Goal: Information Seeking & Learning: Check status

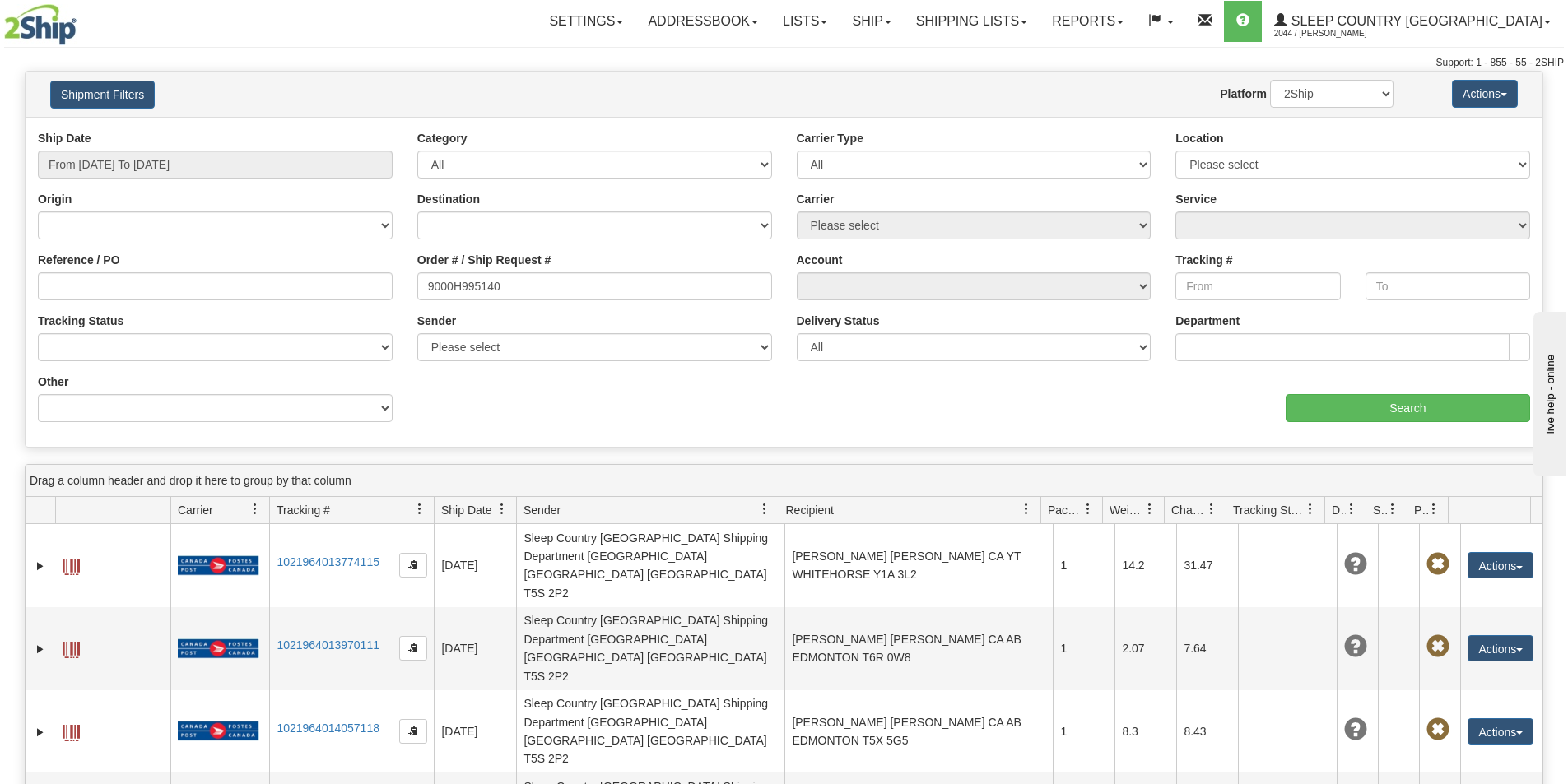
click at [427, 283] on input "9000H995140" at bounding box center [594, 286] width 354 height 28
type input "9000H995140"
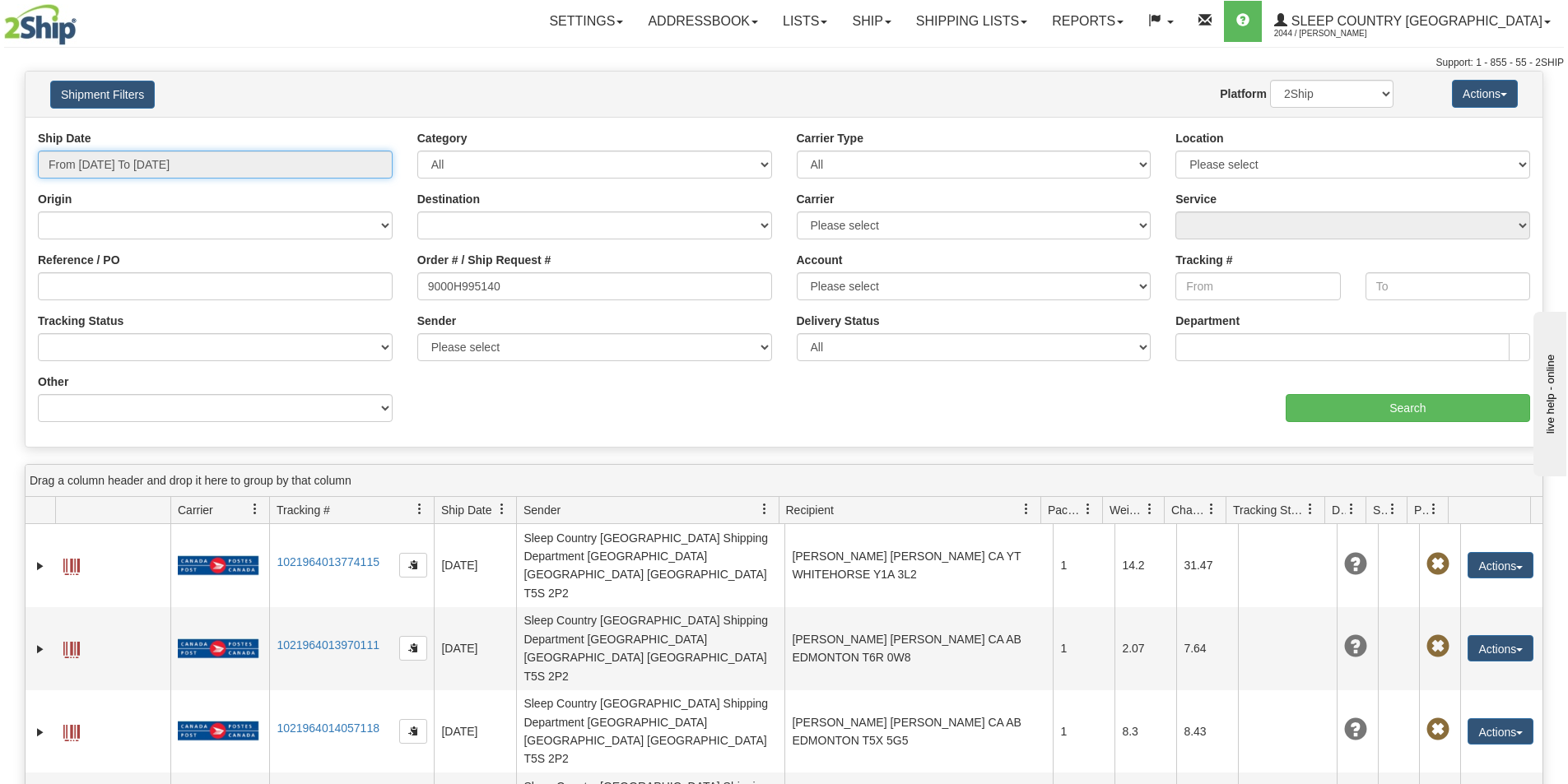
click at [228, 160] on input "From [DATE] To [DATE]" at bounding box center [215, 164] width 354 height 28
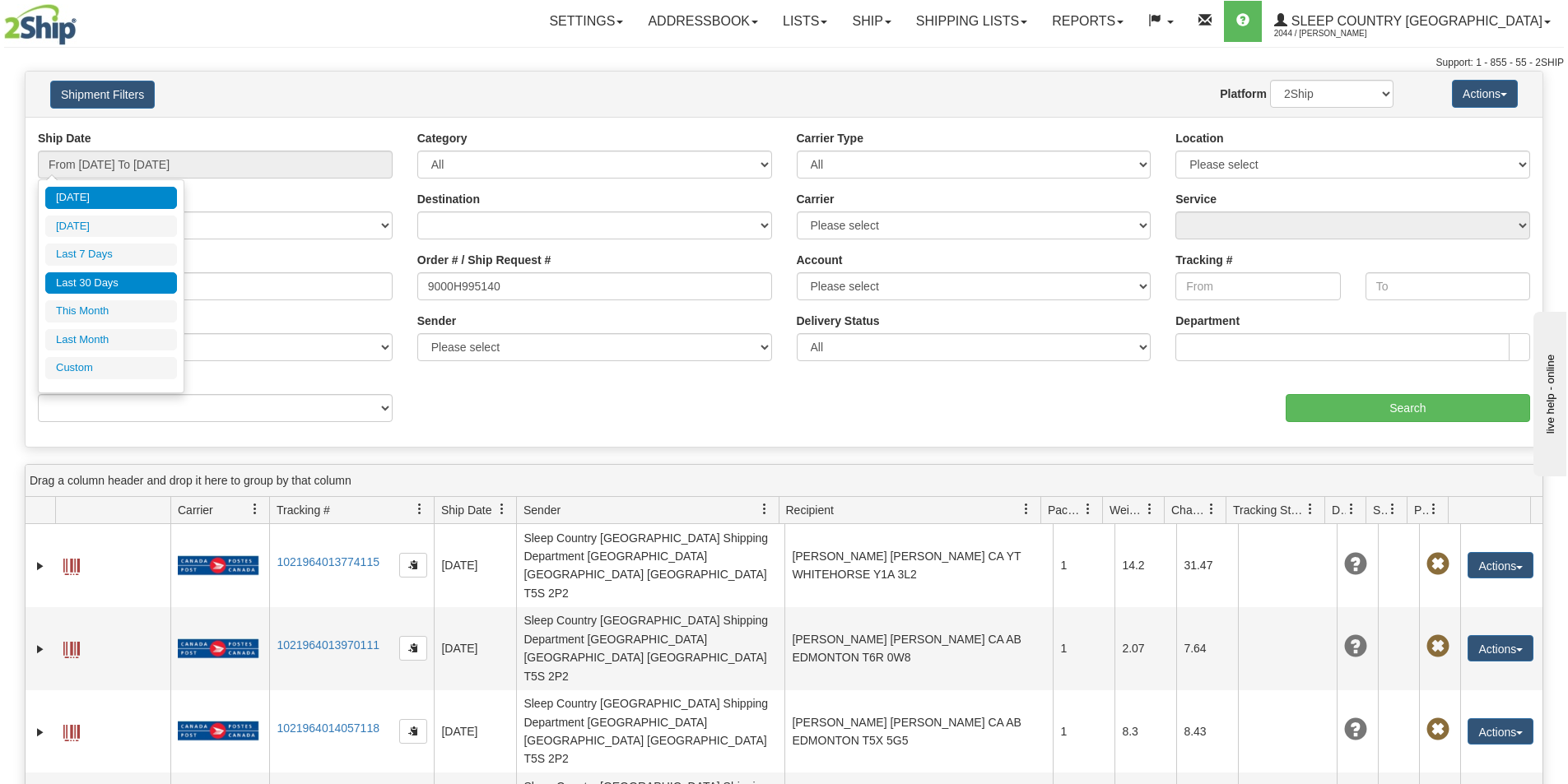
click at [154, 277] on li "Last 30 Days" at bounding box center [111, 283] width 132 height 23
type input "From 07/29/2025 To 08/27/2025"
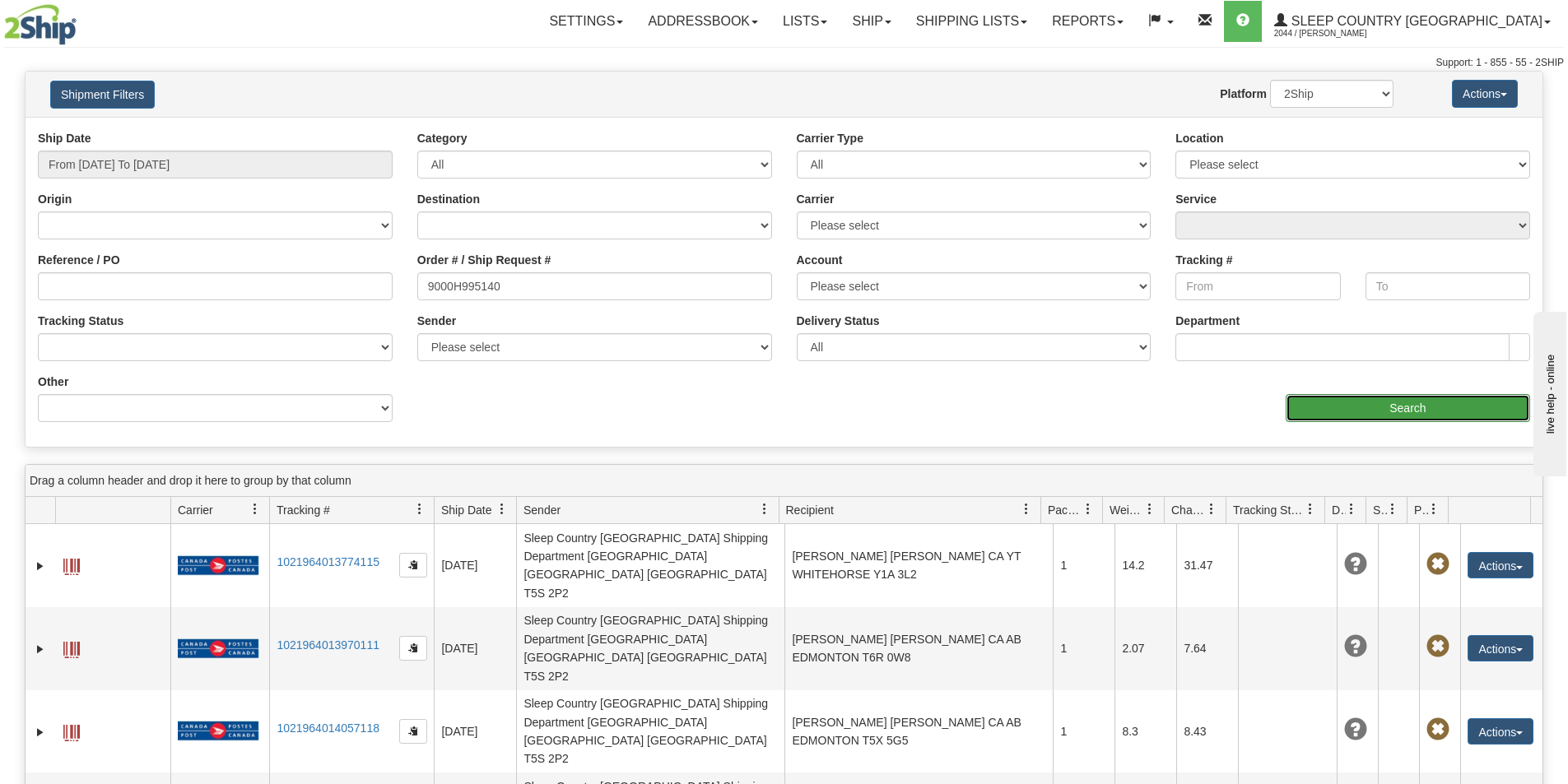
click at [1383, 415] on input "Search" at bounding box center [1408, 408] width 245 height 28
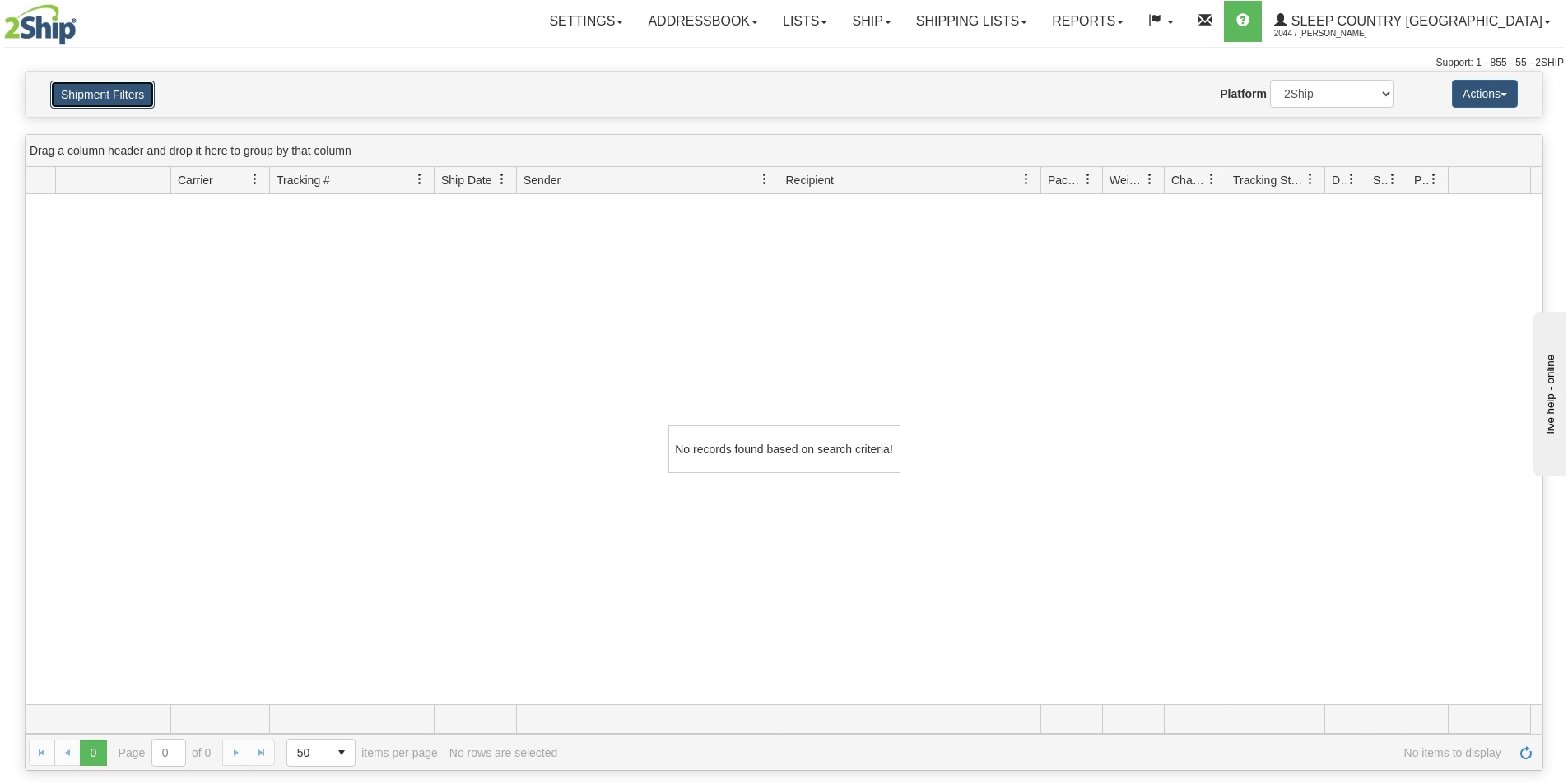
click at [102, 89] on button "Shipment Filters" at bounding box center [102, 94] width 105 height 28
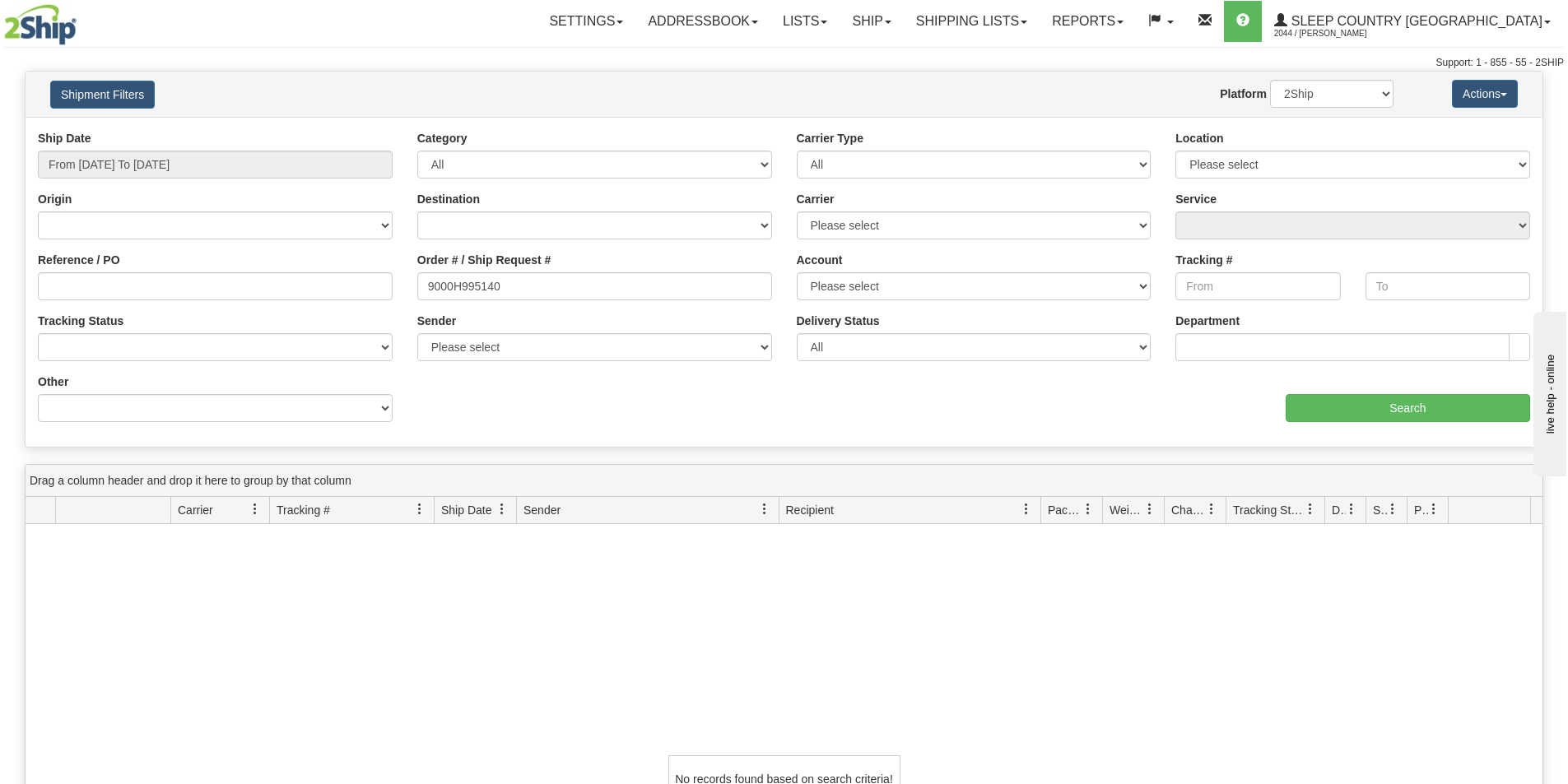
click at [604, 637] on div "No records found based on search criteria!" at bounding box center [784, 779] width 1517 height 510
drag, startPoint x: 484, startPoint y: 296, endPoint x: 303, endPoint y: 281, distance: 181.6
click at [303, 130] on div "Reference / PO Order # / Ship Request # 9000H995140 Account Please select Canad…" at bounding box center [784, 130] width 1517 height 0
drag, startPoint x: 907, startPoint y: 616, endPoint x: 922, endPoint y: 600, distance: 21.9
click at [908, 612] on div "No records found based on search criteria!" at bounding box center [784, 779] width 1517 height 510
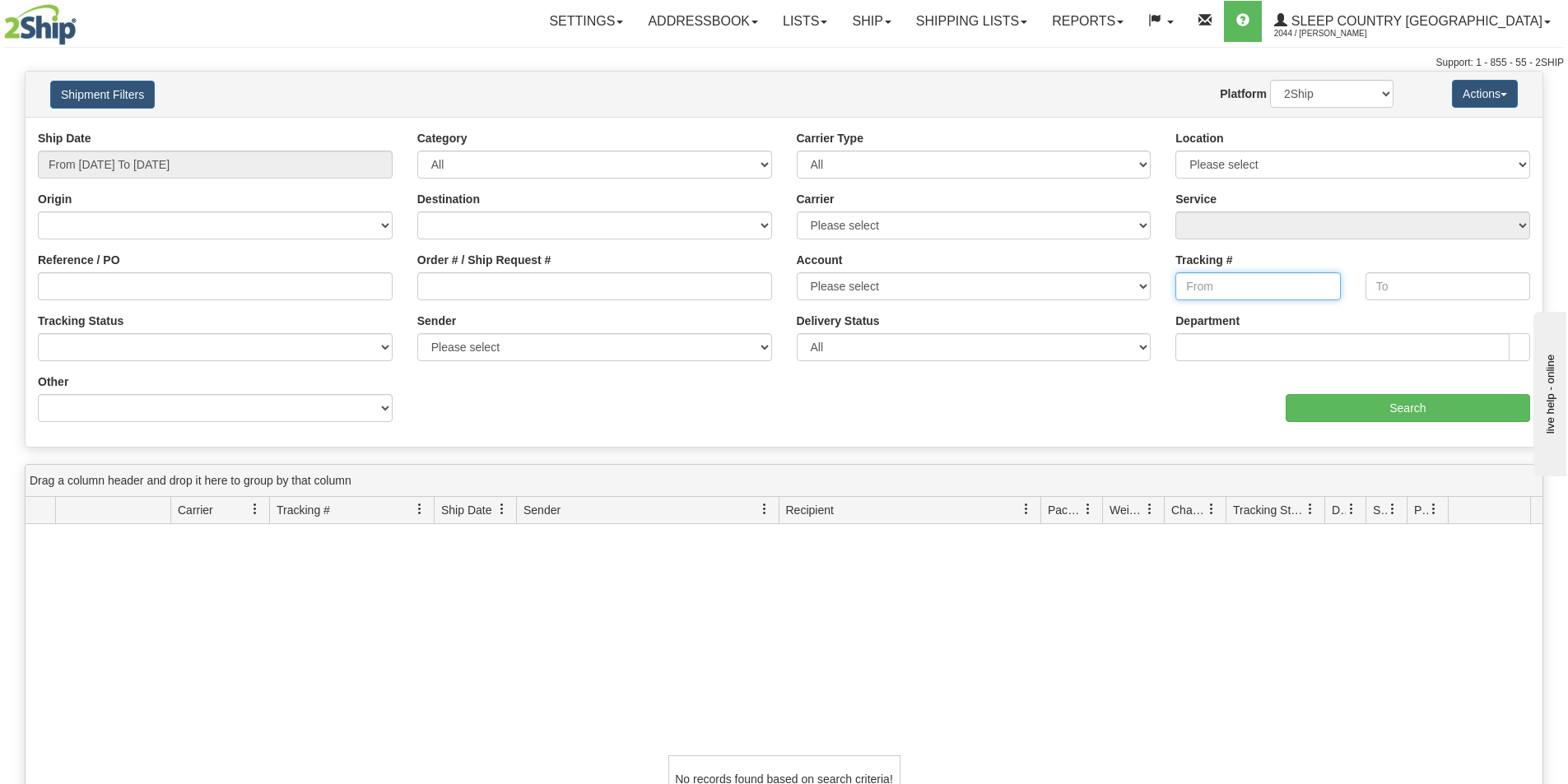
click at [1257, 279] on input "Tracking #" at bounding box center [1258, 286] width 164 height 28
paste input "739866201496"
type input "739866201496"
click at [1419, 409] on input "Search" at bounding box center [1408, 408] width 245 height 28
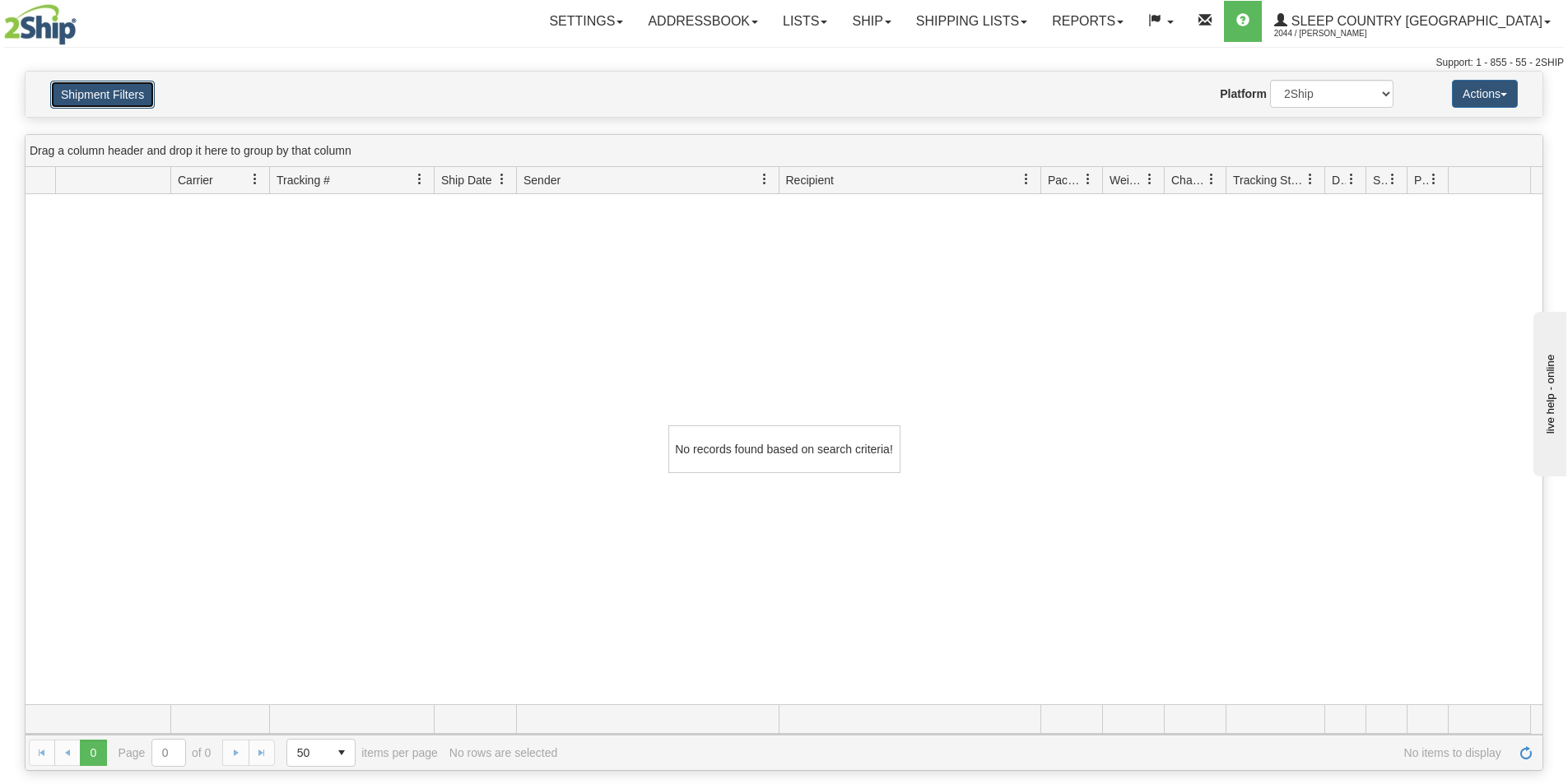
click at [102, 89] on button "Shipment Filters" at bounding box center [102, 94] width 105 height 28
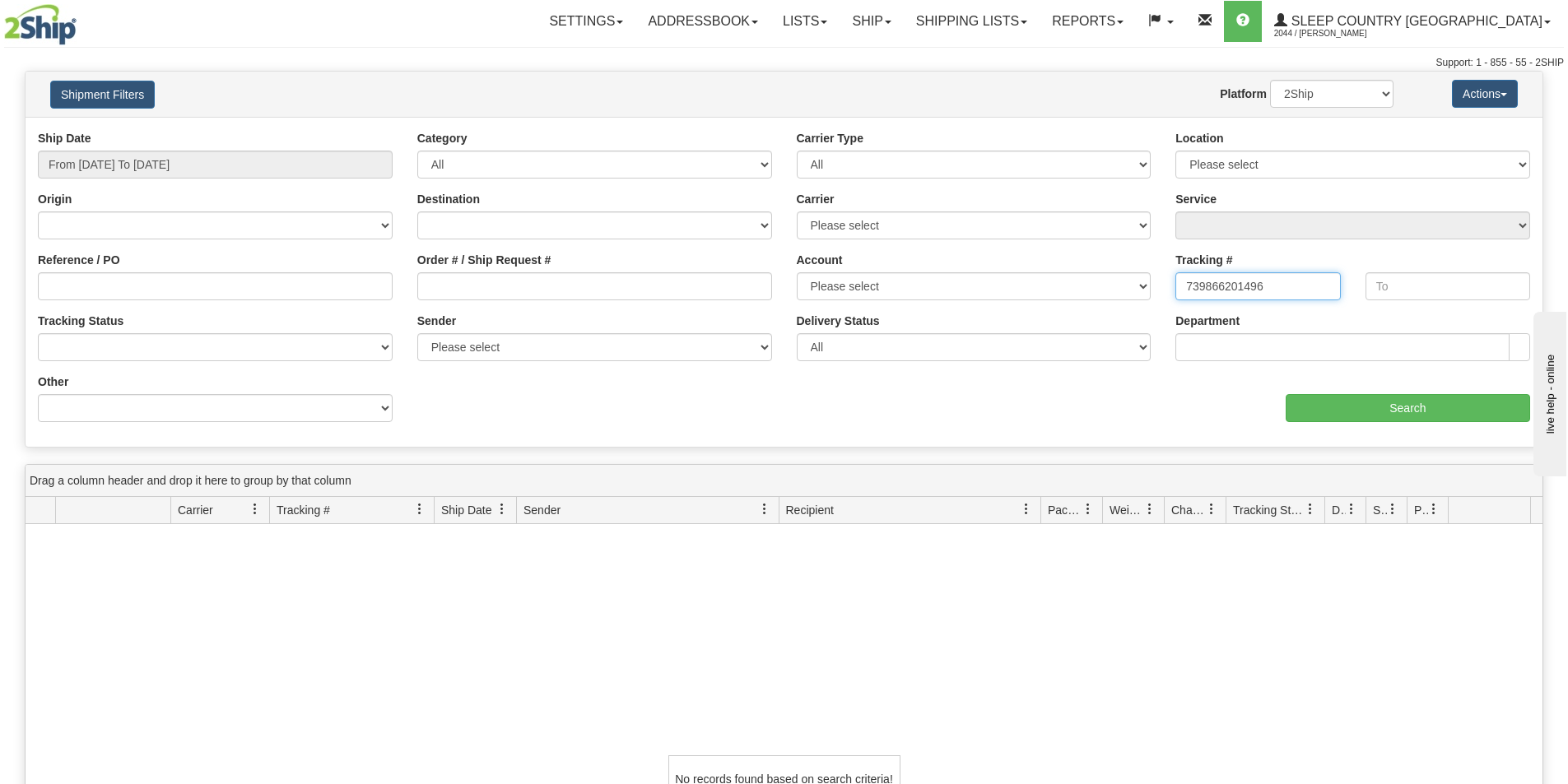
click at [1286, 287] on input "739866201496" at bounding box center [1258, 286] width 164 height 28
click at [199, 164] on input "From [DATE] To [DATE]" at bounding box center [215, 164] width 354 height 28
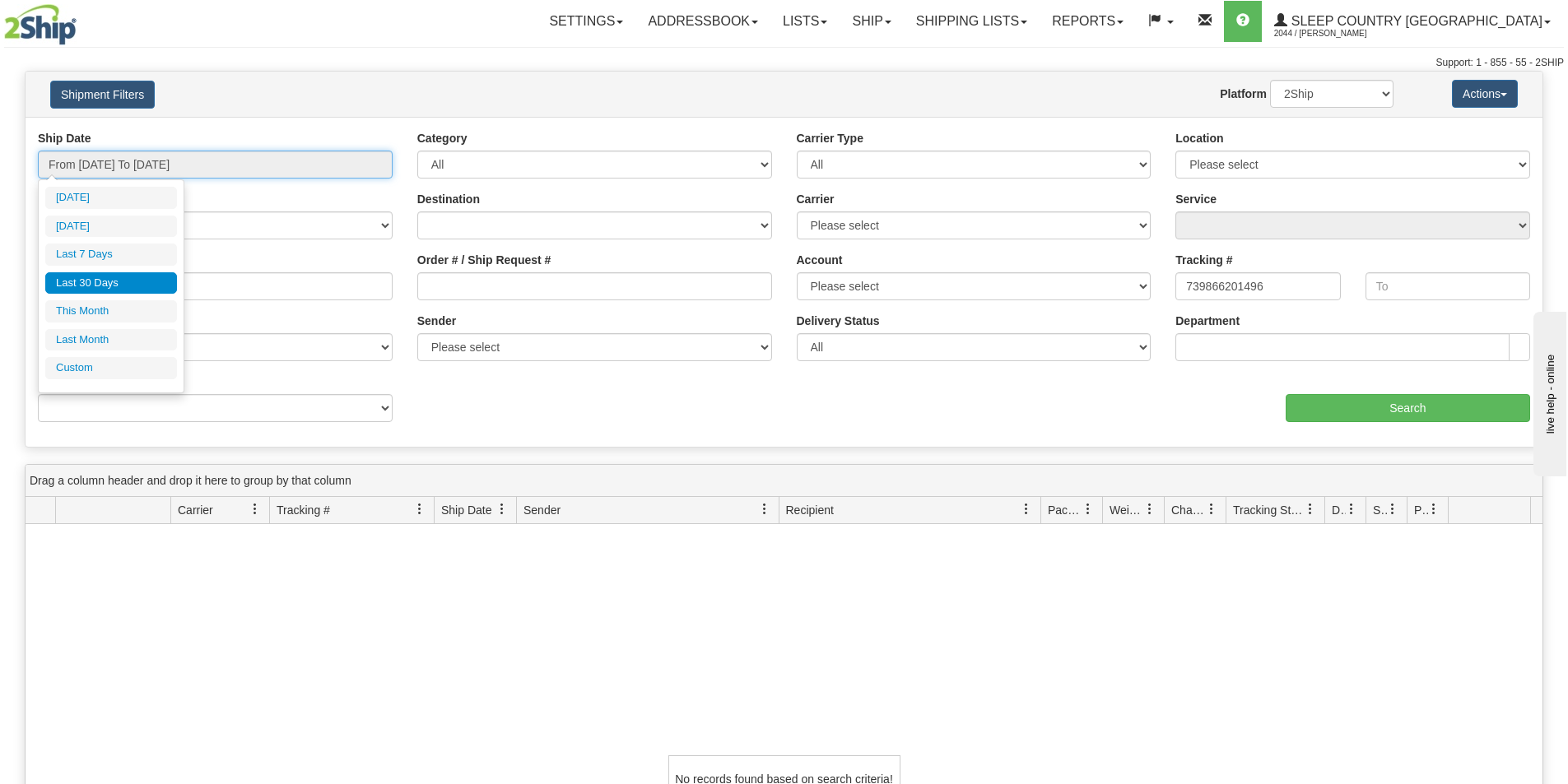
type input "[DATE]"
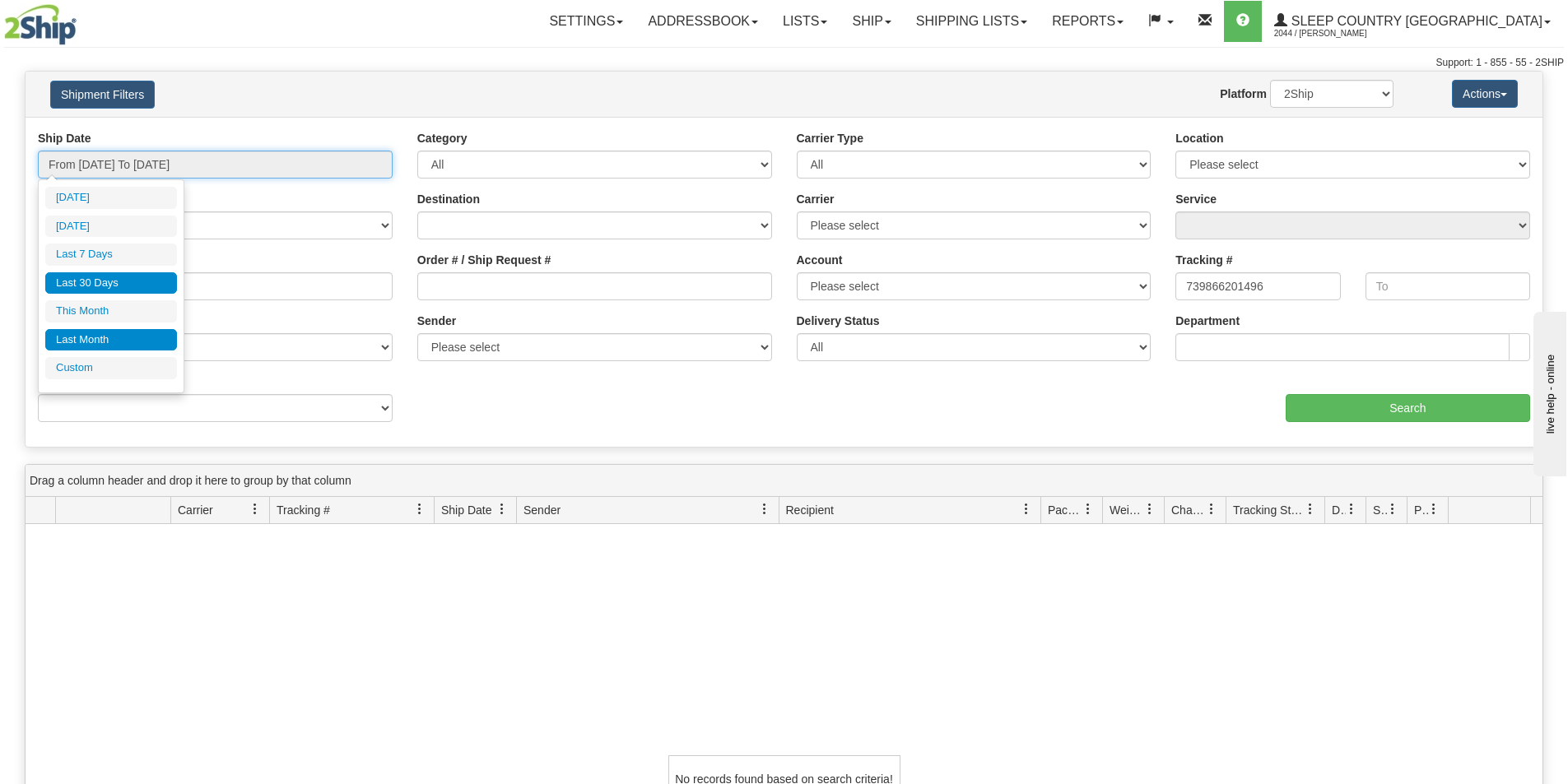
type input "[DATE]"
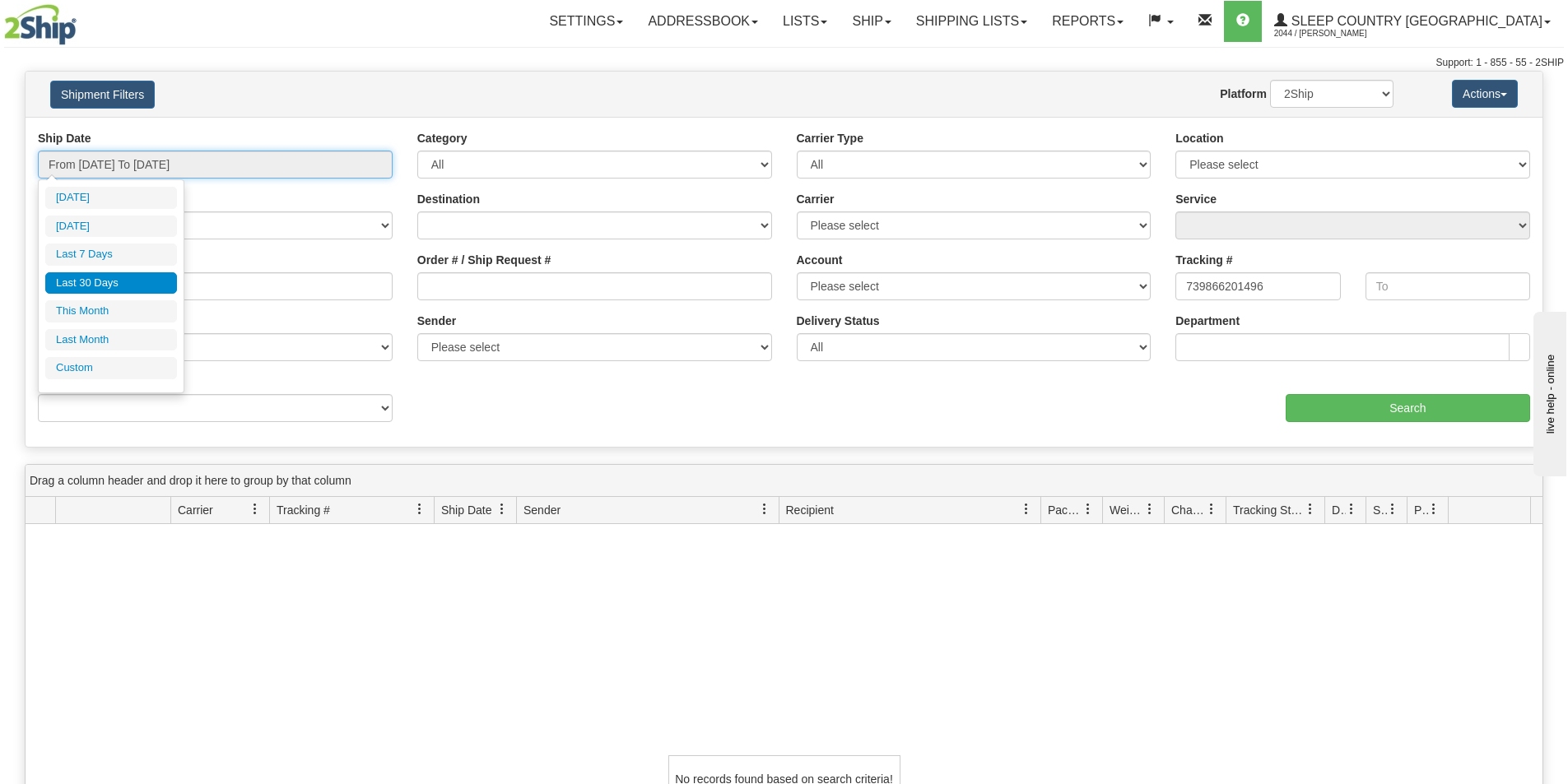
type input "[DATE]"
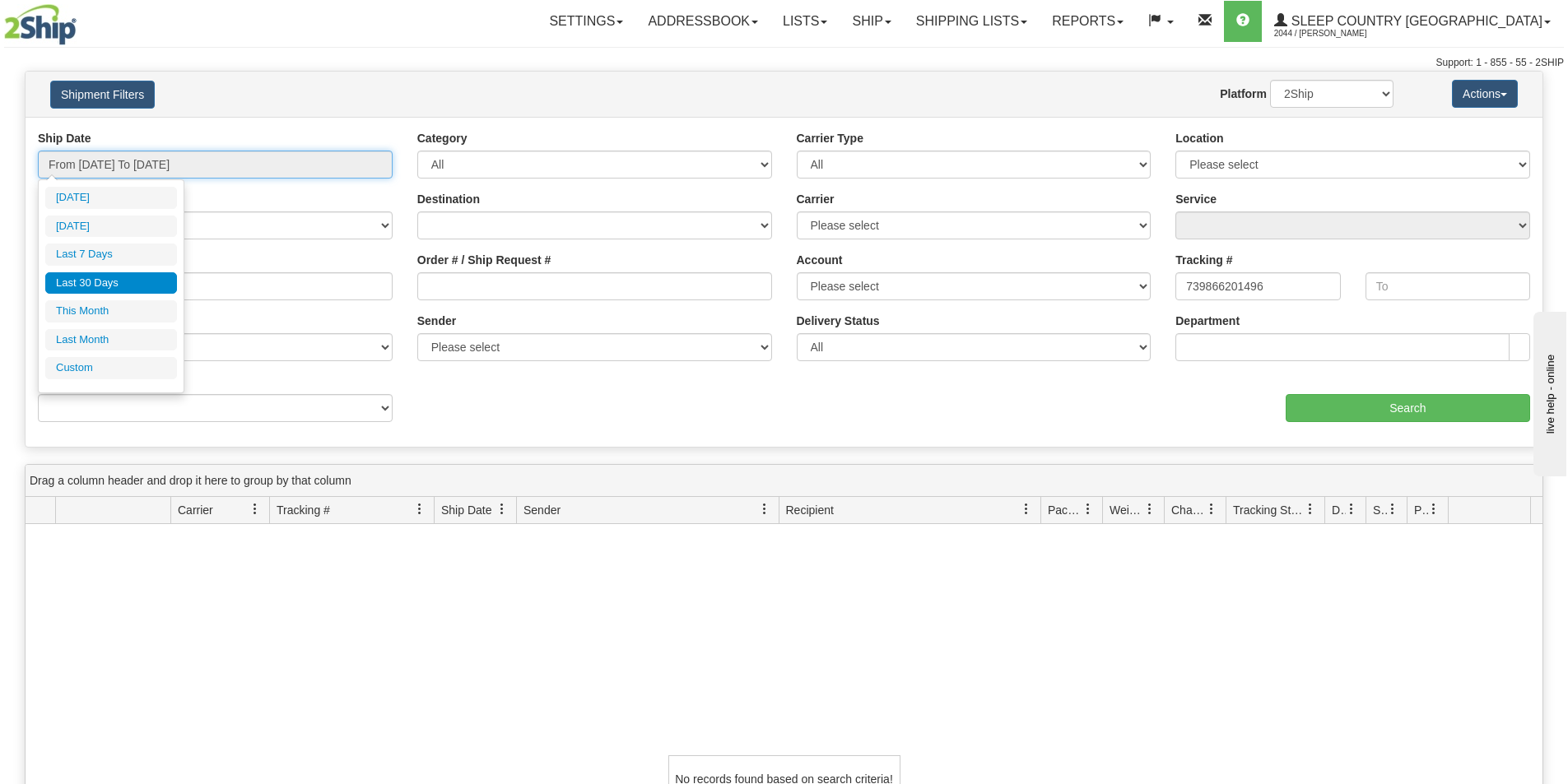
type input "[DATE]"
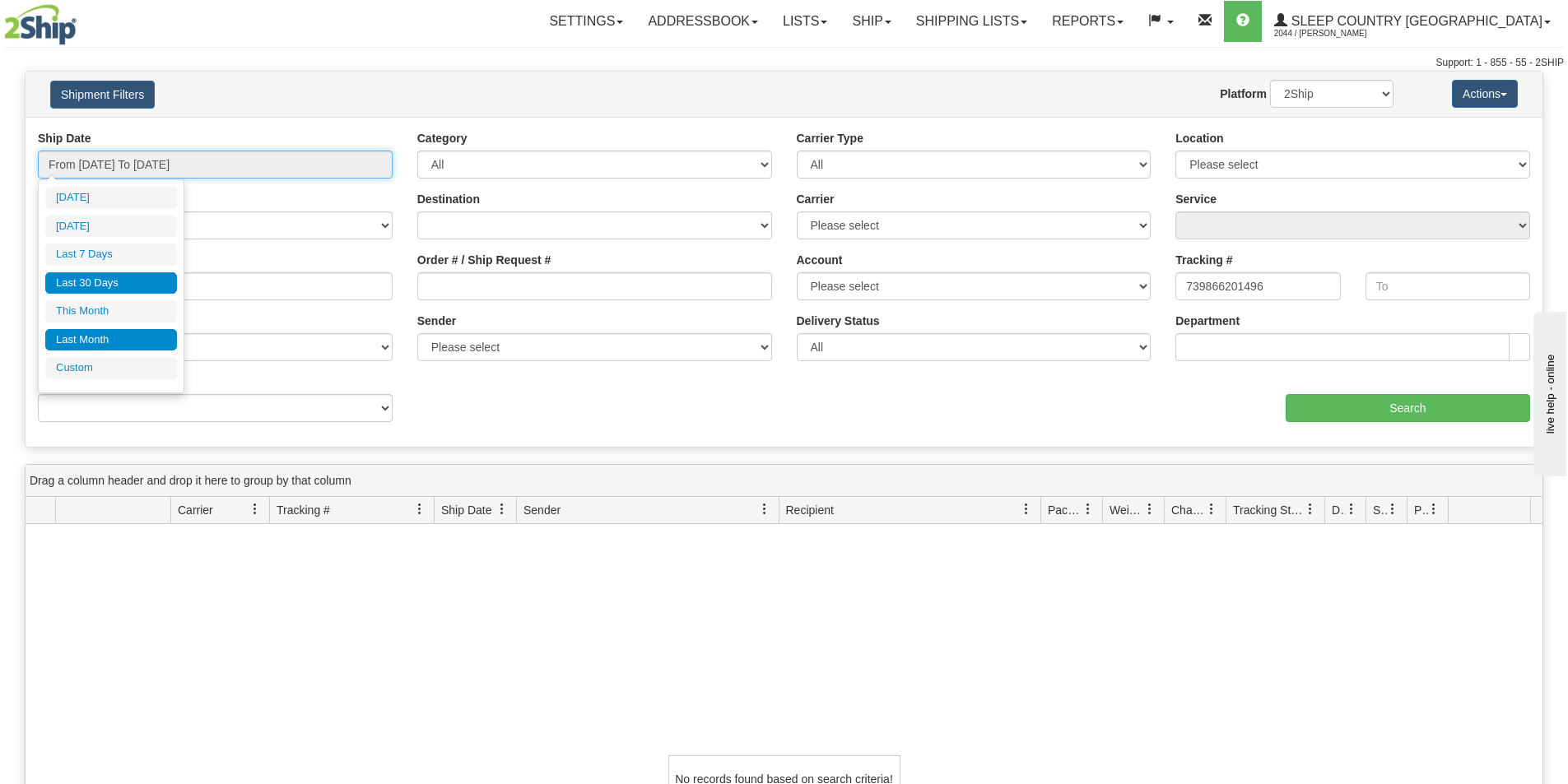
type input "[DATE]"
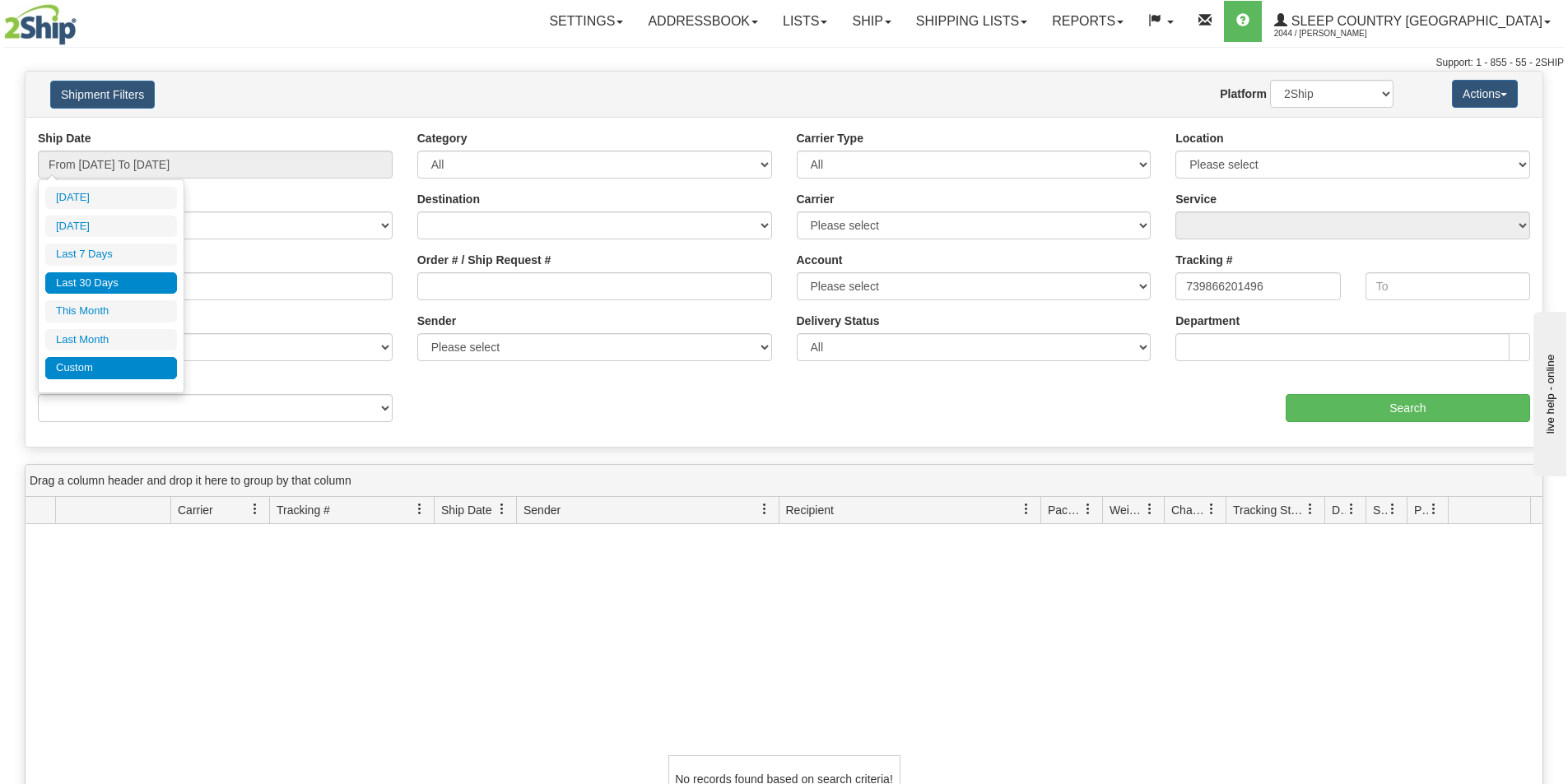
click at [102, 363] on li "Custom" at bounding box center [111, 368] width 132 height 23
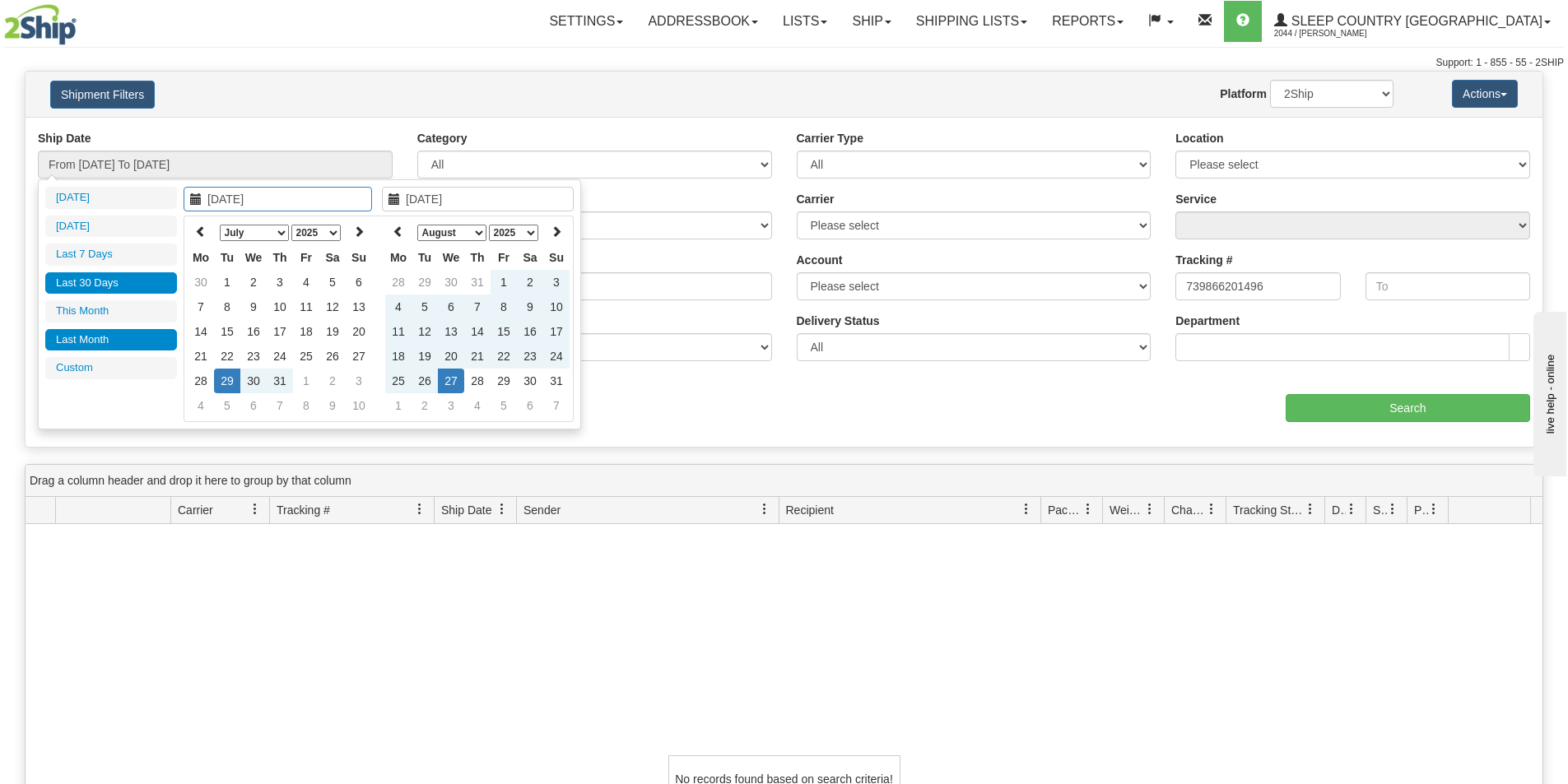
type input "[DATE]"
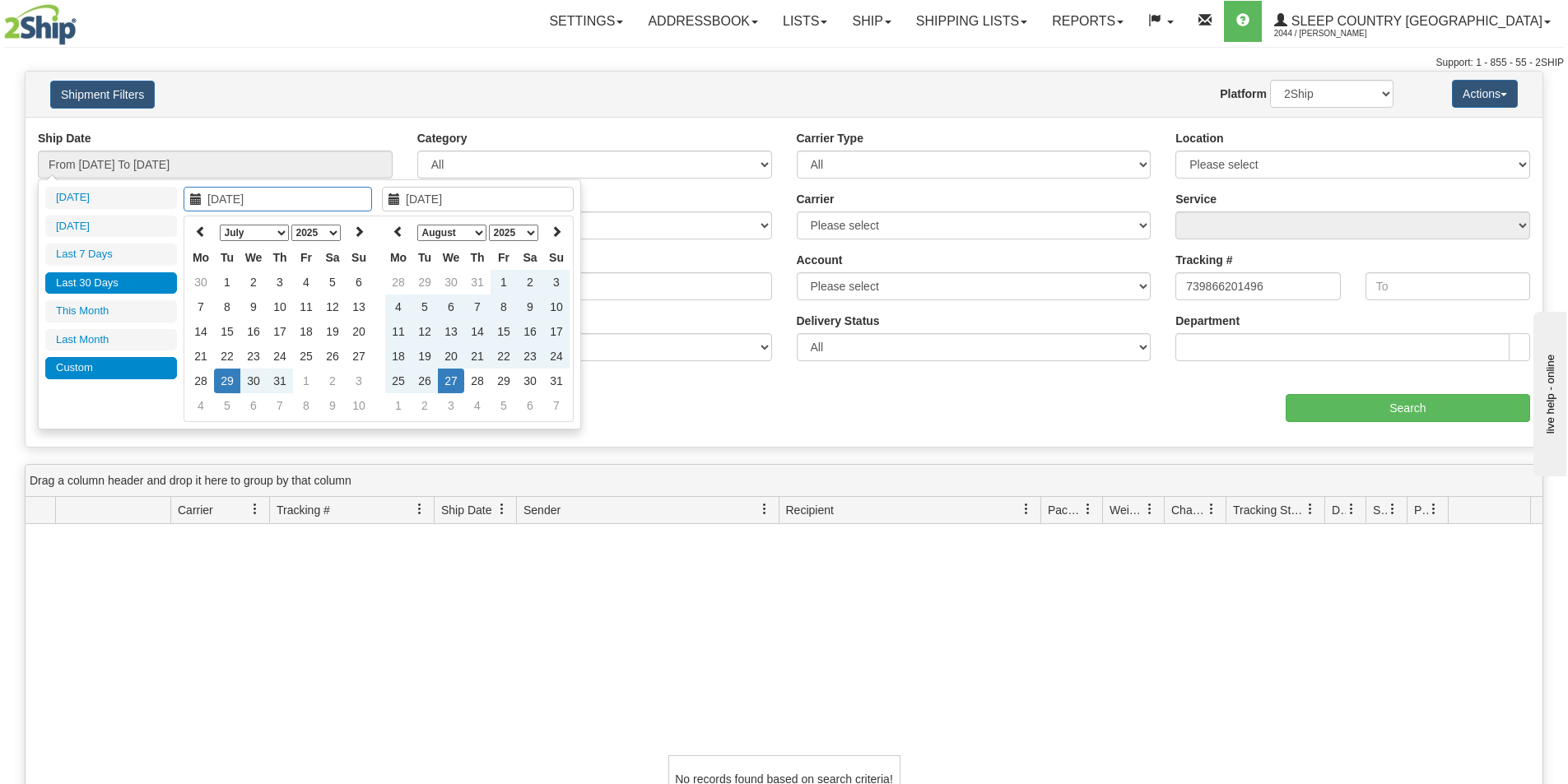
type input "[DATE]"
click at [78, 361] on li "Custom" at bounding box center [111, 368] width 132 height 23
type input "[DATE]"
type input "07/14/2025"
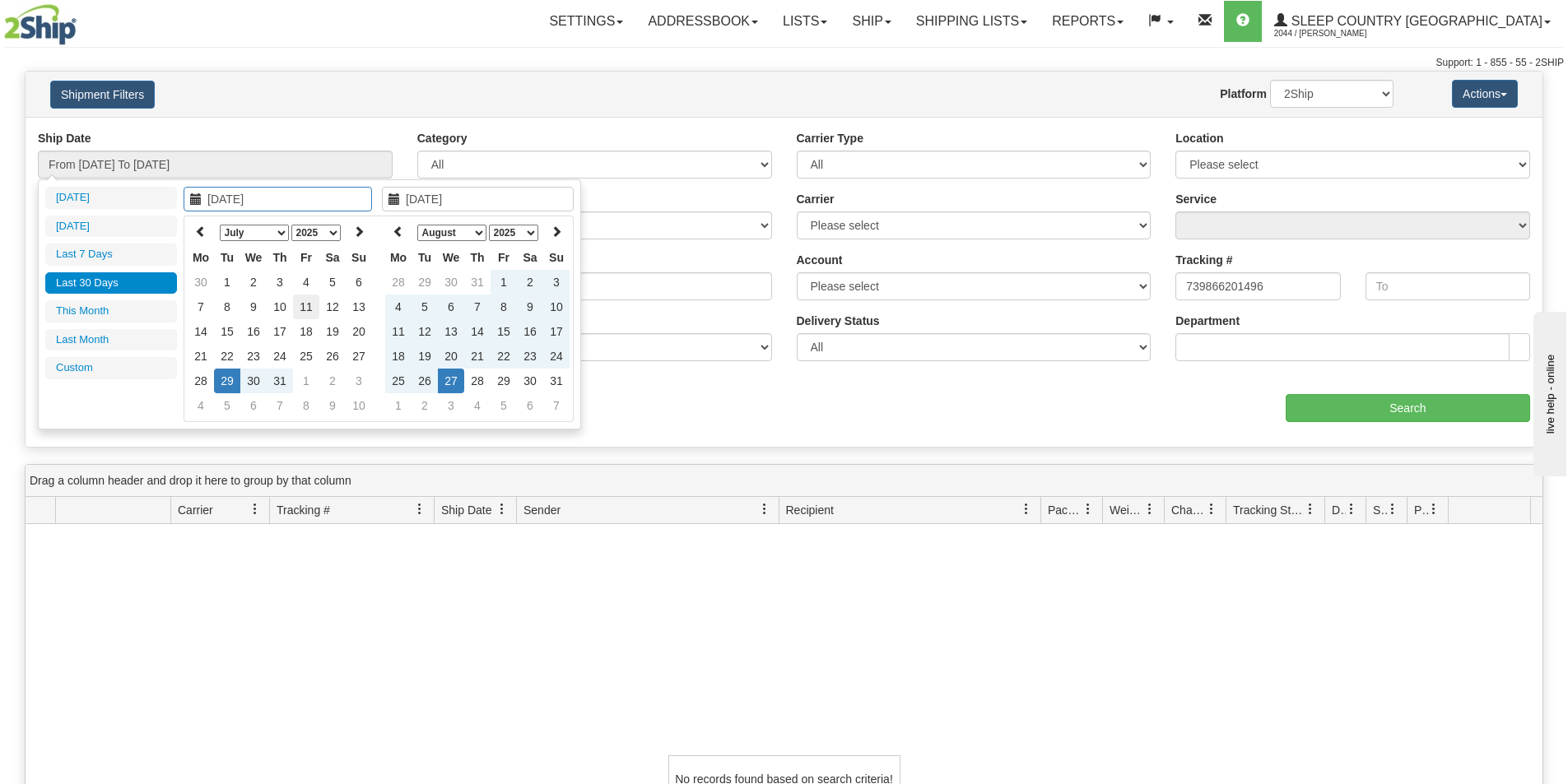
type input "[DATE]"
type input "08/19/2025"
click at [423, 354] on td "19" at bounding box center [424, 356] width 26 height 24
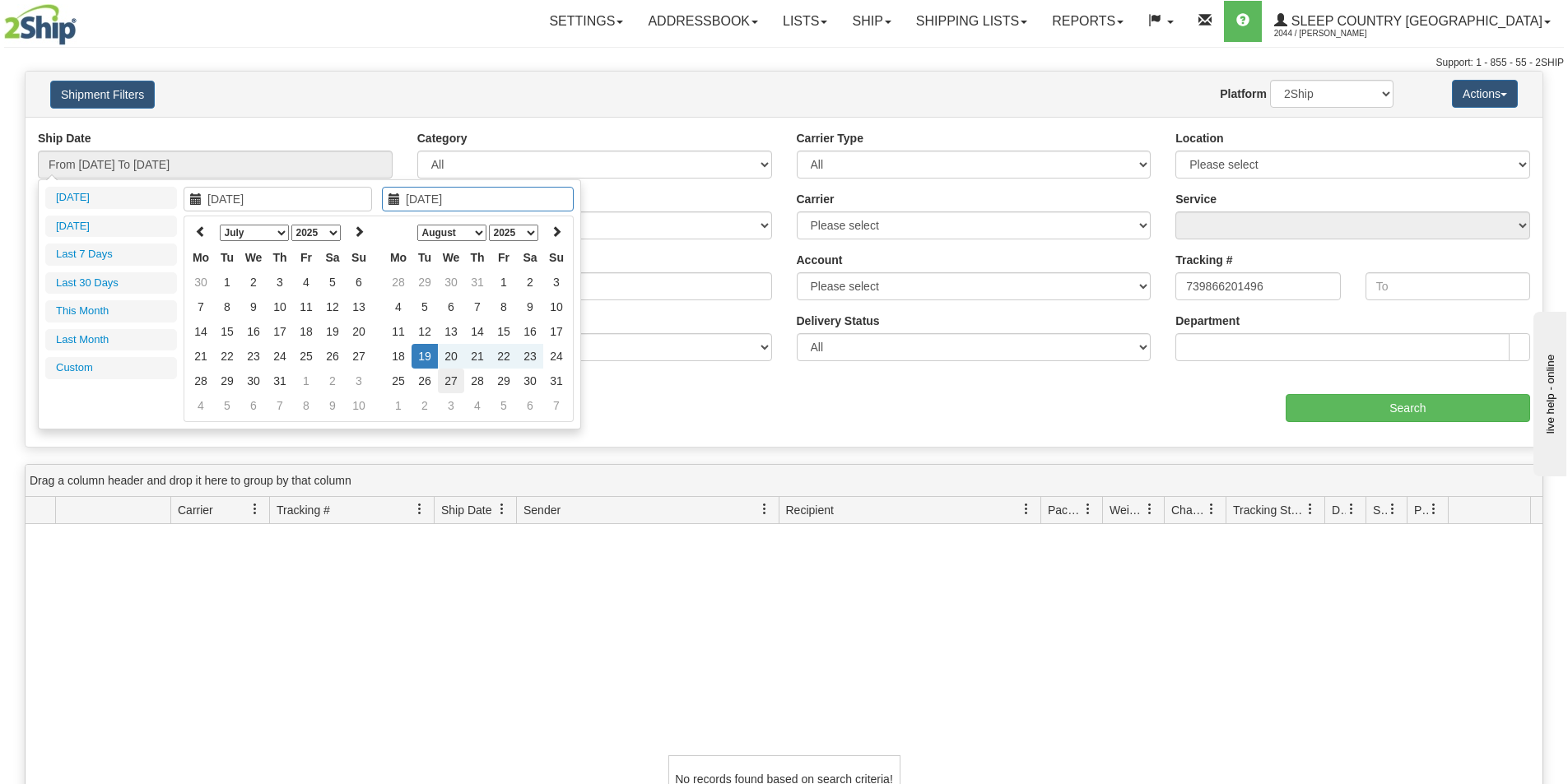
type input "[DATE]"
click at [456, 381] on td "27" at bounding box center [451, 380] width 26 height 24
type input "From 08/19/2025 To 08/27/2025"
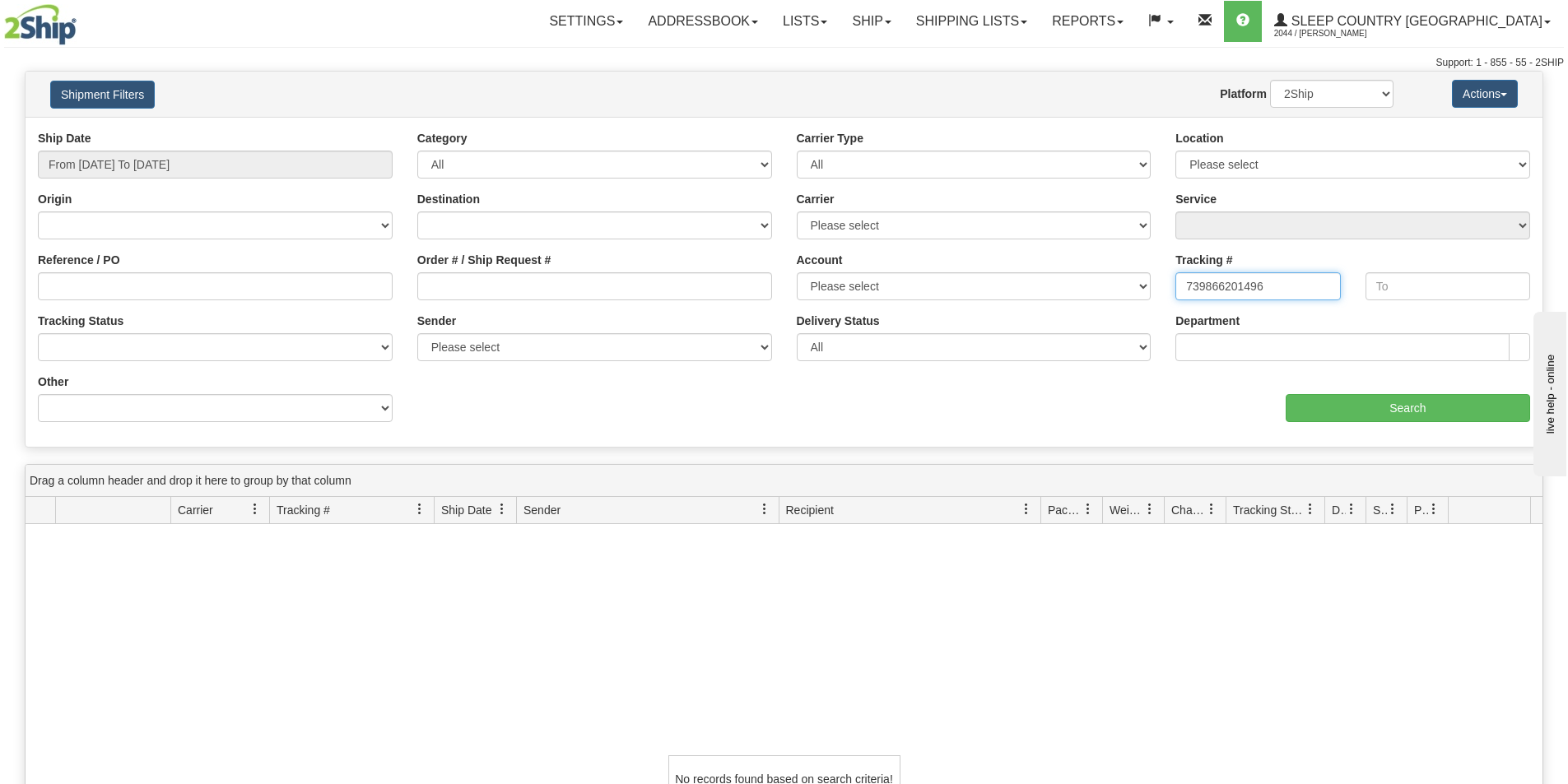
drag, startPoint x: 1274, startPoint y: 292, endPoint x: 1061, endPoint y: 293, distance: 213.0
click at [1061, 293] on div "Ship Date From 08/19/2025 To 08/27/2025 Category All Inbound Outbound Carrier T…" at bounding box center [784, 281] width 1517 height 304
click at [1001, 221] on select "Please select [GEOGRAPHIC_DATA] Post Canpar FedEx Express® My Carrier Purolator…" at bounding box center [974, 224] width 354 height 28
select select "2"
click at [797, 211] on select "Please select [GEOGRAPHIC_DATA] Post Canpar FedEx Express® My Carrier Purolator…" at bounding box center [974, 224] width 354 height 28
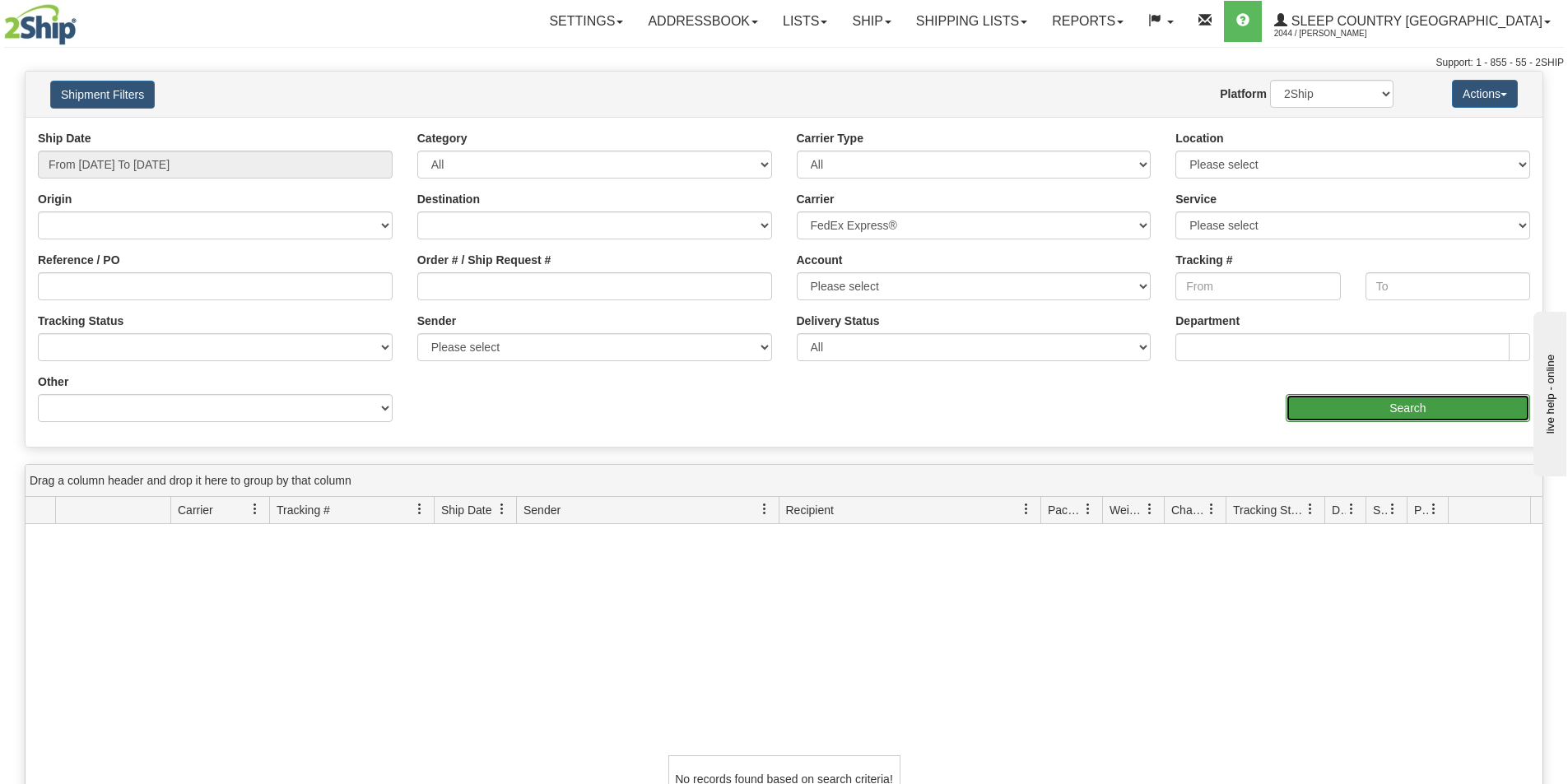
click at [1449, 407] on input "Search" at bounding box center [1408, 408] width 245 height 28
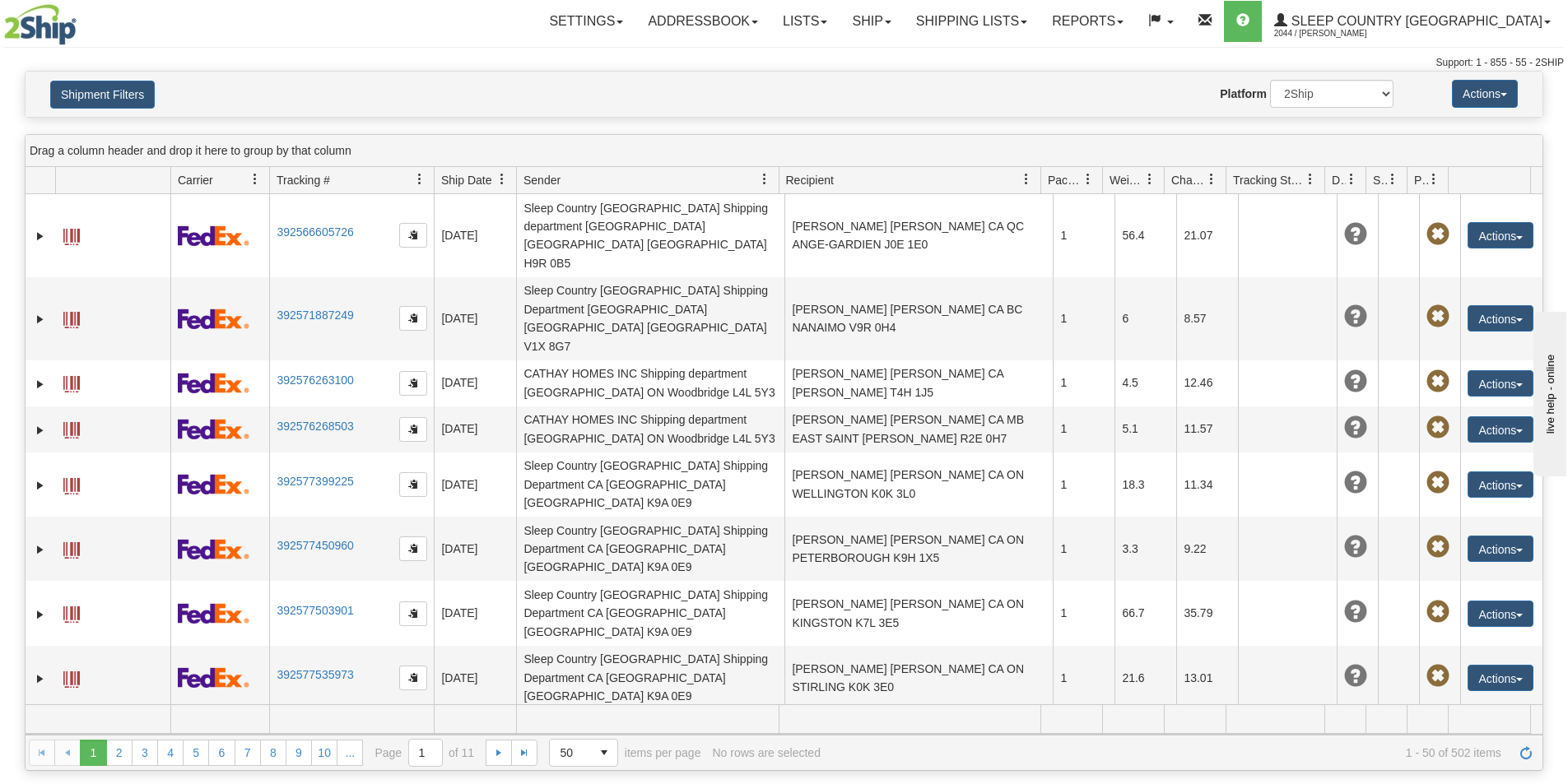
click at [749, 182] on span "Sender" at bounding box center [641, 179] width 249 height 27
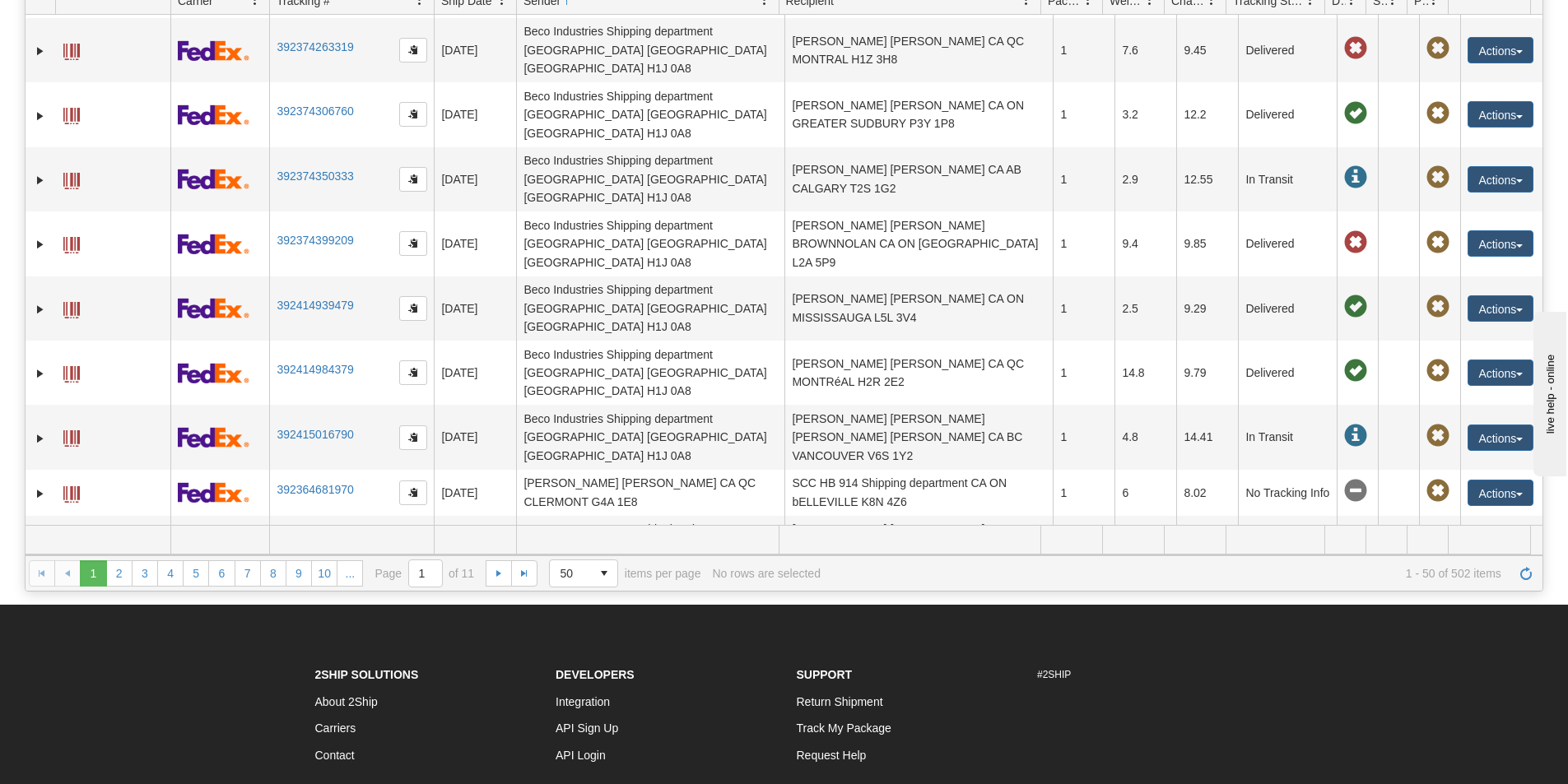
scroll to position [341, 0]
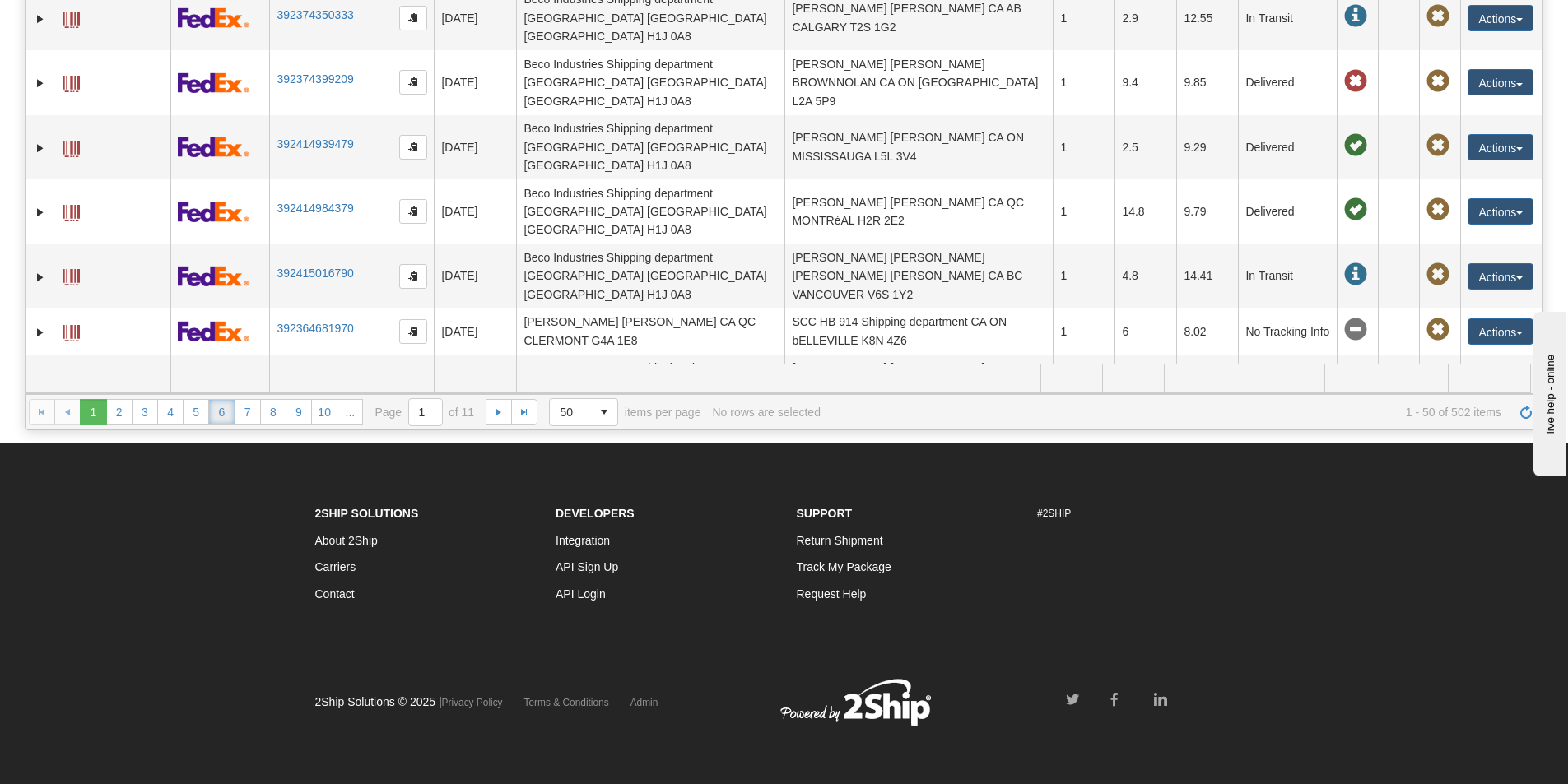
click at [217, 411] on link "6" at bounding box center [221, 411] width 26 height 26
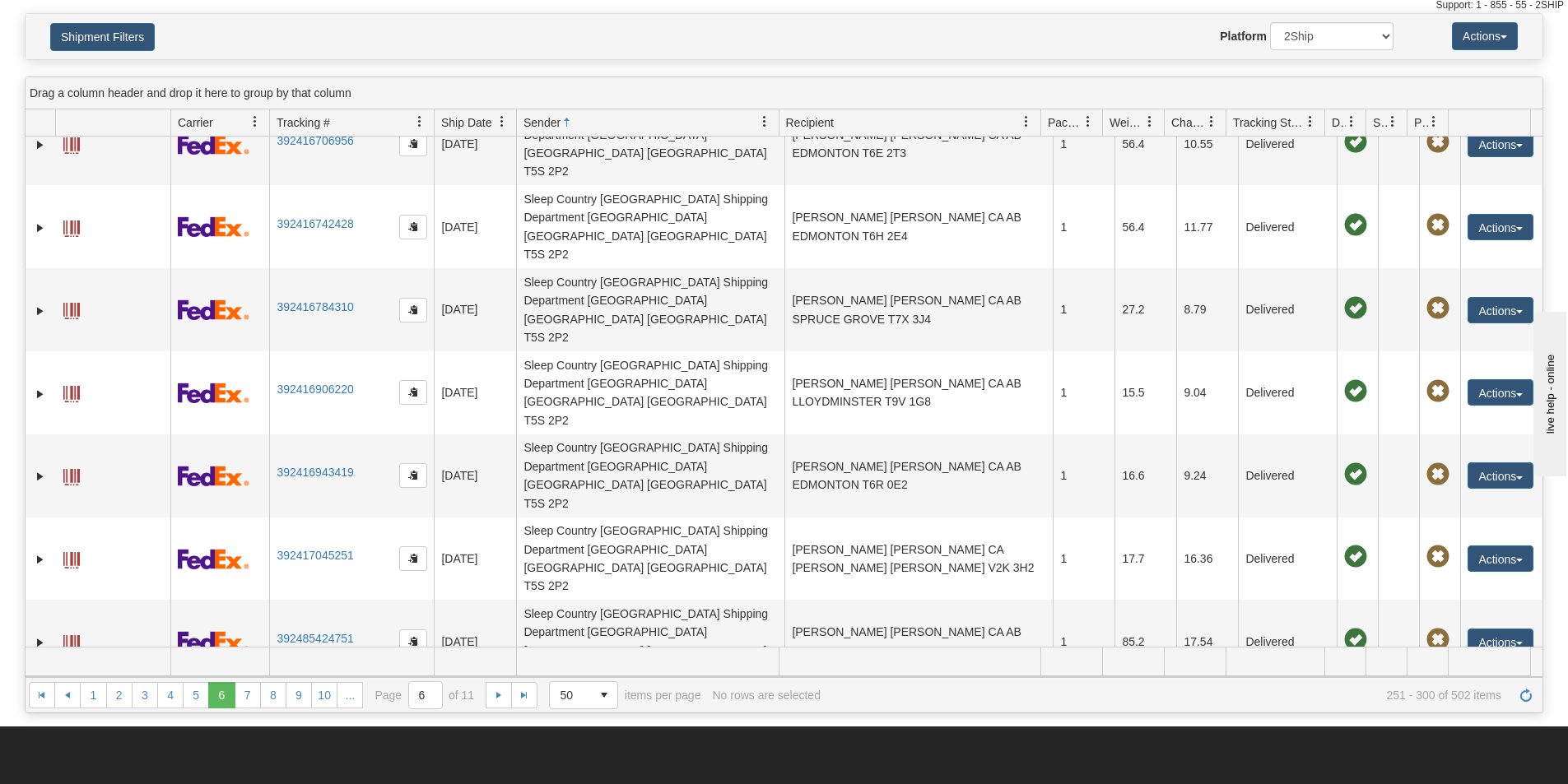
scroll to position [0, 0]
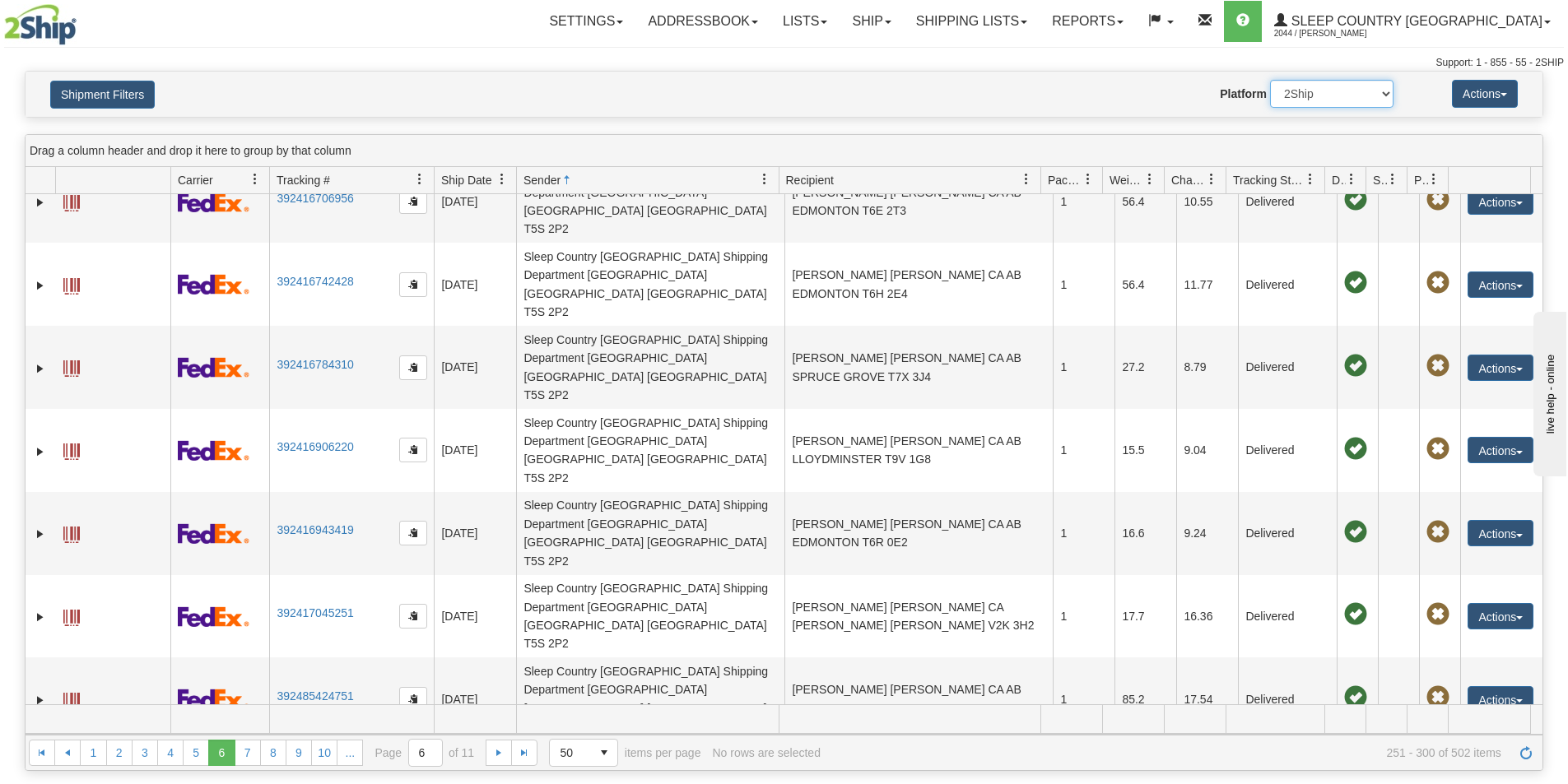
click at [1348, 94] on select "2Ship Imported" at bounding box center [1332, 93] width 123 height 28
click at [1270, 80] on select "2Ship Imported" at bounding box center [1332, 93] width 123 height 28
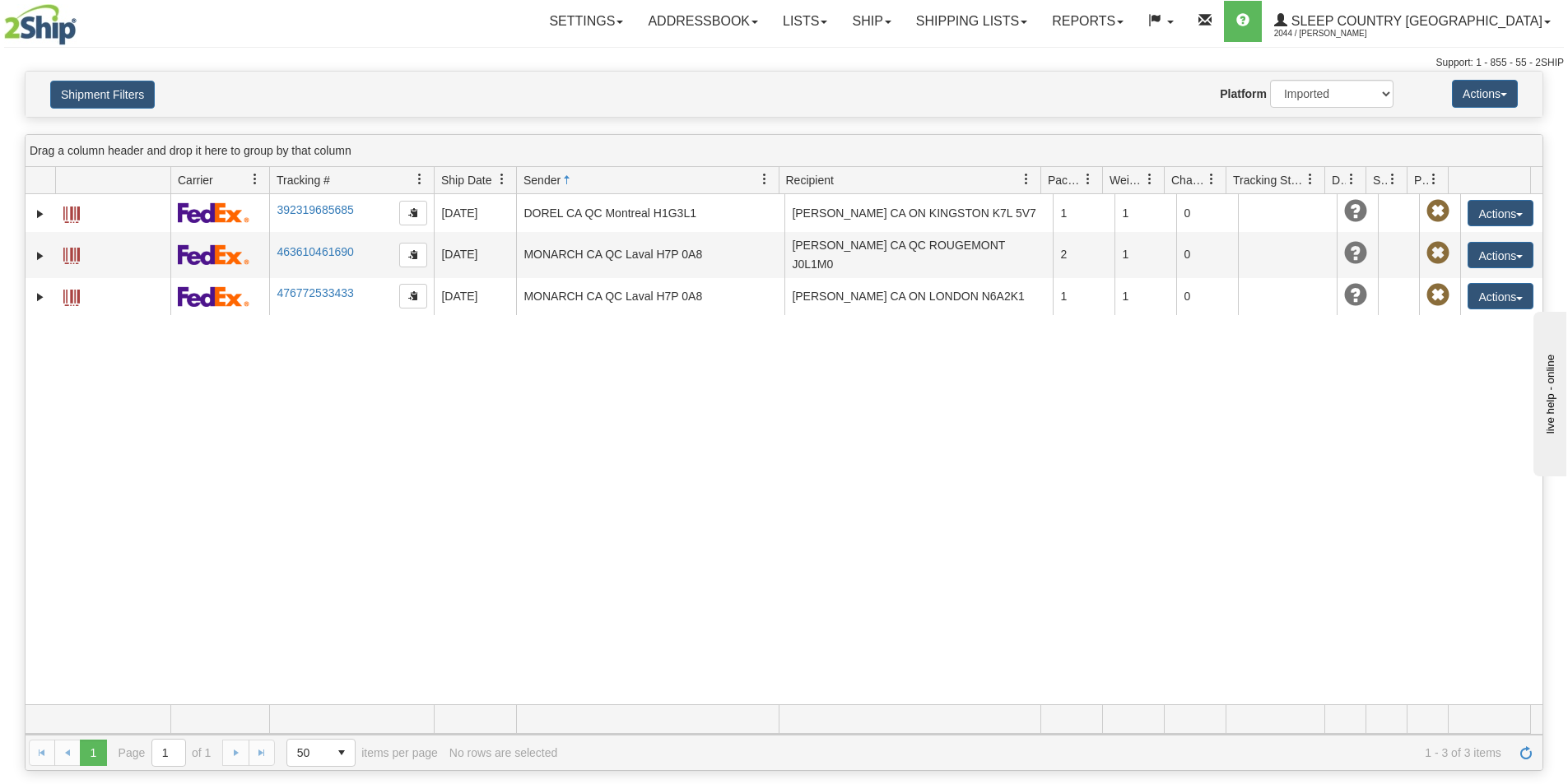
click at [650, 421] on div "-10114340 2044 392319685685 08/20/2025 08/20/2025 12:00:00 AM DOREL CA QC Montr…" at bounding box center [784, 449] width 1517 height 510
click at [1372, 95] on select "2Ship Imported" at bounding box center [1332, 93] width 123 height 28
select select "0"
click at [1270, 80] on select "2Ship Imported" at bounding box center [1332, 93] width 123 height 28
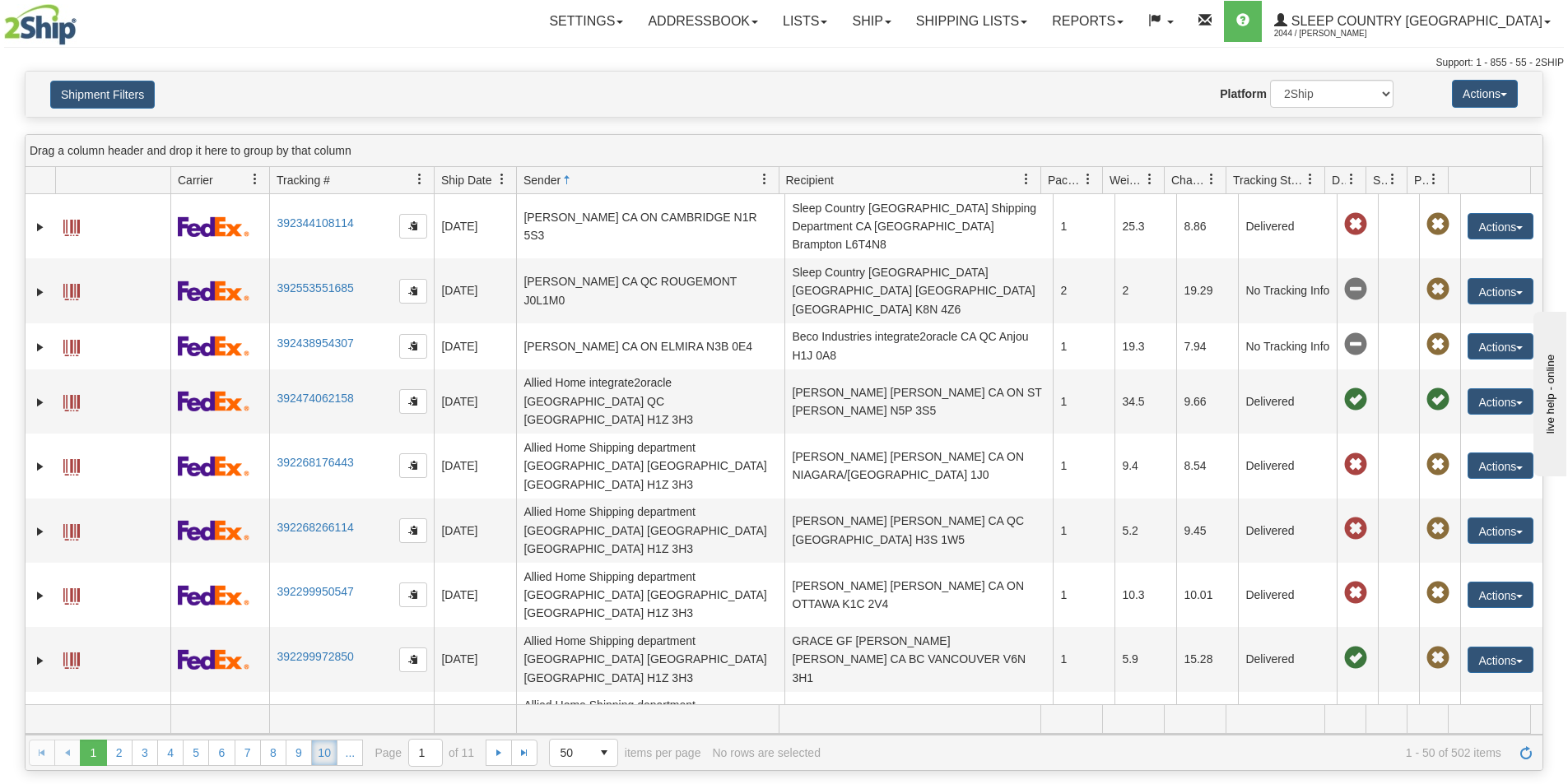
click at [328, 754] on link "10" at bounding box center [323, 752] width 26 height 26
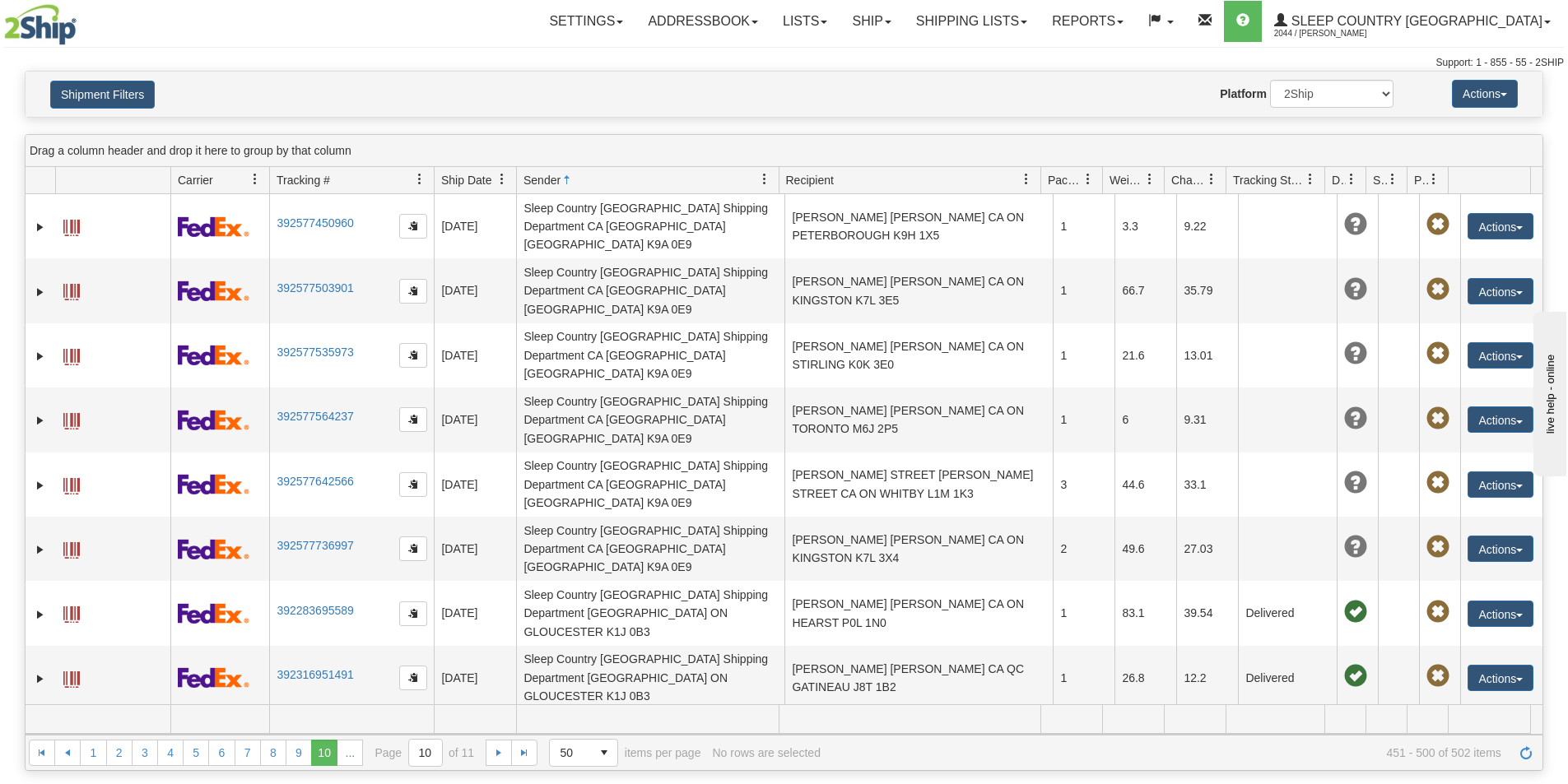
drag, startPoint x: 639, startPoint y: 176, endPoint x: 623, endPoint y: 181, distance: 16.8
click at [639, 175] on span "Sender" at bounding box center [641, 179] width 249 height 27
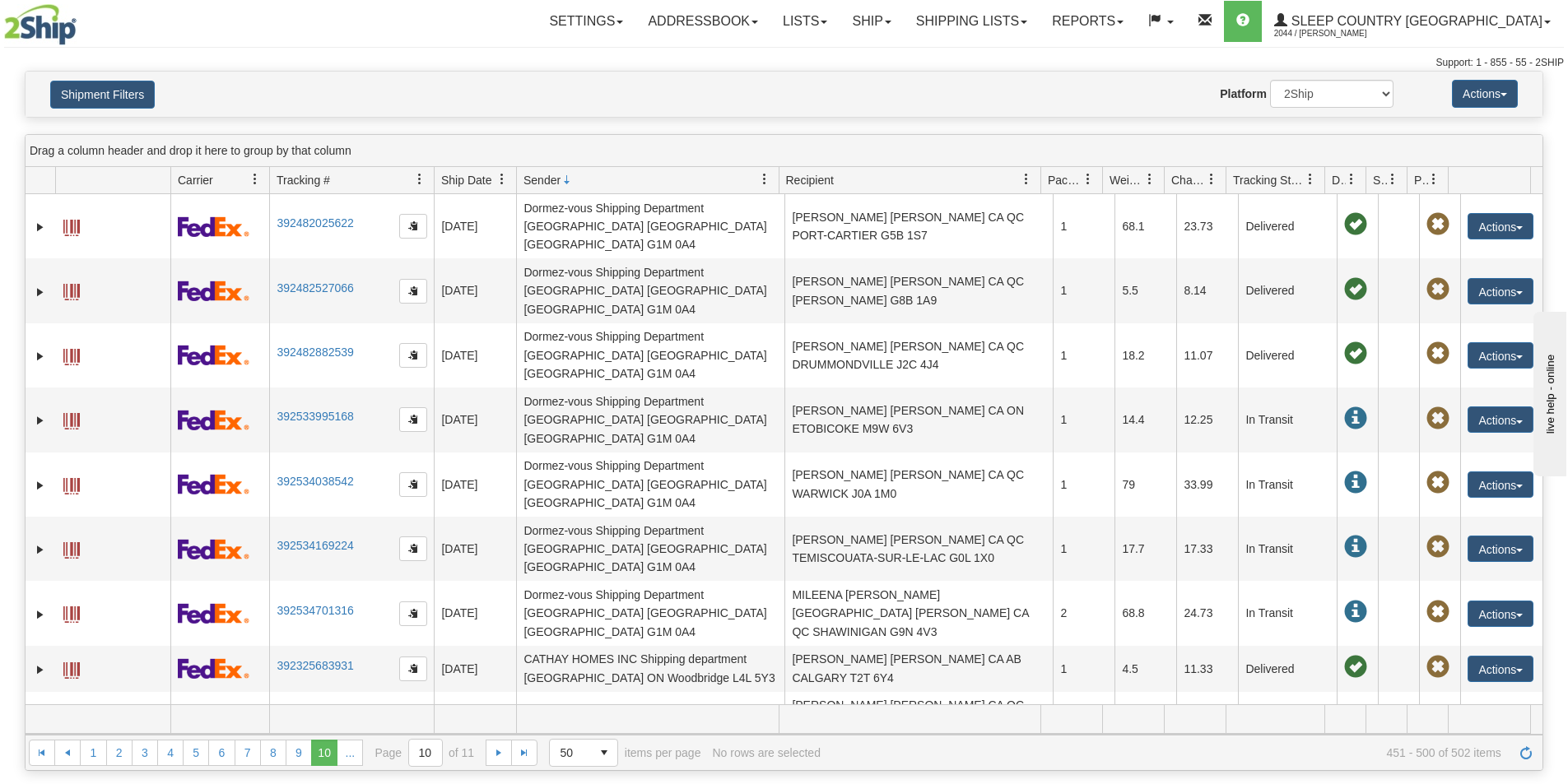
click at [693, 90] on div "Website Agent Nothing selected Client User Platform 2Ship Imported" at bounding box center [846, 93] width 1120 height 28
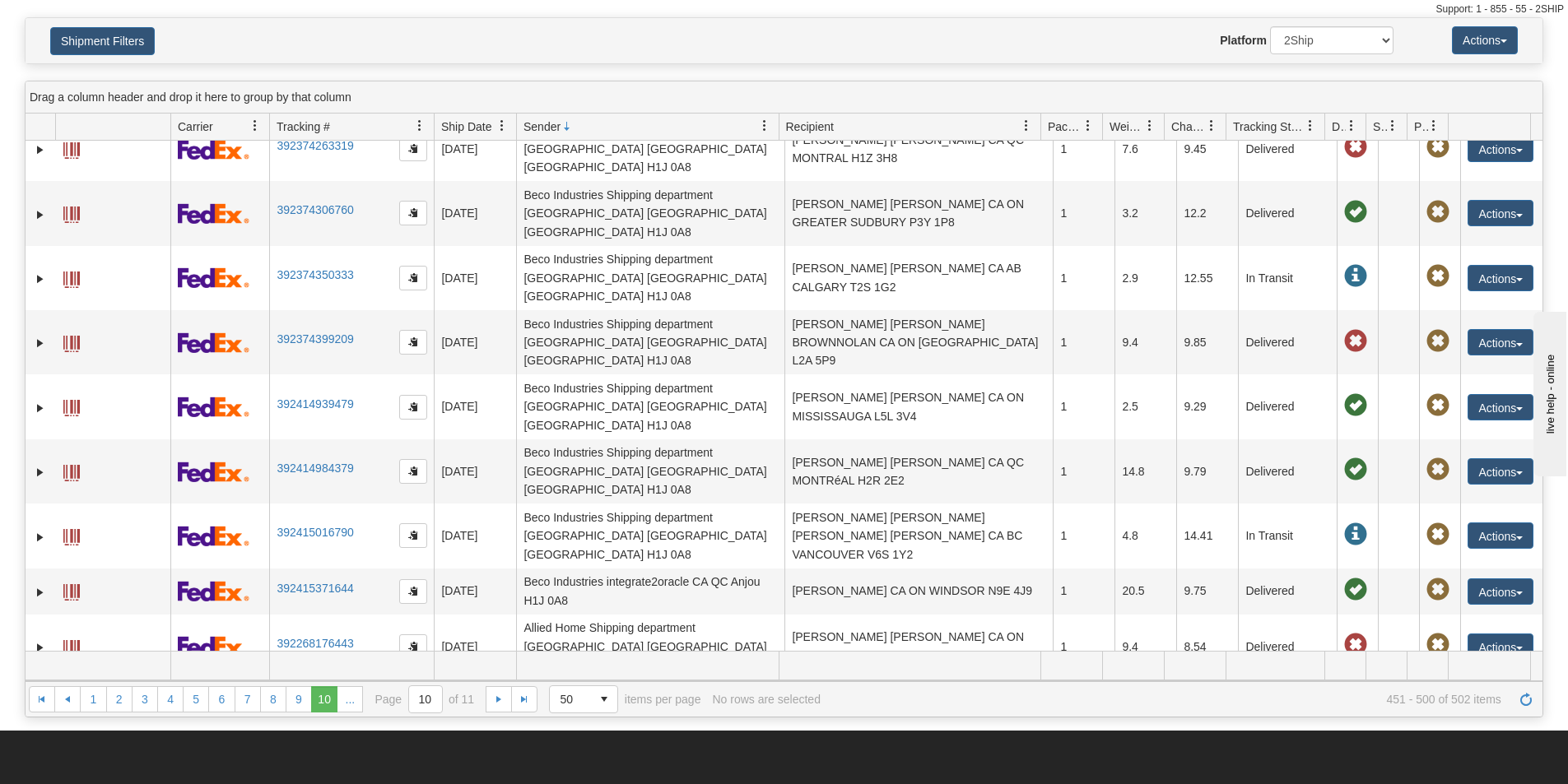
scroll to position [247, 0]
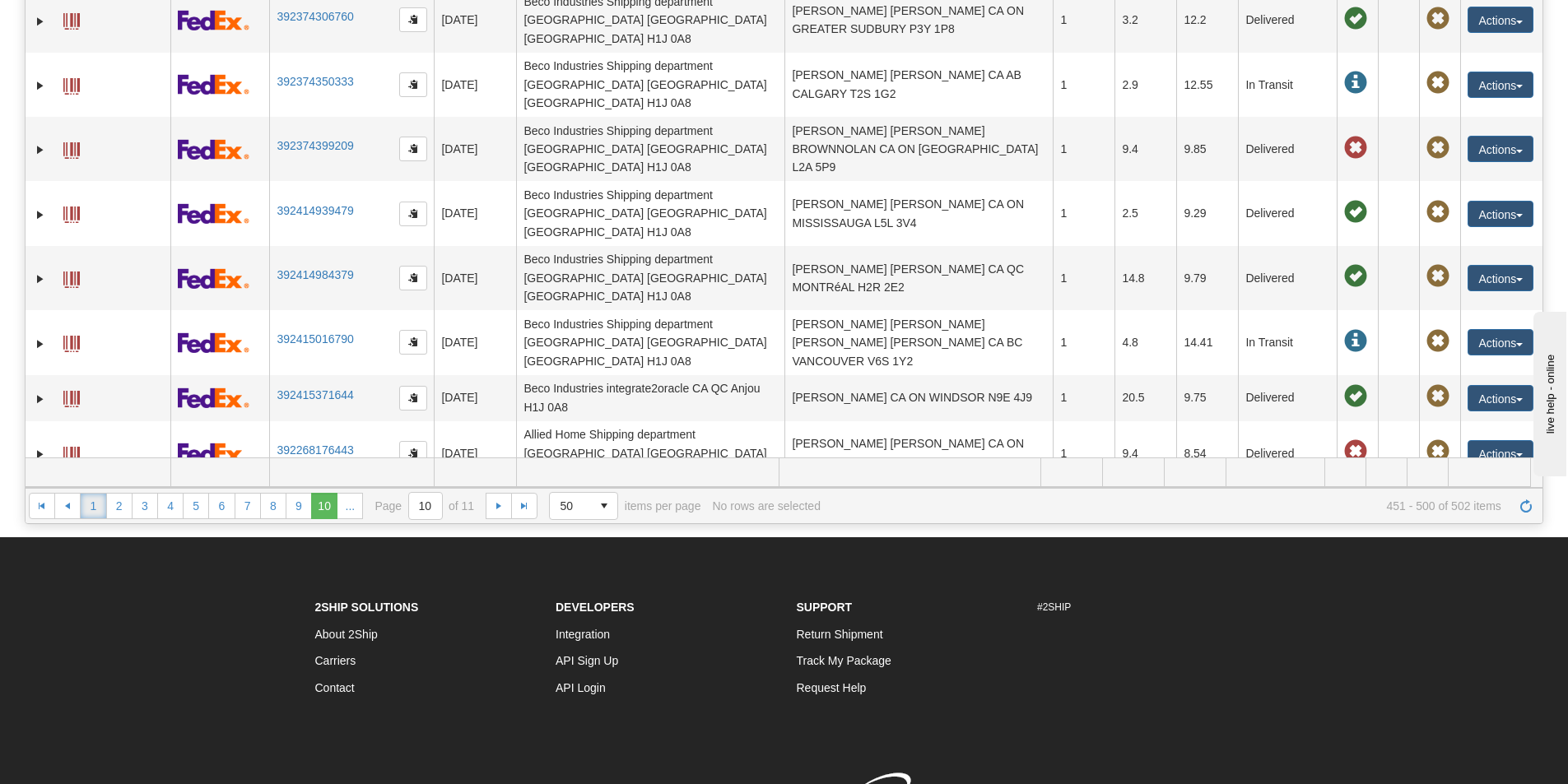
click at [101, 501] on link "1" at bounding box center [92, 505] width 26 height 26
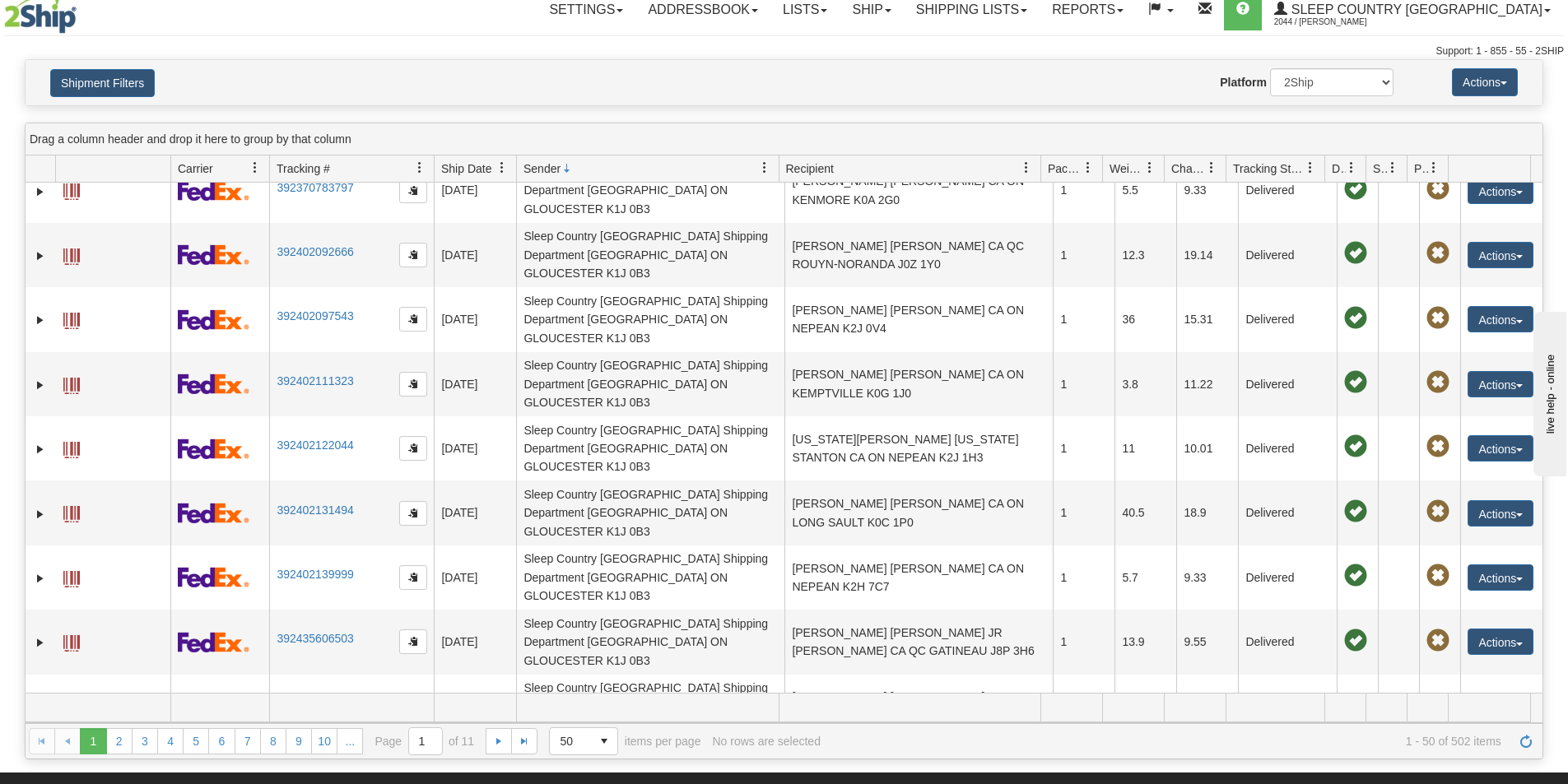
scroll to position [0, 0]
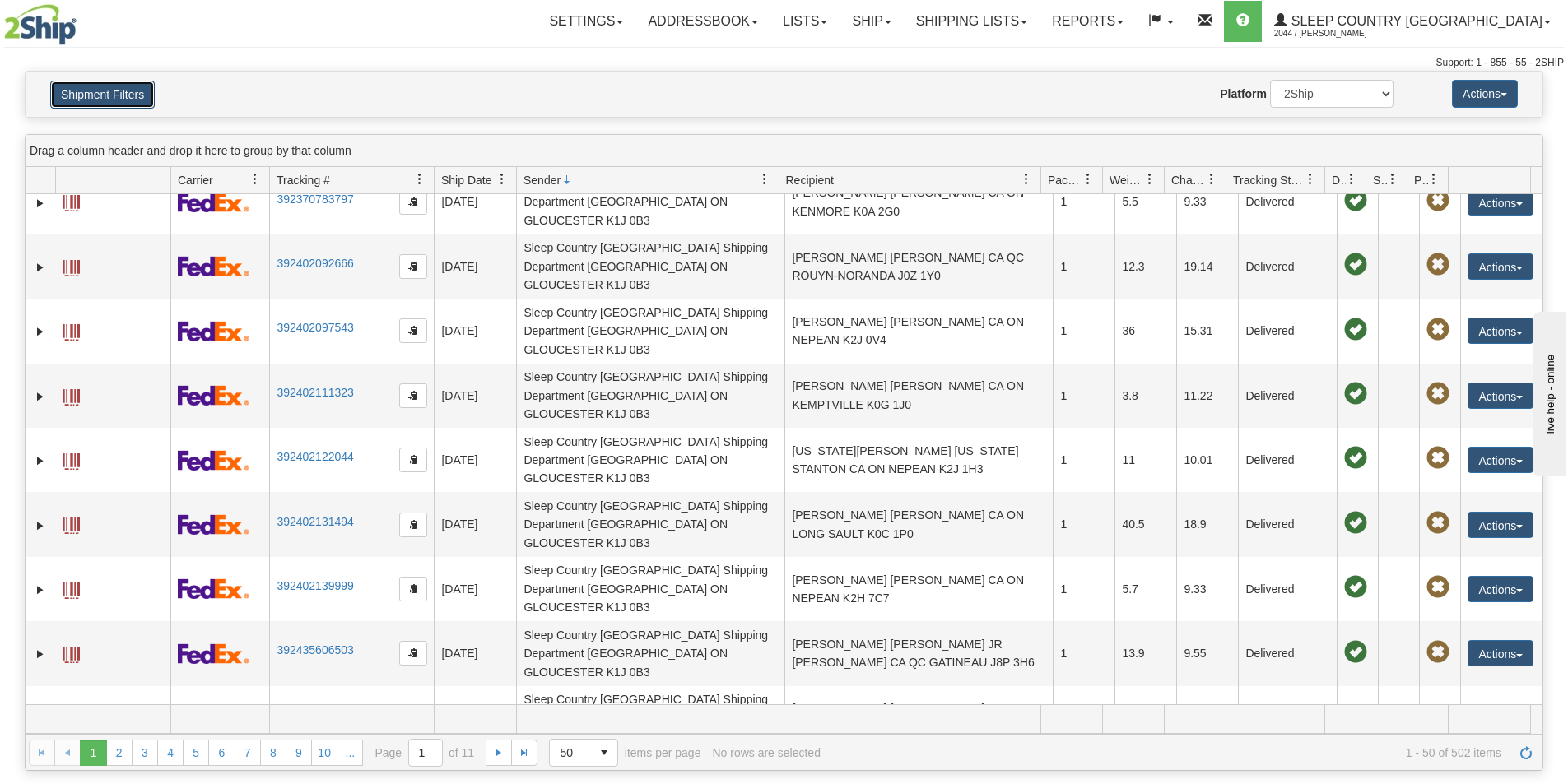
click at [119, 95] on button "Shipment Filters" at bounding box center [102, 94] width 105 height 28
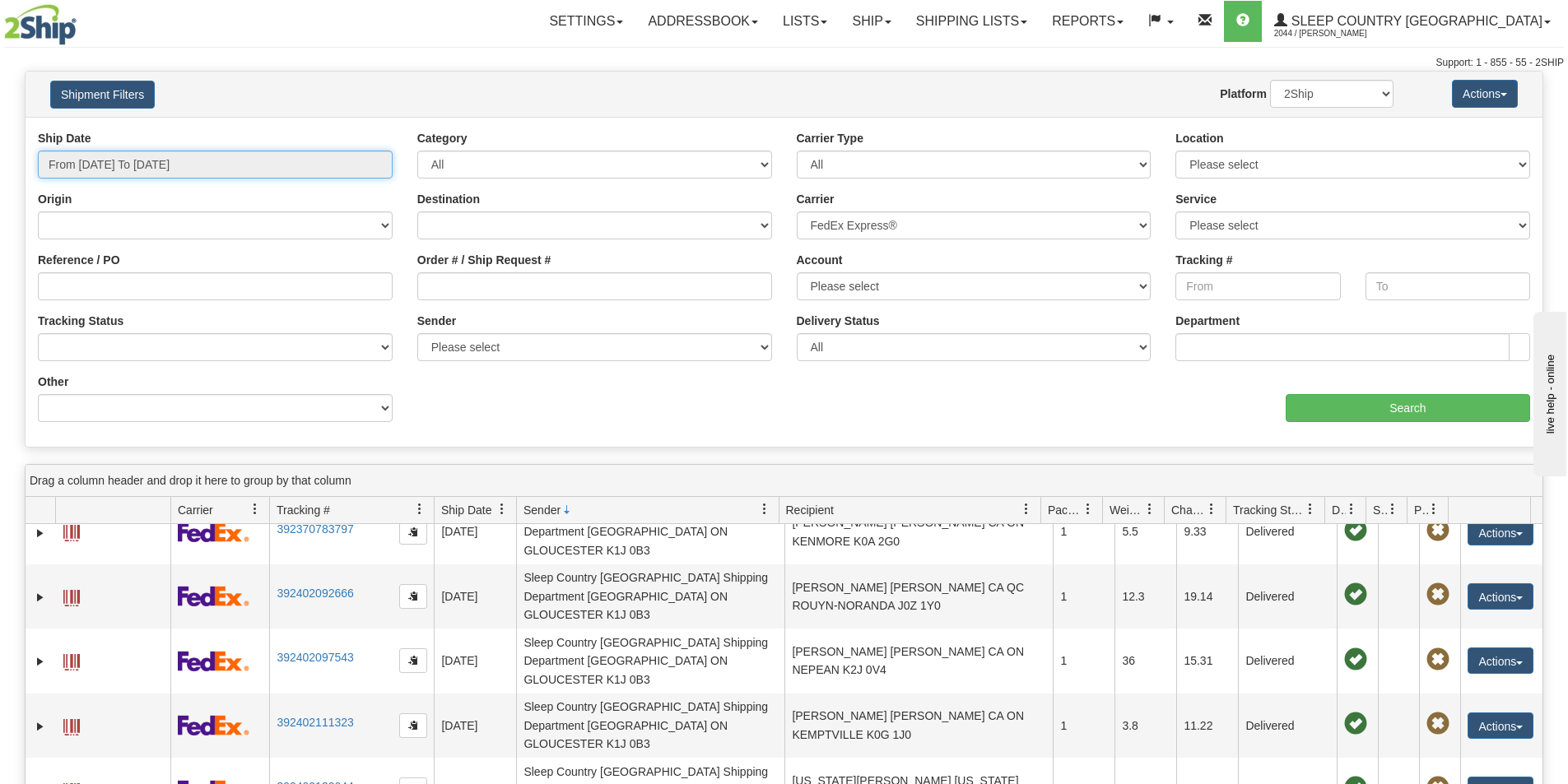
click at [196, 168] on input "From 08/19/2025 To 08/27/2025" at bounding box center [215, 164] width 354 height 28
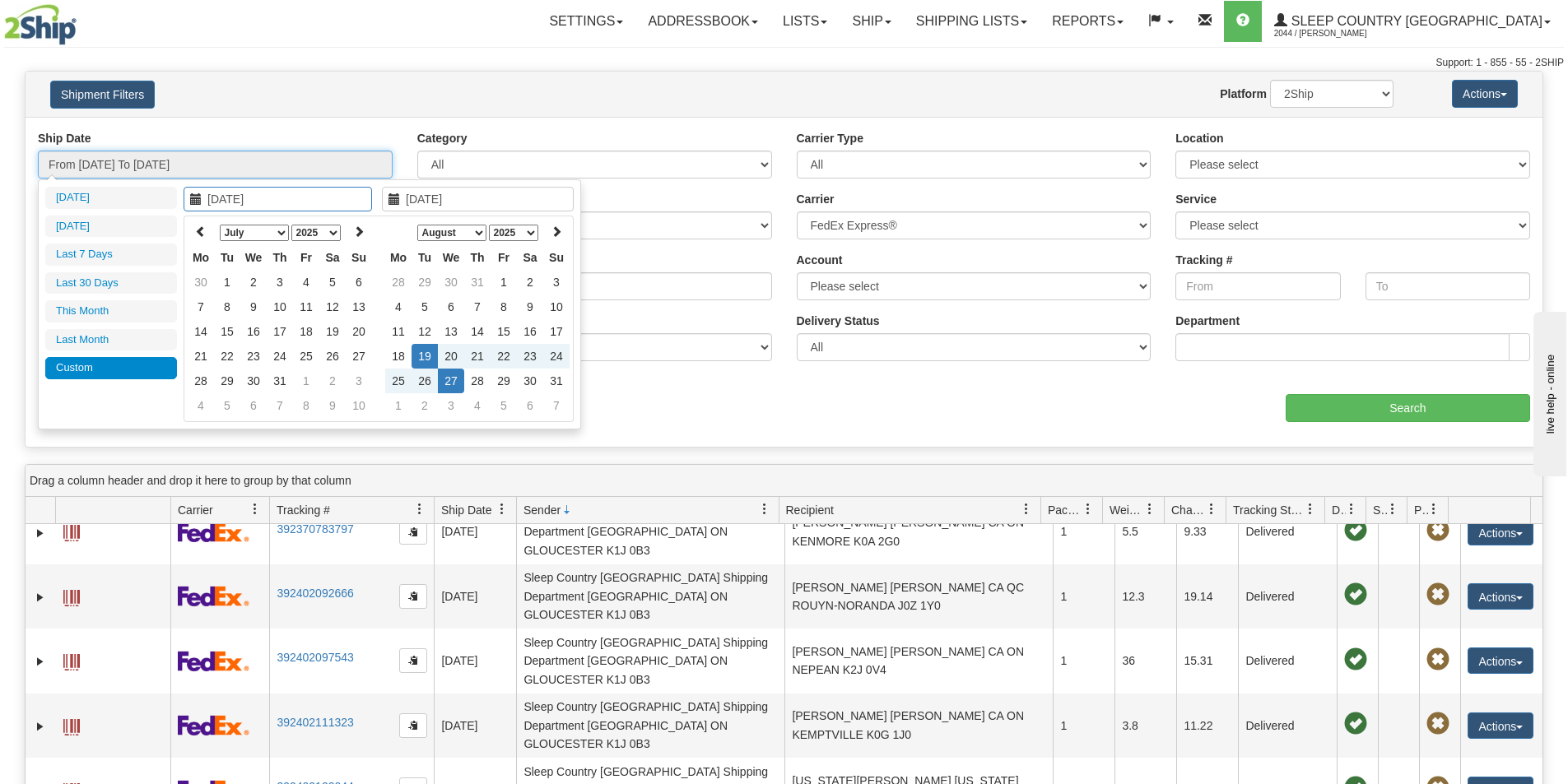
type input "[DATE]"
click at [430, 359] on td "19" at bounding box center [424, 356] width 26 height 24
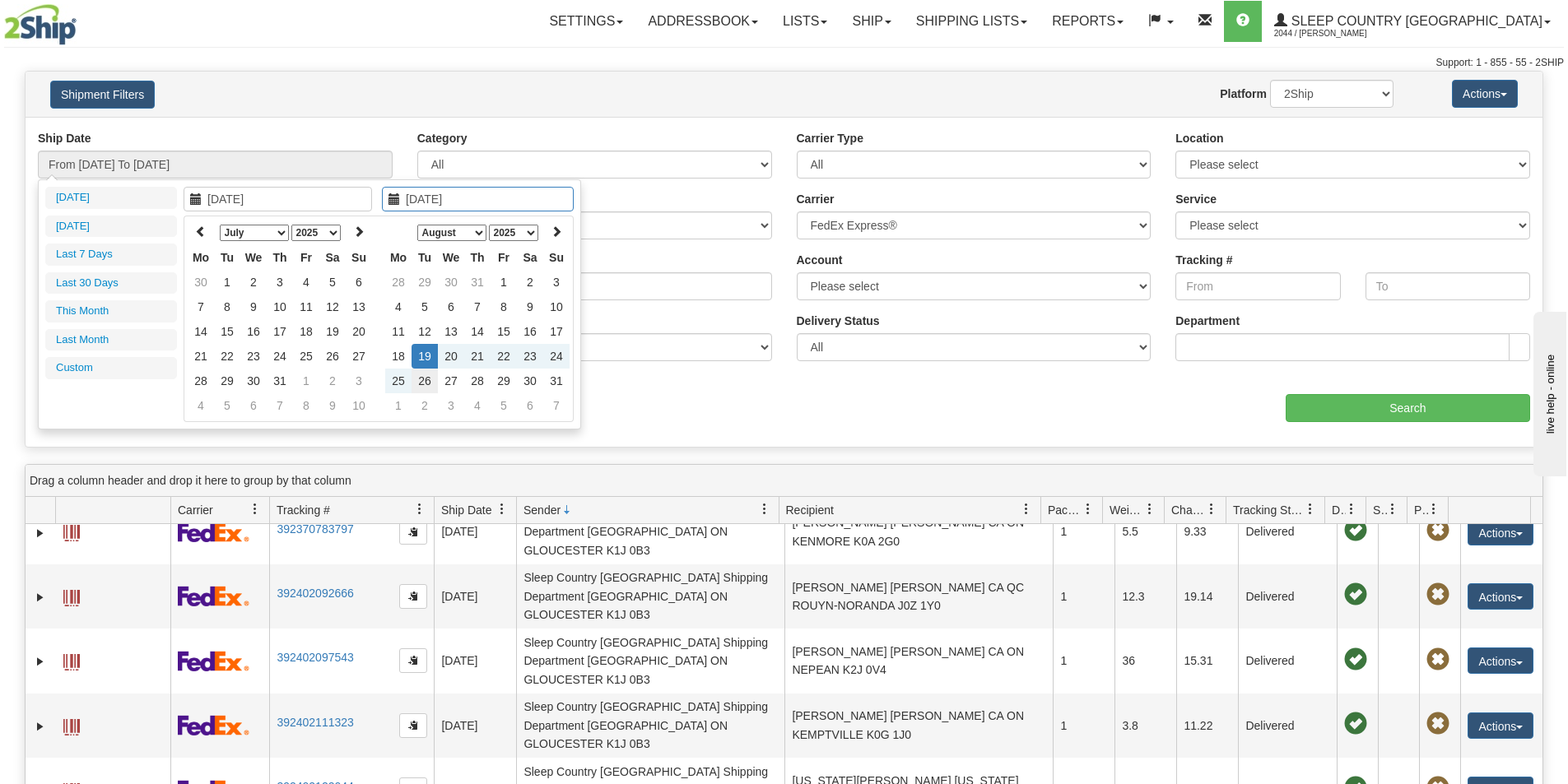
type input "[DATE]"
drag, startPoint x: 428, startPoint y: 381, endPoint x: 4, endPoint y: 360, distance: 424.5
click at [427, 381] on td "26" at bounding box center [424, 380] width 26 height 24
type input "From 08/19/2025 To 08/26/2025"
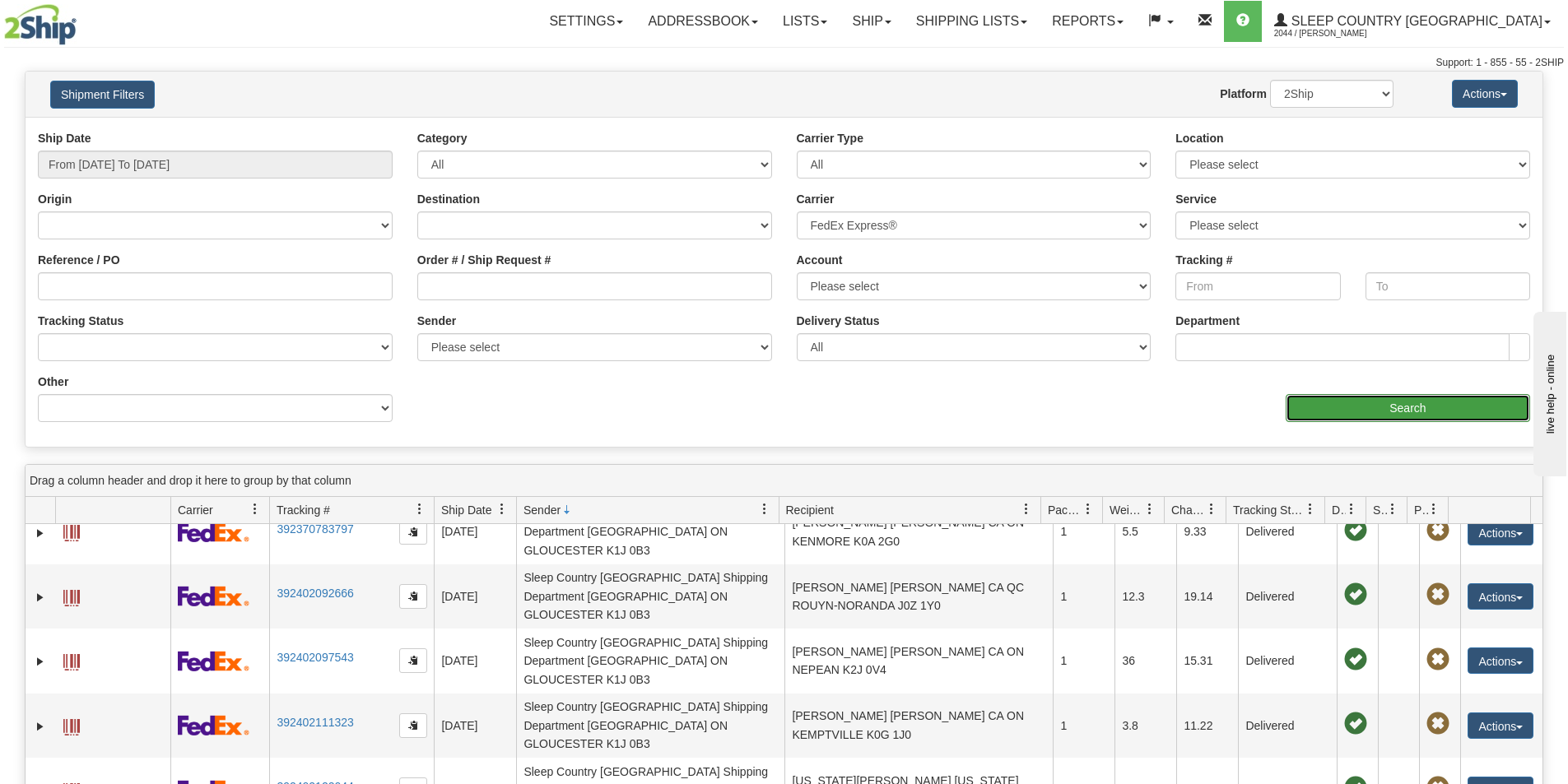
click at [1460, 404] on input "Search" at bounding box center [1408, 408] width 245 height 28
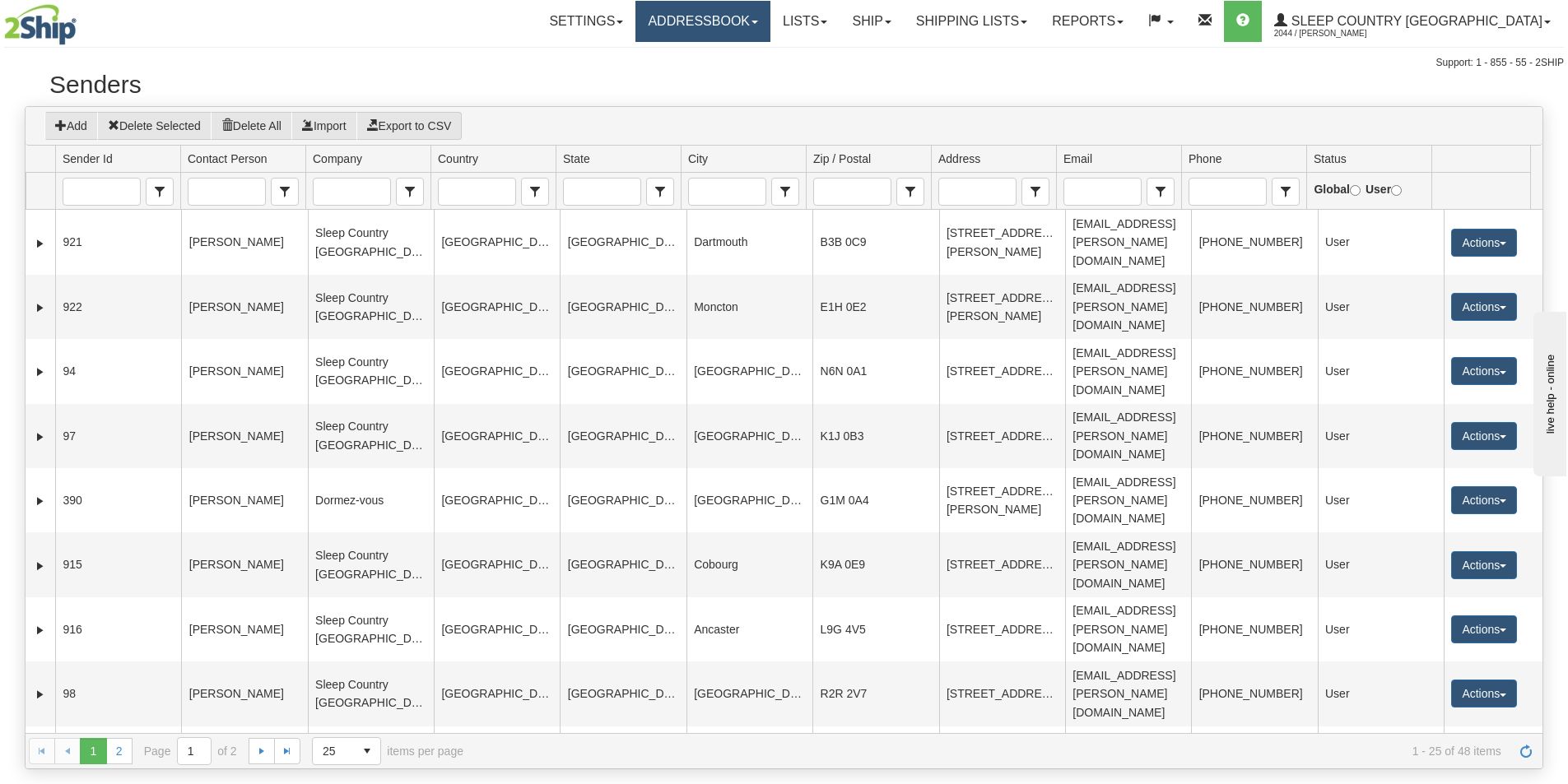
click at [770, 21] on link "Addressbook" at bounding box center [702, 21] width 135 height 41
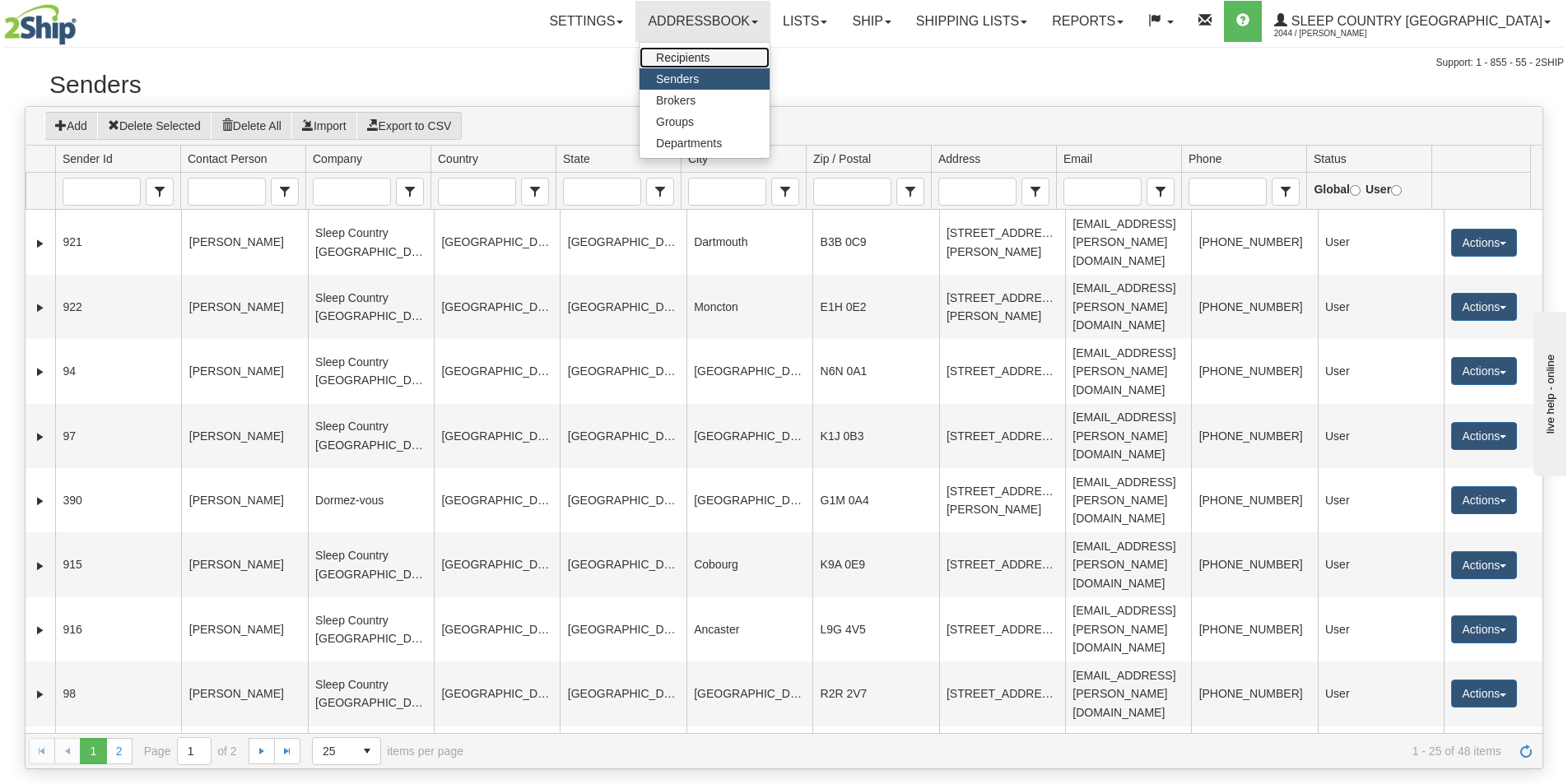
click at [710, 54] on span "Recipients" at bounding box center [683, 58] width 54 height 13
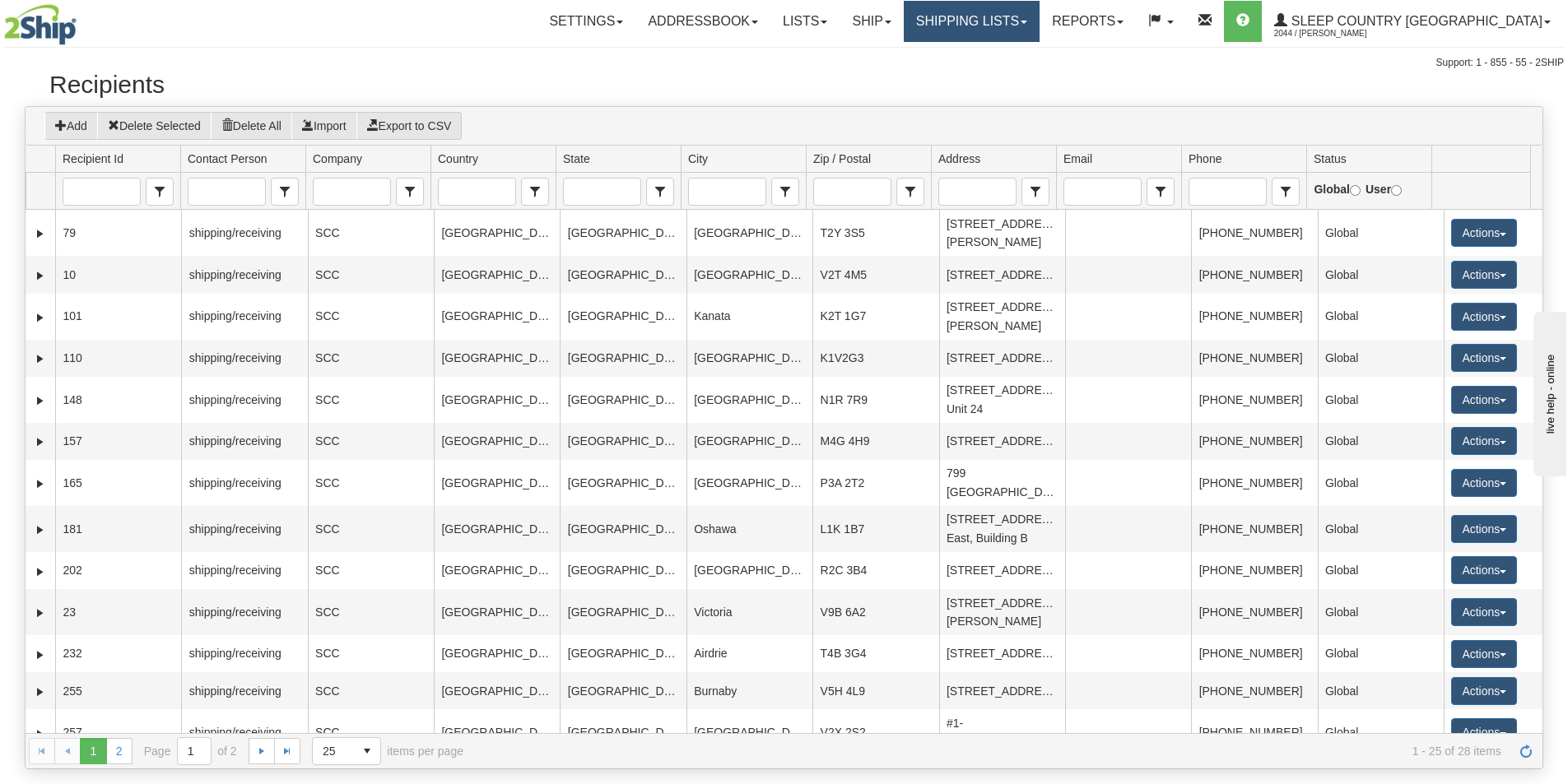
click at [1025, 21] on link "Shipping lists" at bounding box center [972, 21] width 136 height 41
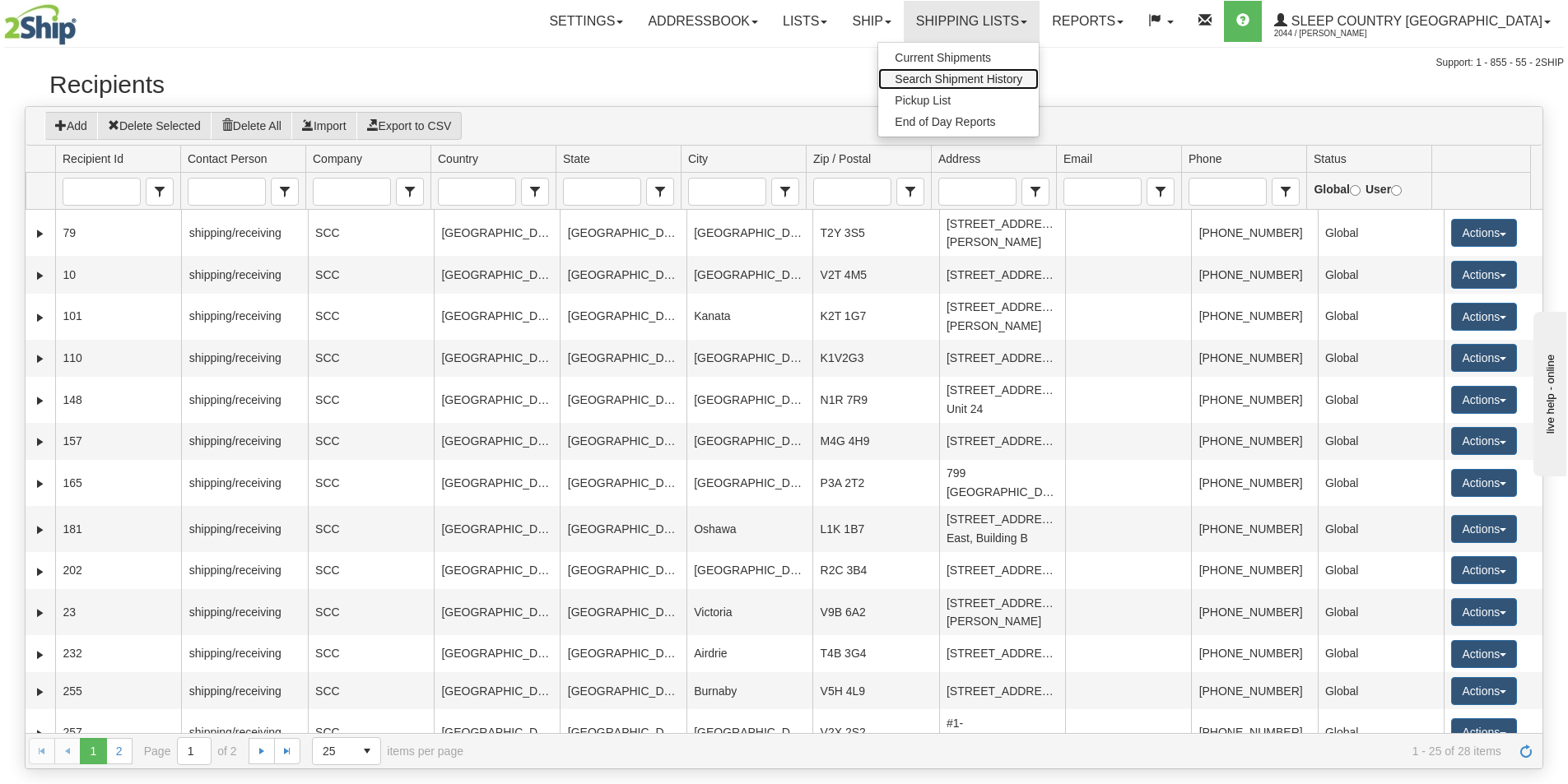
click at [1027, 71] on link "Search Shipment History" at bounding box center [959, 80] width 161 height 22
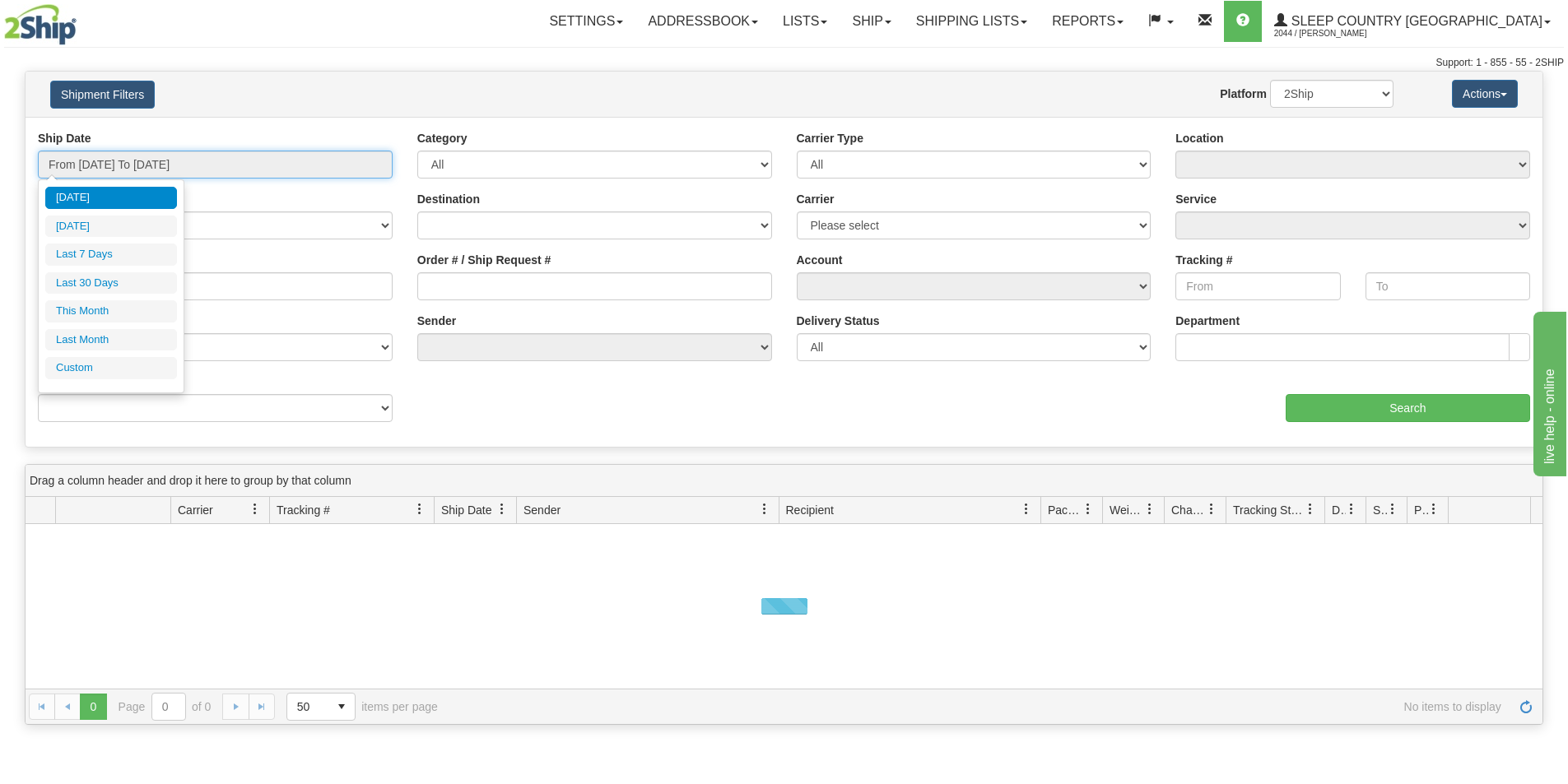
click at [199, 158] on input "From [DATE] To [DATE]" at bounding box center [215, 164] width 354 height 28
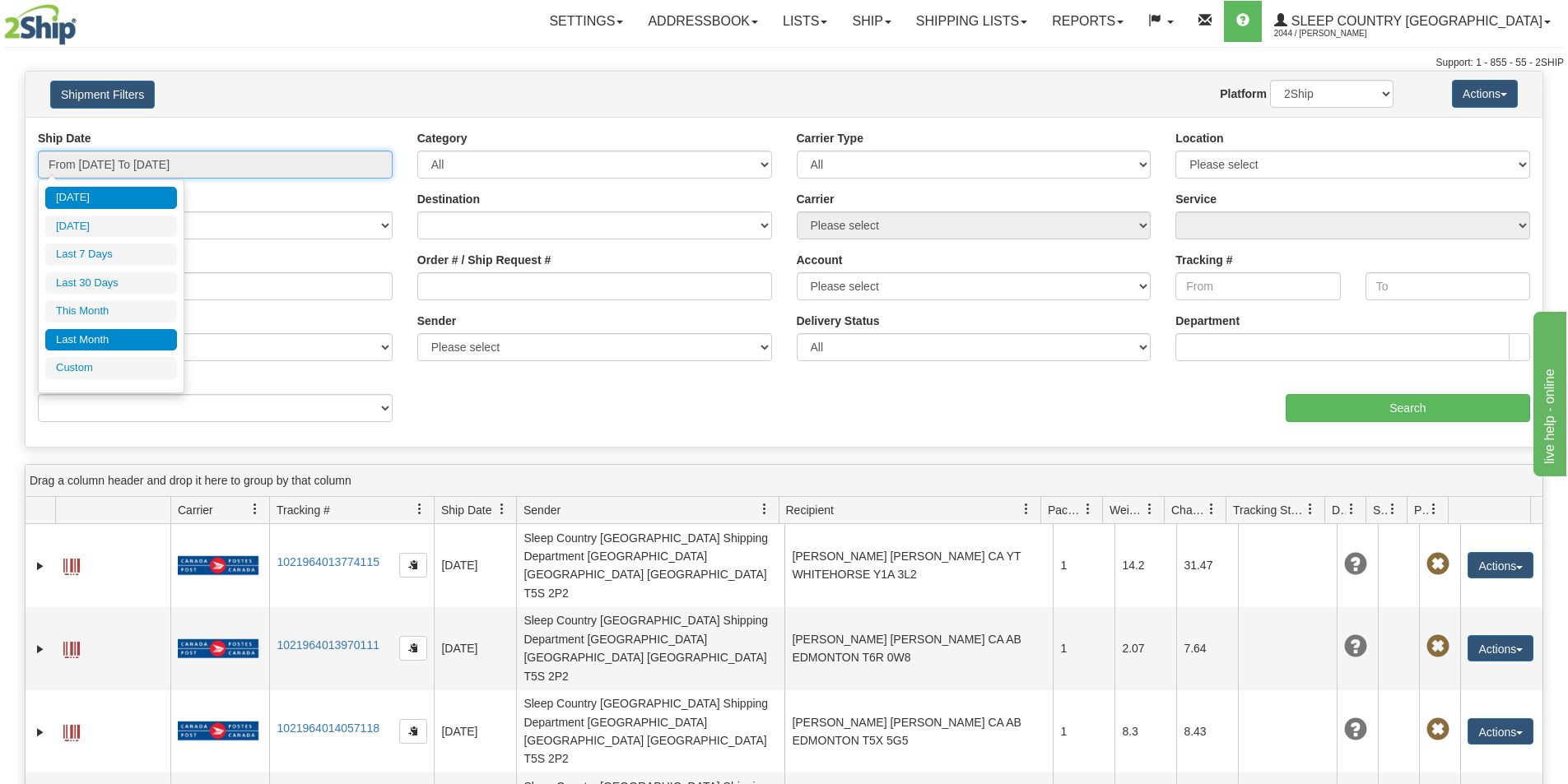
type input "[DATE]"
type input "07/01/2025"
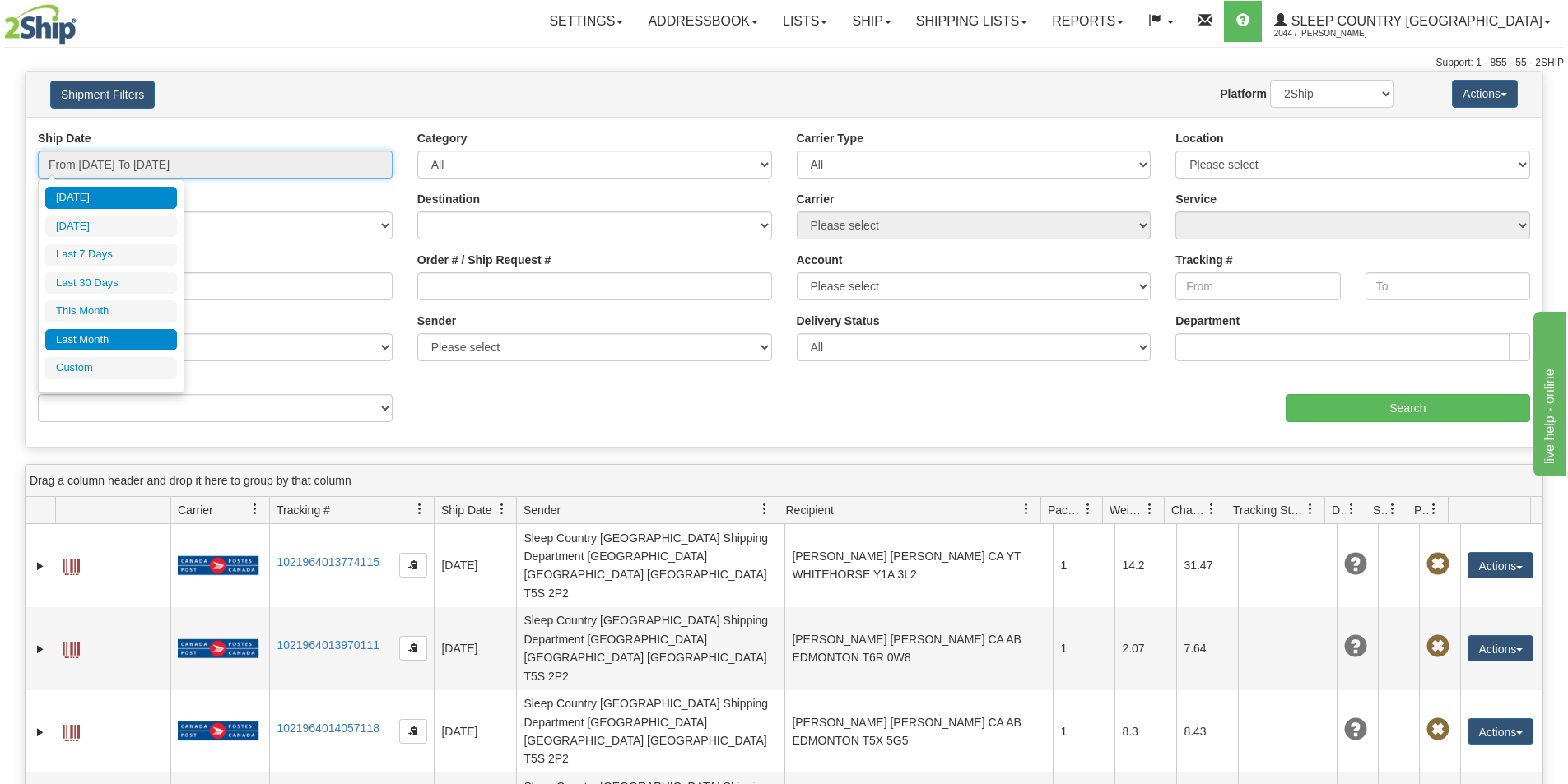
type input "07/31/2025"
type input "[DATE]"
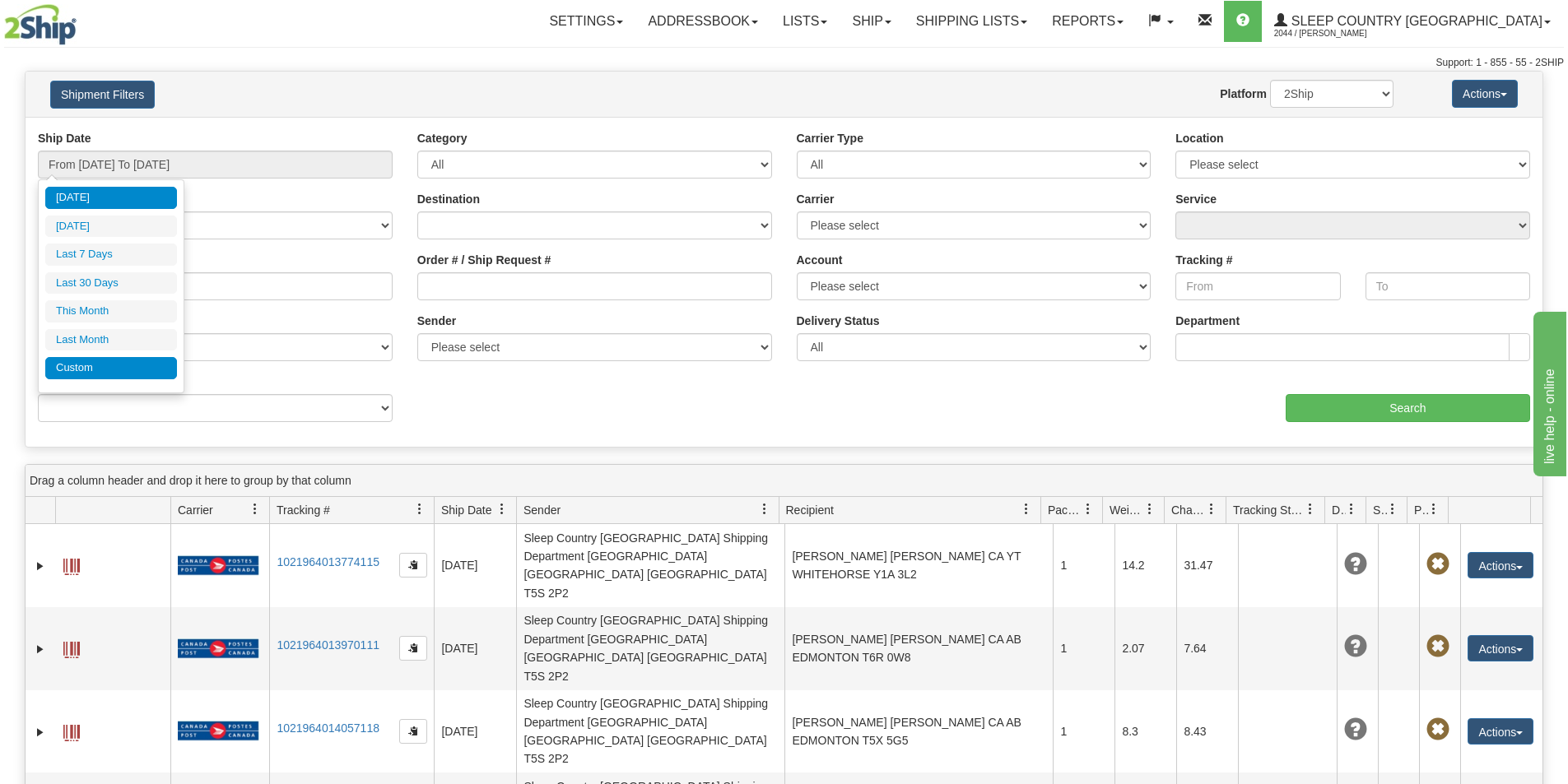
click at [104, 363] on li "Custom" at bounding box center [111, 368] width 132 height 23
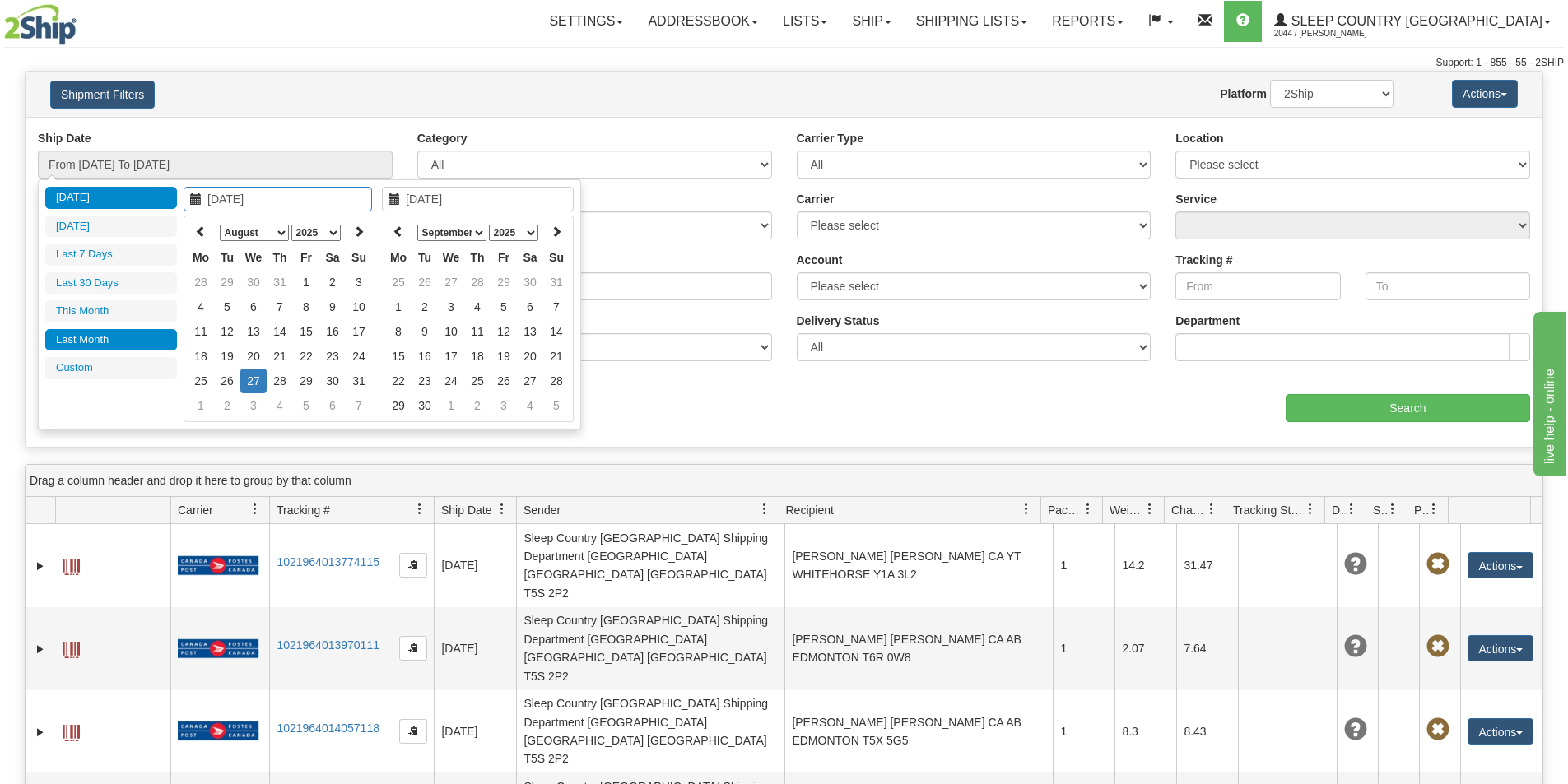
type input "07/01/2025"
type input "07/31/2025"
type input "[DATE]"
click at [135, 364] on li "Custom" at bounding box center [111, 368] width 132 height 23
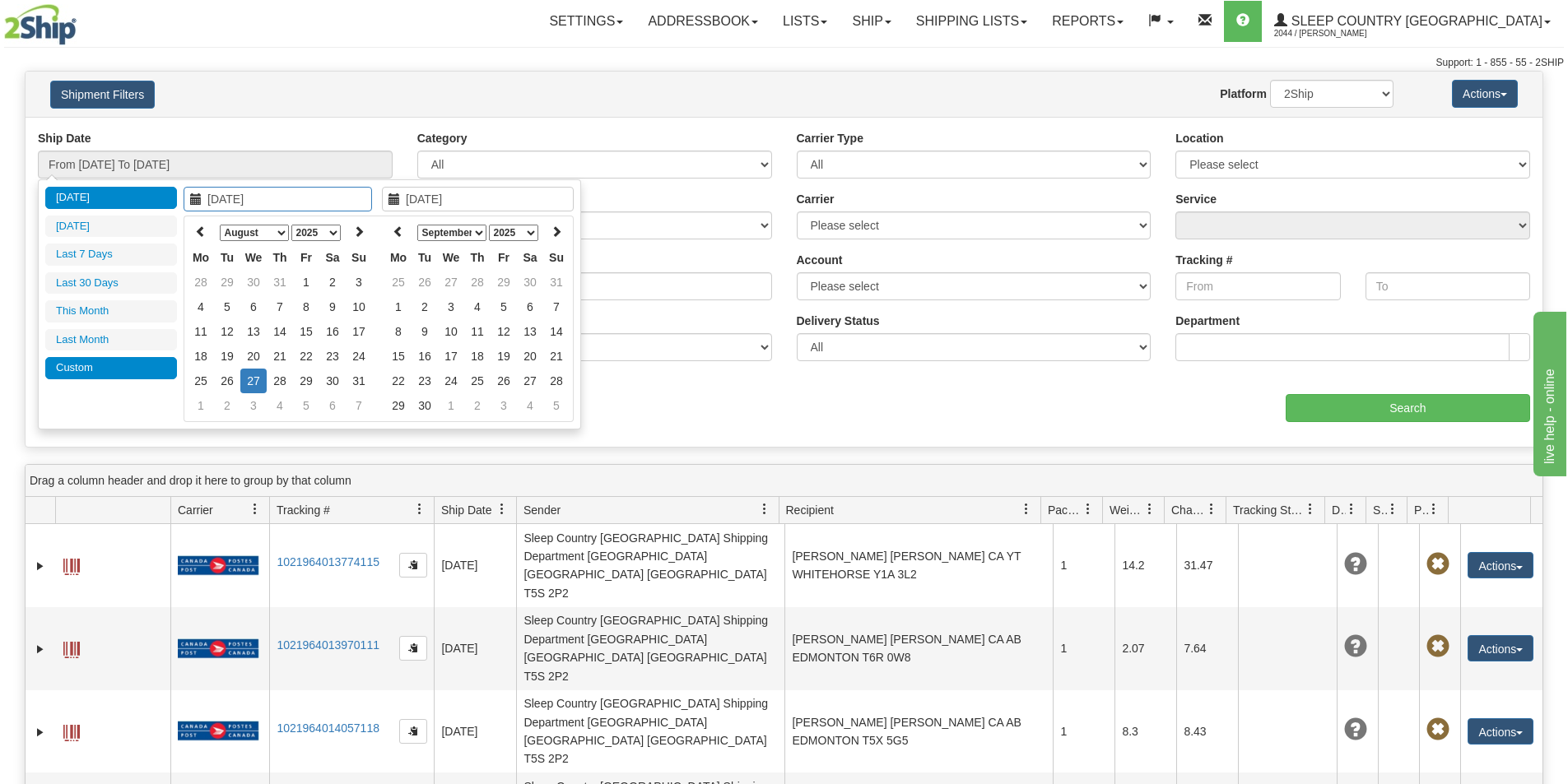
click at [95, 363] on li "Custom" at bounding box center [111, 368] width 132 height 23
type input "[DATE]"
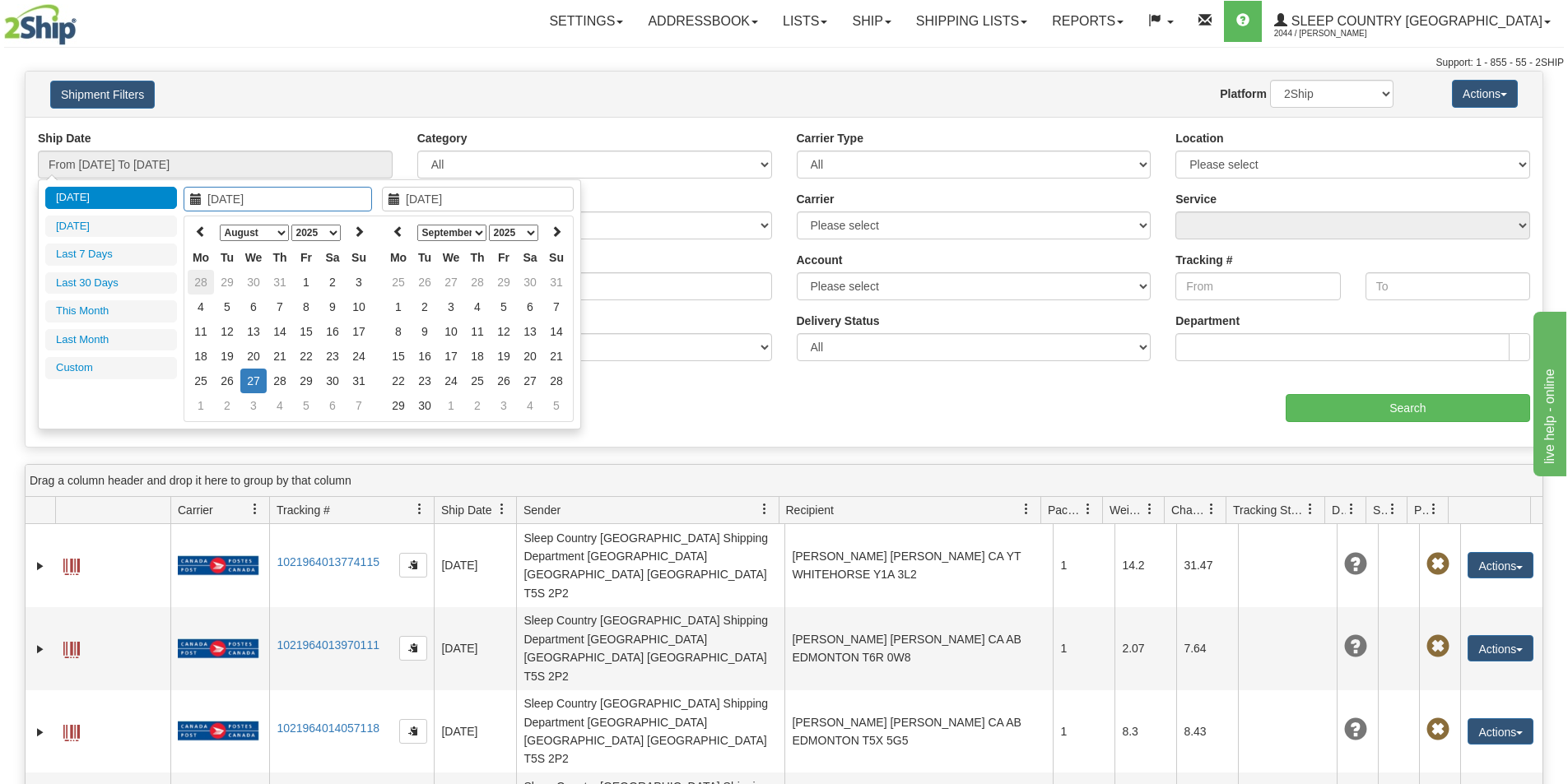
type input "[DATE]"
type input "08/15/2025"
click at [310, 332] on td "15" at bounding box center [306, 331] width 26 height 24
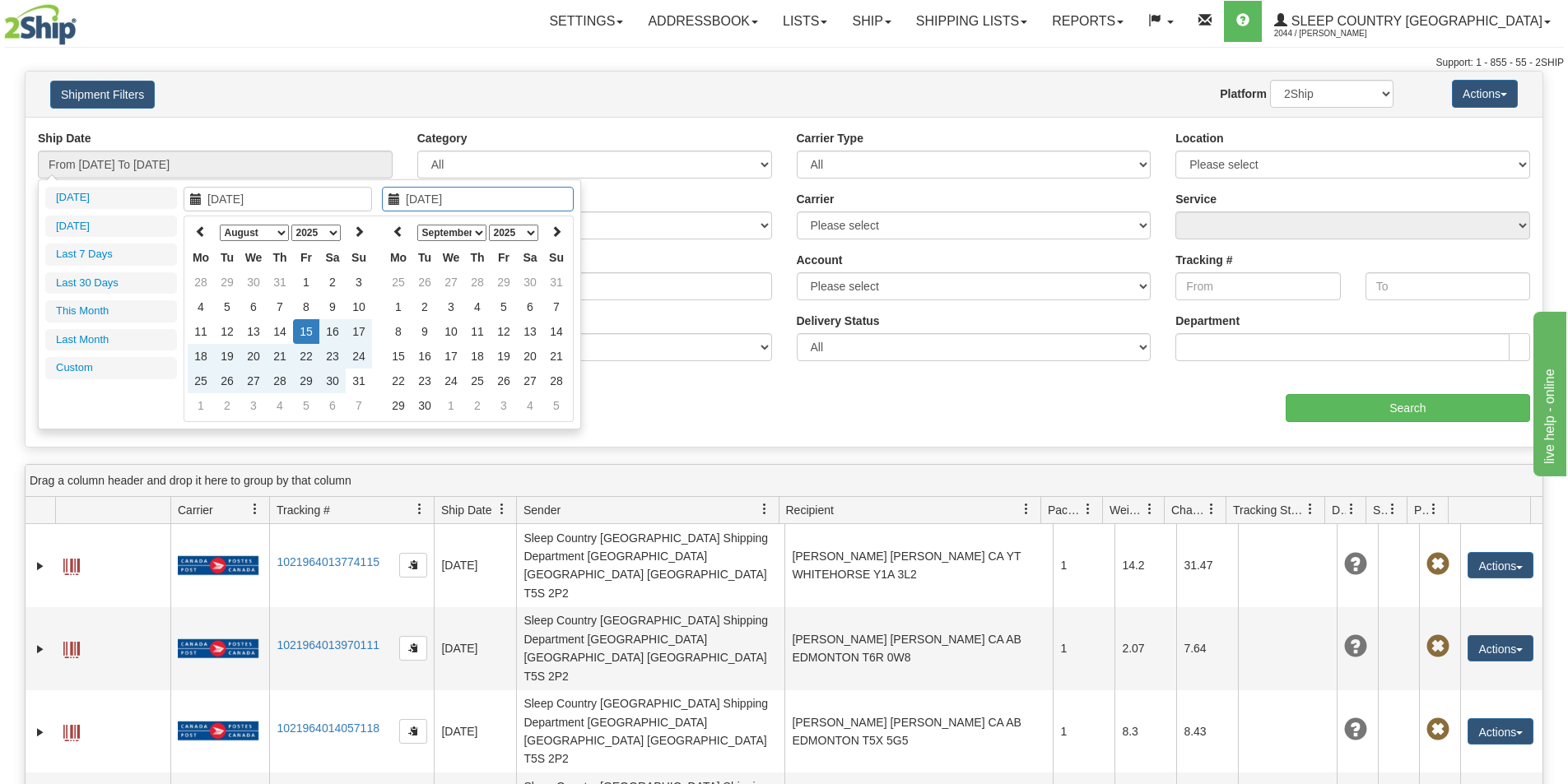
click at [482, 230] on select "January February March April May June July August September October November De…" at bounding box center [452, 233] width 70 height 17
type input "08/20/2025"
click at [448, 356] on td "20" at bounding box center [451, 356] width 26 height 24
type input "From 08/15/2025 To 08/20/2025"
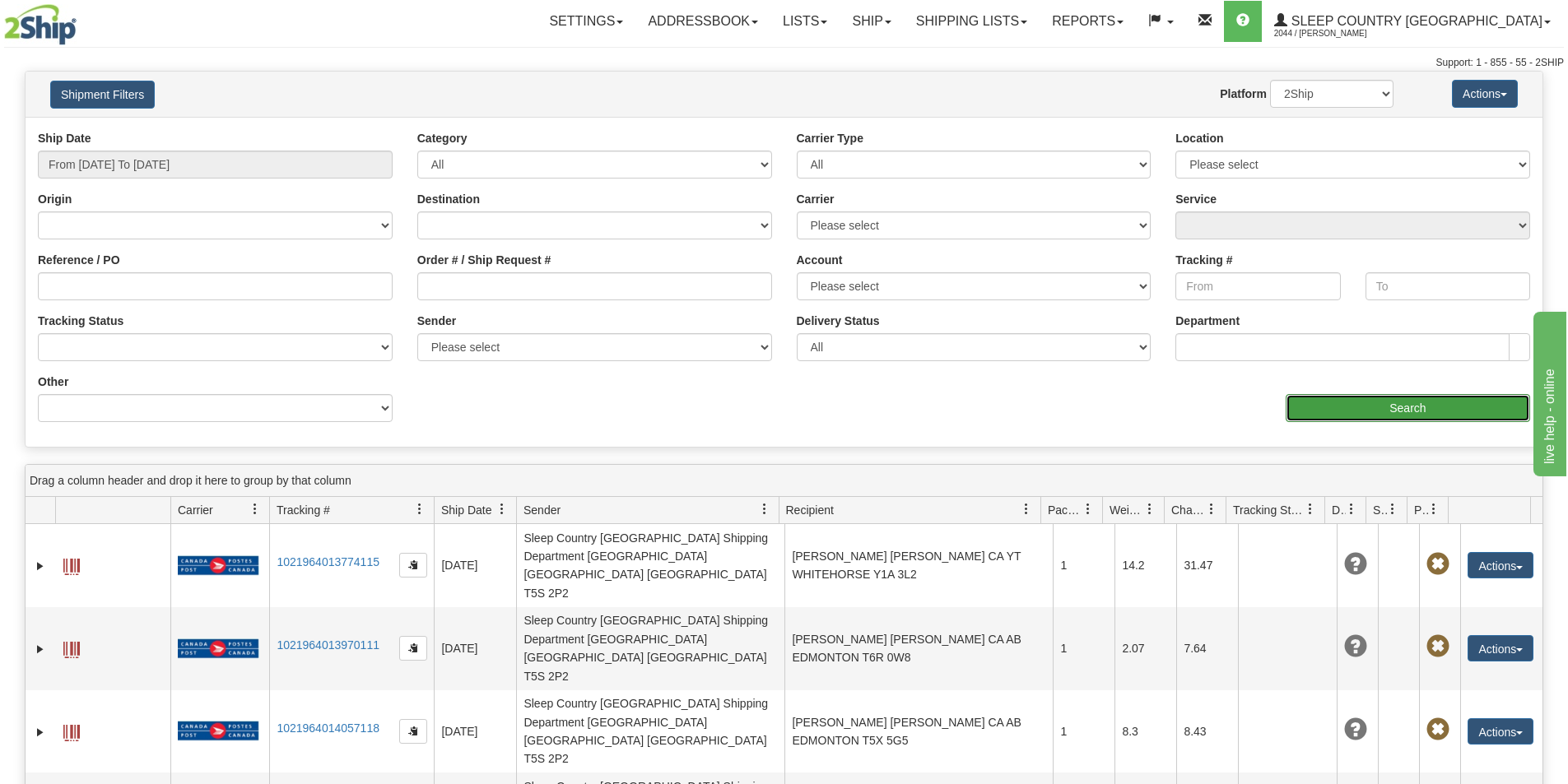
click at [1371, 406] on input "Search" at bounding box center [1408, 408] width 245 height 28
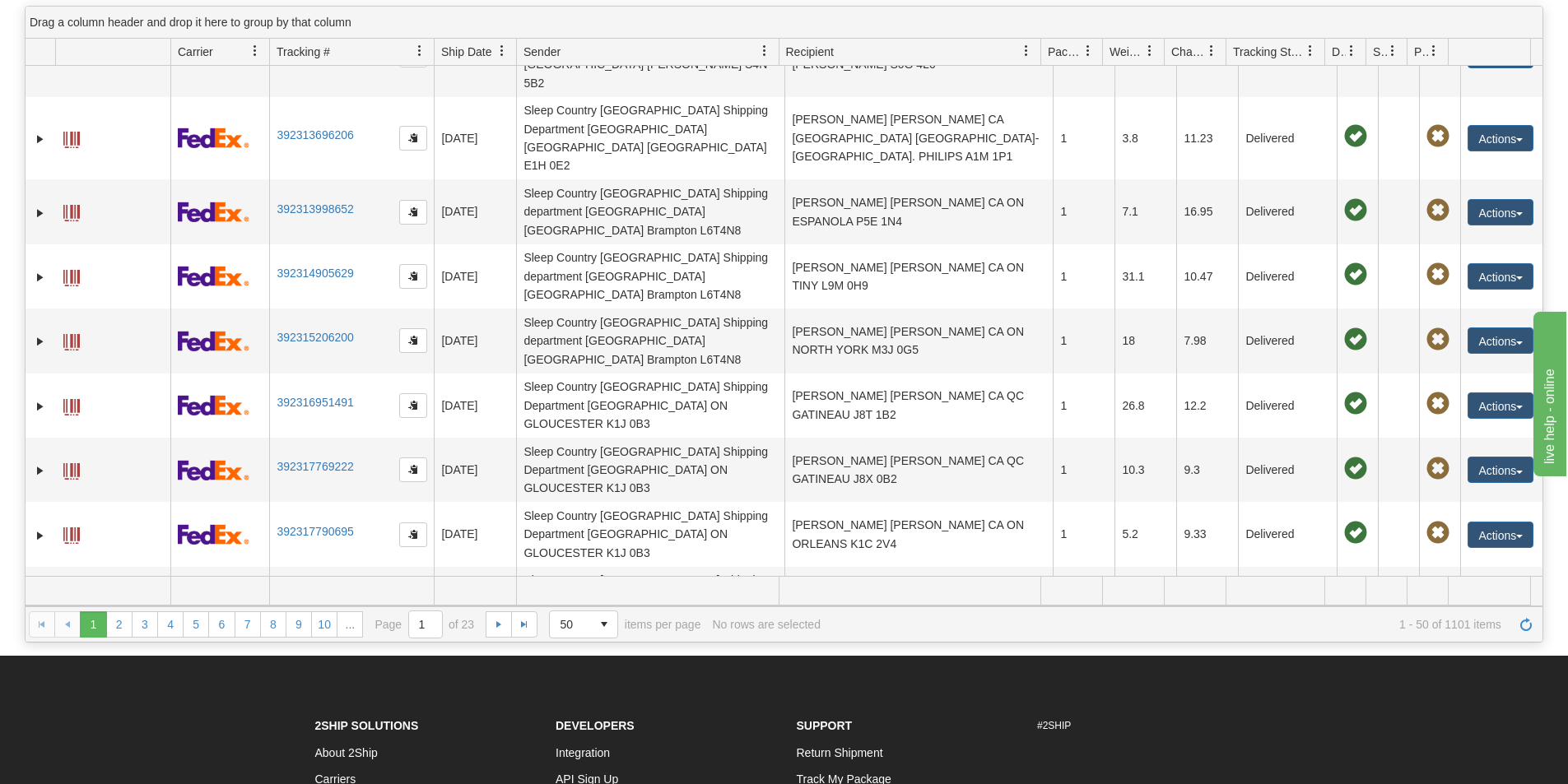
scroll to position [164, 0]
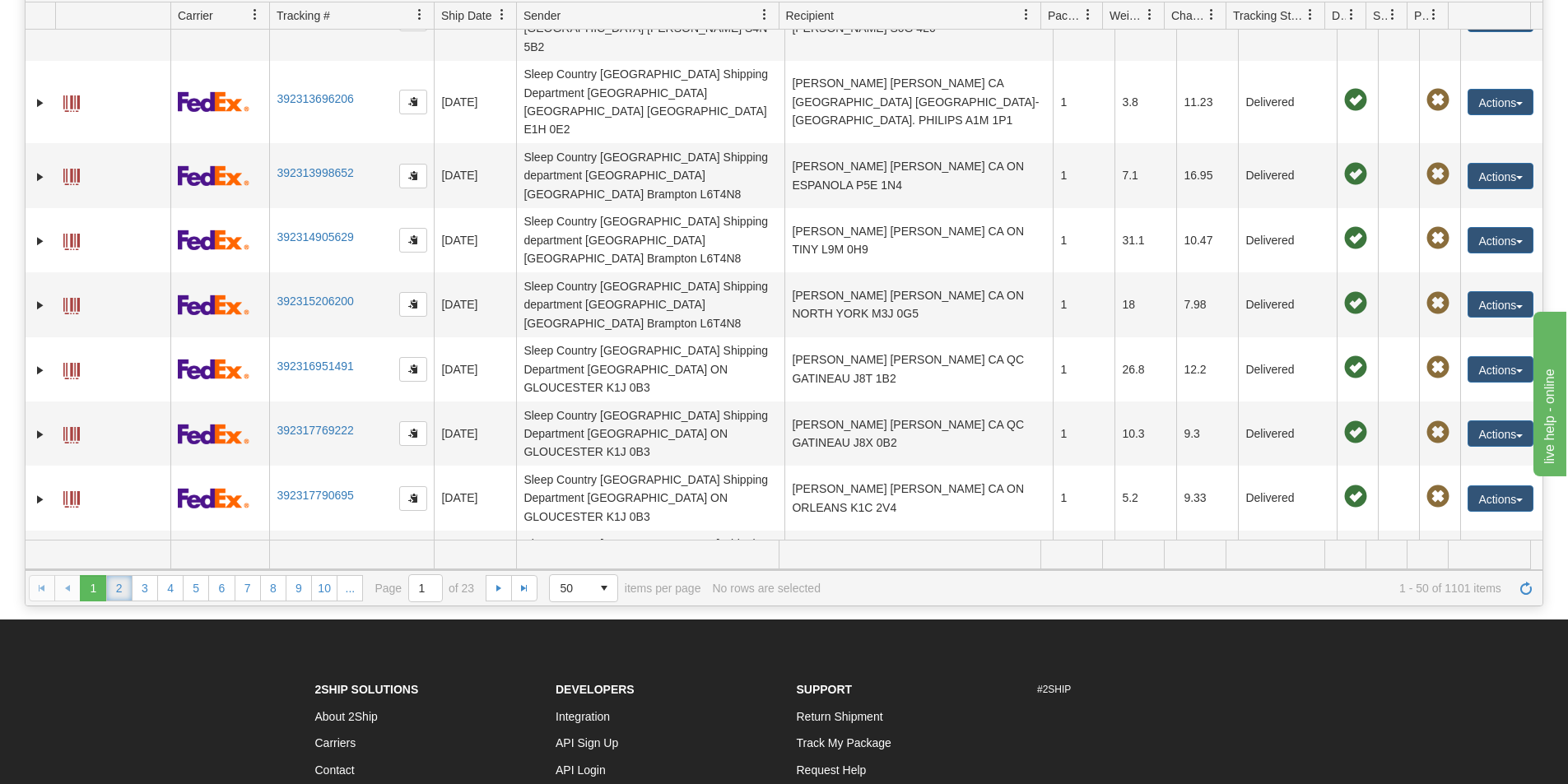
click at [116, 588] on link "2" at bounding box center [119, 588] width 26 height 26
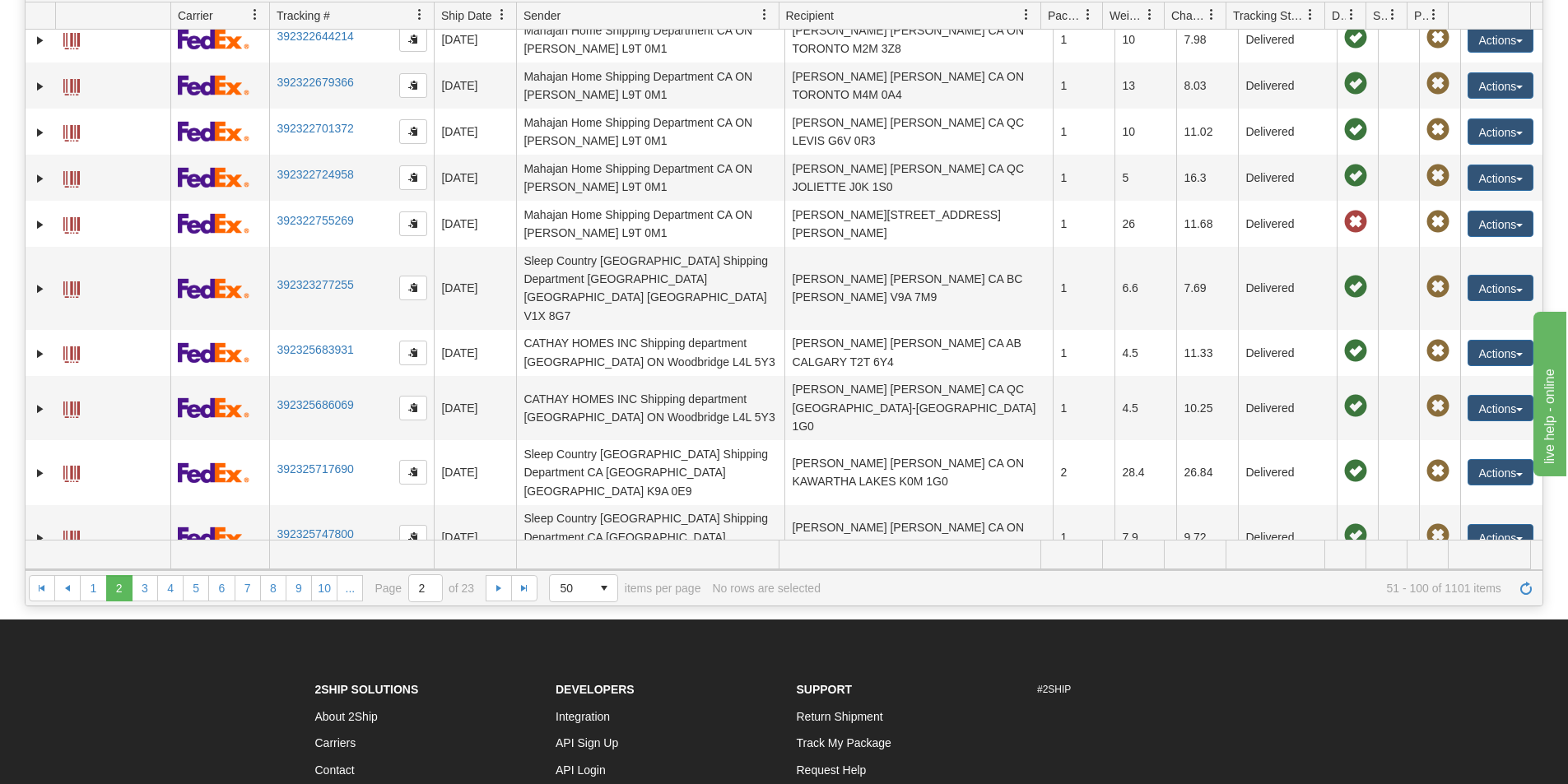
scroll to position [0, 0]
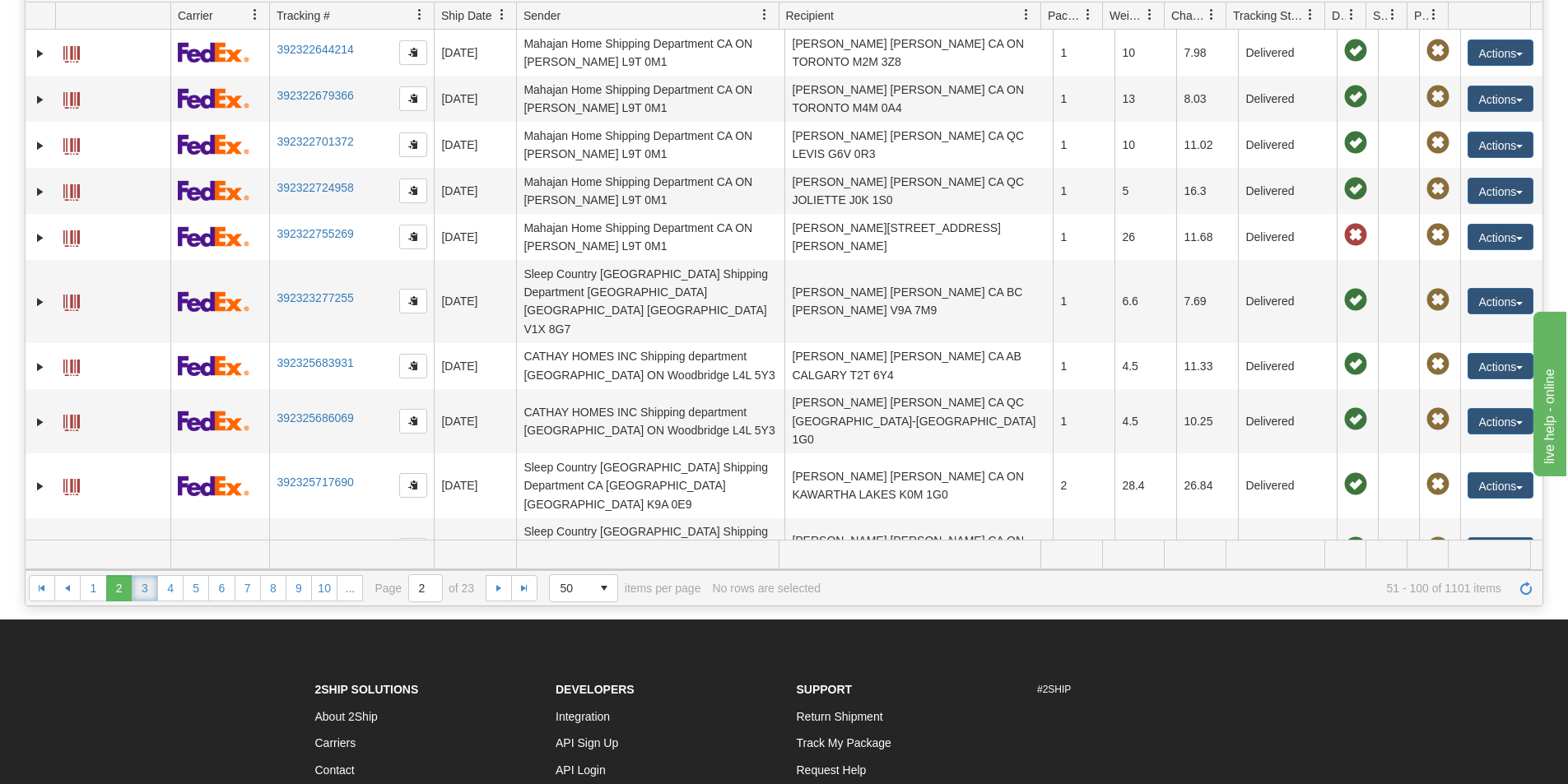
click at [148, 581] on link "3" at bounding box center [144, 588] width 26 height 26
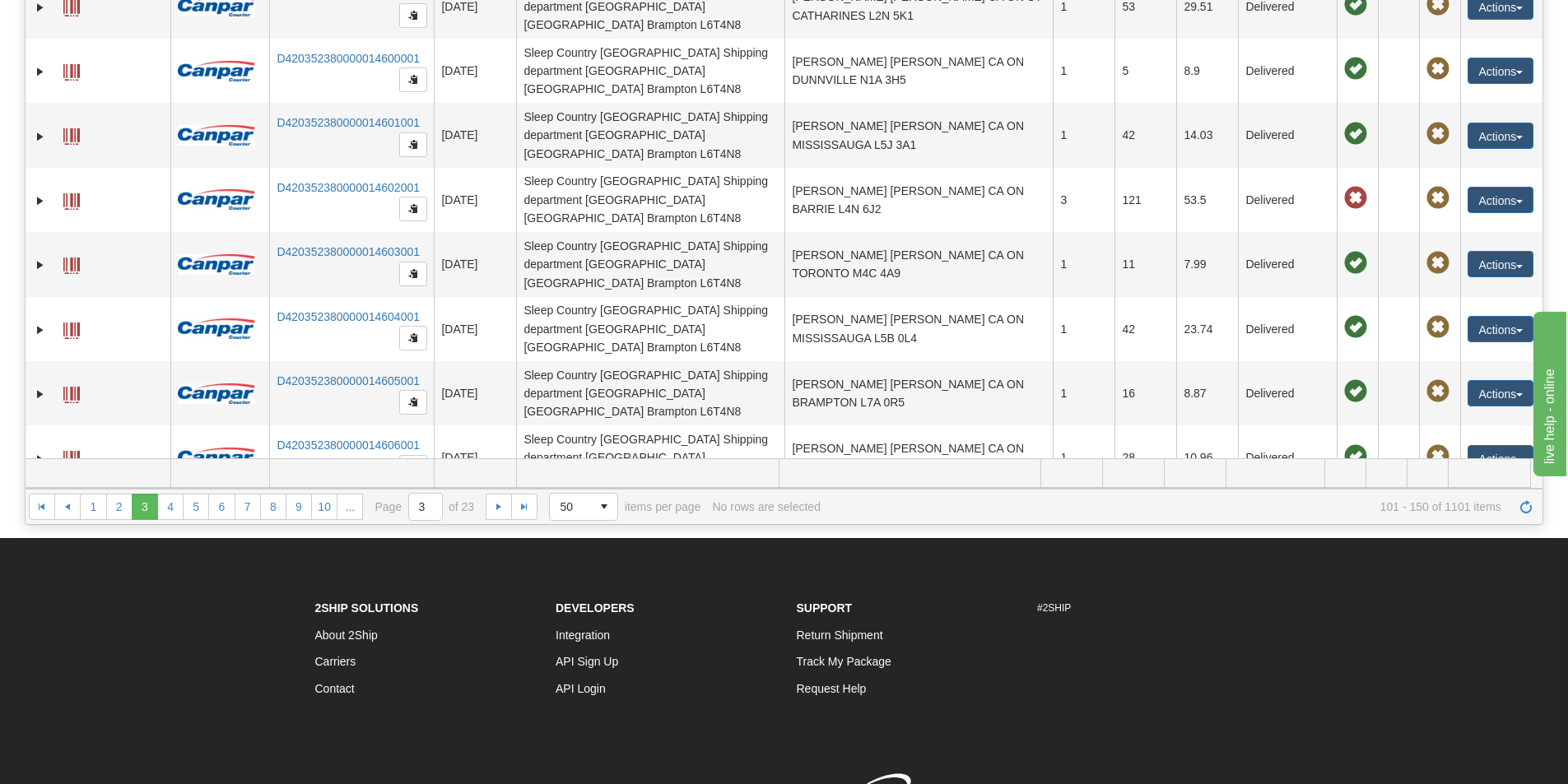
scroll to position [247, 0]
click at [173, 508] on link "4" at bounding box center [170, 505] width 26 height 26
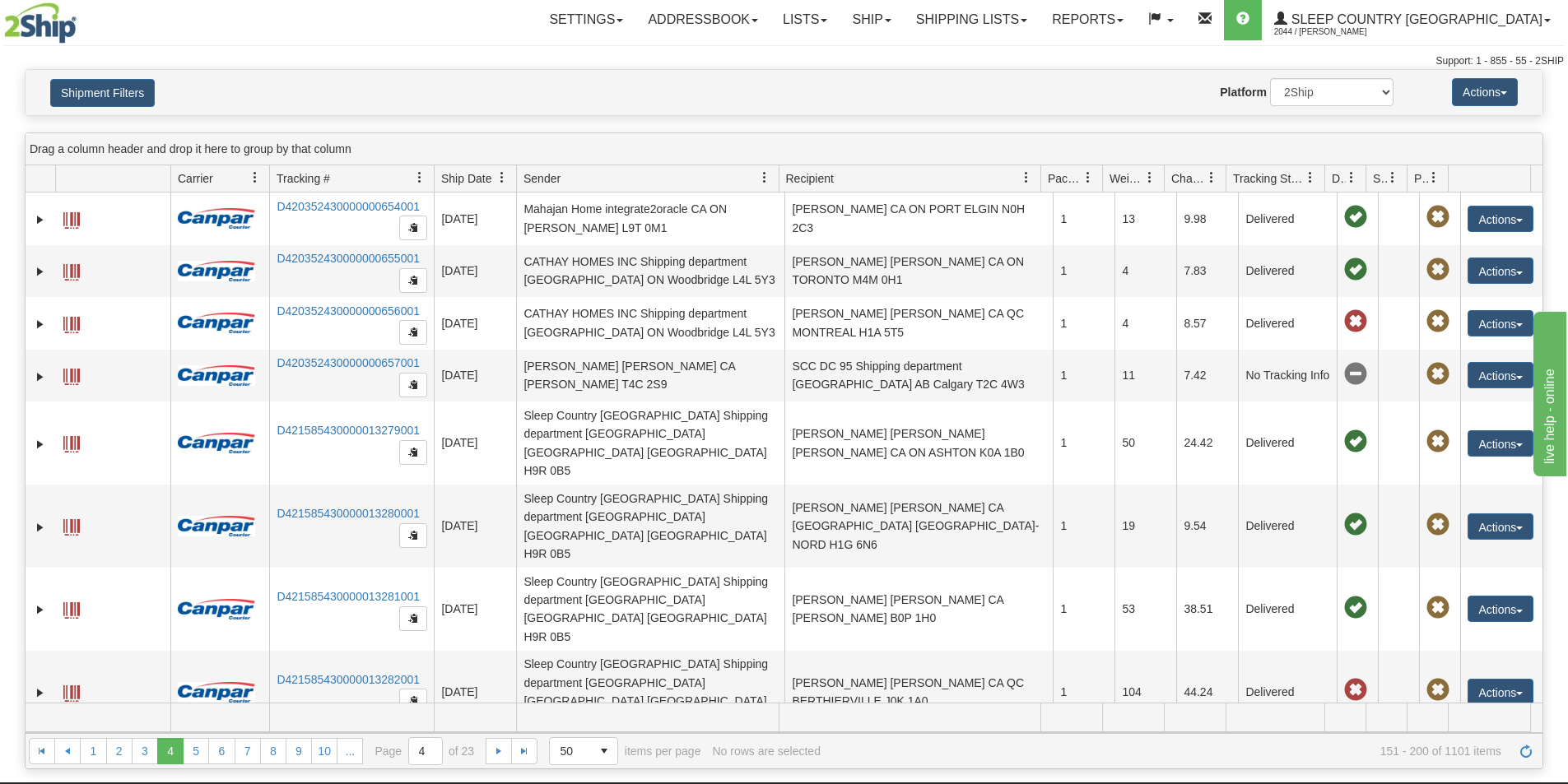
scroll to position [0, 0]
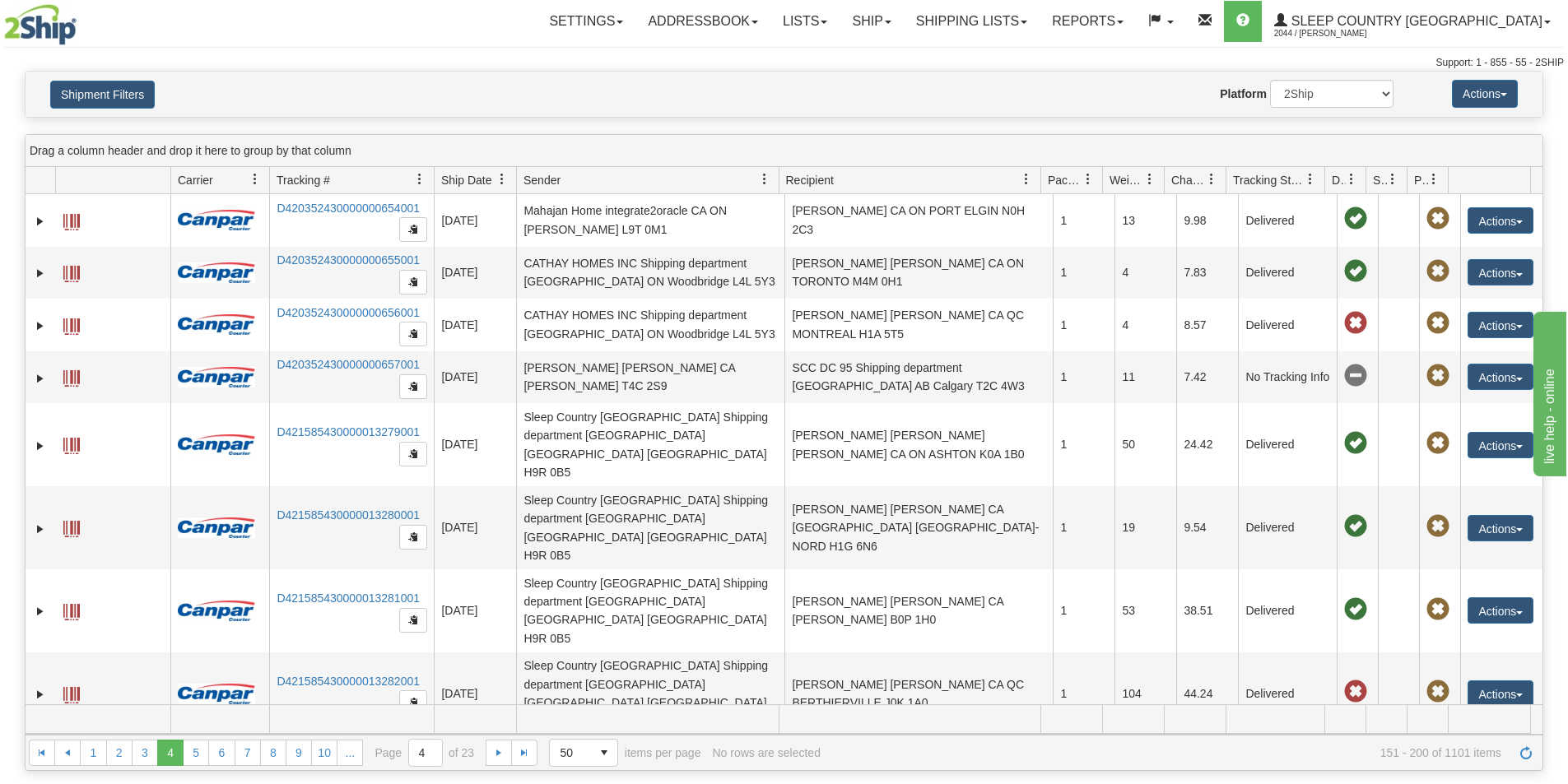
click at [1022, 51] on div "Toggle navigation Settings Shipping Preferences Fields Preferences New" at bounding box center [784, 35] width 1568 height 70
click at [1022, 19] on link "Shipping lists" at bounding box center [972, 21] width 136 height 41
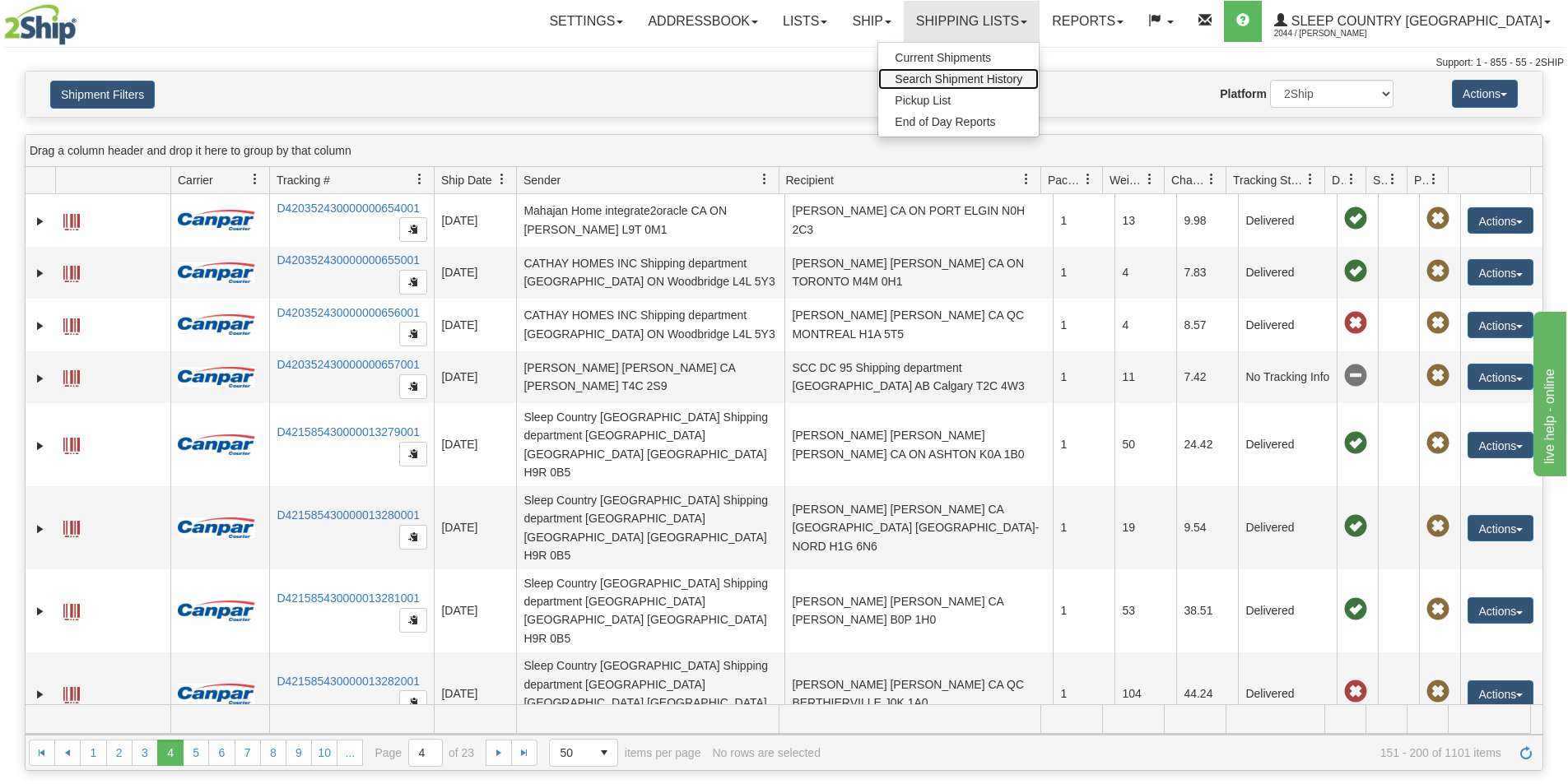
click at [1022, 75] on span "Search Shipment History" at bounding box center [959, 79] width 127 height 13
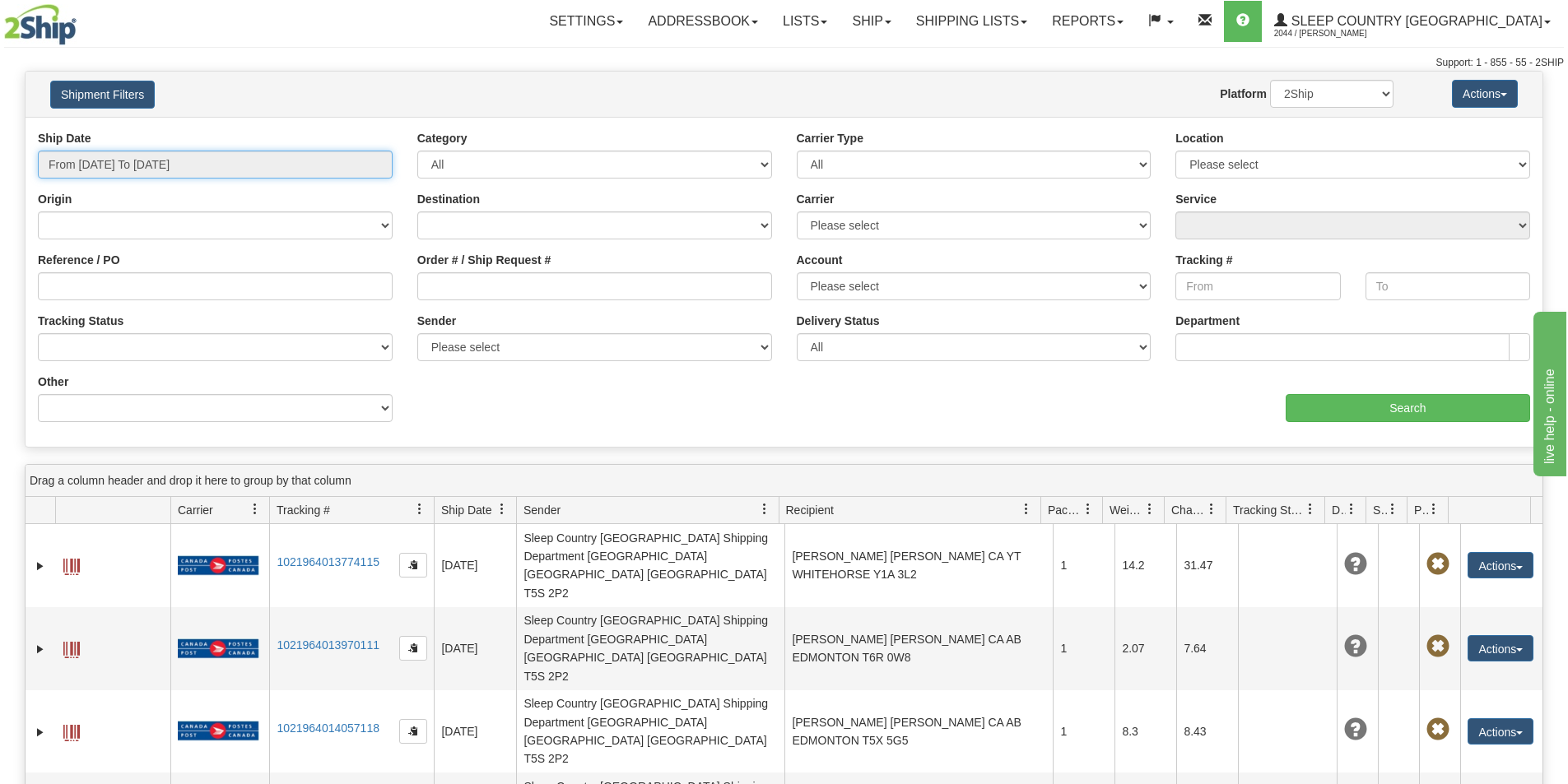
type input "[DATE]"
click at [149, 157] on input "From [DATE] To [DATE]" at bounding box center [215, 164] width 354 height 28
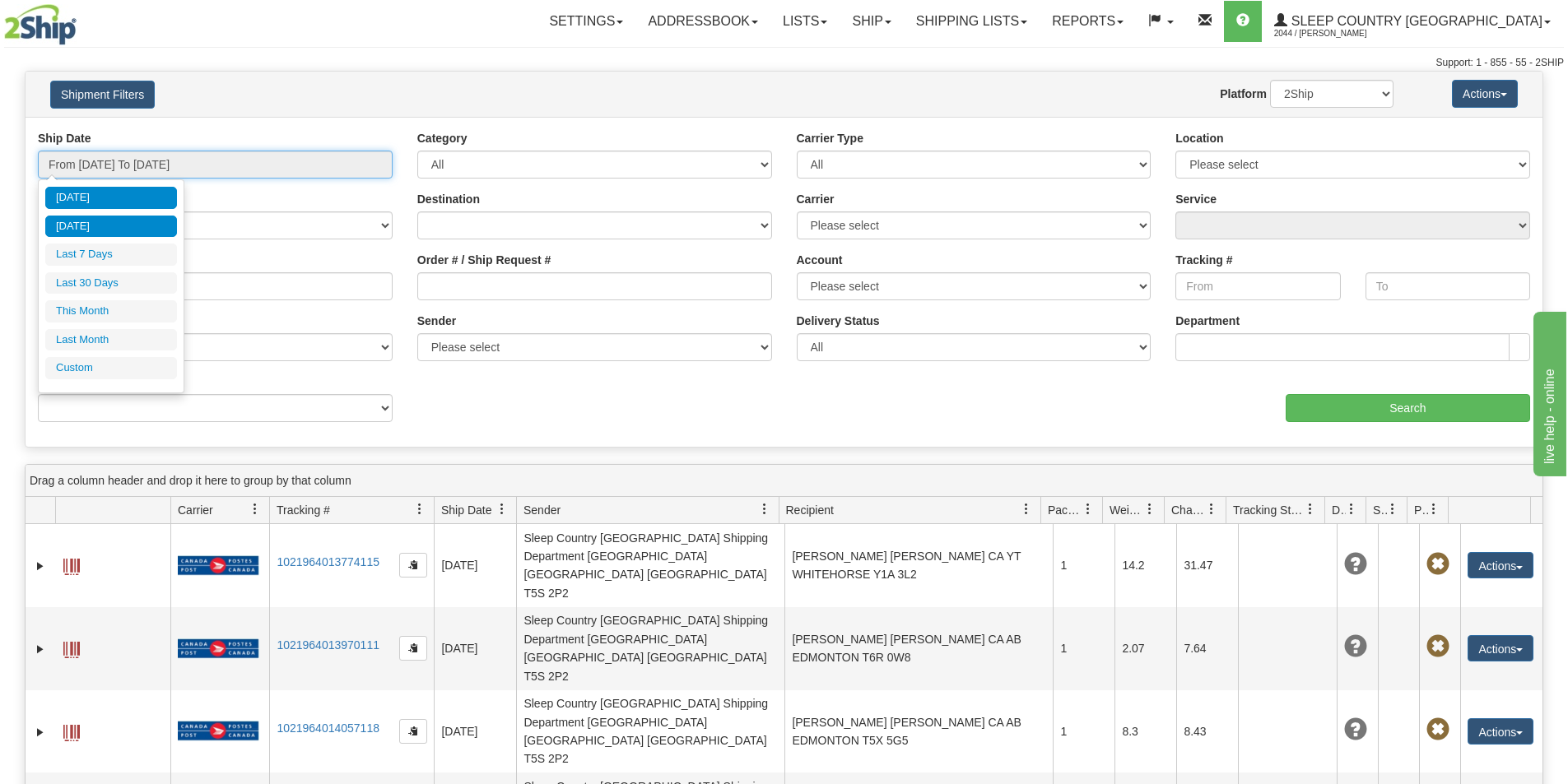
type input "08/26/2025"
type input "08/21/2025"
type input "[DATE]"
type input "08/01/2025"
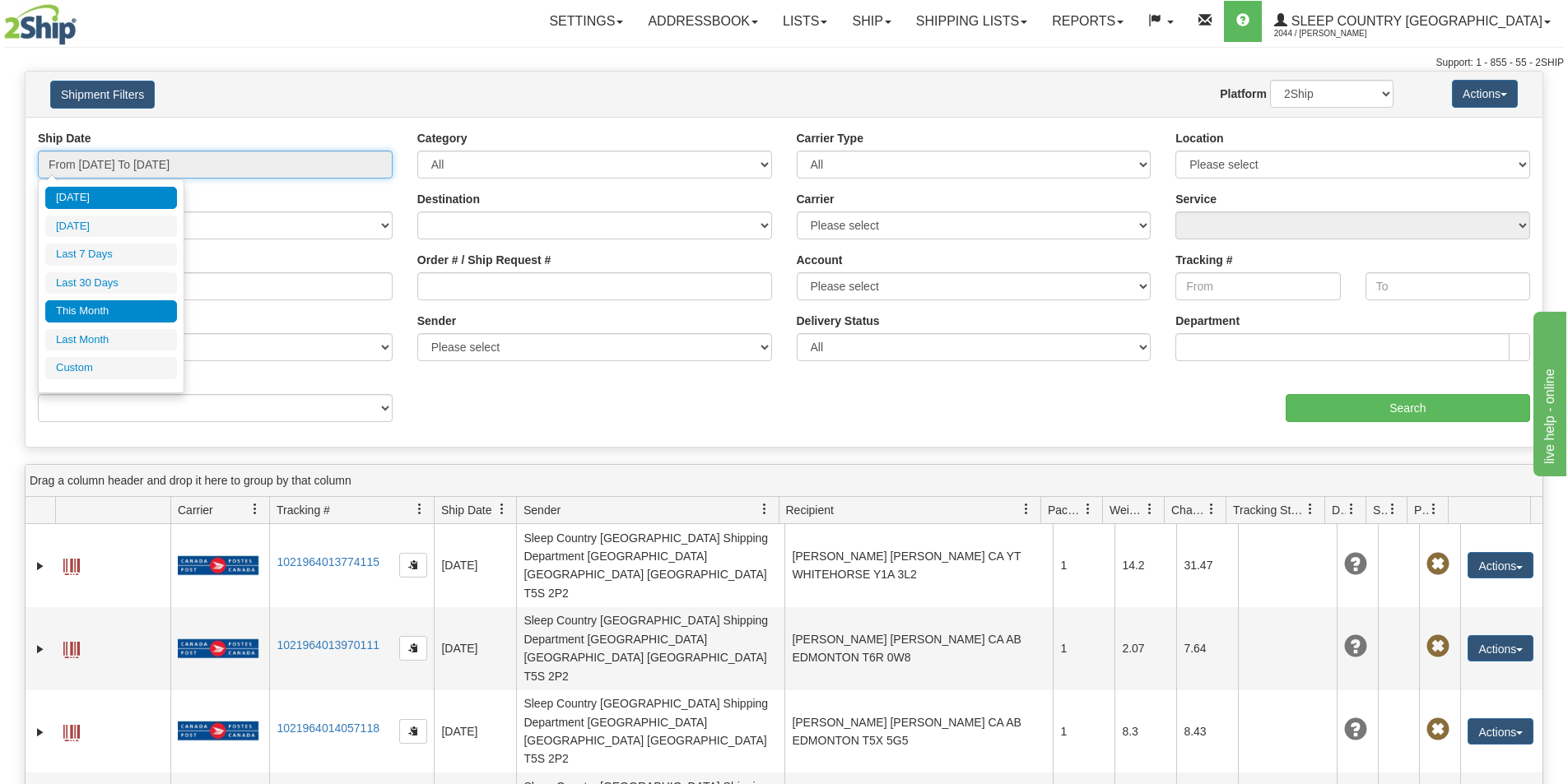
type input "08/31/2025"
type input "[DATE]"
type input "07/01/2025"
type input "07/31/2025"
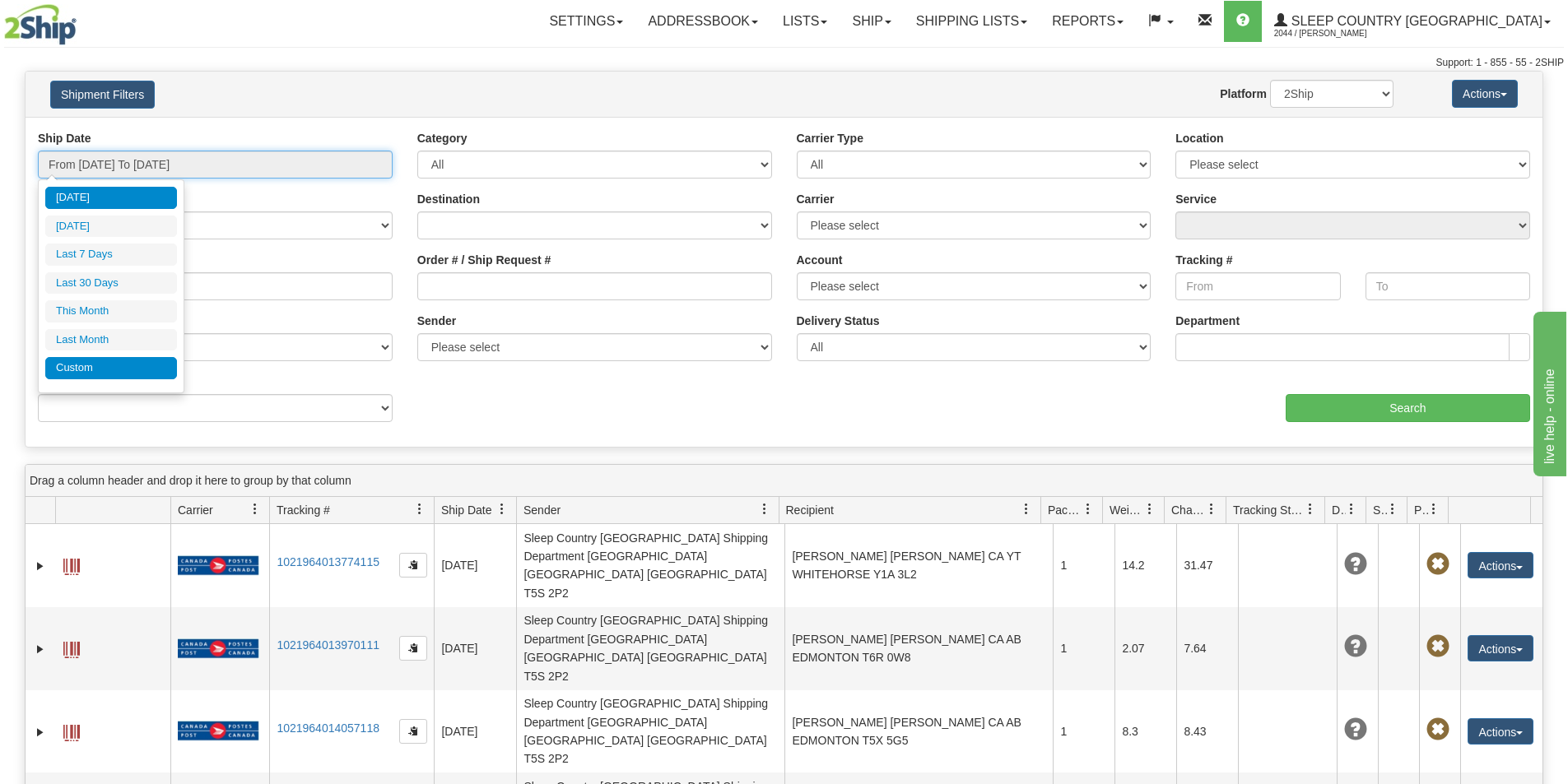
type input "[DATE]"
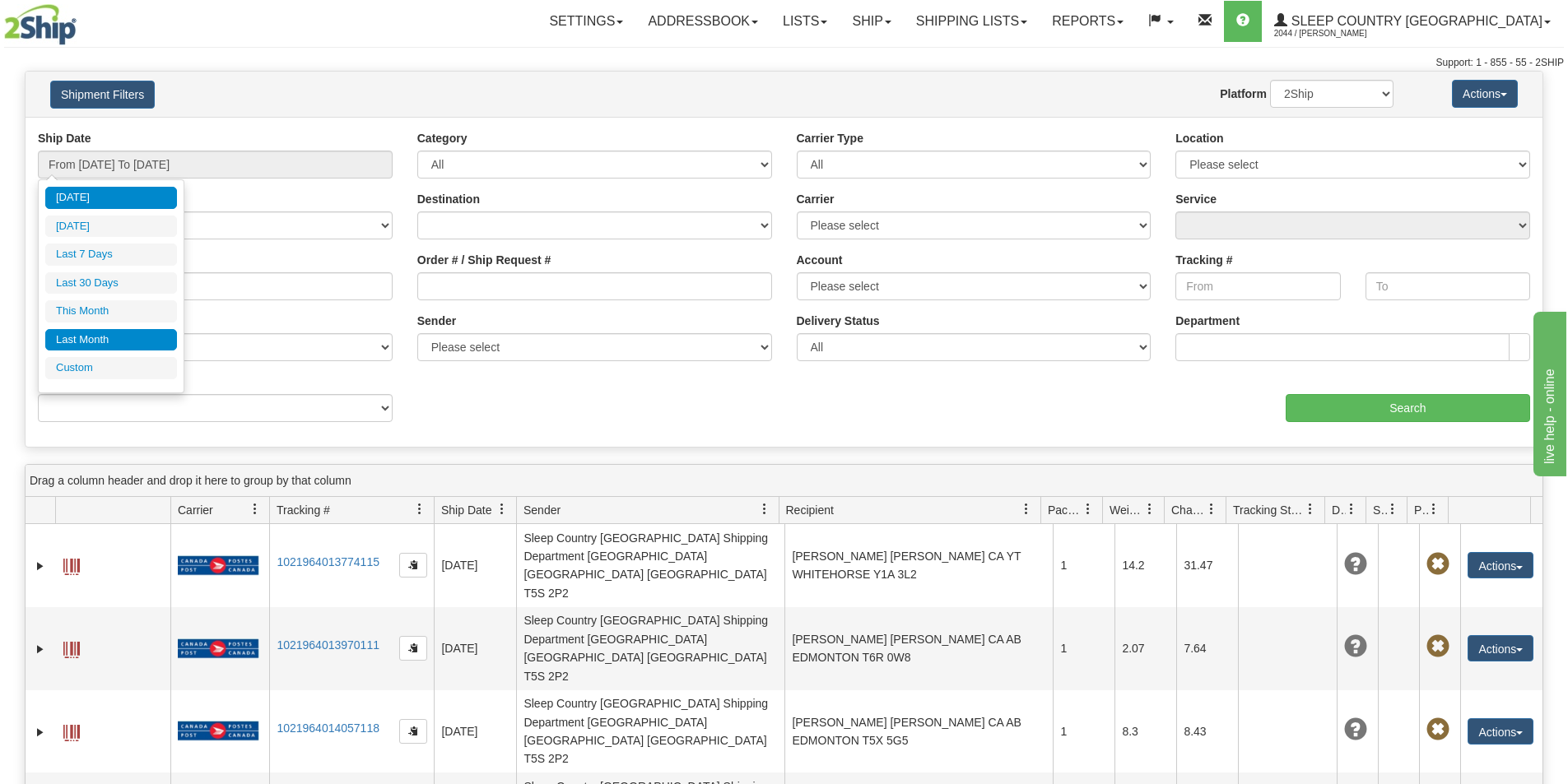
drag, startPoint x: 110, startPoint y: 370, endPoint x: 119, endPoint y: 335, distance: 36.1
click at [111, 370] on li "Custom" at bounding box center [111, 368] width 132 height 23
type input "[DATE]"
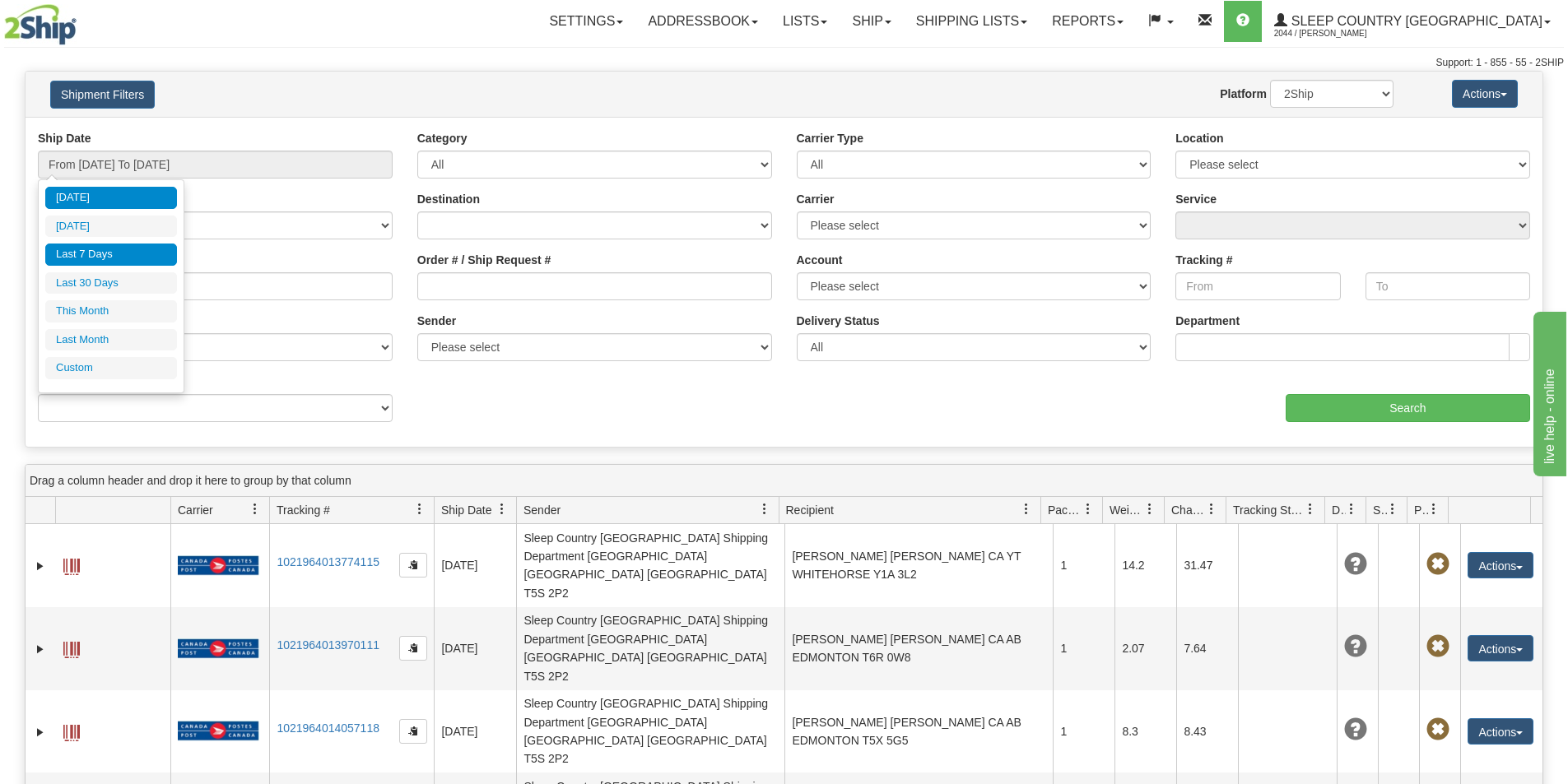
type input "[DATE]"
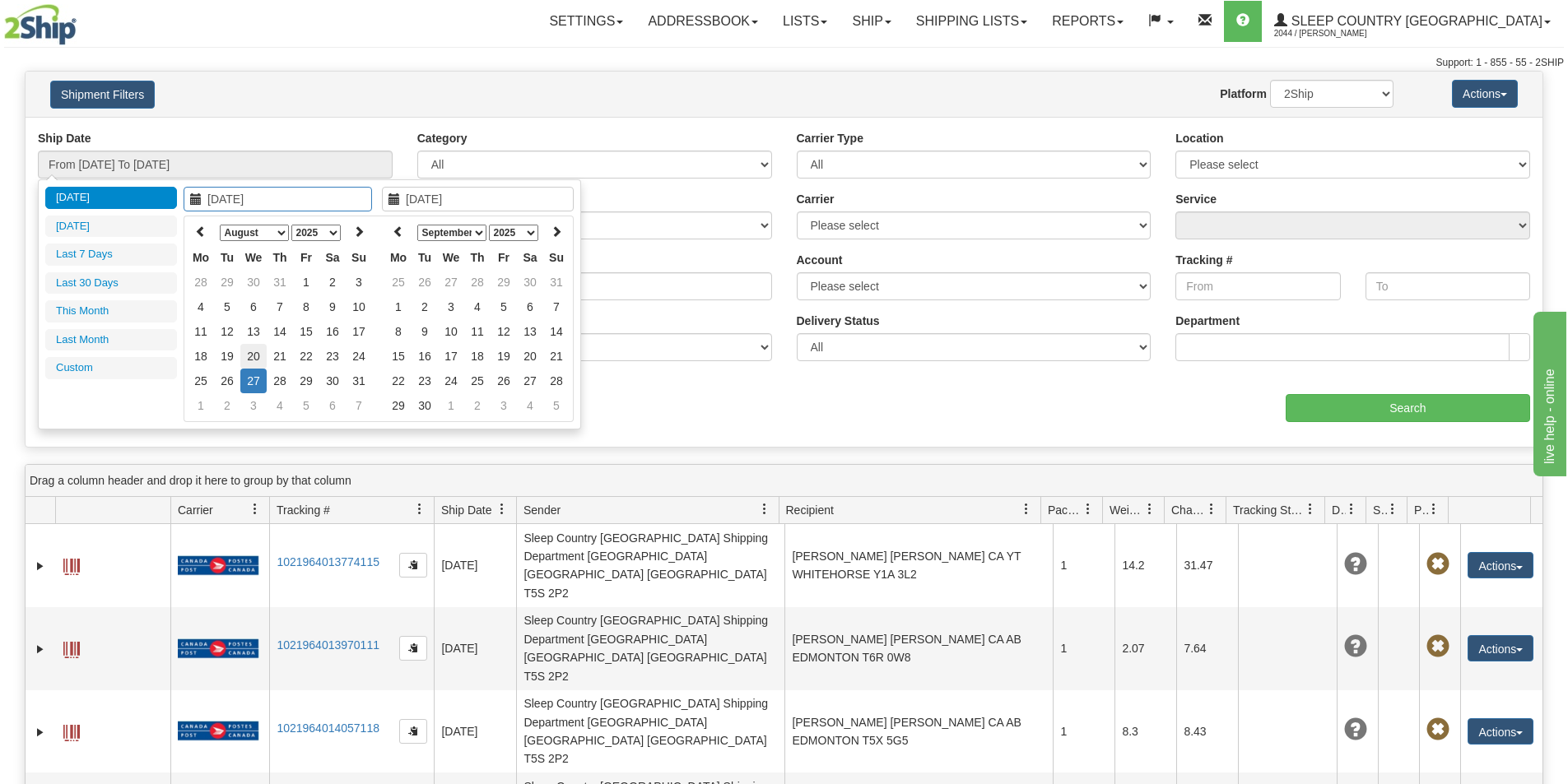
type input "08/20/2025"
click at [256, 358] on td "20" at bounding box center [253, 356] width 26 height 24
click at [466, 230] on select "January February March April May June July August September October November De…" at bounding box center [452, 233] width 70 height 17
type input "08/20/2025"
click at [453, 356] on td "20" at bounding box center [451, 356] width 26 height 24
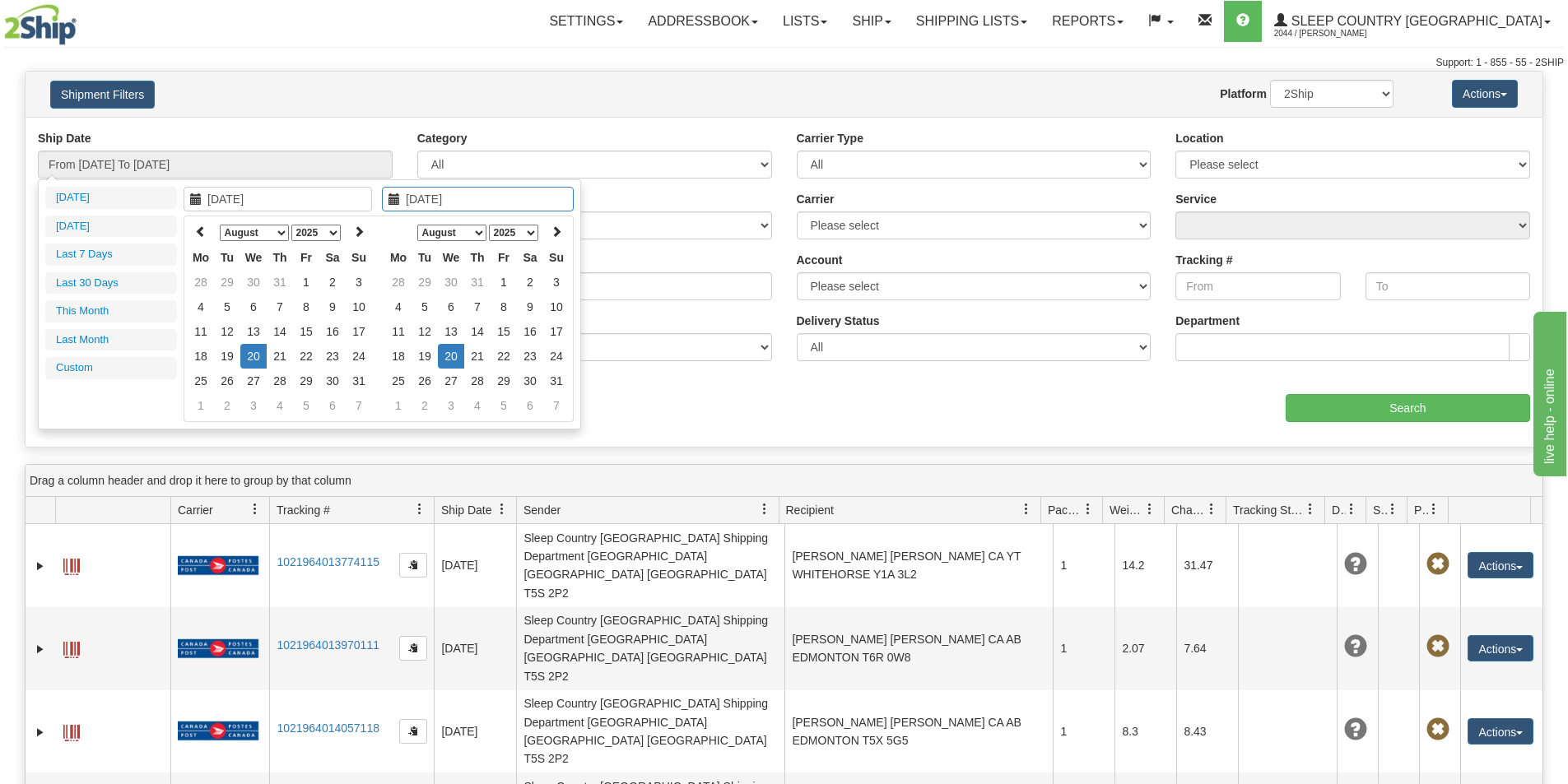
type input "From 08/20/2025 To 08/20/2025"
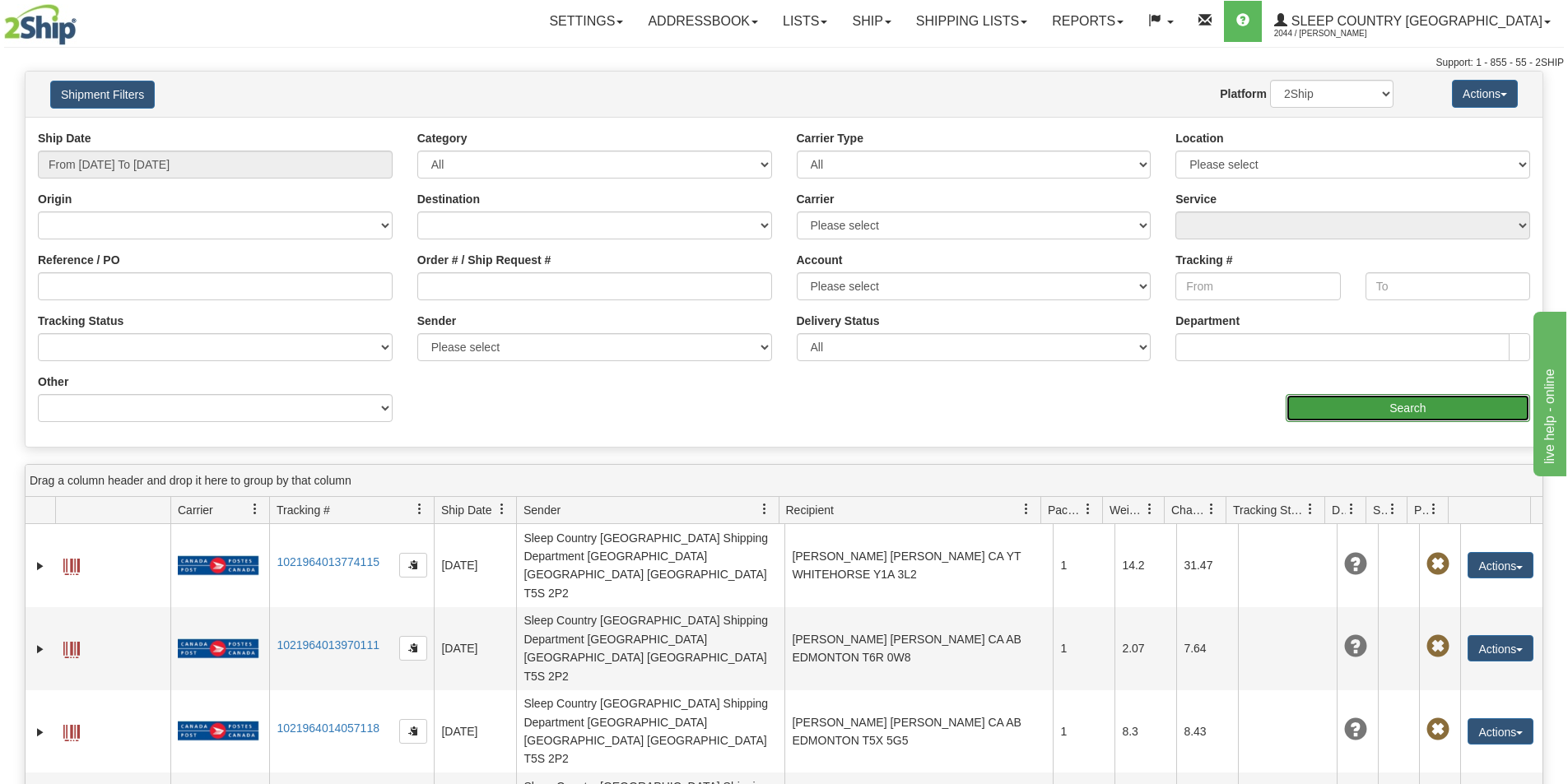
click at [1414, 408] on input "Search" at bounding box center [1408, 408] width 245 height 28
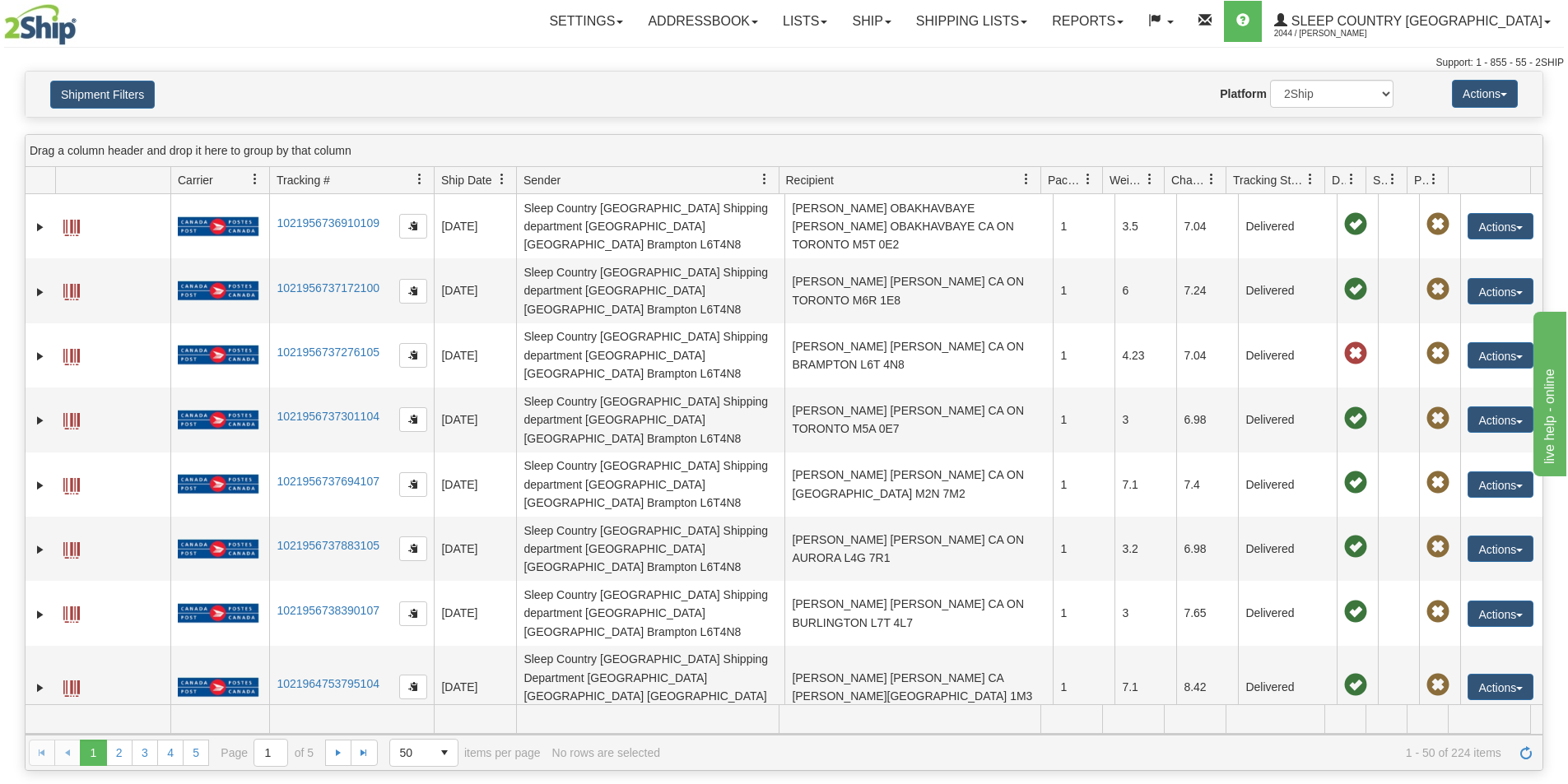
click at [967, 178] on span "Recipient" at bounding box center [903, 179] width 249 height 27
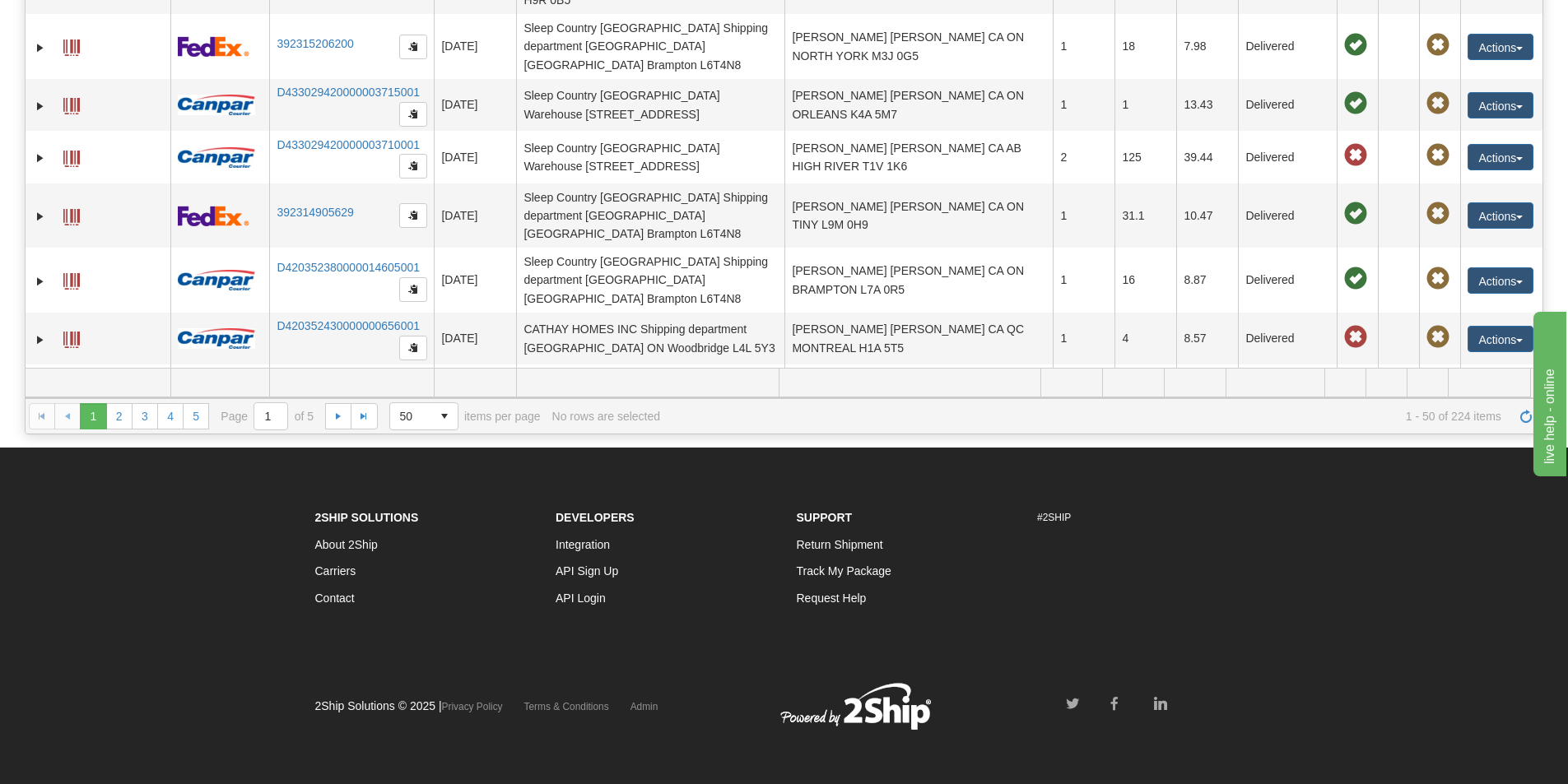
scroll to position [341, 0]
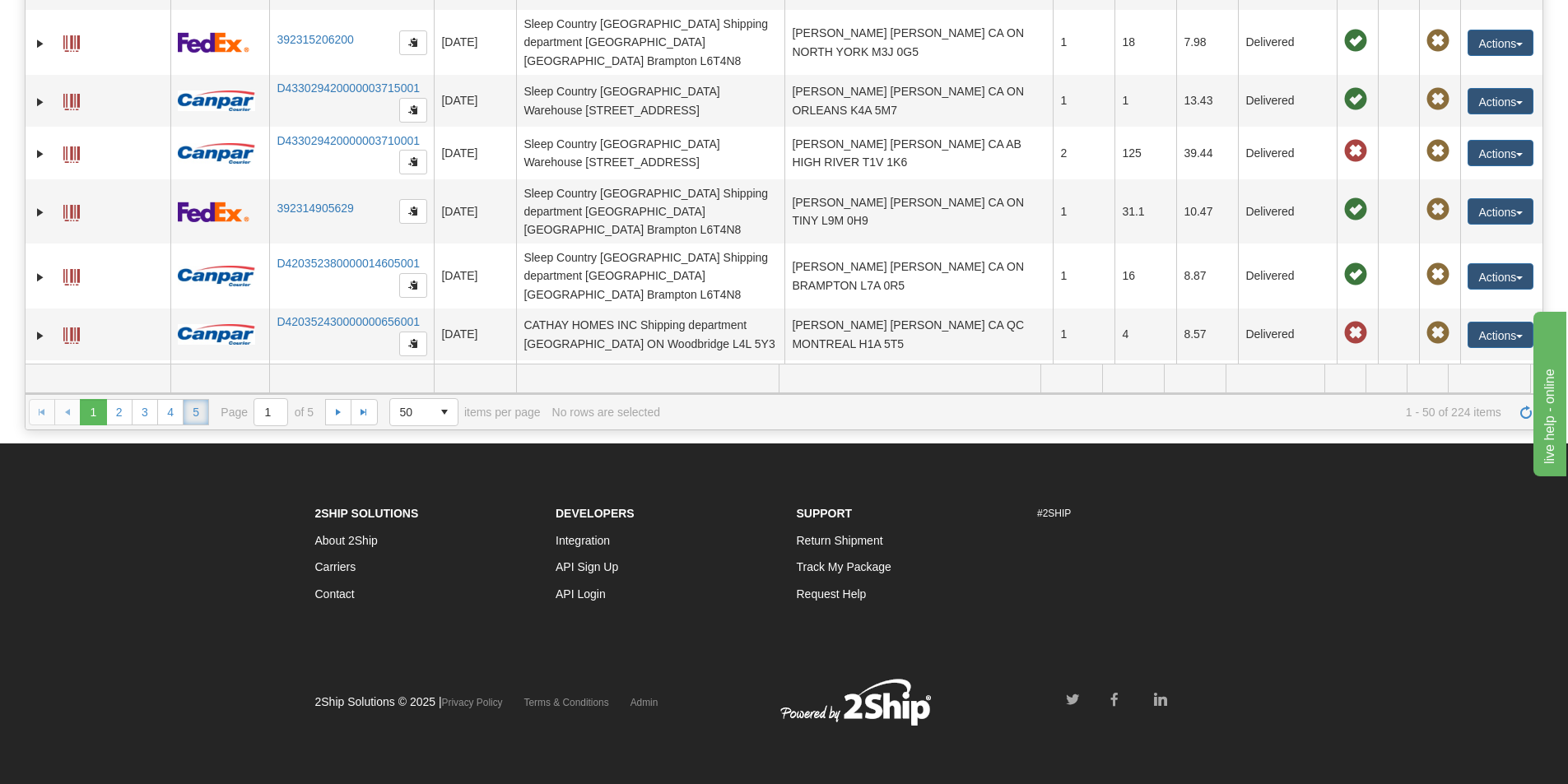
click at [190, 410] on link "5" at bounding box center [195, 411] width 26 height 26
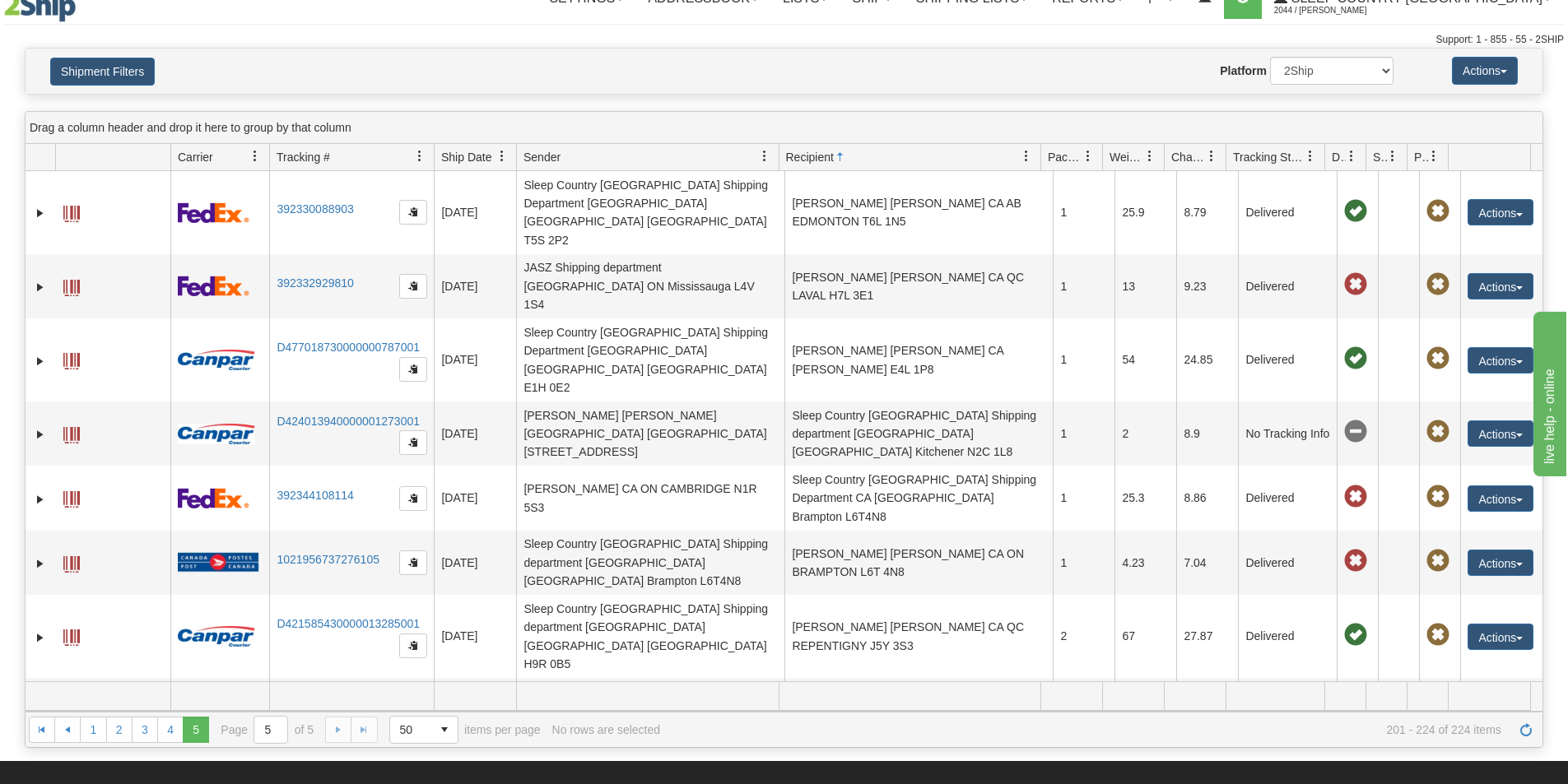
scroll to position [0, 0]
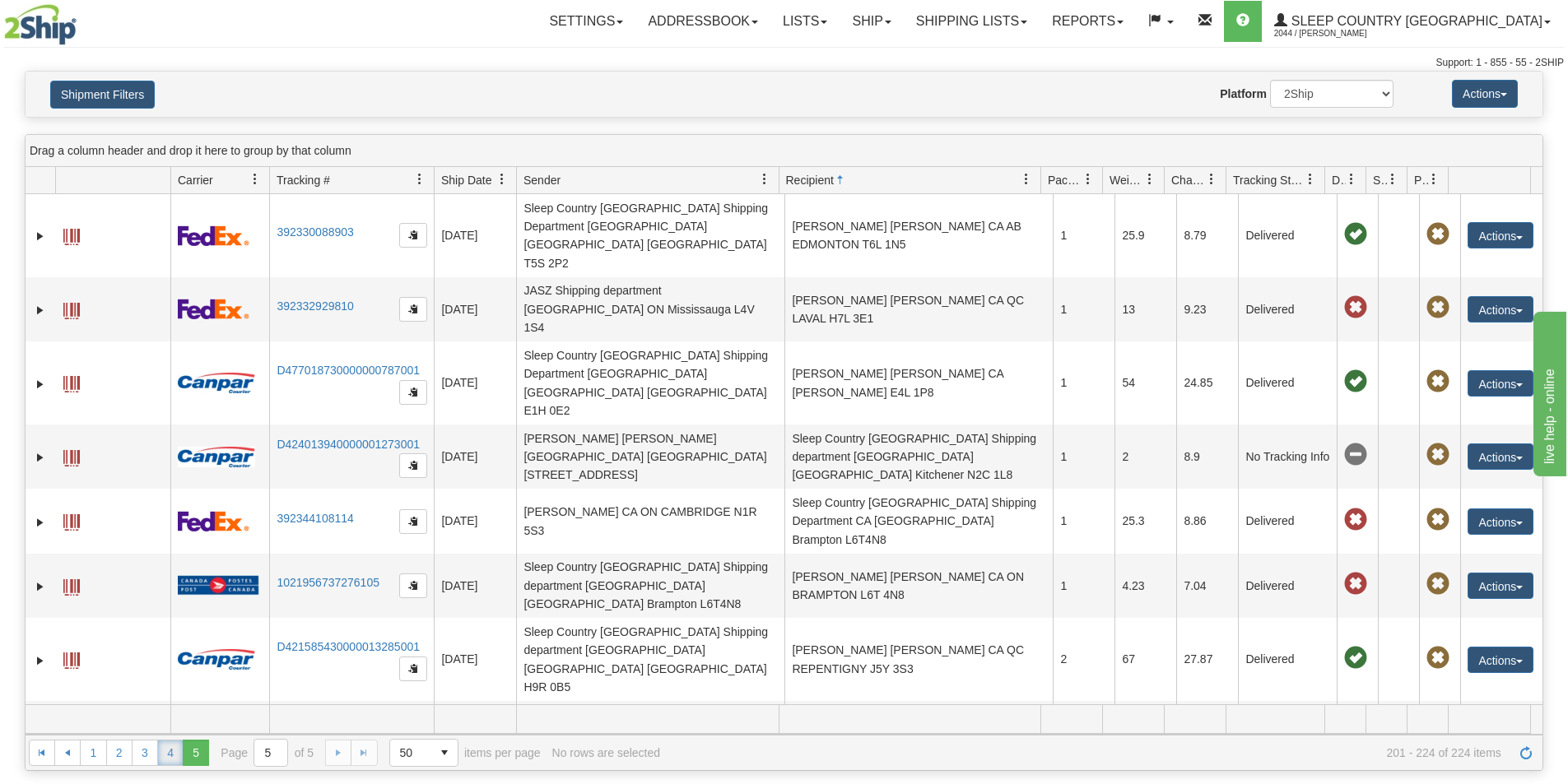
click at [166, 745] on link "4" at bounding box center [170, 752] width 26 height 26
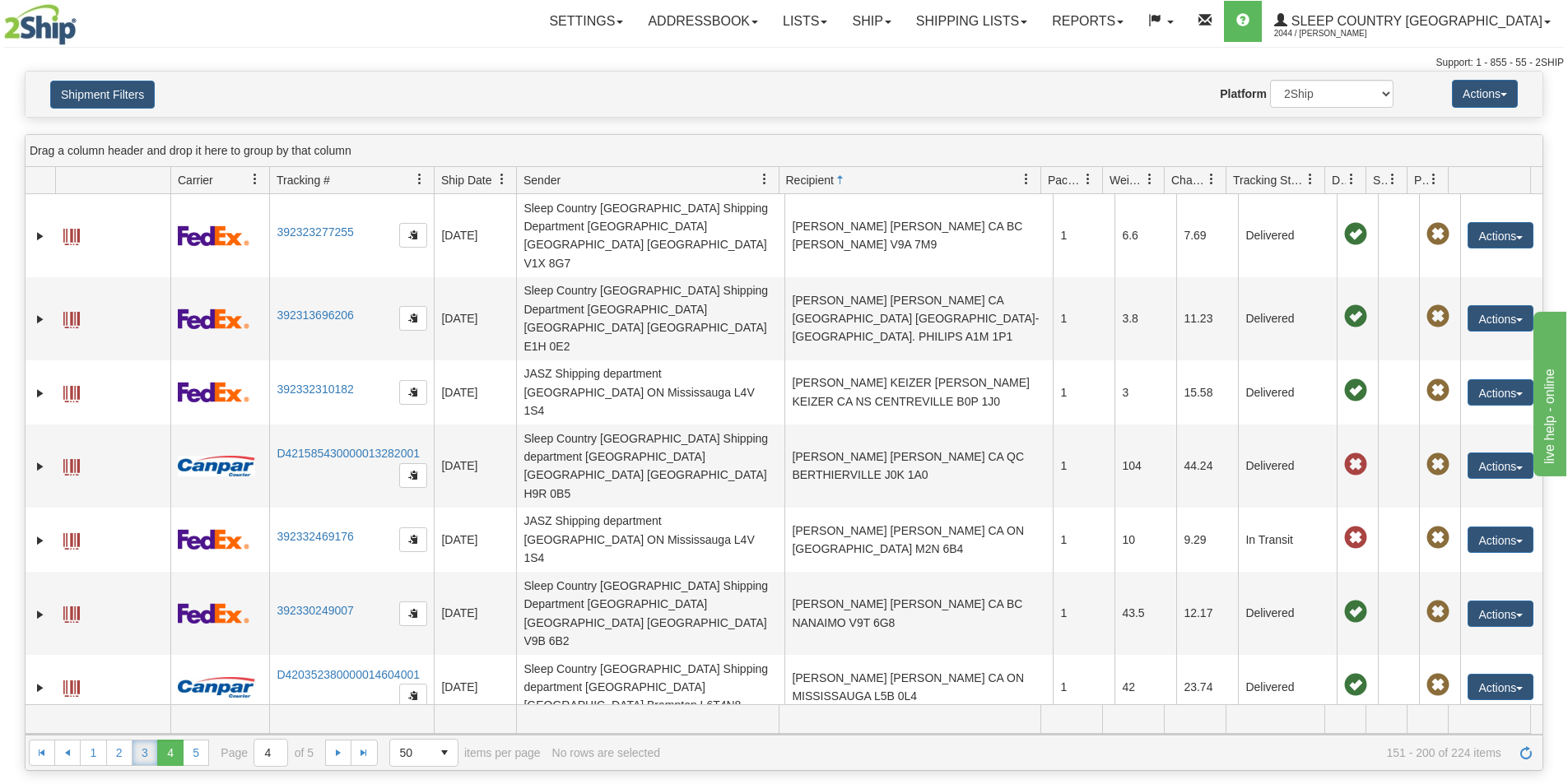
click at [153, 750] on link "3" at bounding box center [144, 752] width 26 height 26
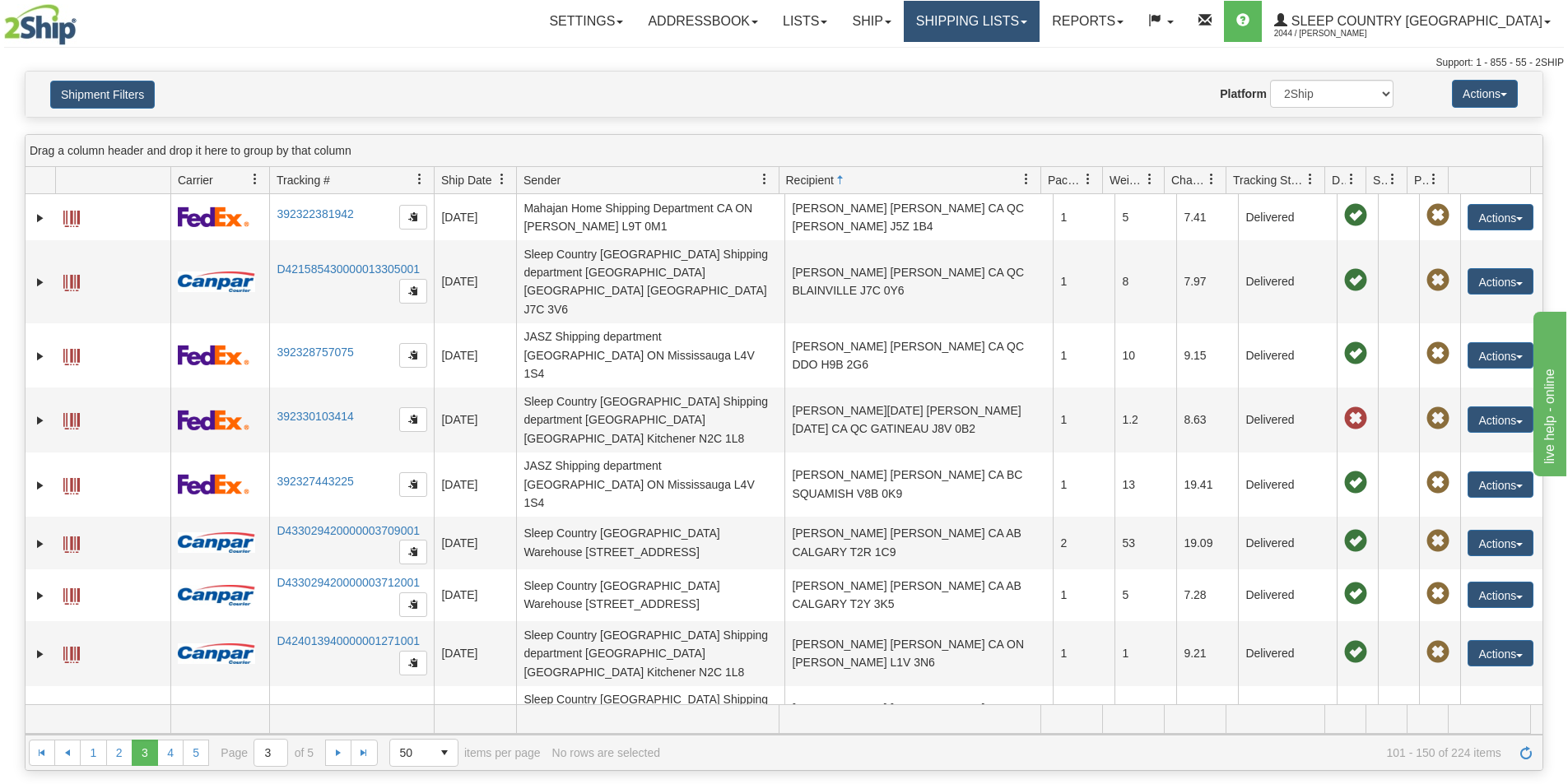
drag, startPoint x: 1047, startPoint y: 16, endPoint x: 1041, endPoint y: 88, distance: 72.2
click at [1040, 17] on link "Shipping lists" at bounding box center [972, 21] width 136 height 41
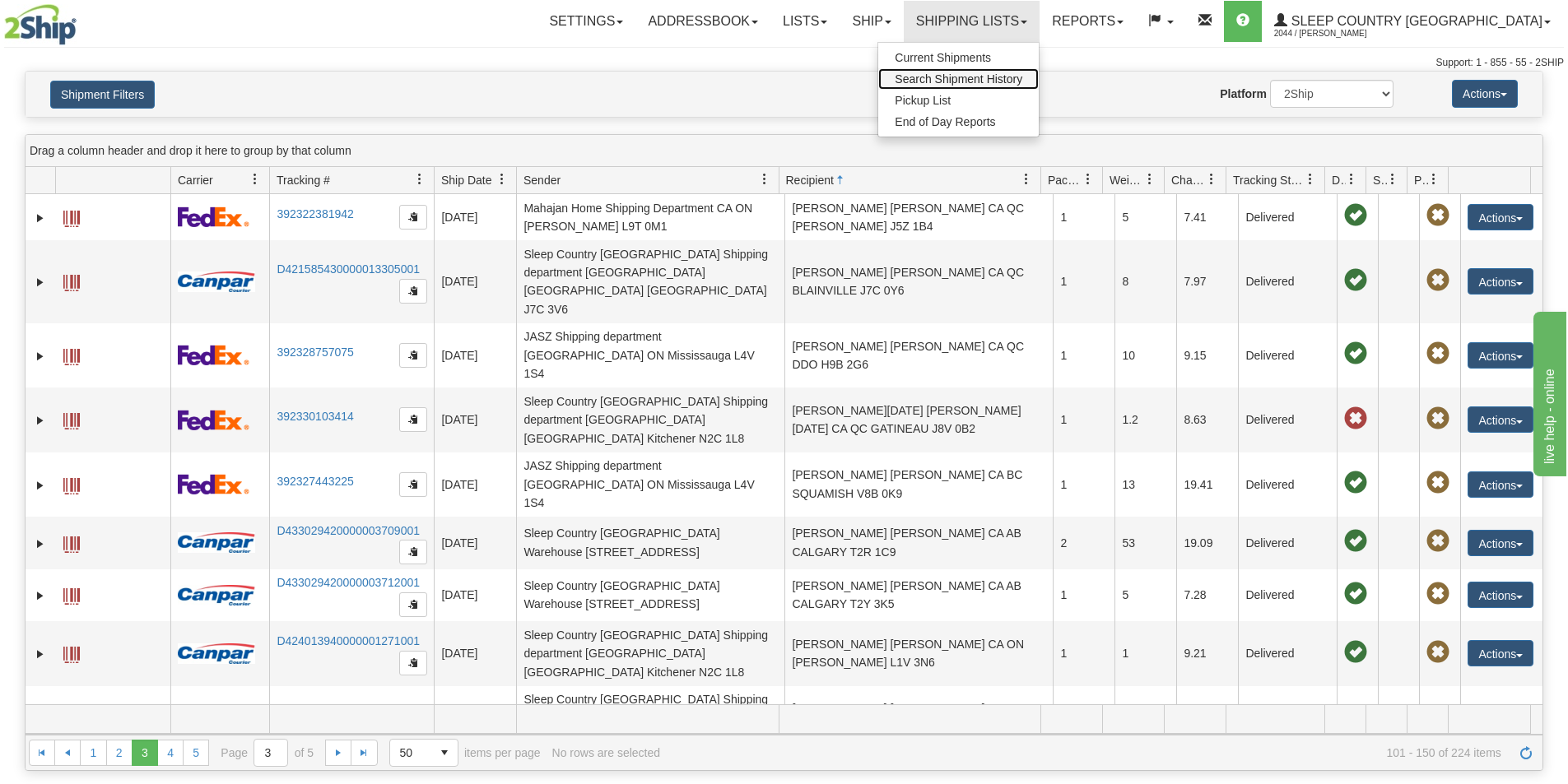
click at [1039, 71] on link "Search Shipment History" at bounding box center [959, 80] width 161 height 22
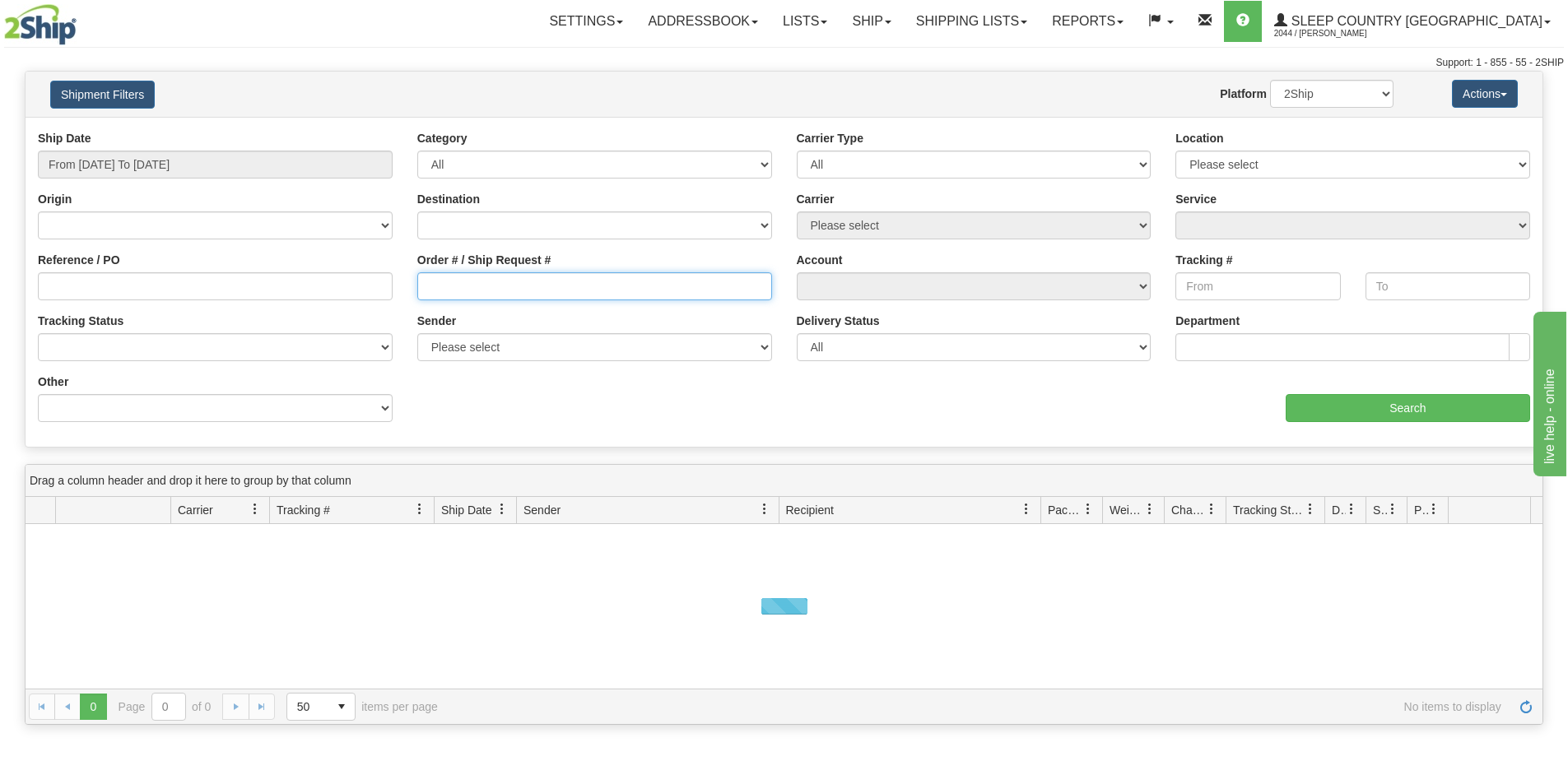
click at [615, 295] on input "Order # / Ship Request #" at bounding box center [594, 286] width 354 height 28
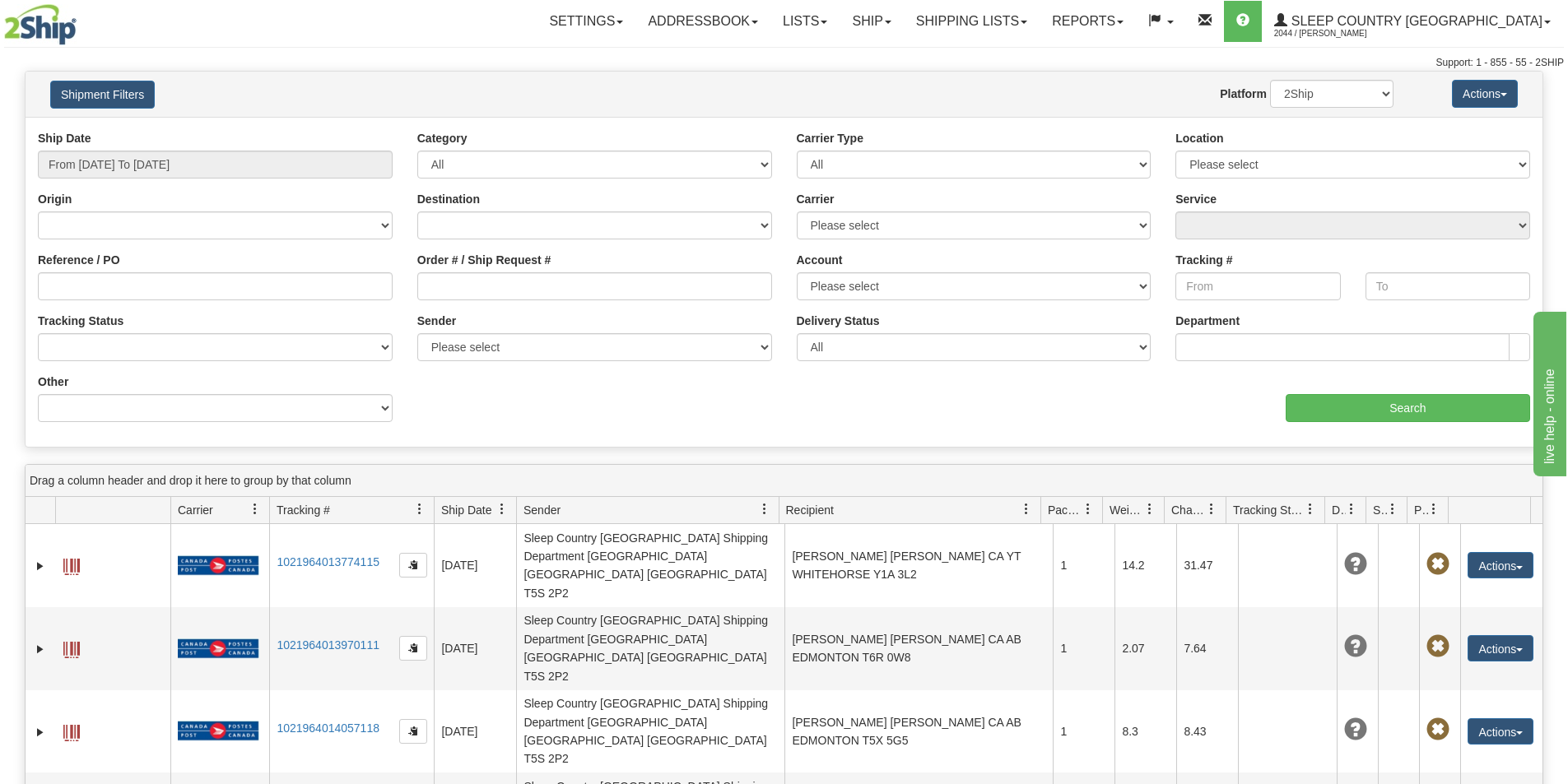
click at [632, 69] on div "Support: 1 - 855 - 55 - 2SHIP" at bounding box center [784, 63] width 1560 height 14
click at [1003, 19] on link "Shipping lists" at bounding box center [972, 21] width 136 height 41
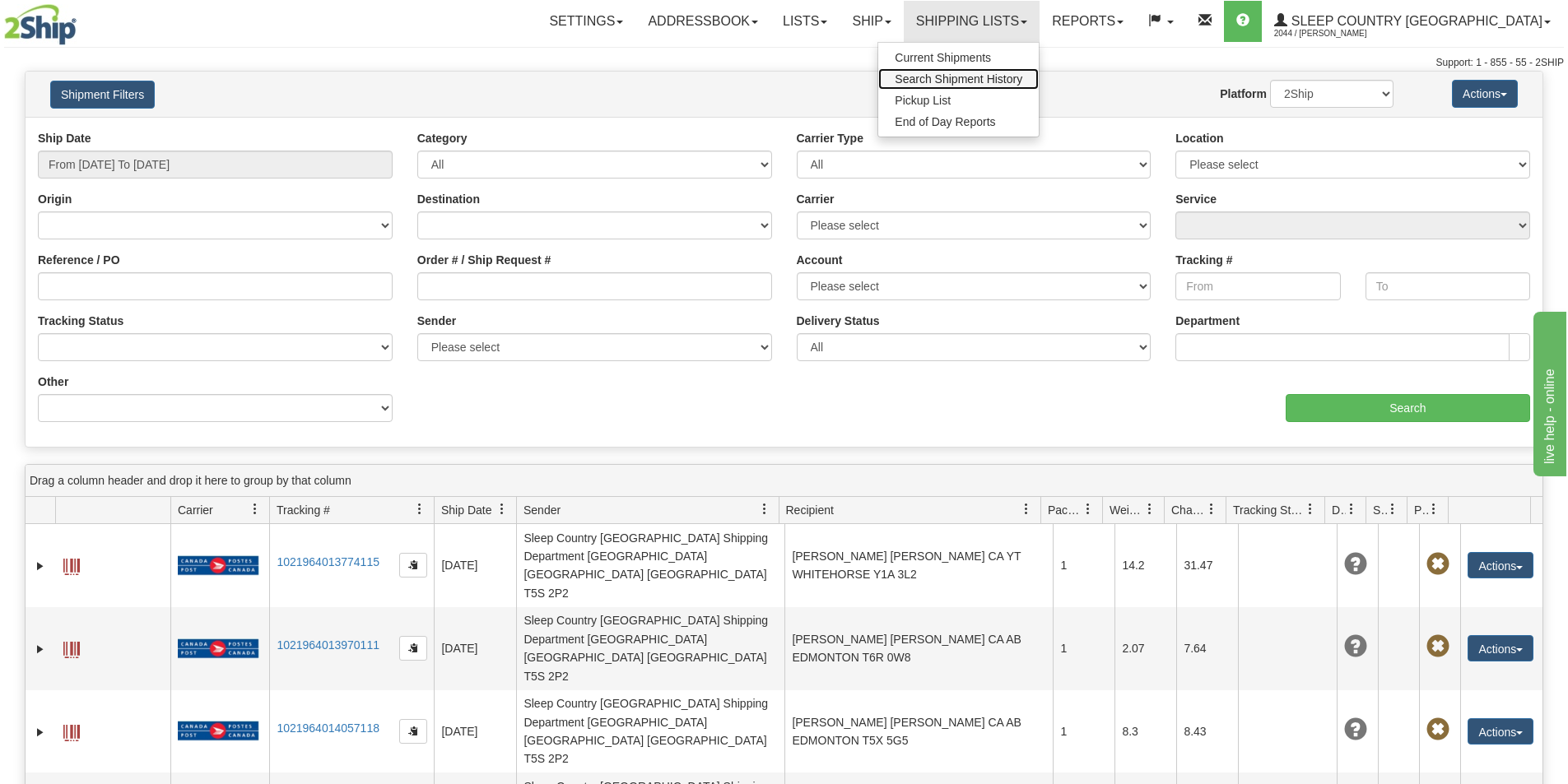
click at [1022, 80] on span "Search Shipment History" at bounding box center [959, 79] width 127 height 13
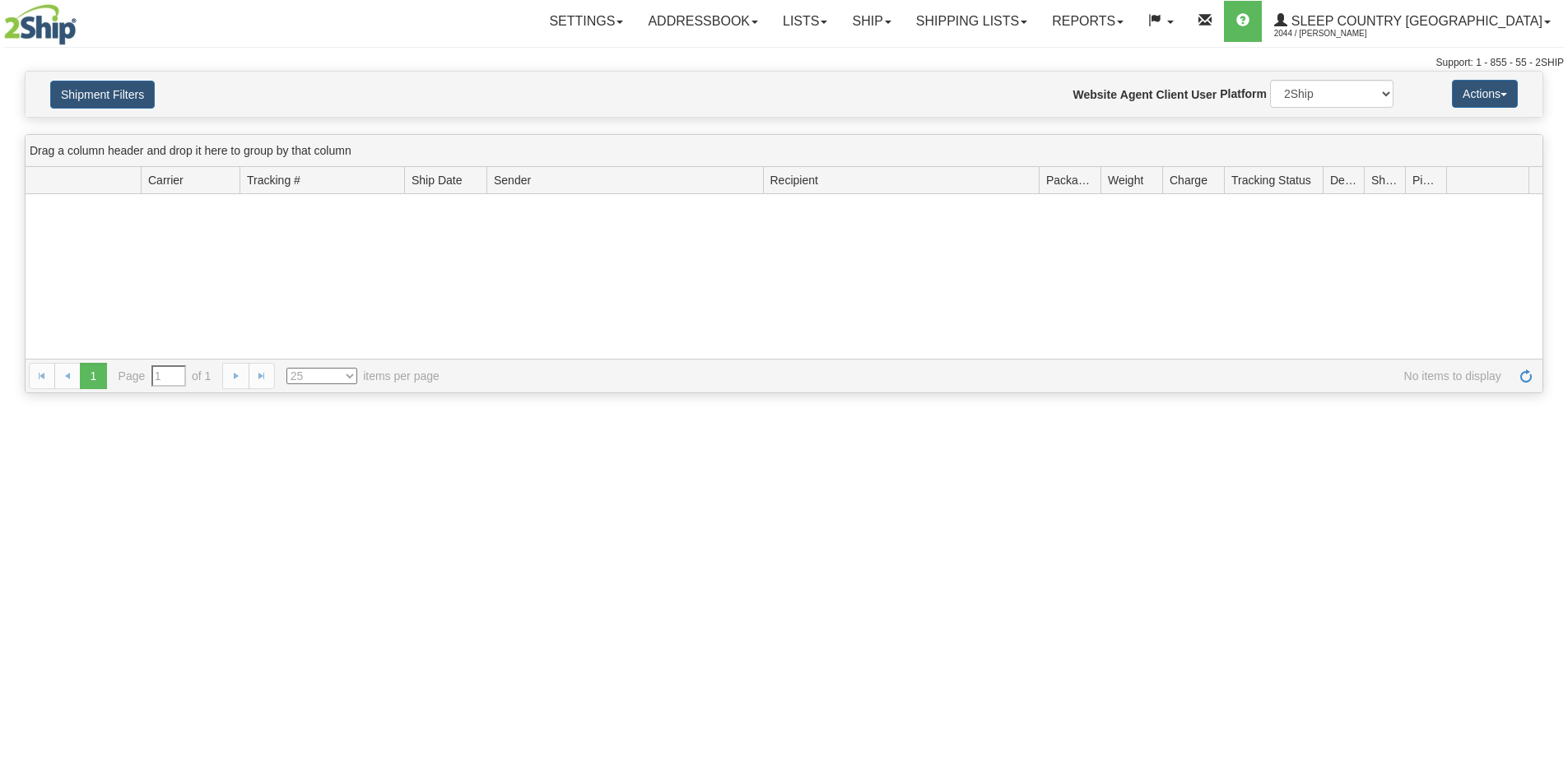
type input "From [DATE] To [DATE]"
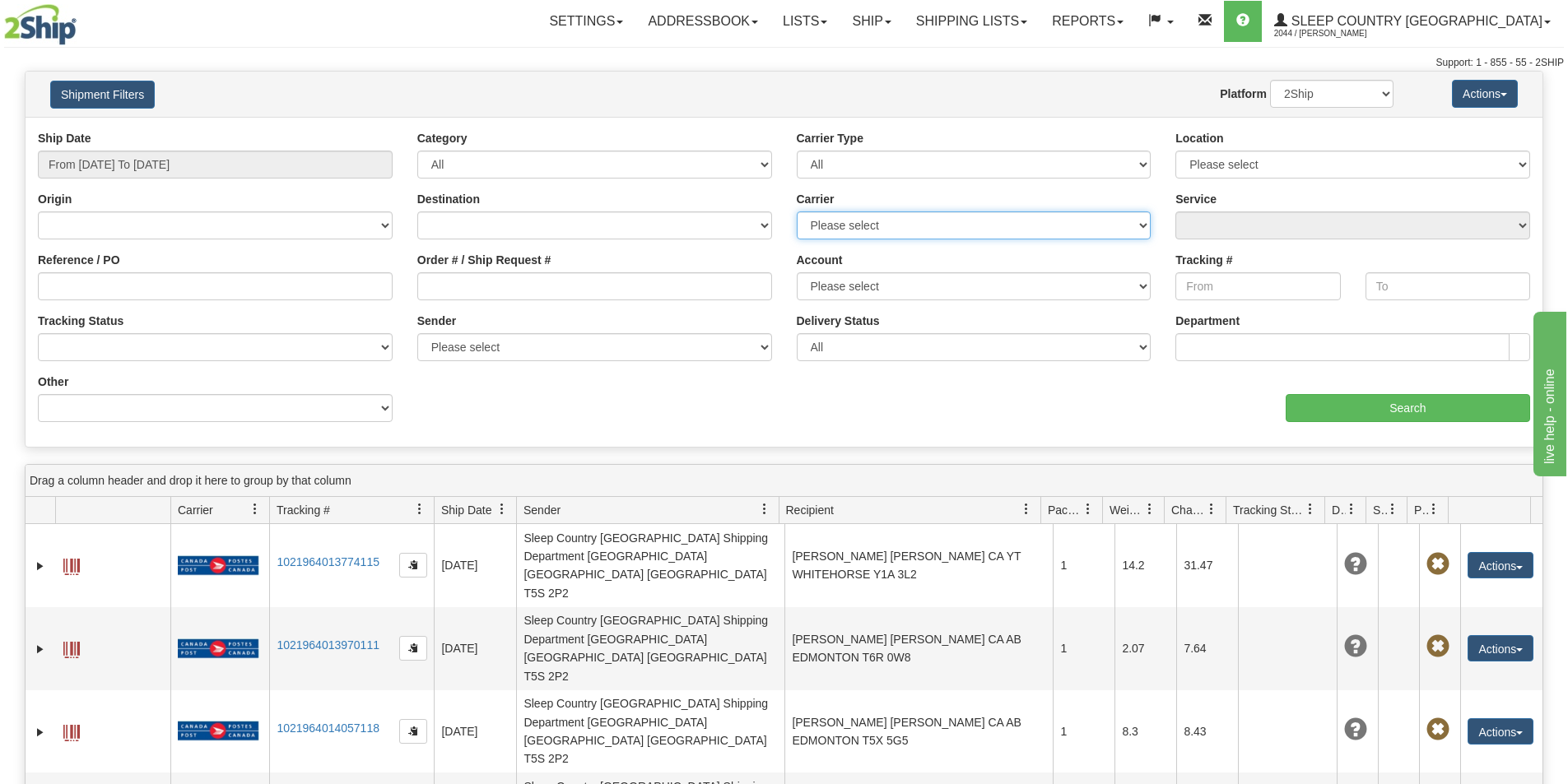
drag, startPoint x: 1039, startPoint y: 214, endPoint x: 1022, endPoint y: 223, distance: 19.2
click at [1039, 214] on select "Please select [GEOGRAPHIC_DATA] Post Canpar FedEx Express® My Carrier Purolator…" at bounding box center [974, 224] width 354 height 28
select select "2"
click at [797, 211] on select "Please select [GEOGRAPHIC_DATA] Post Canpar FedEx Express® My Carrier Purolator…" at bounding box center [974, 224] width 354 height 28
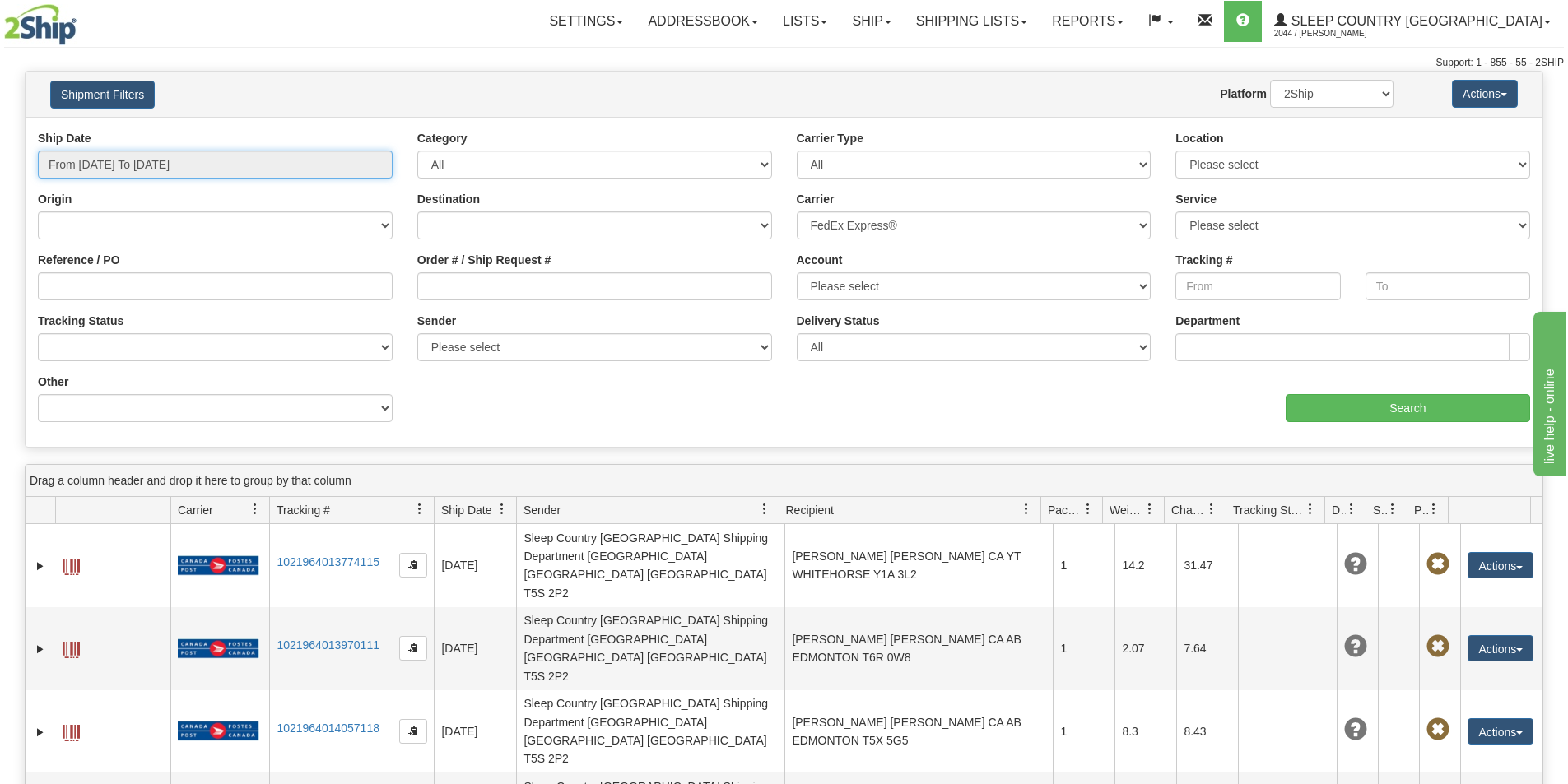
click at [219, 160] on input "From [DATE] To [DATE]" at bounding box center [215, 164] width 354 height 28
drag, startPoint x: 926, startPoint y: 213, endPoint x: 887, endPoint y: 217, distance: 39.2
click at [901, 218] on select "Please select [GEOGRAPHIC_DATA] Post Canpar FedEx Express® My Carrier Purolator…" at bounding box center [974, 224] width 354 height 28
click at [937, 146] on div "Carrier Type All Most Common Small Package (Parcel / Courier) International Les…" at bounding box center [974, 154] width 354 height 49
click at [939, 160] on select "All Most Common Small Package (Parcel / Courier) International Less Than Truckl…" at bounding box center [974, 164] width 354 height 28
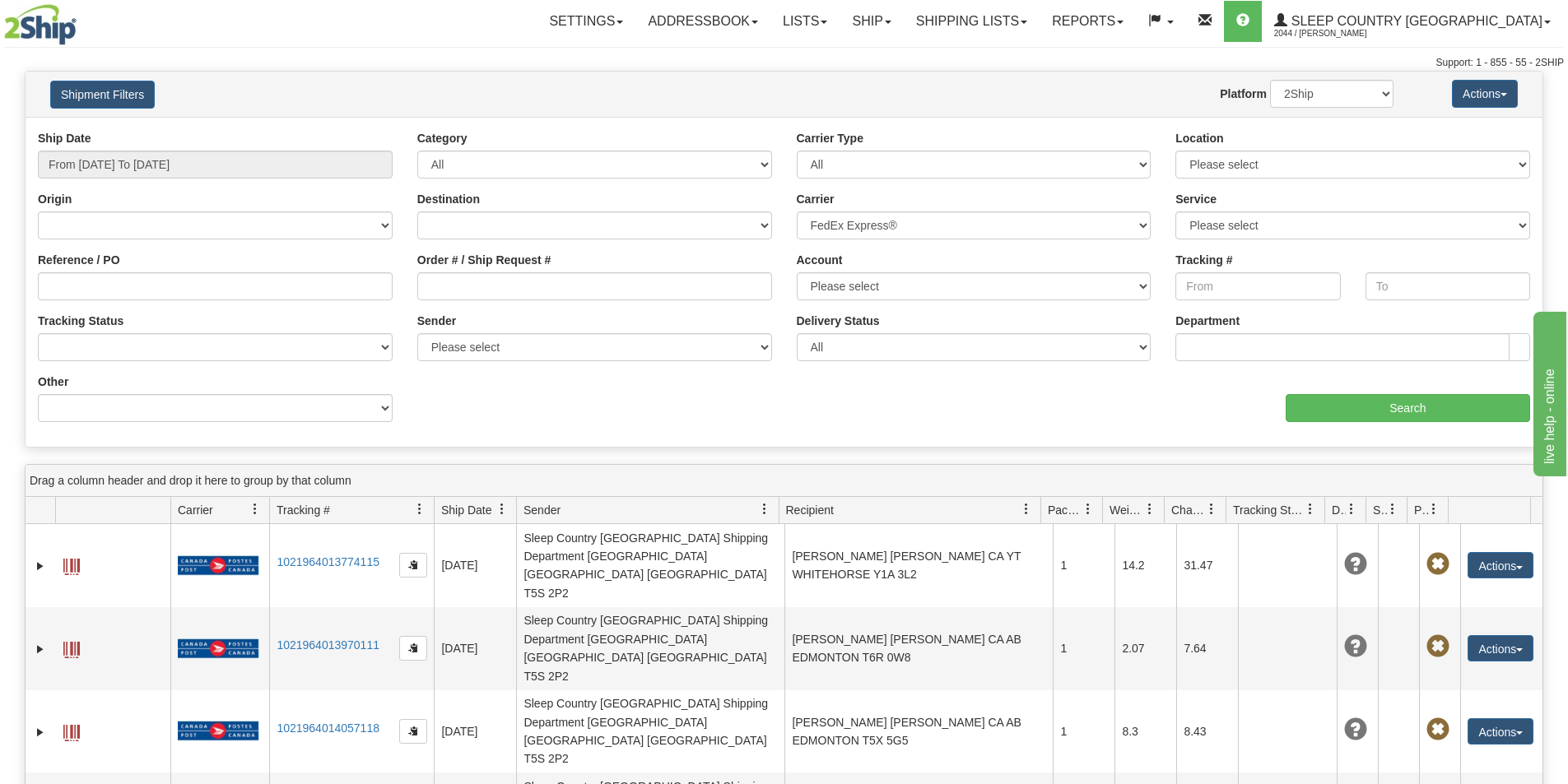
click at [993, 70] on div "Toggle navigation Settings Shipping Preferences Fields Preferences New Recipien…" at bounding box center [784, 550] width 1568 height 1101
click at [651, 156] on select "All Inbound Outbound" at bounding box center [594, 164] width 354 height 28
click at [791, 87] on div "Website Agent Nothing selected Client User Platform 2Ship Imported" at bounding box center [846, 93] width 1120 height 28
click at [1367, 230] on select "Please select CA-[GEOGRAPHIC_DATA]-01-FedEx Priority Overnight® [GEOGRAPHIC_DAT…" at bounding box center [1353, 224] width 354 height 28
drag, startPoint x: 1109, startPoint y: 67, endPoint x: 1099, endPoint y: 77, distance: 14.1
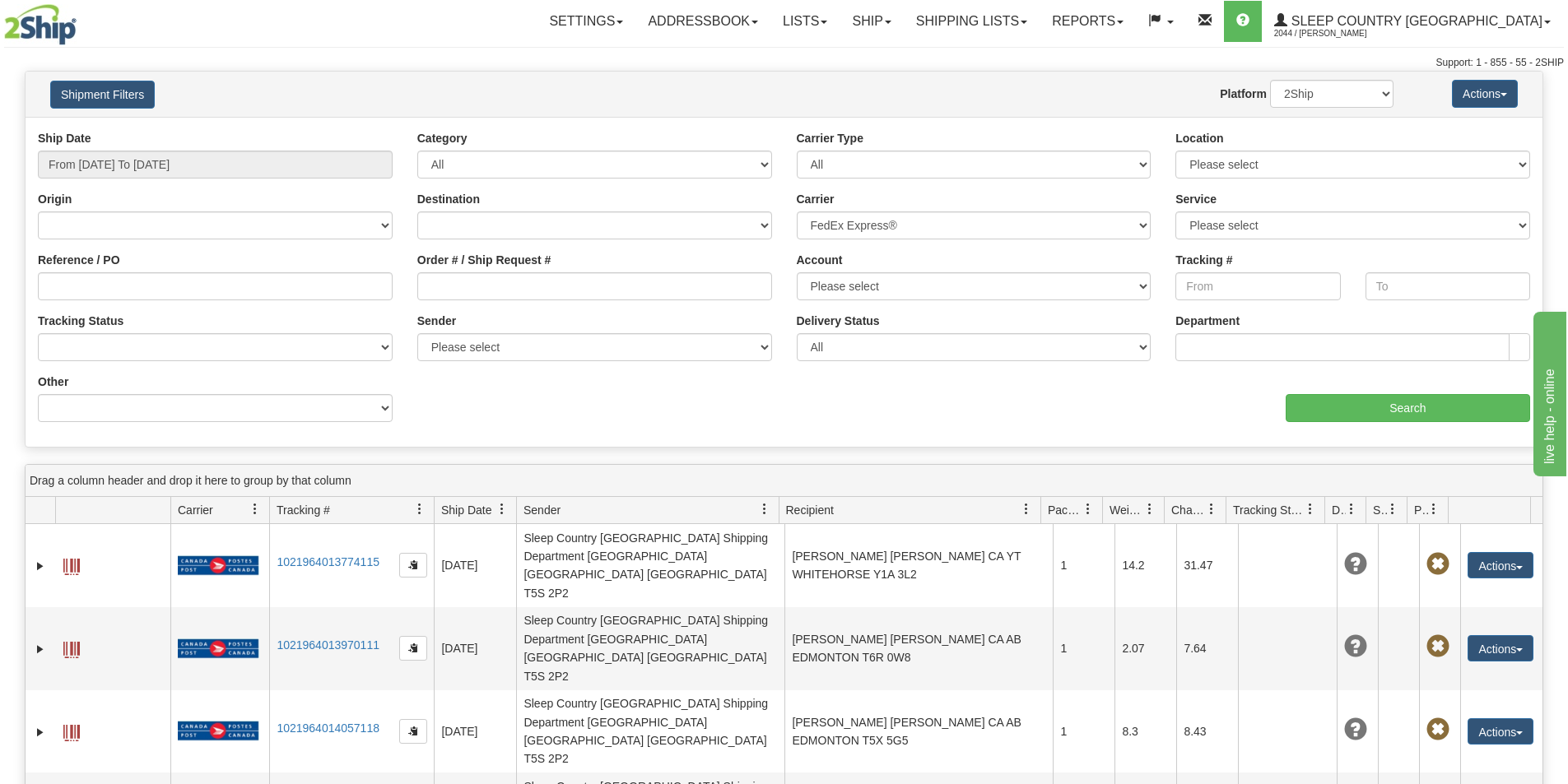
click at [1108, 67] on div "Support: 1 - 855 - 55 - 2SHIP" at bounding box center [784, 63] width 1560 height 14
click at [651, 350] on select "Please select Sleep Country [GEOGRAPHIC_DATA], [PERSON_NAME] , ([GEOGRAPHIC_DAT…" at bounding box center [594, 347] width 354 height 28
select select "168167"
click at [417, 333] on select "Please select Sleep Country [GEOGRAPHIC_DATA], [PERSON_NAME] , ([GEOGRAPHIC_DAT…" at bounding box center [594, 347] width 354 height 28
click at [1402, 403] on input "Search" at bounding box center [1408, 408] width 245 height 28
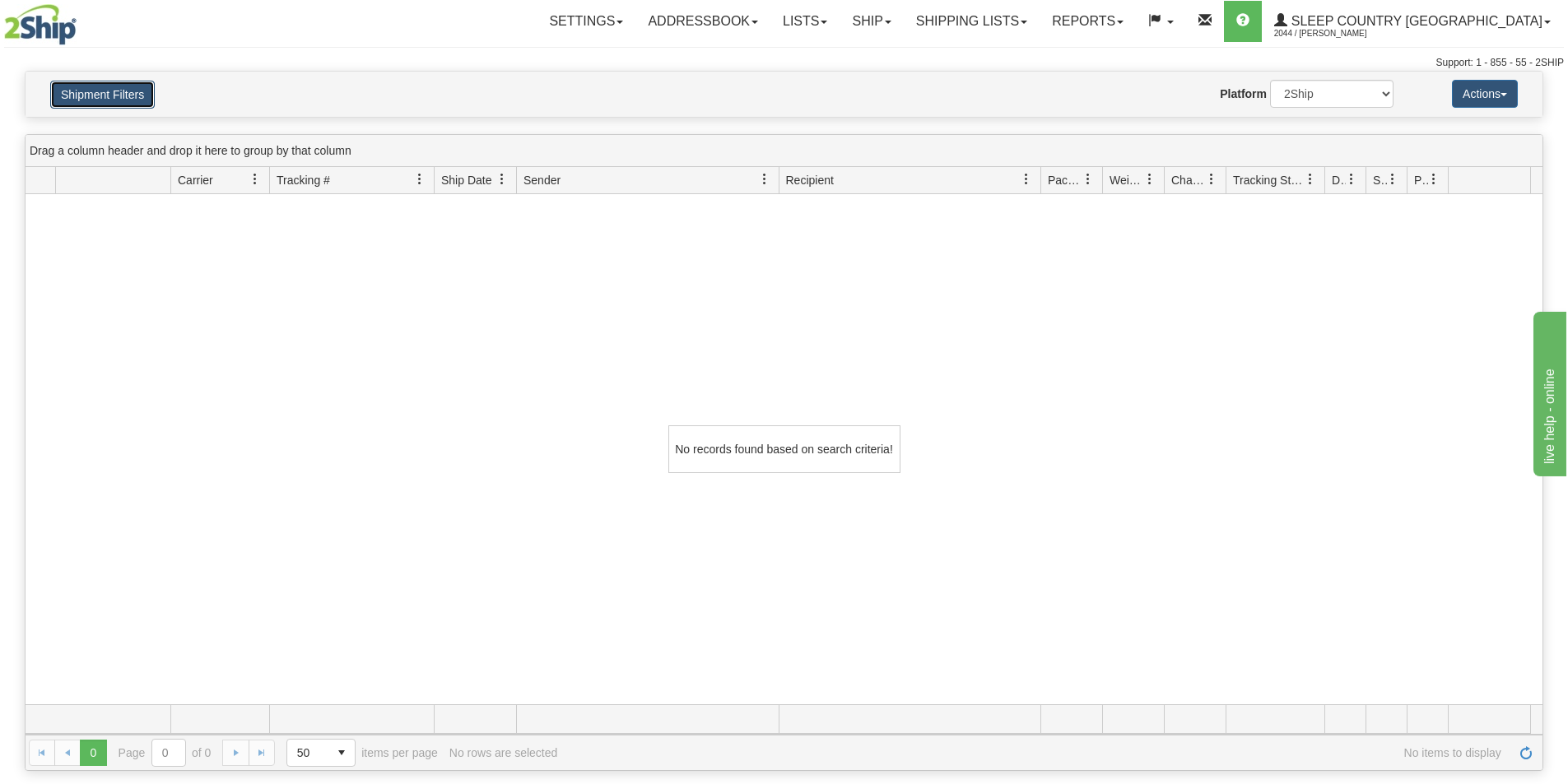
click at [117, 88] on button "Shipment Filters" at bounding box center [102, 94] width 105 height 28
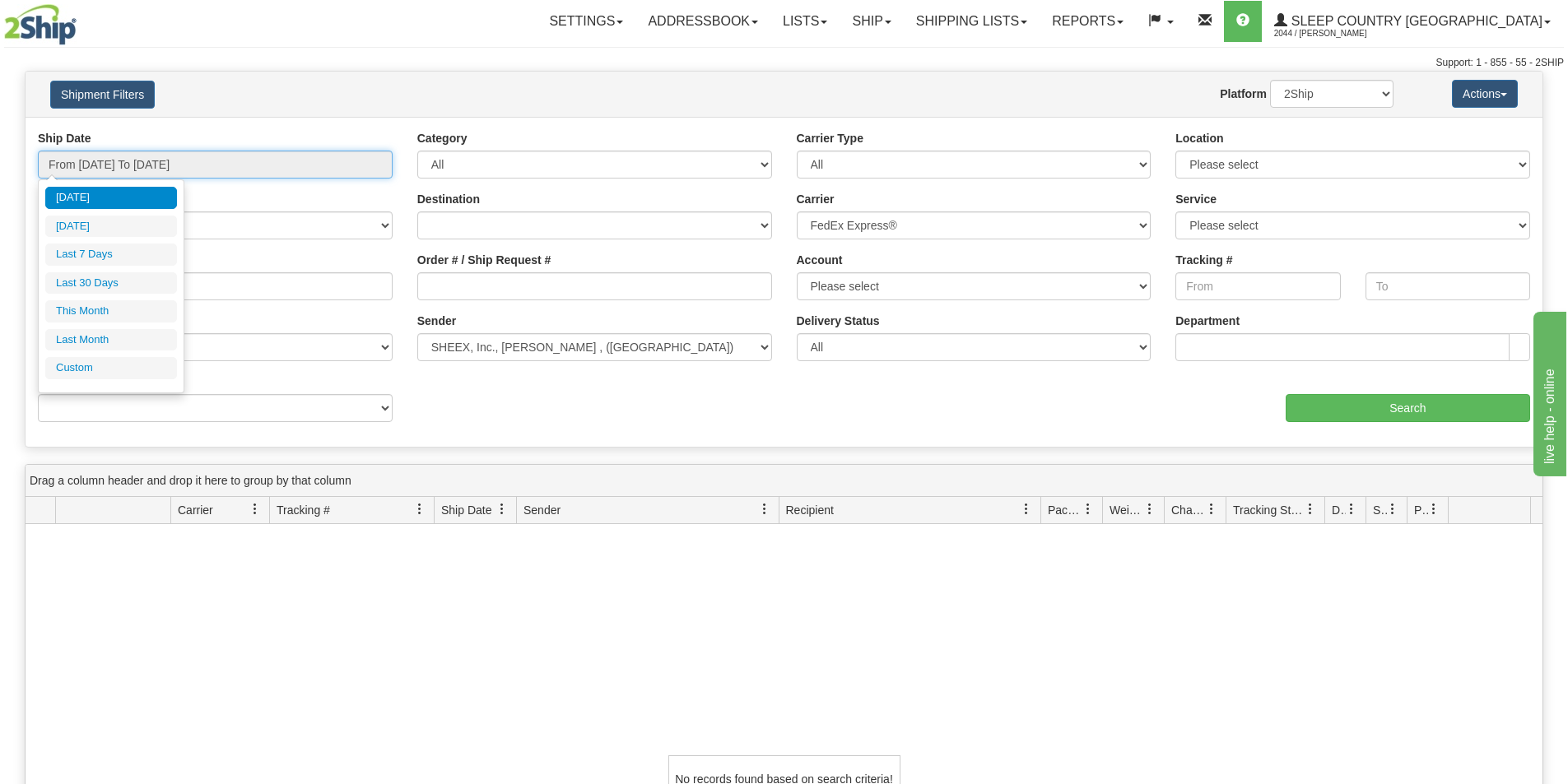
click at [113, 163] on input "From [DATE] To [DATE]" at bounding box center [215, 164] width 354 height 28
click at [127, 275] on li "Last 30 Days" at bounding box center [111, 283] width 132 height 23
type input "From 07/29/2025 To 08/27/2025"
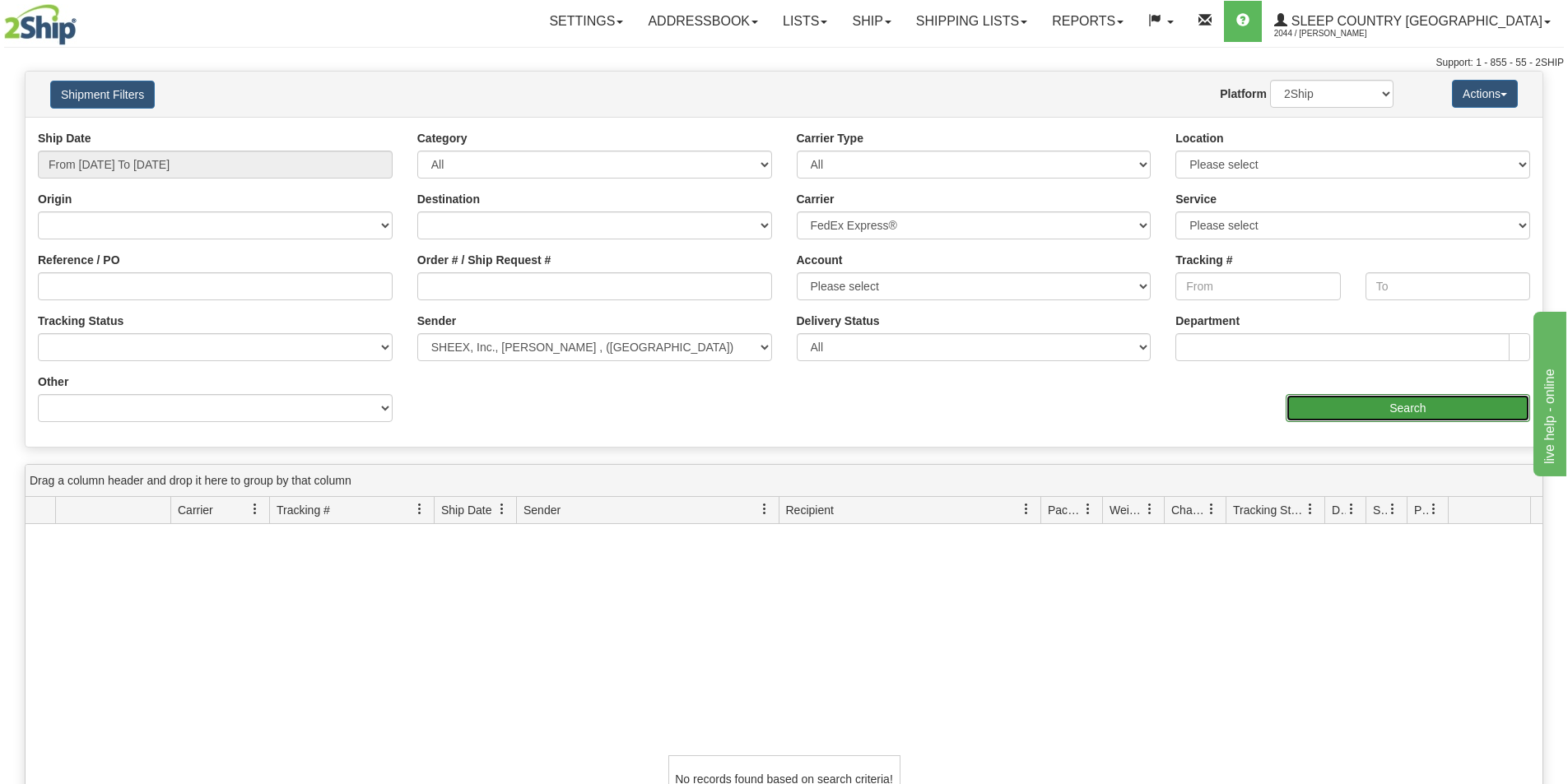
click at [1367, 416] on input "Search" at bounding box center [1408, 408] width 245 height 28
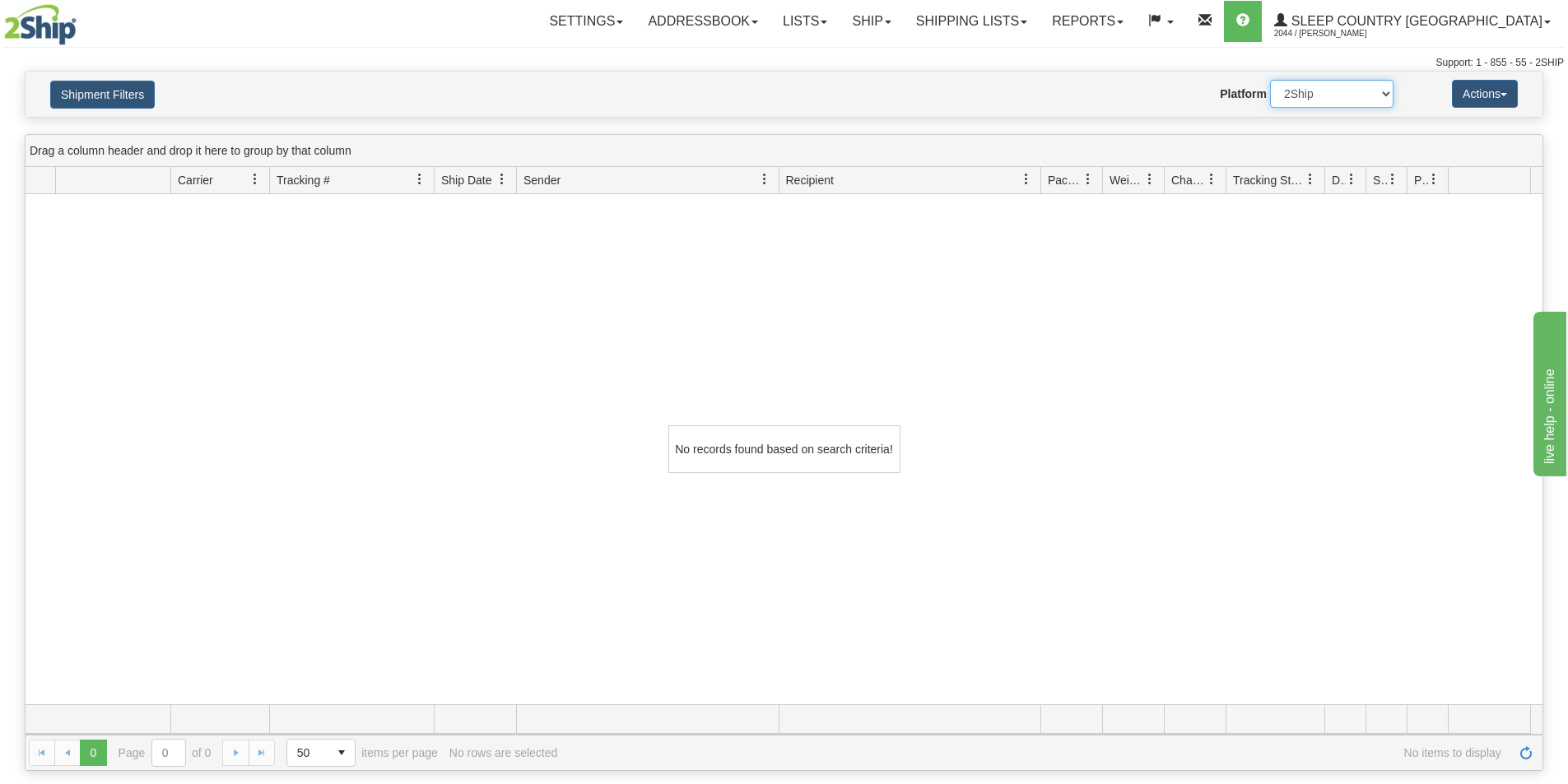
click at [1326, 89] on select "2Ship Imported" at bounding box center [1332, 93] width 123 height 28
select select "1"
click at [1270, 80] on select "2Ship Imported" at bounding box center [1332, 93] width 123 height 28
click at [138, 90] on button "Shipment Filters" at bounding box center [102, 94] width 105 height 28
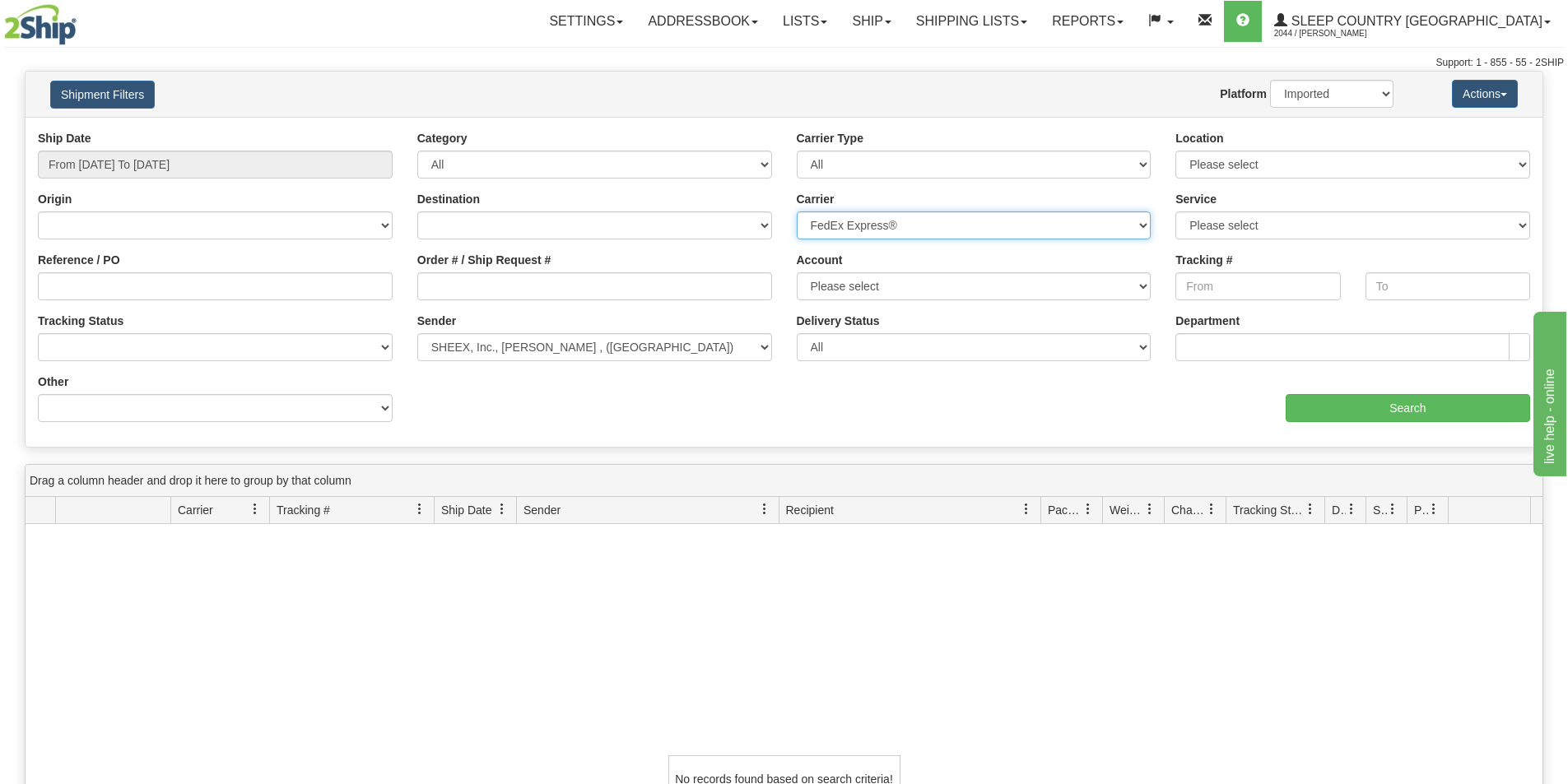
click at [929, 220] on select "Please select Canada Post Canpar FedEx Express® My Carrier Purolator UPS" at bounding box center [974, 224] width 354 height 28
select select
click at [797, 211] on select "Please select Canada Post Canpar FedEx Express® My Carrier Purolator UPS" at bounding box center [974, 224] width 354 height 28
click at [163, 147] on div "Ship Date From 07/29/2025 To 08/27/2025" at bounding box center [215, 154] width 354 height 49
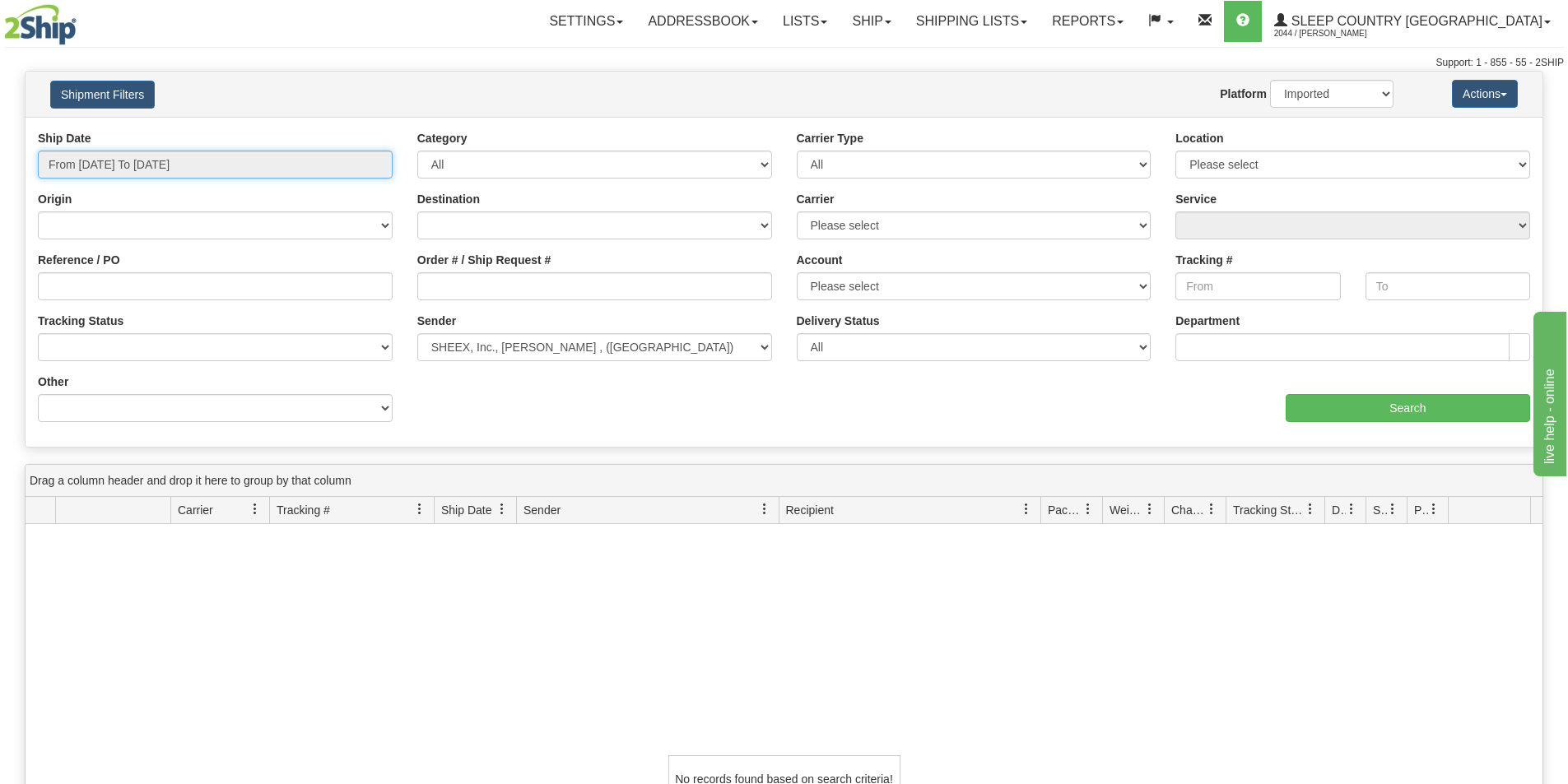
click at [202, 159] on input "From [DATE] To [DATE]" at bounding box center [215, 164] width 354 height 28
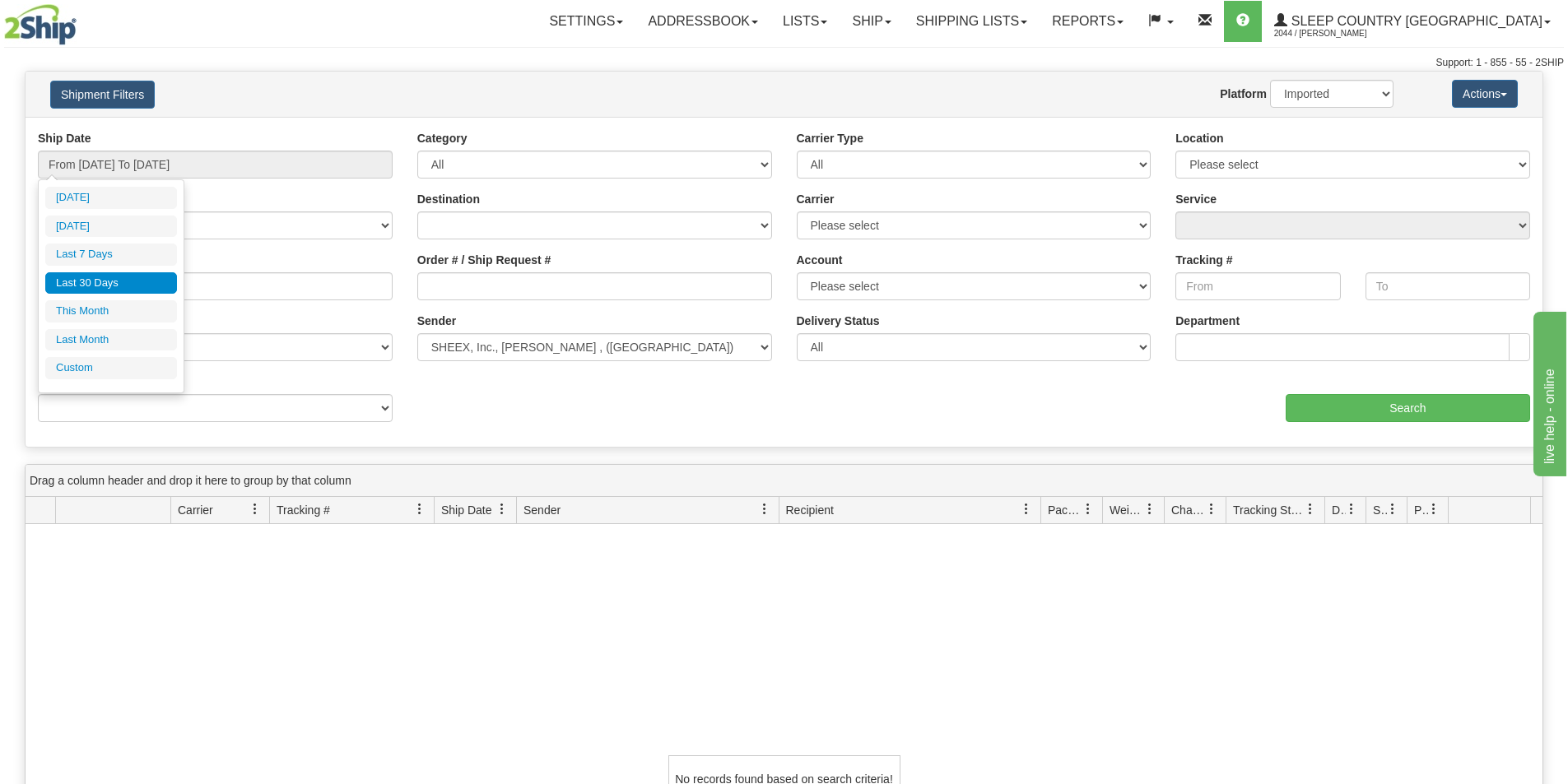
click at [142, 286] on li "Last 30 Days" at bounding box center [111, 283] width 132 height 23
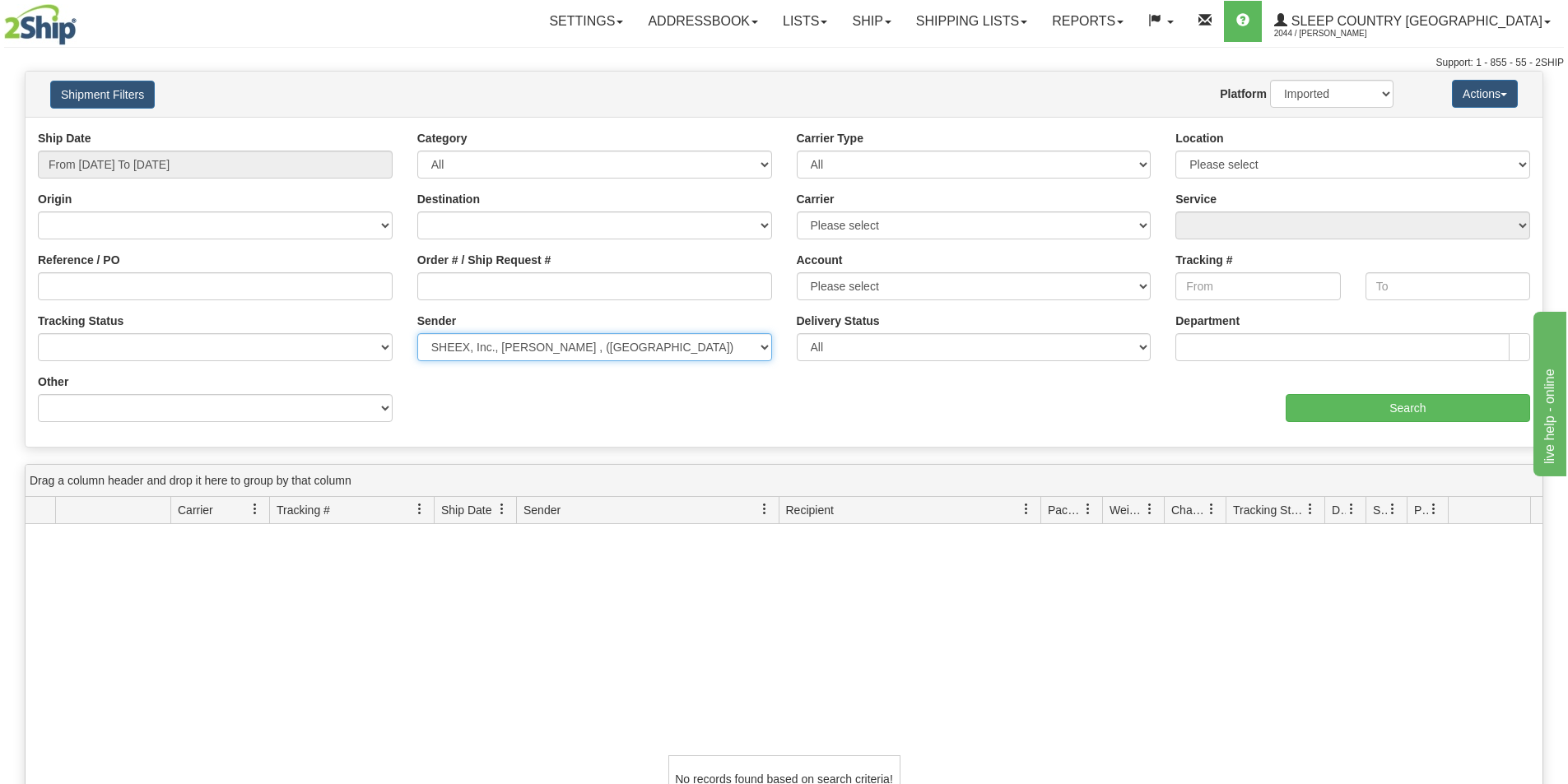
click at [647, 343] on select "Please select Sleep Country Canada, Ramya Bharath , (CA) Sleep Country Canada, …" at bounding box center [594, 347] width 354 height 28
click at [569, 343] on select "Please select Sleep Country Canada, Ramya Bharath , (CA) Sleep Country Canada, …" at bounding box center [594, 347] width 354 height 28
select select
click at [417, 333] on select "Please select Sleep Country Canada, Ramya Bharath , (CA) Sleep Country Canada, …" at bounding box center [594, 347] width 354 height 28
click at [990, 682] on div "No records found based on search criteria!" at bounding box center [784, 779] width 1517 height 510
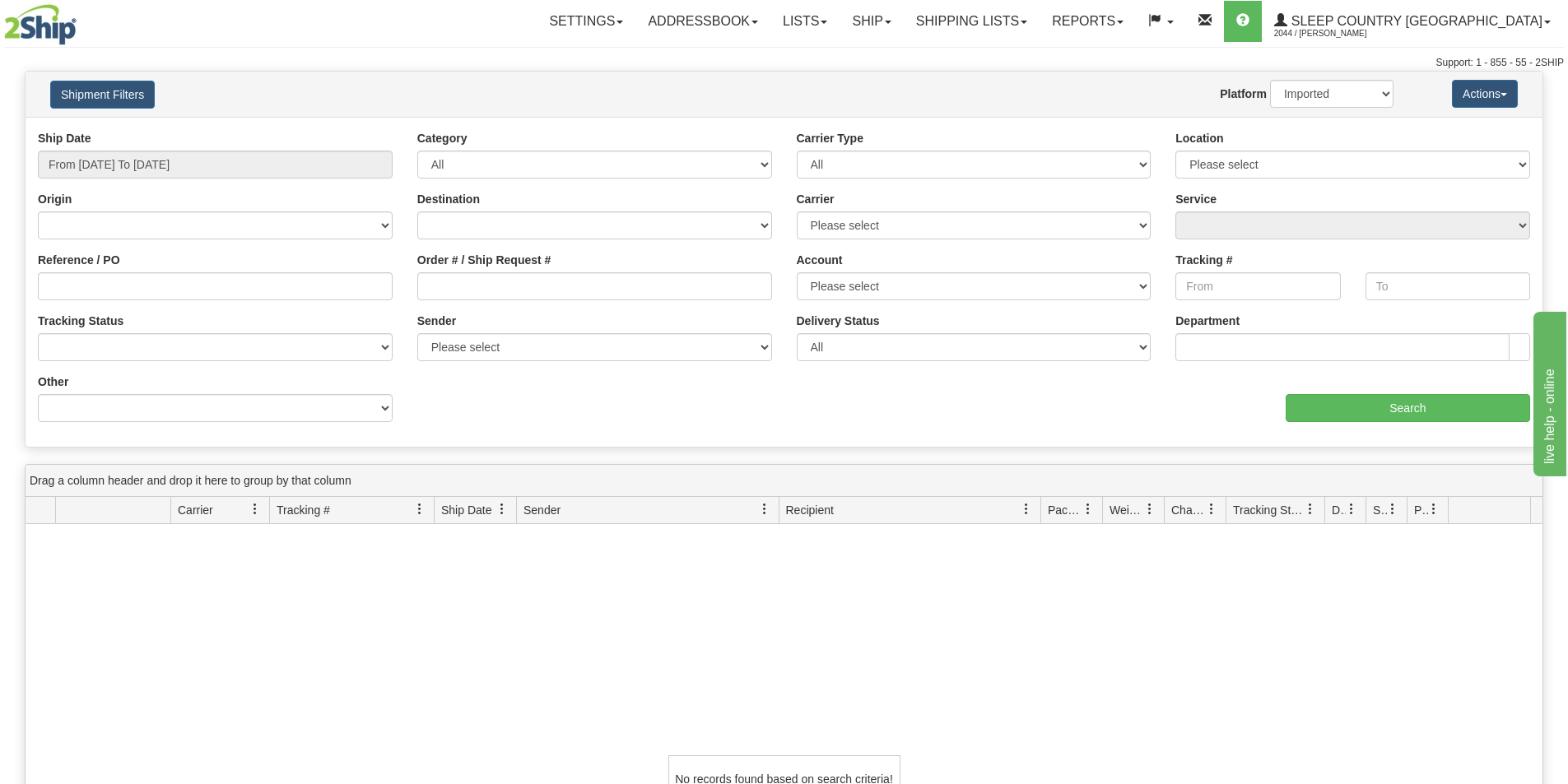
click at [919, 393] on div "aaa Search" at bounding box center [1164, 398] width 759 height 49
click at [867, 284] on select "Please select Canada Post 300 Purolator Sleep Country Canada Post 98 Canada Pos…" at bounding box center [974, 286] width 354 height 28
click at [907, 276] on select "Please select Canada Post 300 Purolator Sleep Country Canada Post 98 Canada Pos…" at bounding box center [974, 286] width 354 height 28
click at [336, 343] on select "No Tracking Info Delivered In Transit Out For Delivery Exception Partial Delive…" at bounding box center [215, 347] width 354 height 28
select select "Delivered"
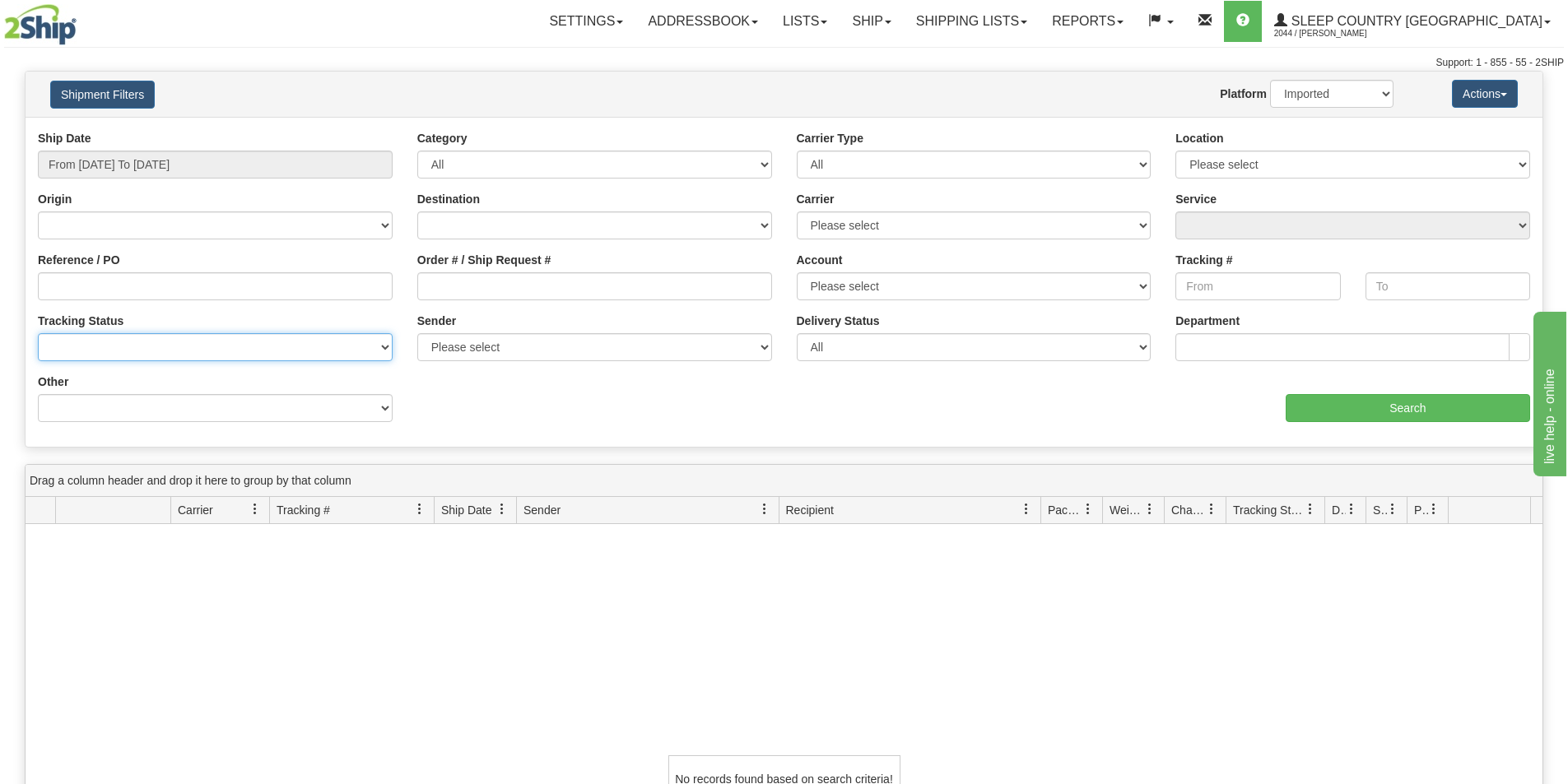
click at [38, 333] on select "No Tracking Info Delivered In Transit Out For Delivery Exception Partial Delive…" at bounding box center [215, 347] width 354 height 28
drag, startPoint x: 530, startPoint y: 389, endPoint x: 515, endPoint y: 395, distance: 16.2
click at [532, 389] on div "Ship Date From 07/29/2025 To 08/27/2025 Category All Inbound Outbound Carrier T…" at bounding box center [784, 281] width 1517 height 304
click at [340, 395] on select "Billing Account # Billing Type BOL # (LTL) Commodity Or Documents Consolidation…" at bounding box center [215, 408] width 354 height 28
click at [1488, 94] on button "Actions" at bounding box center [1485, 93] width 66 height 28
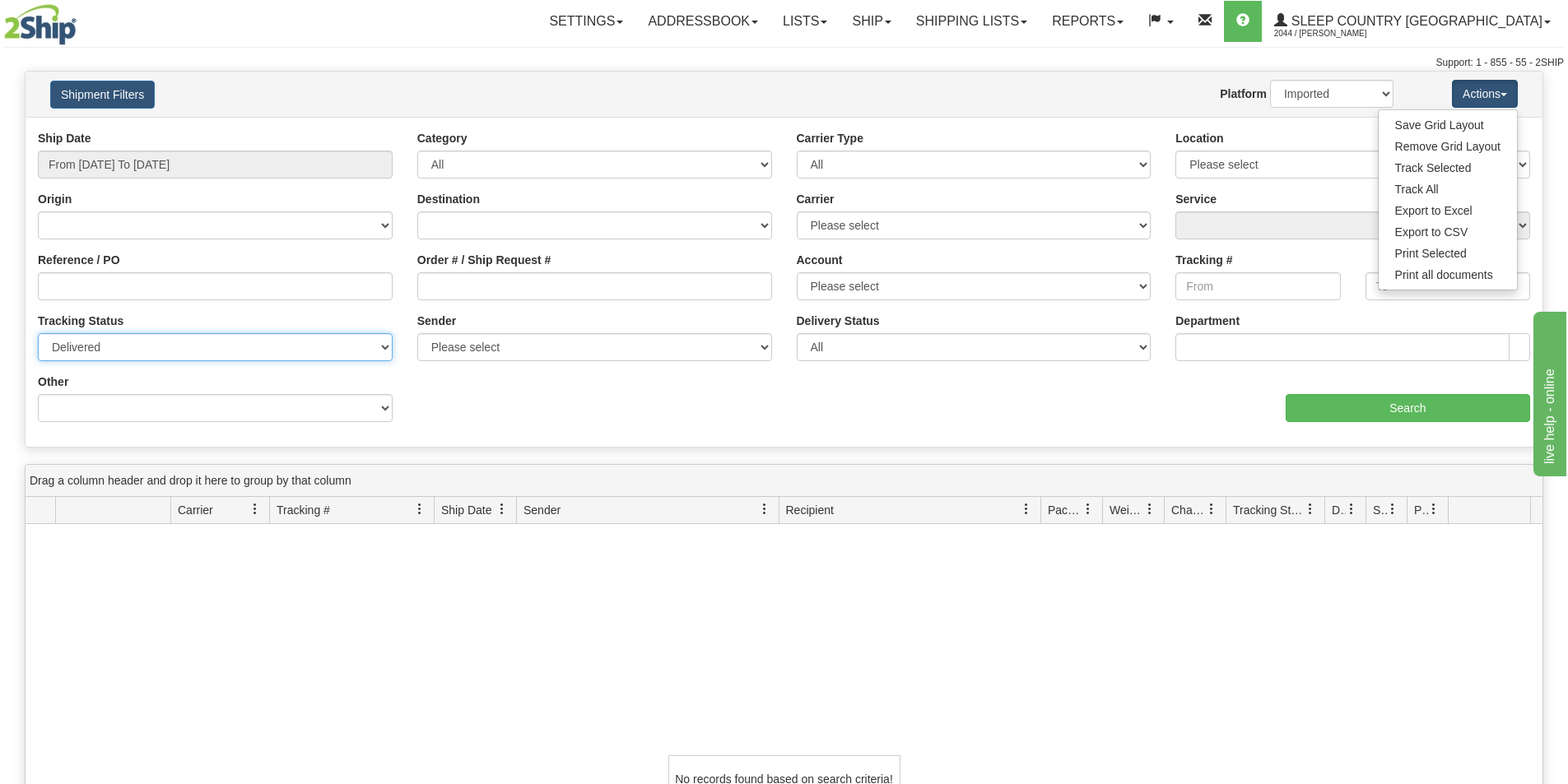
click at [122, 342] on select "No Tracking Info Delivered In Transit Out For Delivery Exception Partial Delive…" at bounding box center [215, 347] width 354 height 28
click at [38, 333] on select "No Tracking Info Delivered In Transit Out For Delivery Exception Partial Delive…" at bounding box center [215, 347] width 354 height 28
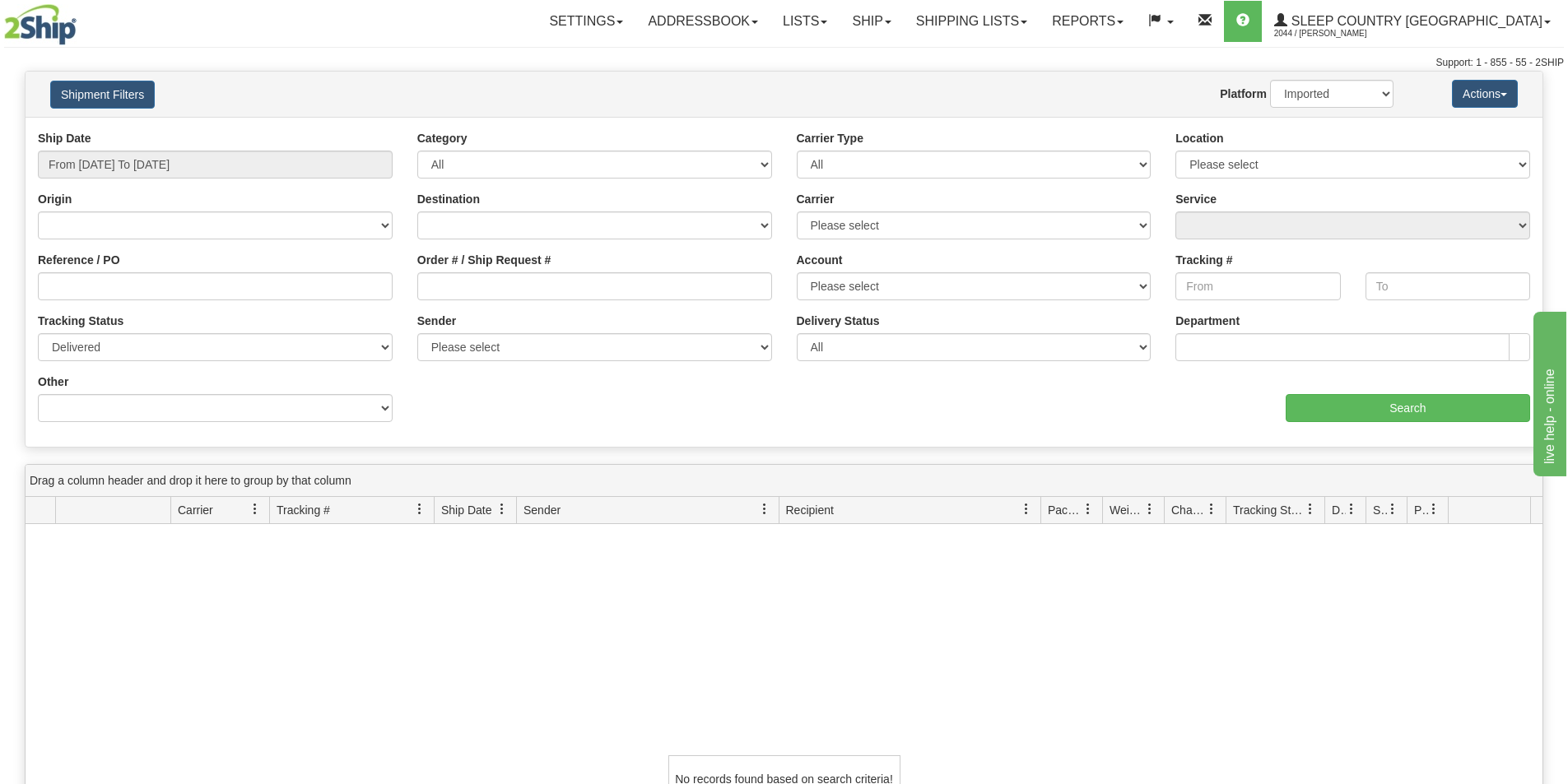
click at [433, 395] on div "Ship Date From 07/29/2025 To 08/27/2025 Category All Inbound Outbound Carrier T…" at bounding box center [784, 281] width 1517 height 304
click at [481, 340] on select "Please select Sleep Country Canada, Ramya Bharath , (CA) Sleep Country Canada, …" at bounding box center [594, 347] width 354 height 28
click at [847, 385] on div "aaa Search" at bounding box center [1164, 398] width 759 height 49
click at [530, 228] on select "Canada United States Mexico Puerto Rico Romania Australia New Zealand SouthAfri…" at bounding box center [594, 224] width 354 height 28
drag, startPoint x: 122, startPoint y: 656, endPoint x: 125, endPoint y: 594, distance: 62.1
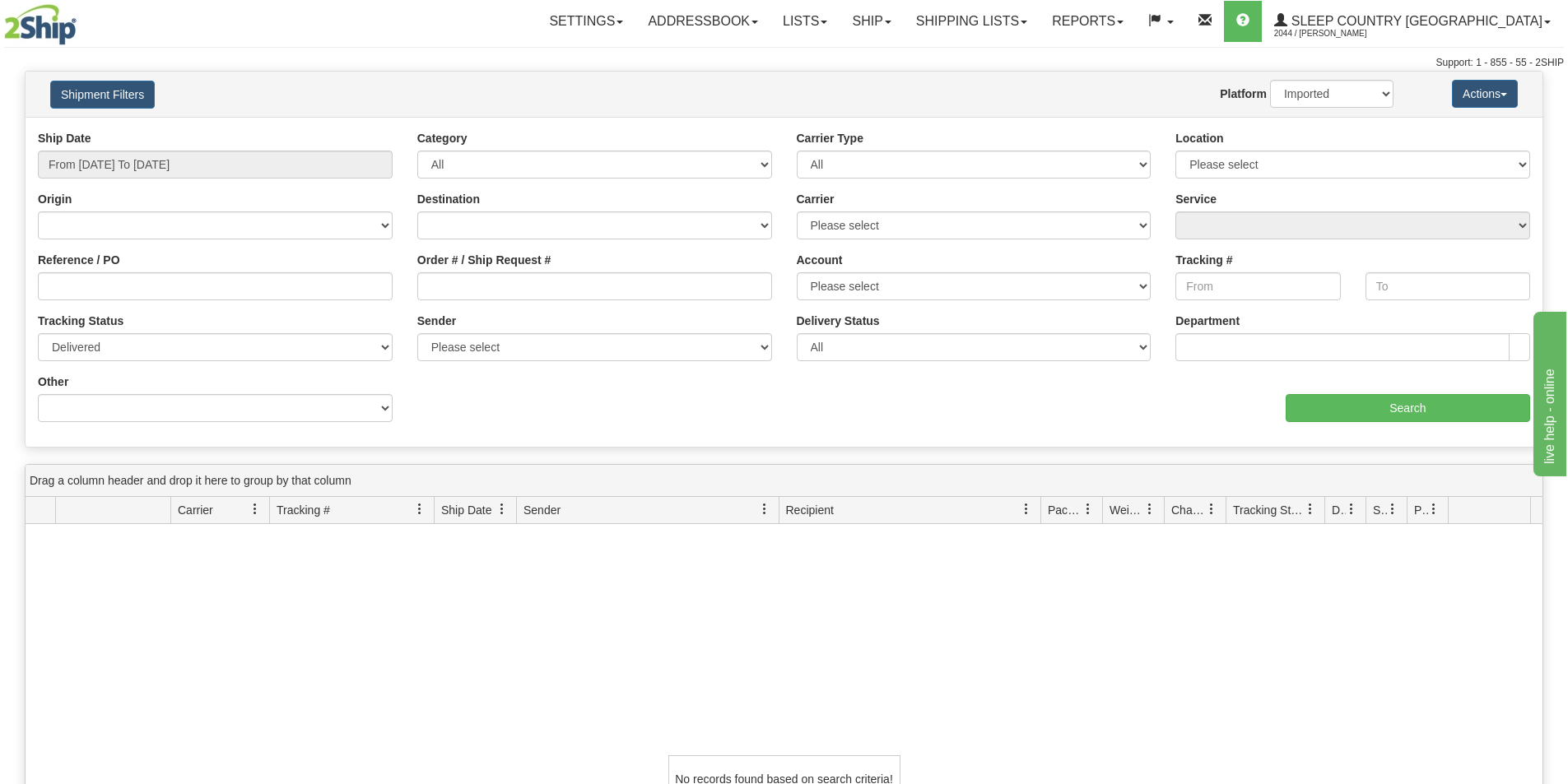
click at [123, 652] on div "No records found based on search criteria!" at bounding box center [784, 779] width 1517 height 510
click at [326, 209] on div "Origin Canada United States Mexico Puerto Rico Romania Australia New Zealand So…" at bounding box center [215, 215] width 354 height 49
click at [325, 214] on select "Canada United States Mexico Puerto Rico Romania Australia New Zealand SouthAfri…" at bounding box center [215, 224] width 354 height 28
click at [810, 393] on div "aaa Search" at bounding box center [1164, 398] width 759 height 49
click at [272, 410] on select "Billing Account # Billing Type BOL # (LTL) Commodity Or Documents Consolidation…" at bounding box center [215, 408] width 354 height 28
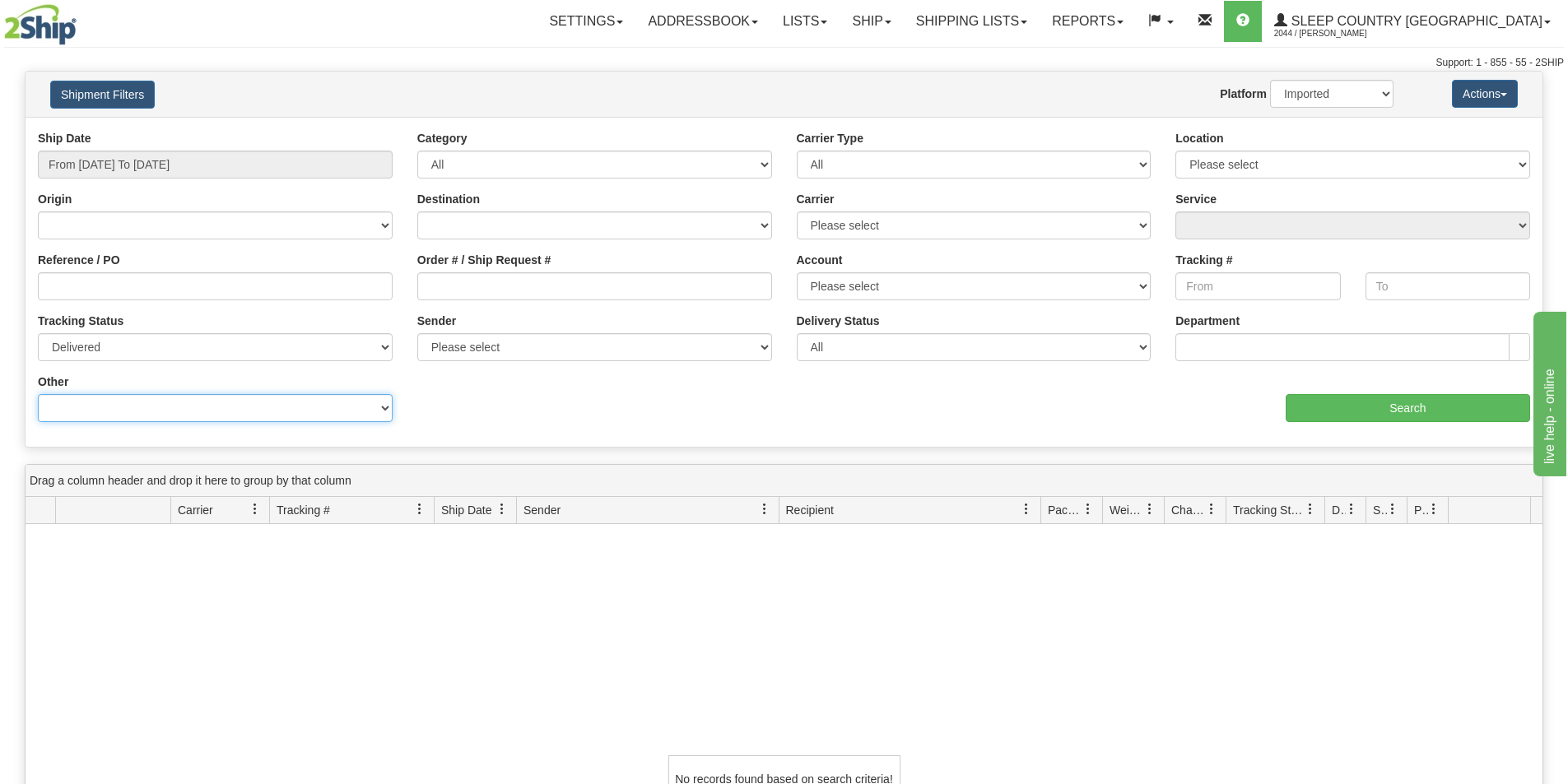
select select "Packaging_Name"
click at [38, 395] on select "Billing Account # Billing Type BOL # (LTL) Commodity Or Documents Consolidation…" at bounding box center [215, 408] width 354 height 28
click at [545, 405] on select "Please select Customer Envelope Pack Box Tube 10 Kg Box 25 Kg Box" at bounding box center [594, 408] width 354 height 28
select select "1"
click at [417, 395] on select "Please select Customer Envelope Pack Box Tube 10 Kg Box 25 Kg Box" at bounding box center [594, 408] width 354 height 28
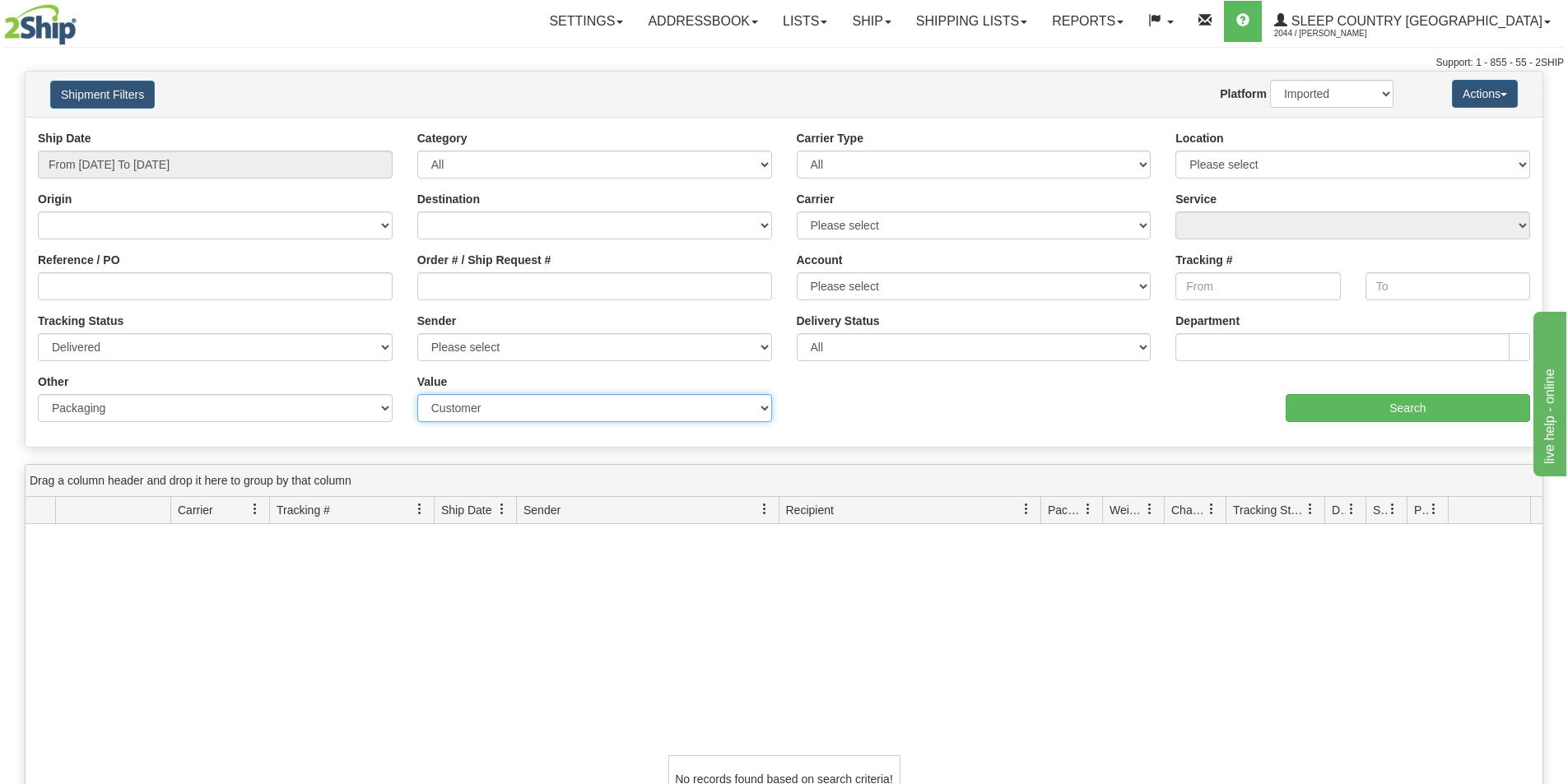
click at [537, 410] on select "Please select Customer Envelope Pack Box Tube 10 Kg Box 25 Kg Box" at bounding box center [594, 408] width 354 height 28
select select
click at [417, 395] on select "Please select Customer Envelope Pack Box Tube 10 Kg Box 25 Kg Box" at bounding box center [594, 408] width 354 height 28
click at [180, 399] on select "Billing Account # Billing Type BOL # (LTL) Commodity Or Documents Consolidation…" at bounding box center [215, 408] width 354 height 28
click at [38, 395] on select "Billing Account # Billing Type BOL # (LTL) Commodity Or Documents Consolidation…" at bounding box center [215, 408] width 354 height 28
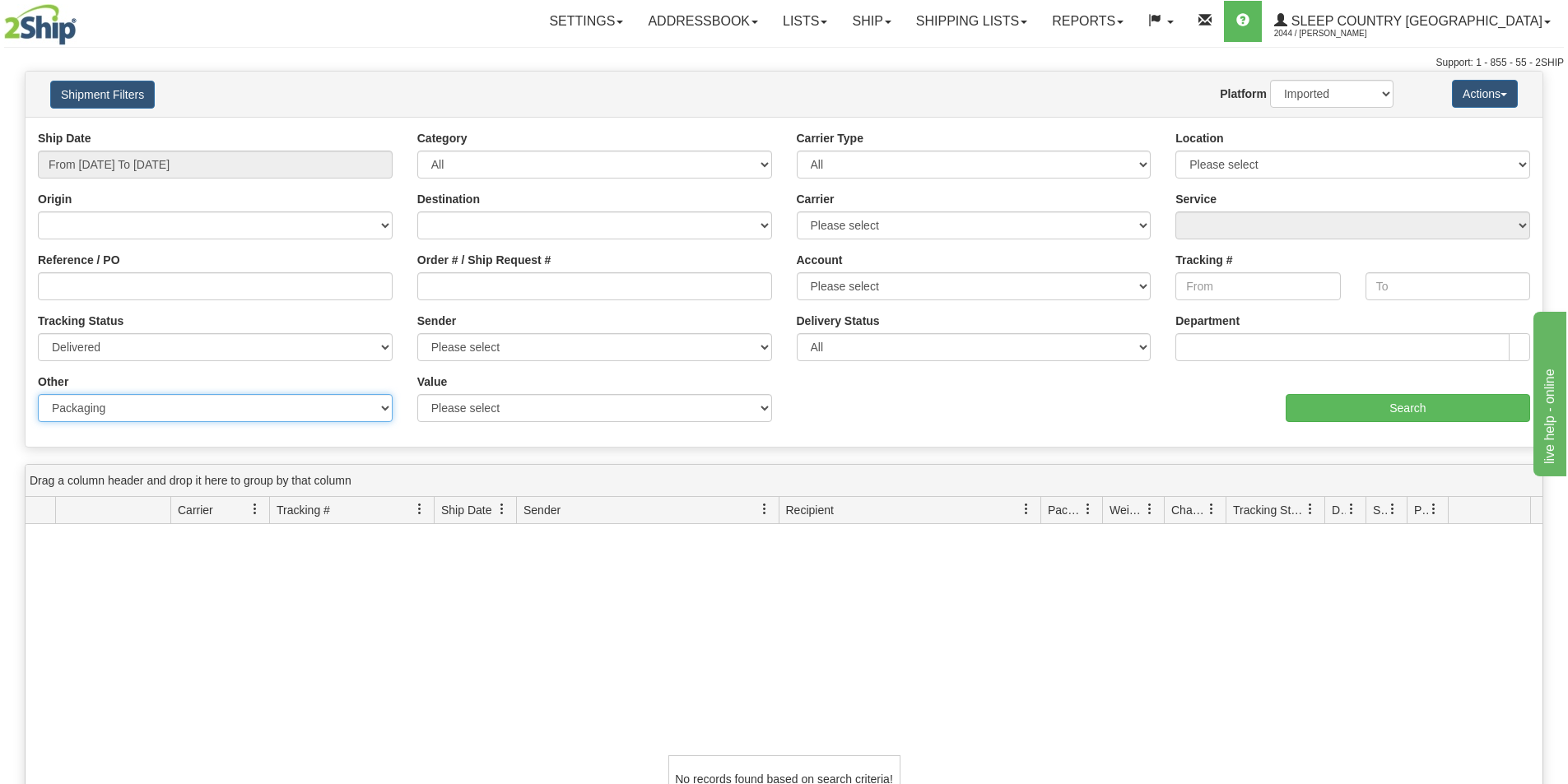
click at [355, 512] on span "Tracking #" at bounding box center [345, 509] width 151 height 27
click at [329, 510] on span "Tracking #" at bounding box center [303, 510] width 54 height 17
click at [1228, 260] on label "Tracking #" at bounding box center [1204, 260] width 57 height 17
click at [1228, 272] on input "Tracking #" at bounding box center [1258, 286] width 164 height 28
click at [1327, 155] on select "Please select Old Toronto DC 921 922 93 94 97 390 915 916 98 902 95 96 90 91 92…" at bounding box center [1353, 164] width 354 height 28
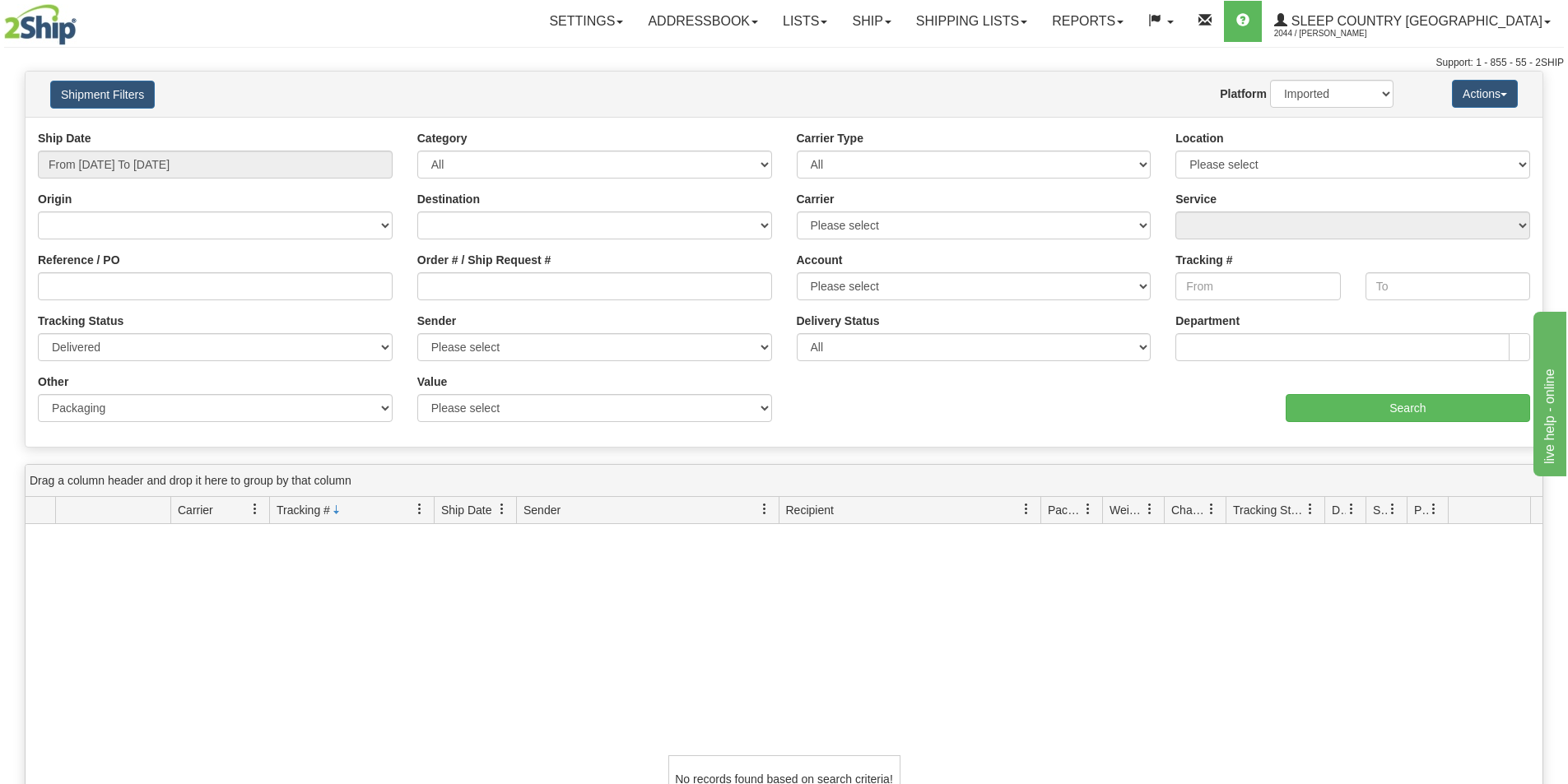
click at [1024, 585] on div "No records found based on search criteria!" at bounding box center [784, 779] width 1517 height 510
click at [1040, 19] on link "Shipping lists" at bounding box center [972, 21] width 136 height 41
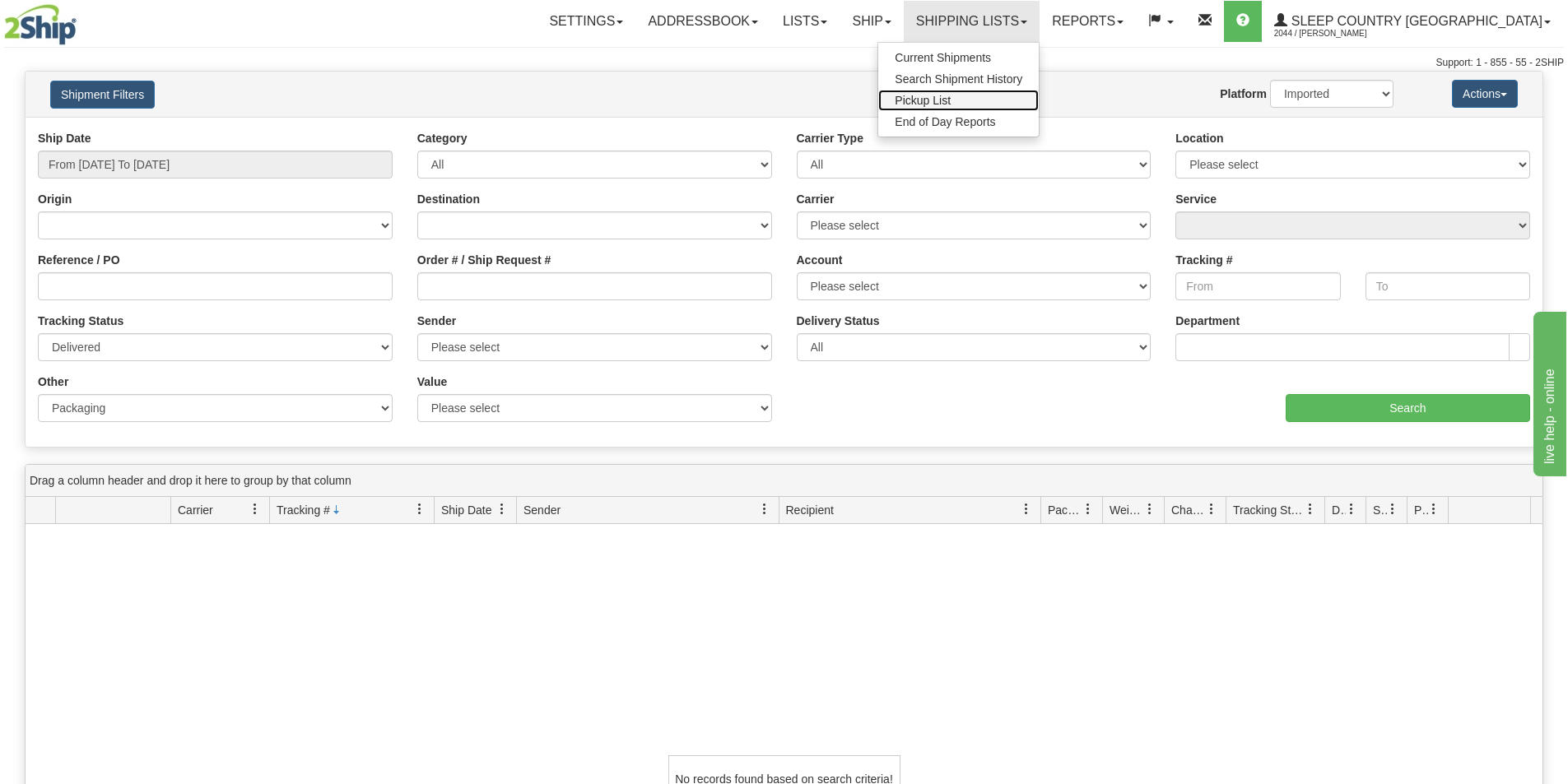
click at [1039, 109] on link "Pickup List" at bounding box center [959, 101] width 161 height 22
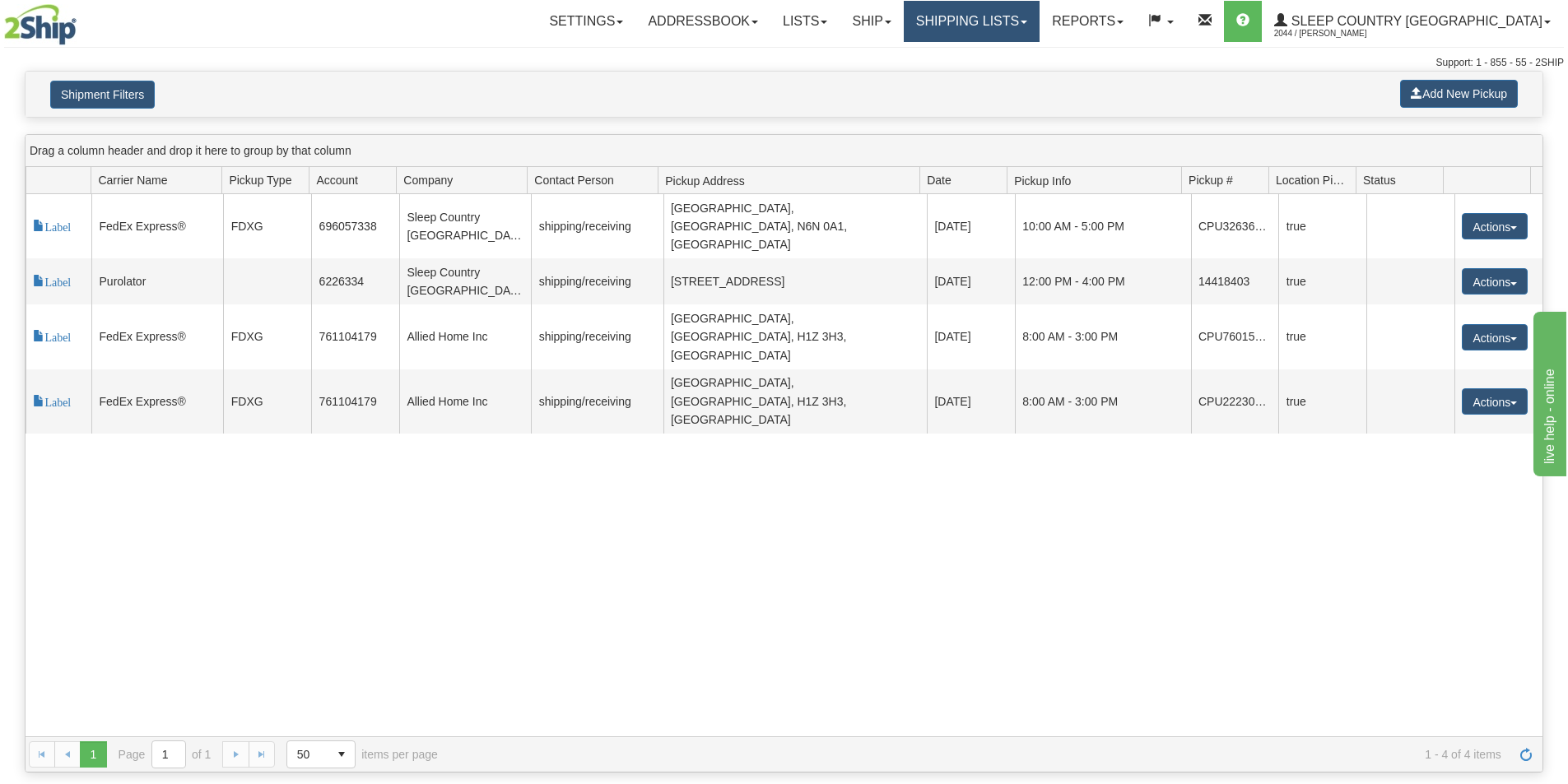
click at [1040, 21] on link "Shipping lists" at bounding box center [972, 21] width 136 height 41
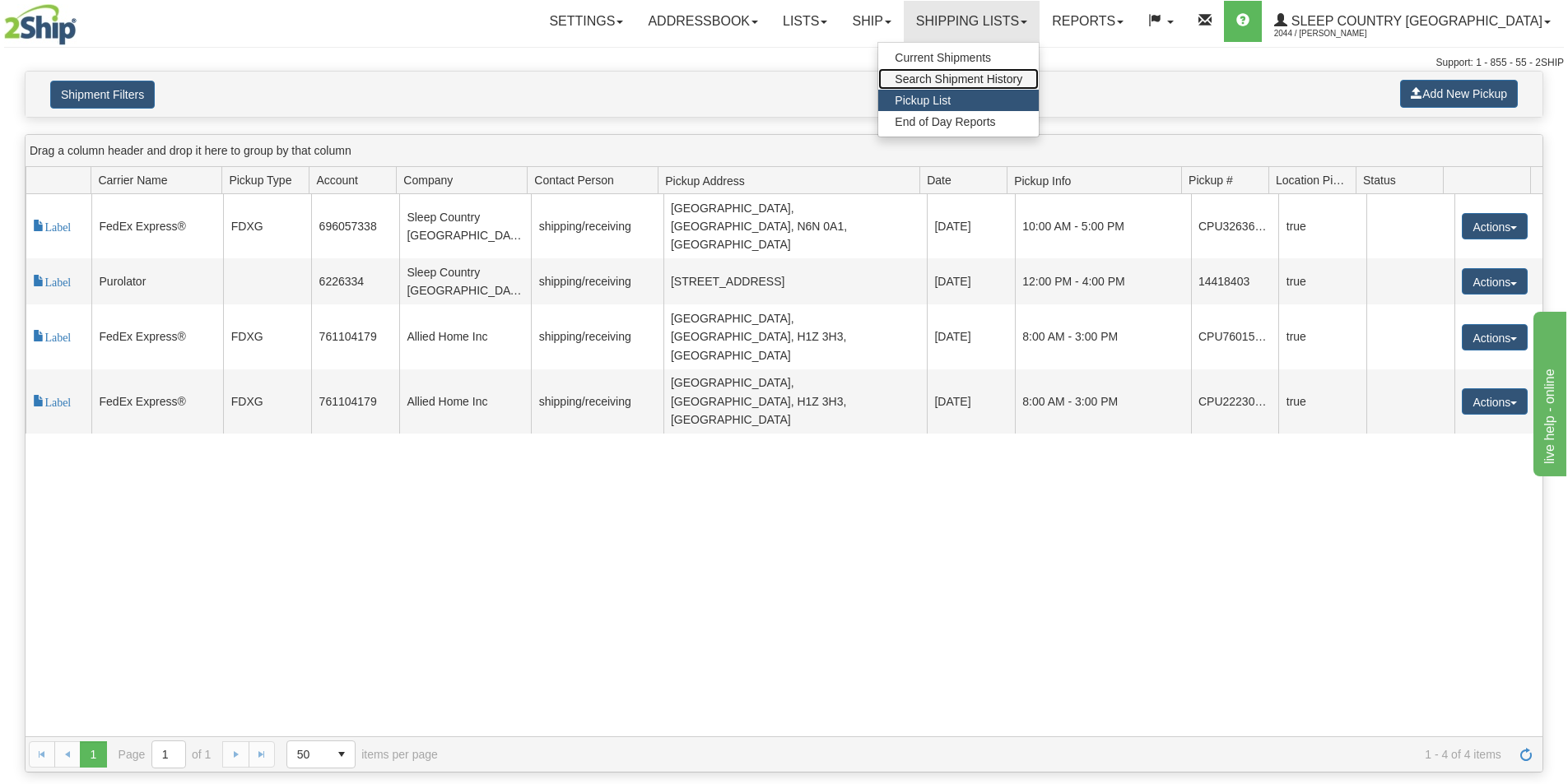
click at [1022, 77] on span "Search Shipment History" at bounding box center [959, 79] width 127 height 13
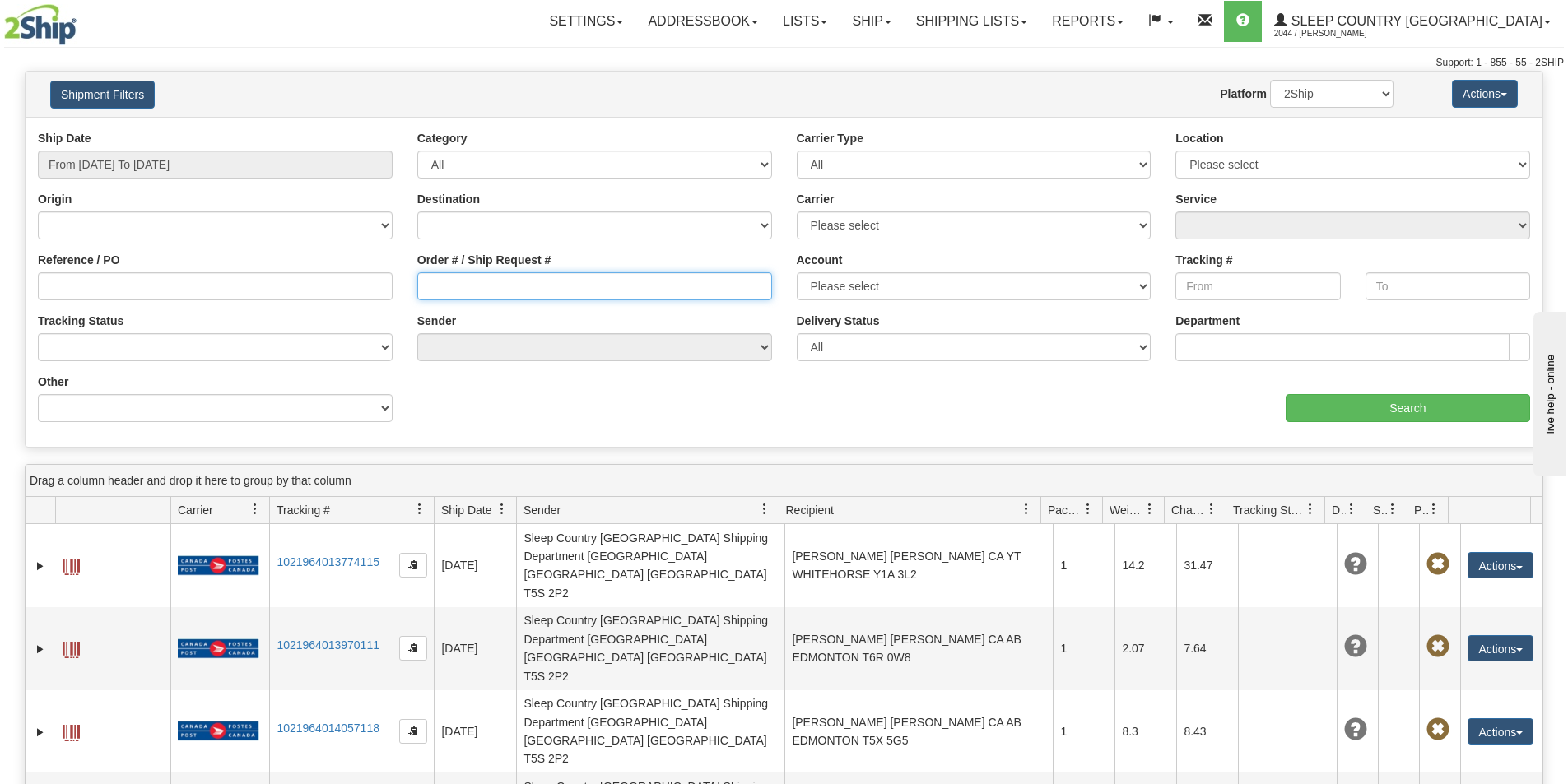
click at [491, 281] on input "Order # / Ship Request #" at bounding box center [594, 286] width 354 height 28
paste input "739866201496"
click at [431, 287] on input "739866201496" at bounding box center [594, 286] width 354 height 28
type input "739866201496"
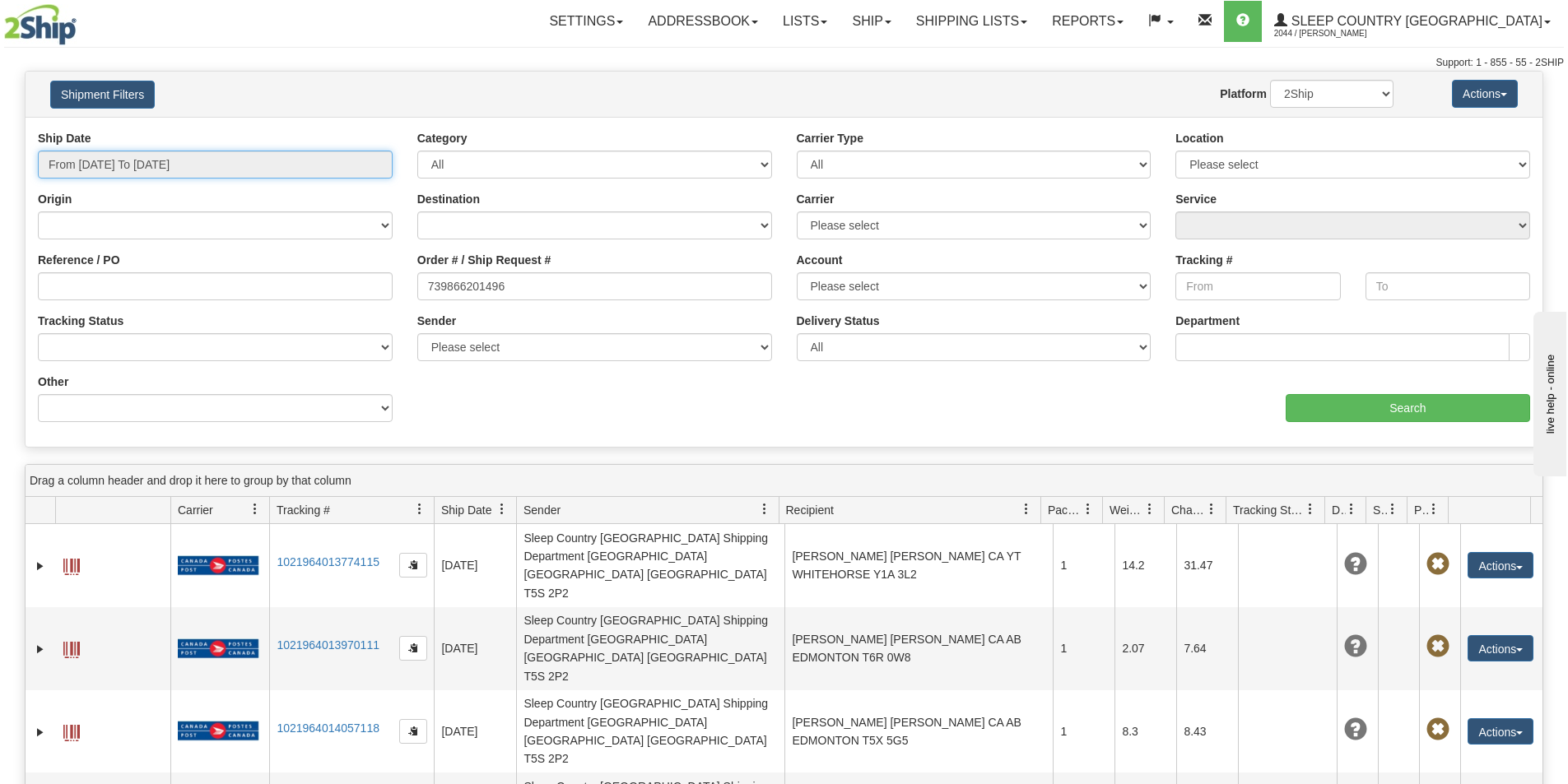
click at [235, 162] on input "From [DATE] To [DATE]" at bounding box center [215, 164] width 354 height 28
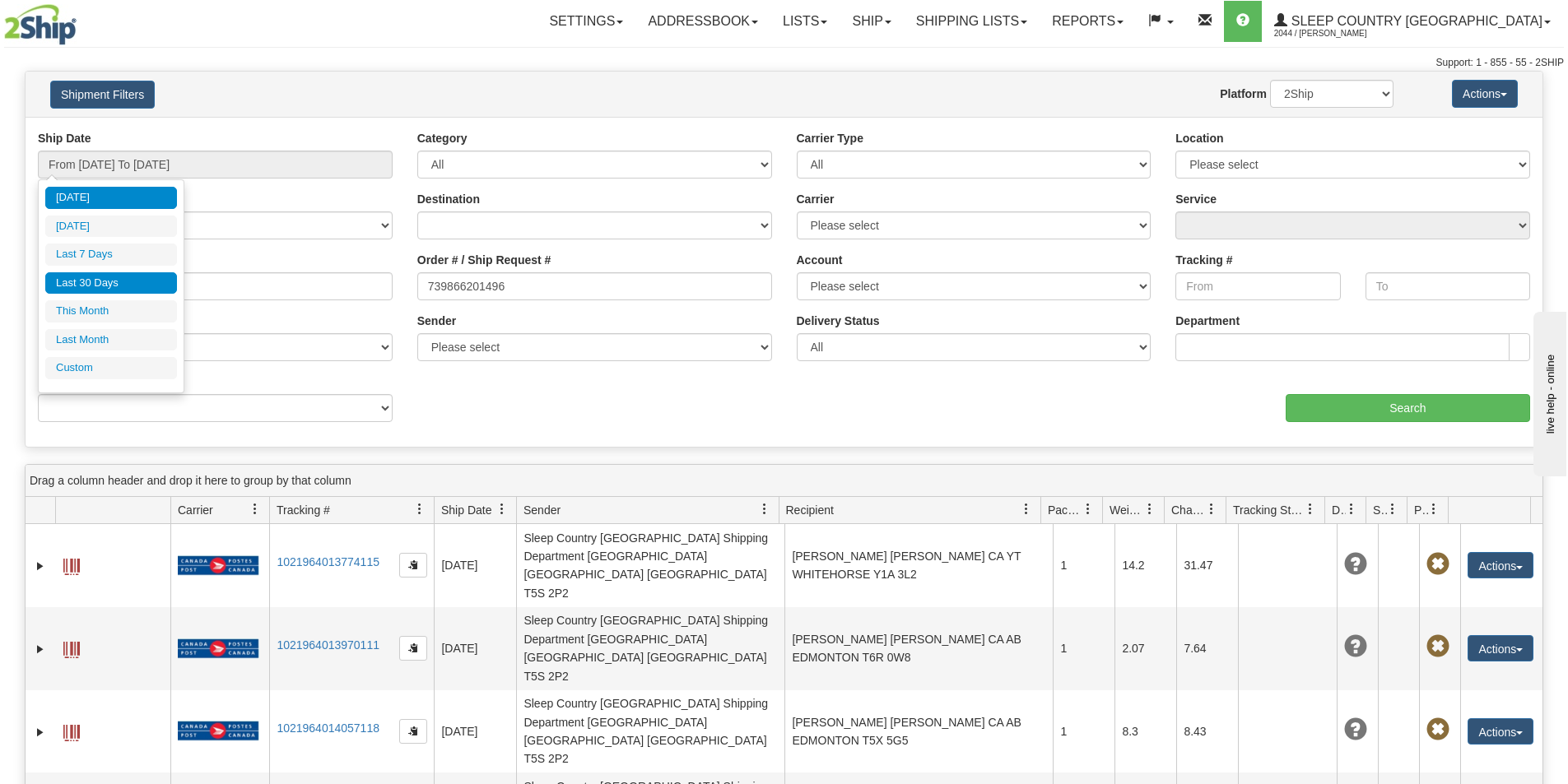
click at [137, 291] on li "Last 30 Days" at bounding box center [111, 283] width 132 height 23
type input "From [DATE] To [DATE]"
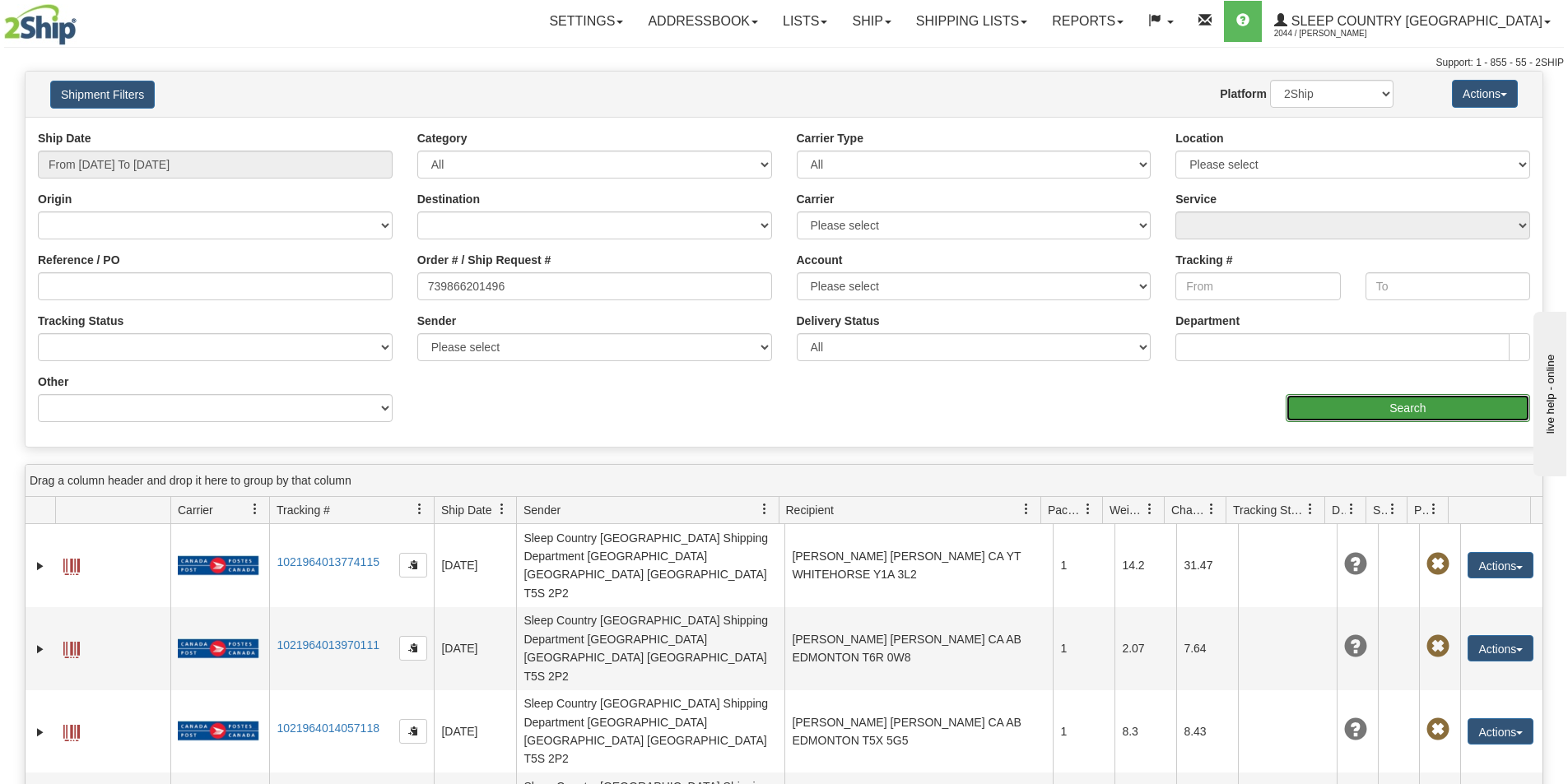
click at [1338, 398] on input "Search" at bounding box center [1408, 408] width 245 height 28
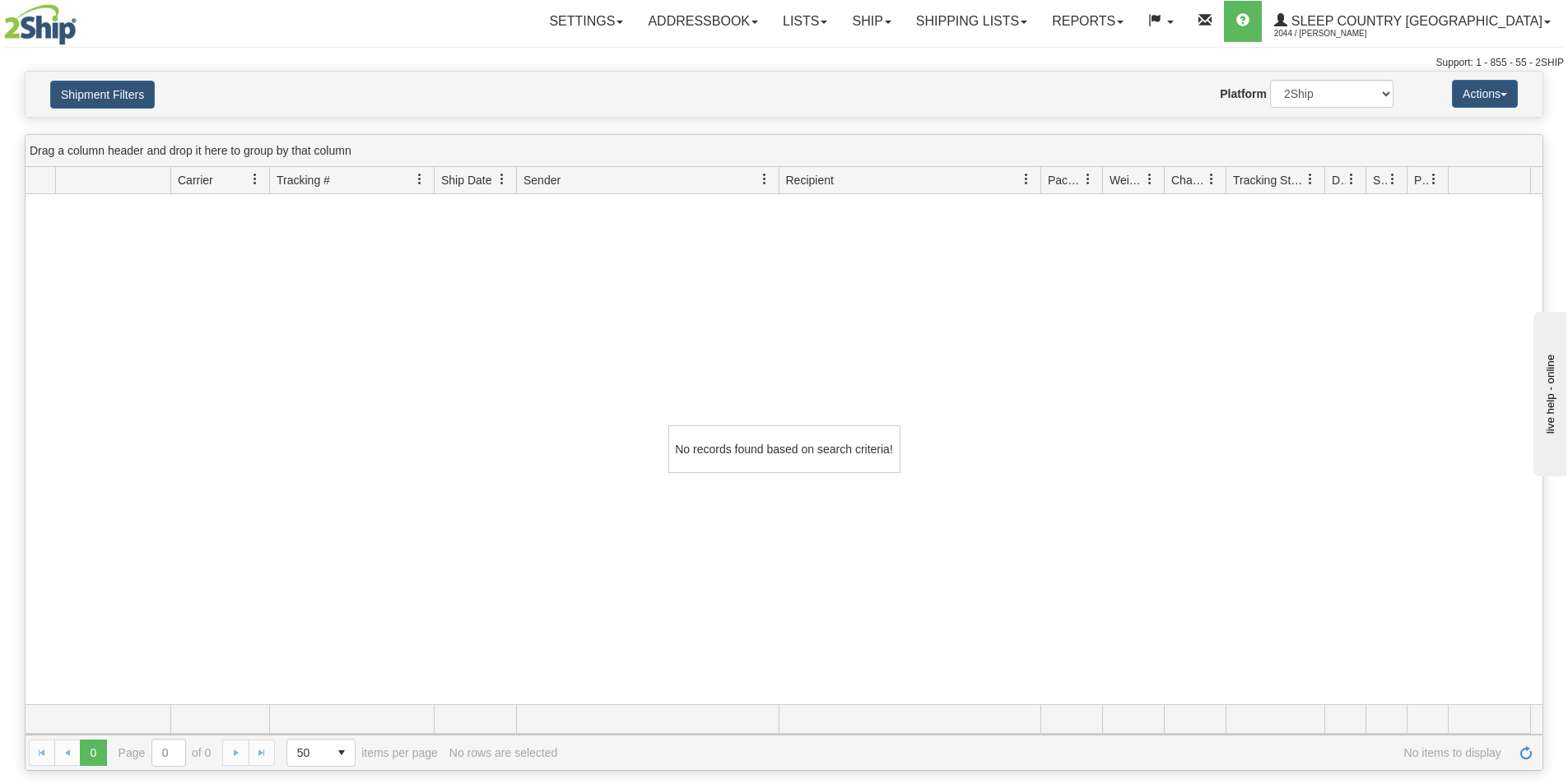
click at [320, 174] on span "Tracking #" at bounding box center [303, 180] width 54 height 17
click at [107, 85] on button "Shipment Filters" at bounding box center [102, 94] width 105 height 28
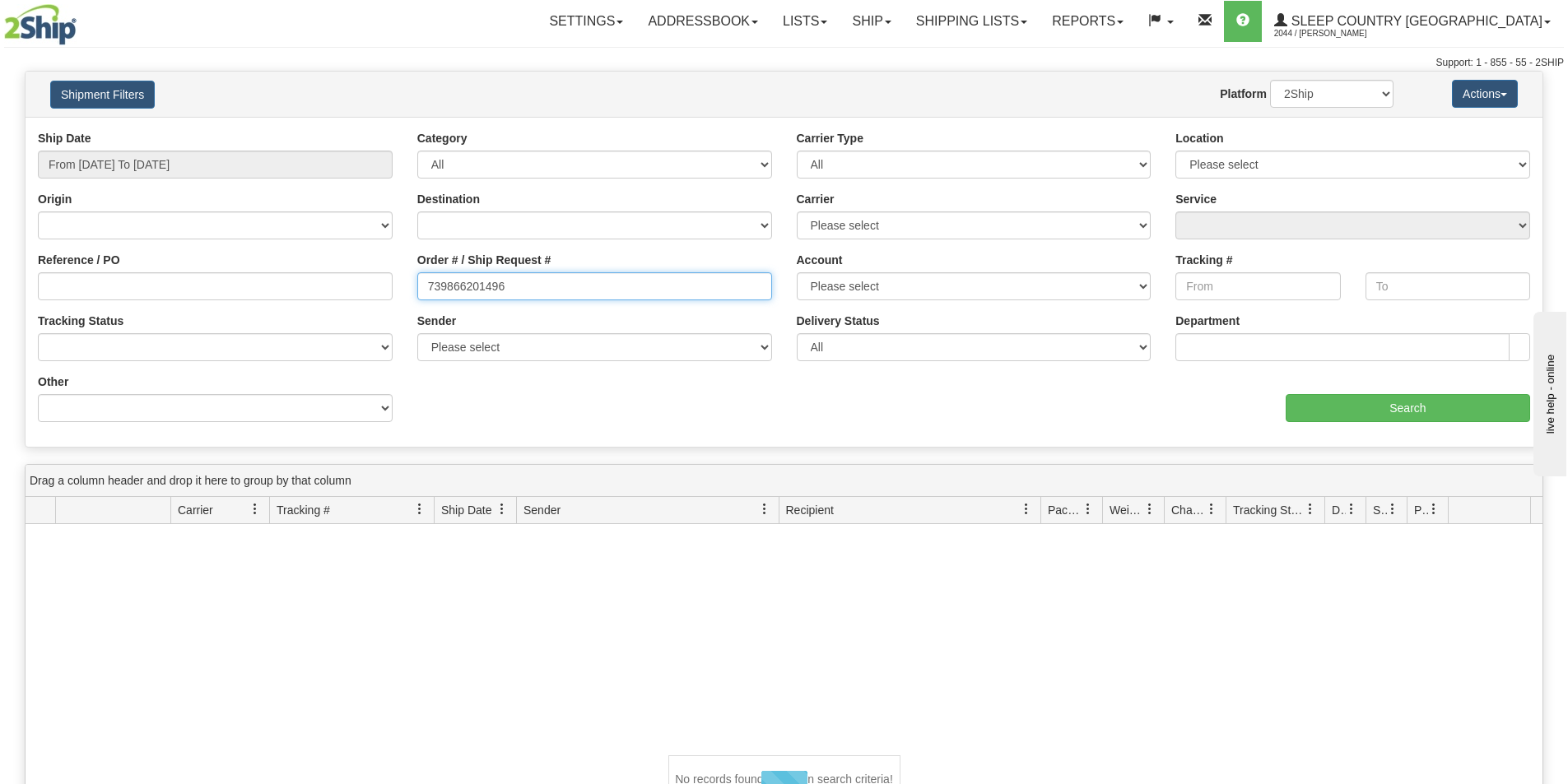
drag, startPoint x: 536, startPoint y: 291, endPoint x: 292, endPoint y: 298, distance: 244.1
click at [292, 130] on div "Reference / PO Order # / Ship Request # 739866201496 Account Please select [GEO…" at bounding box center [784, 130] width 1517 height 0
click at [1231, 258] on label "Tracking #" at bounding box center [1204, 260] width 57 height 17
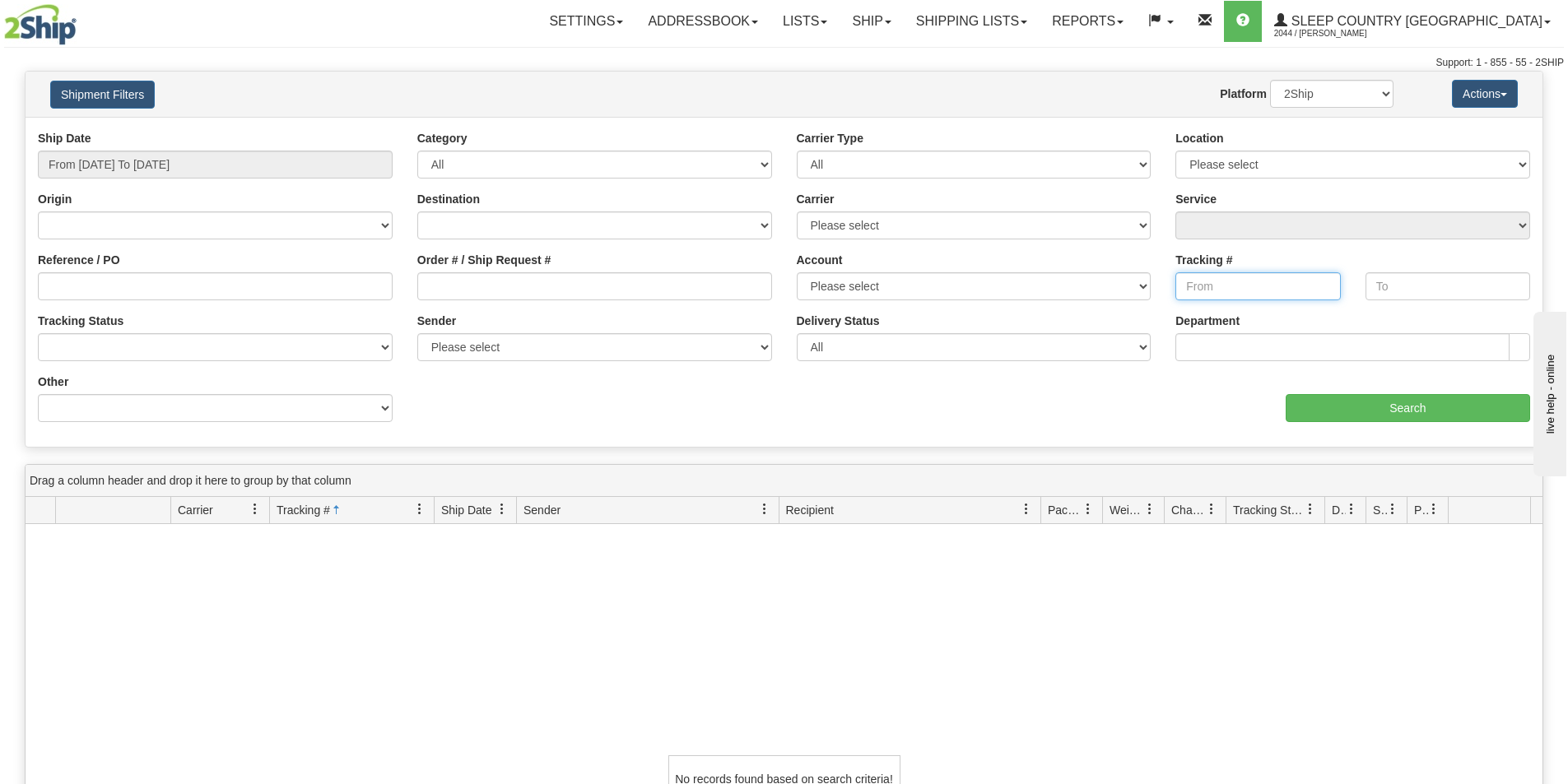
click at [1231, 281] on input "Tracking #" at bounding box center [1258, 286] width 164 height 28
click at [1260, 290] on input "Tracking #" at bounding box center [1258, 286] width 164 height 28
click at [1436, 286] on input "text" at bounding box center [1448, 286] width 164 height 28
click at [1292, 284] on input "Tracking #" at bounding box center [1258, 286] width 164 height 28
click at [1431, 283] on input "text" at bounding box center [1448, 286] width 164 height 28
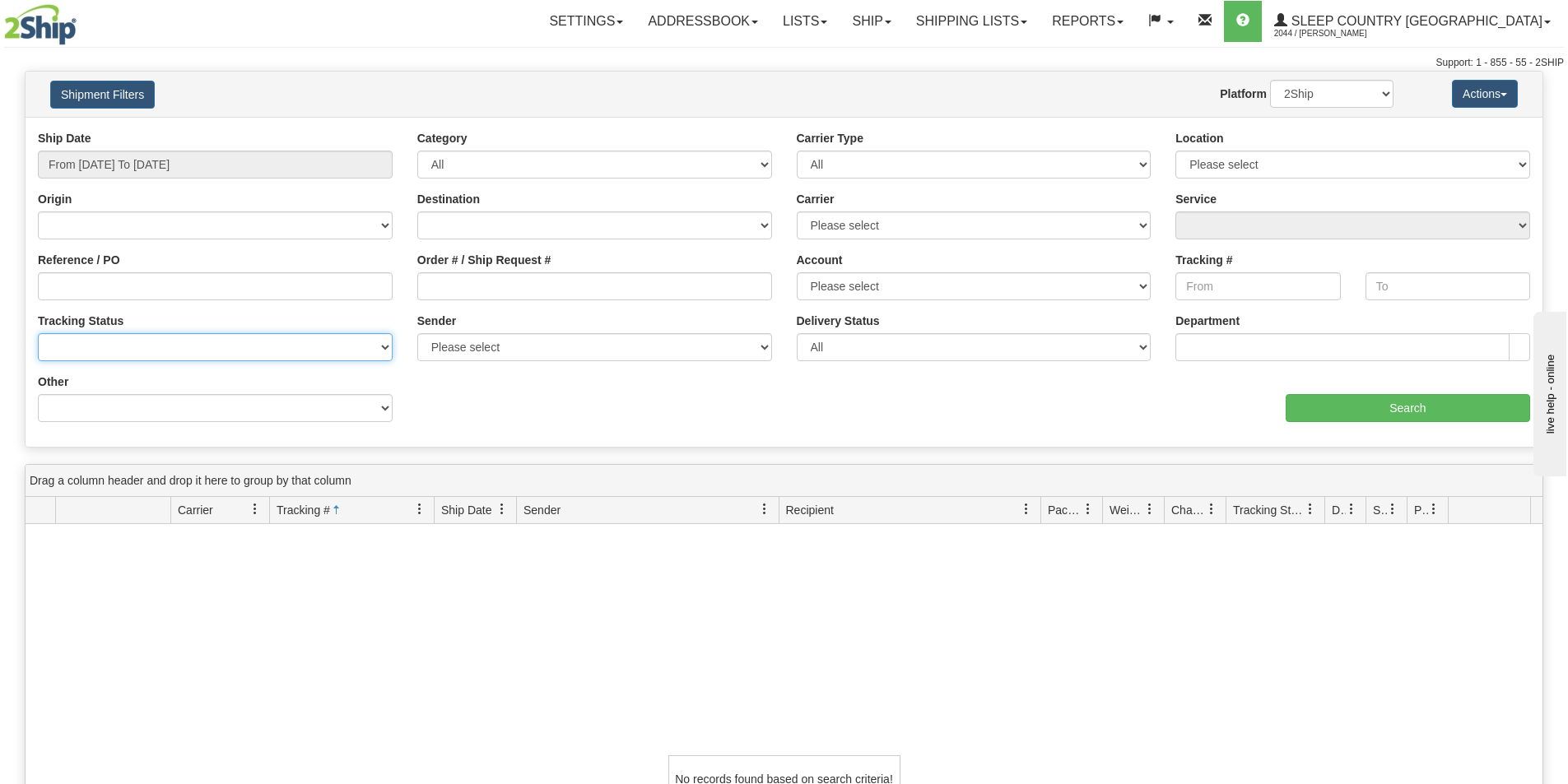
click at [383, 348] on select "No Tracking Info Delivered In Transit Out For Delivery Exception Partial Delive…" at bounding box center [215, 347] width 354 height 28
select select "Delivered"
click at [38, 333] on select "No Tracking Info Delivered In Transit Out For Delivery Exception Partial Delive…" at bounding box center [215, 347] width 354 height 28
click at [1397, 395] on input "Search" at bounding box center [1408, 408] width 245 height 28
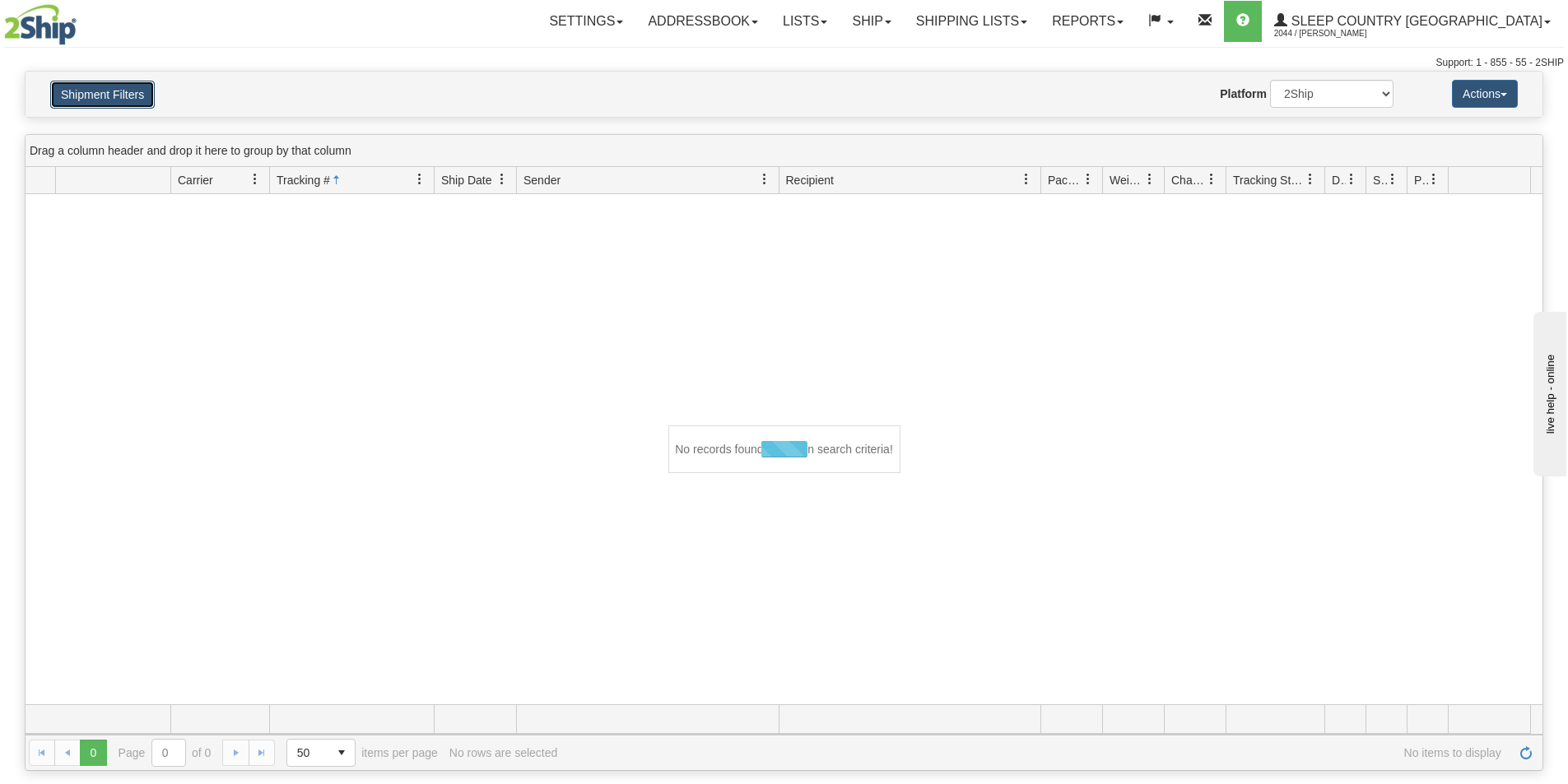
click at [128, 95] on button "Shipment Filters" at bounding box center [102, 94] width 105 height 28
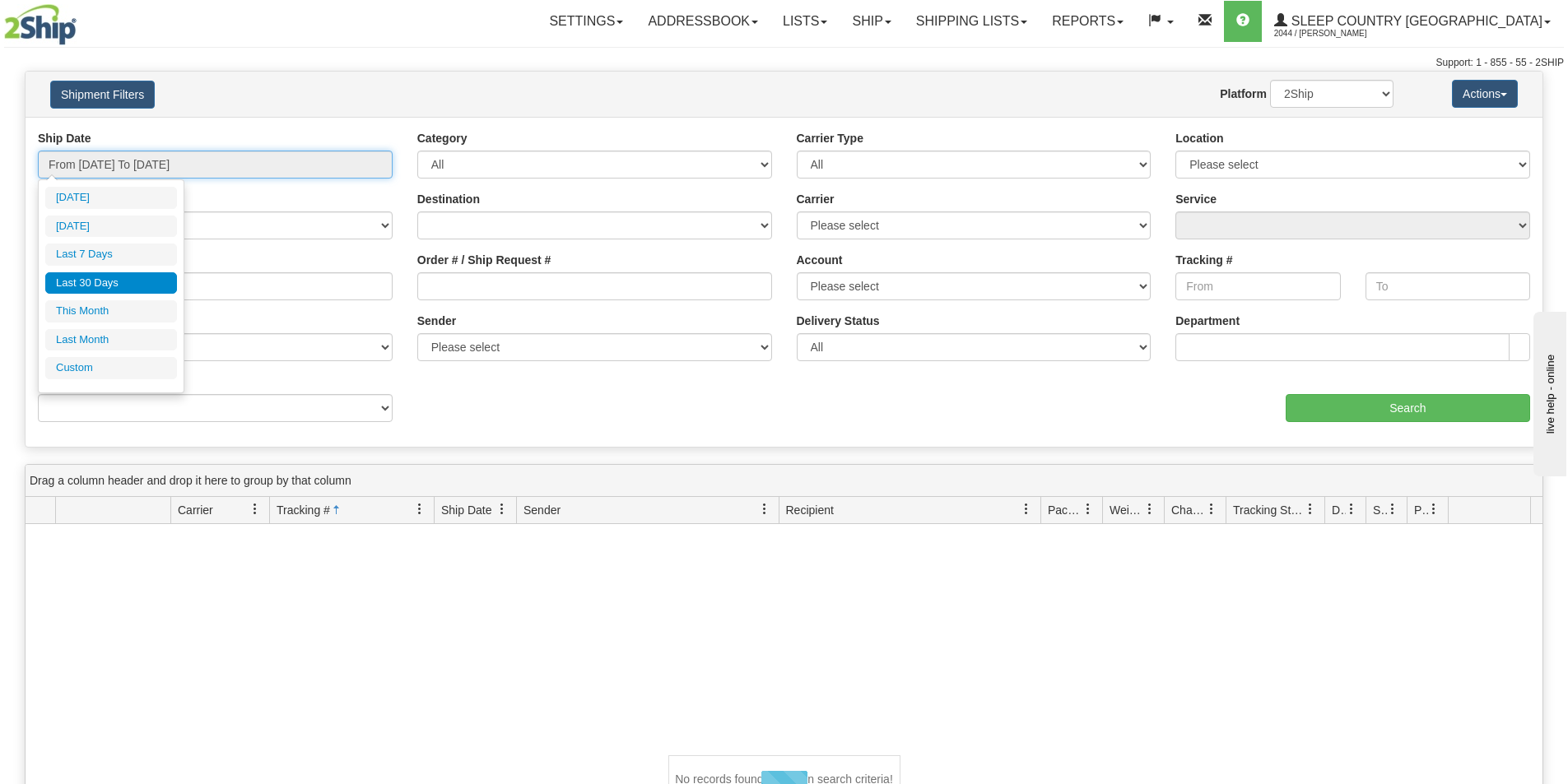
click at [163, 163] on input "From [DATE] To [DATE]" at bounding box center [215, 164] width 354 height 28
type input "[DATE]"
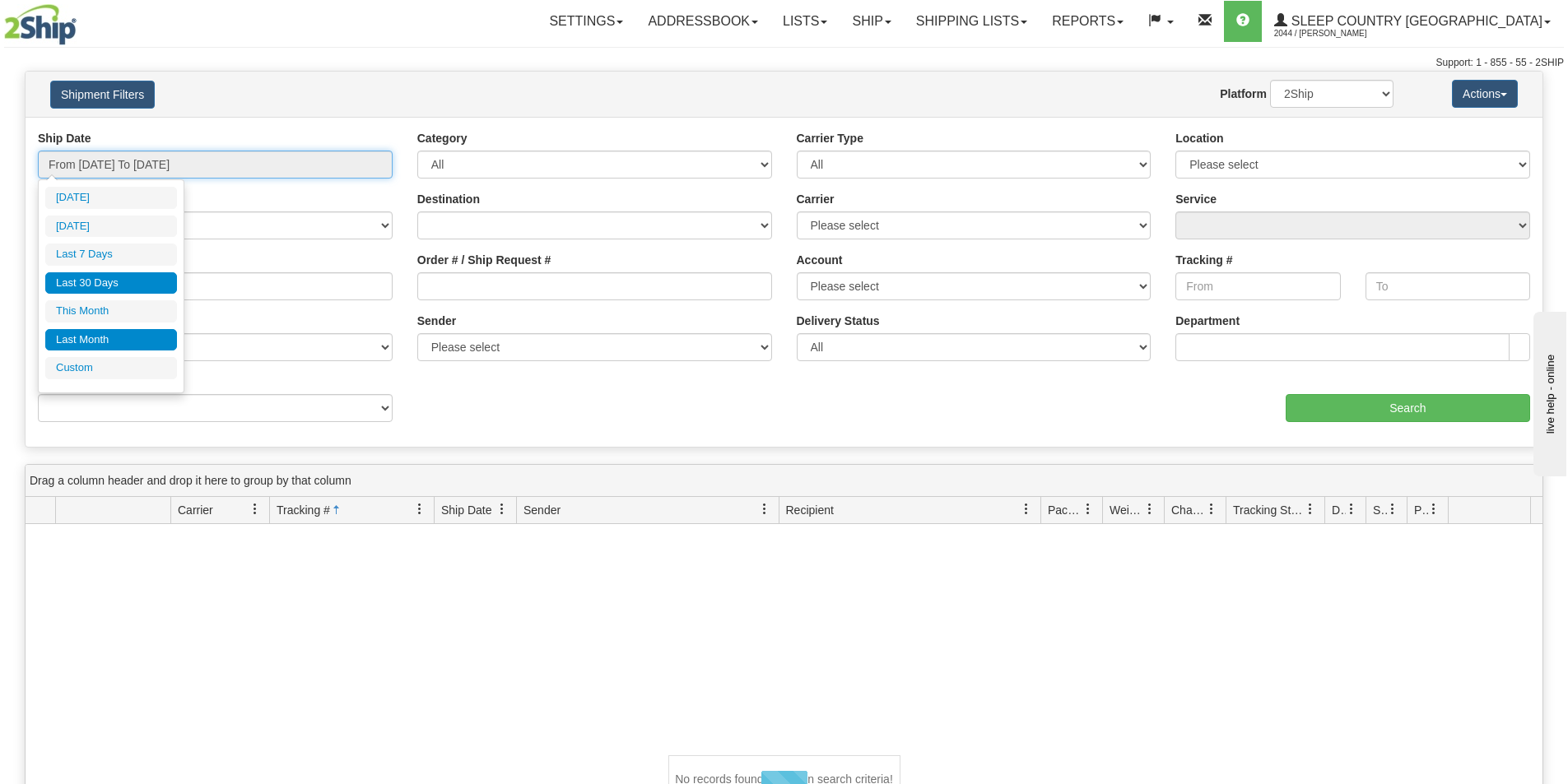
type input "[DATE]"
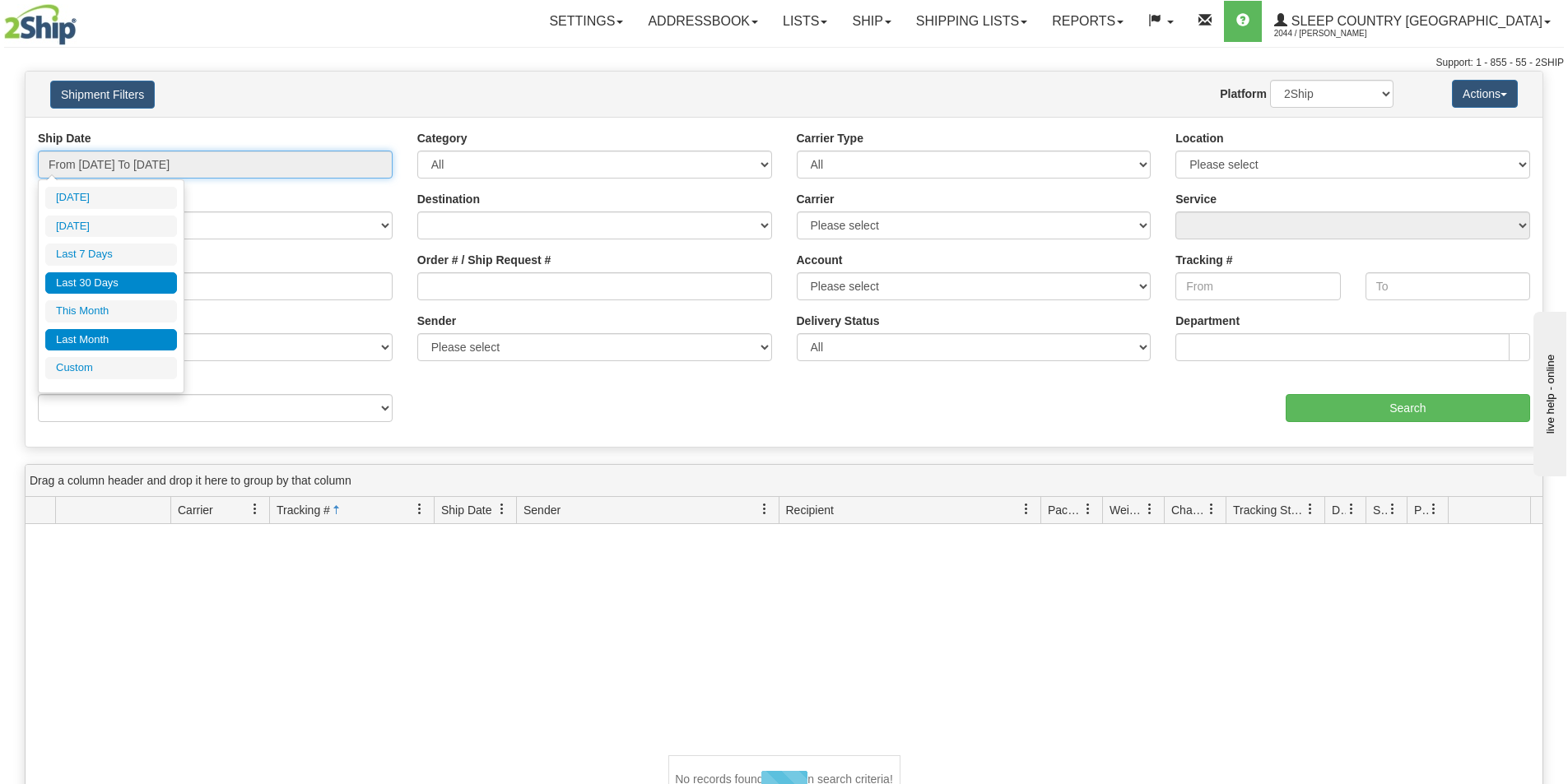
type input "[DATE]"
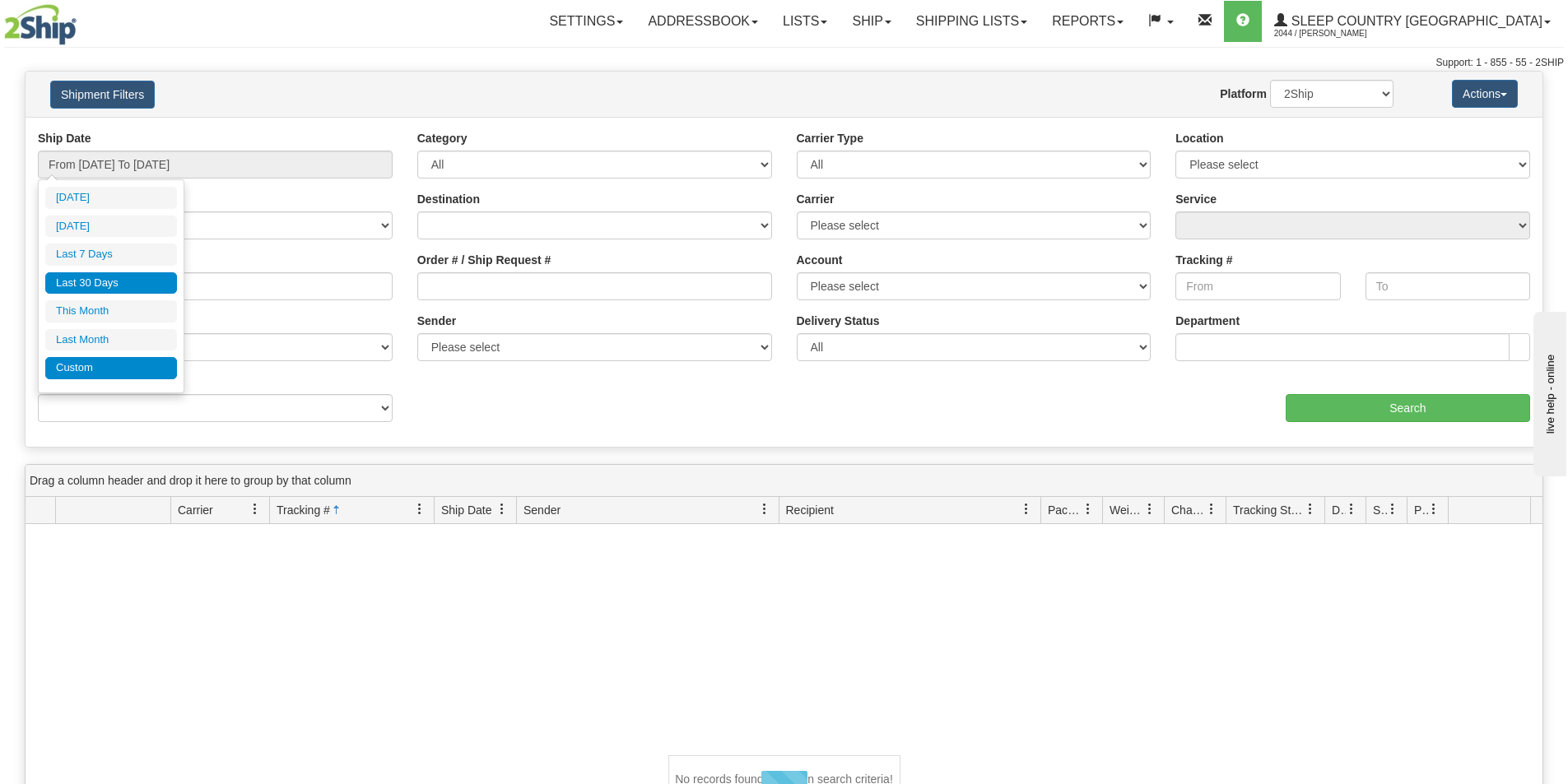
click at [111, 367] on li "Custom" at bounding box center [111, 368] width 132 height 23
type input "[DATE]"
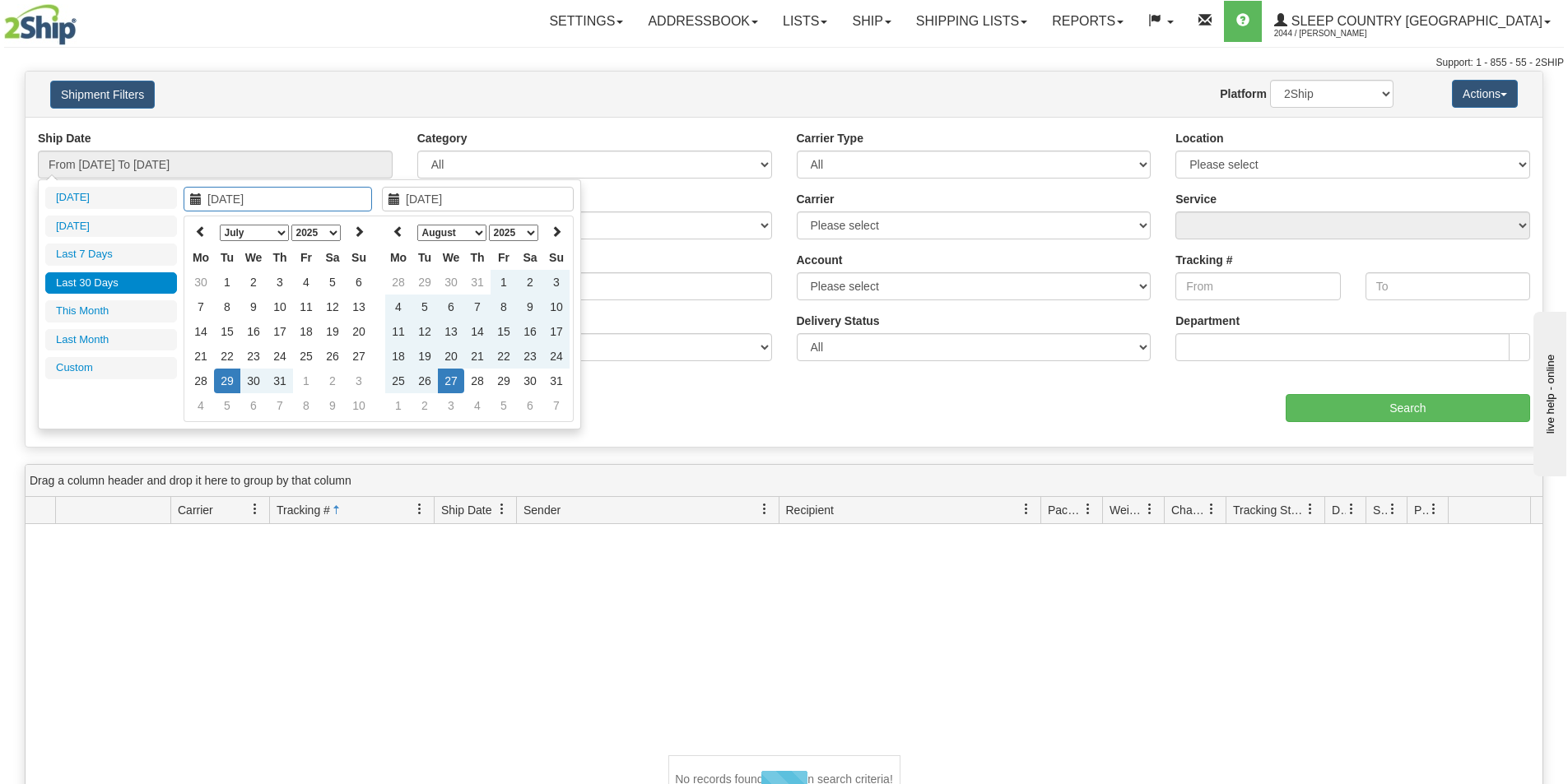
type input "[DATE]"
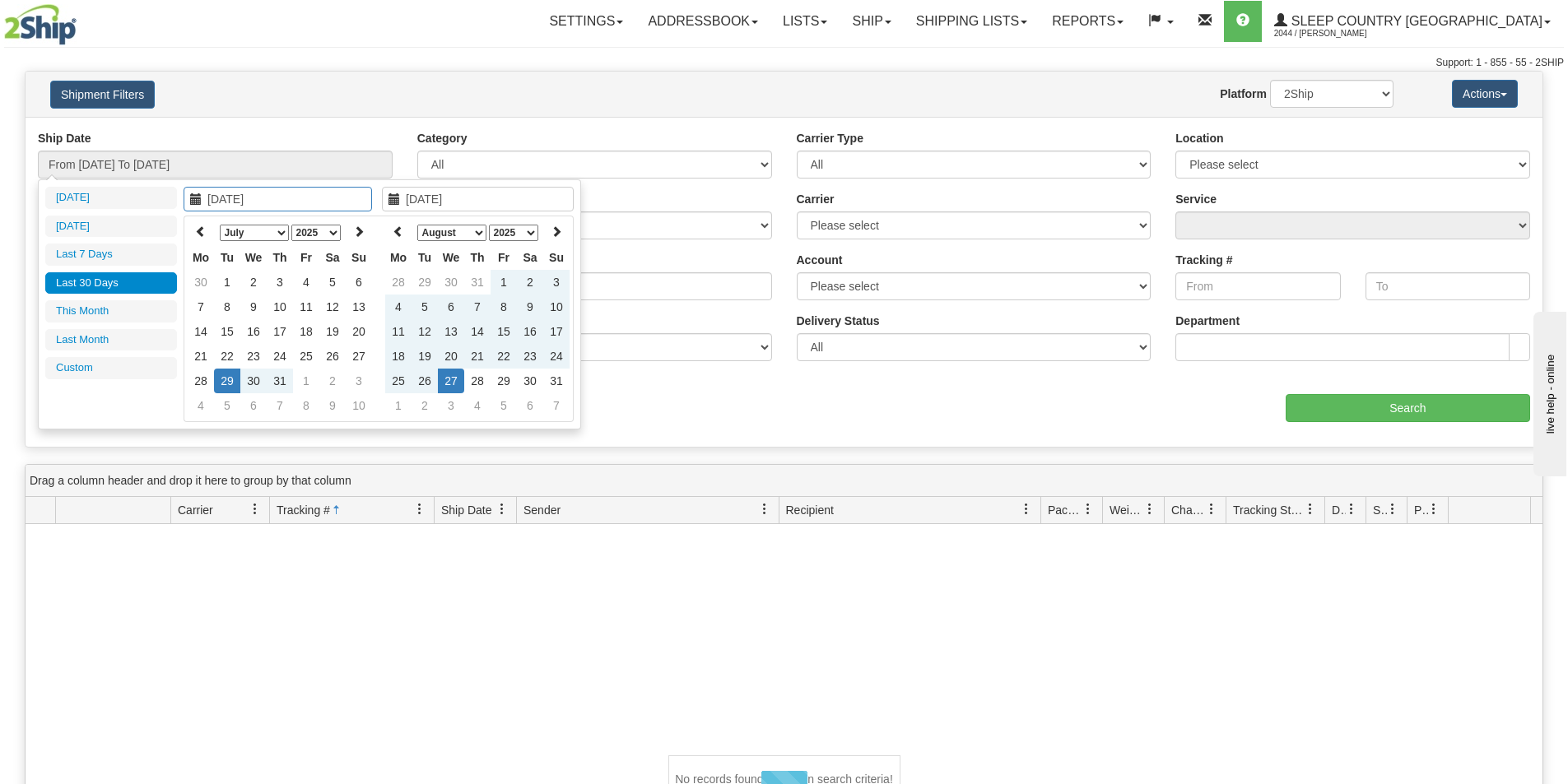
type input "[DATE]"
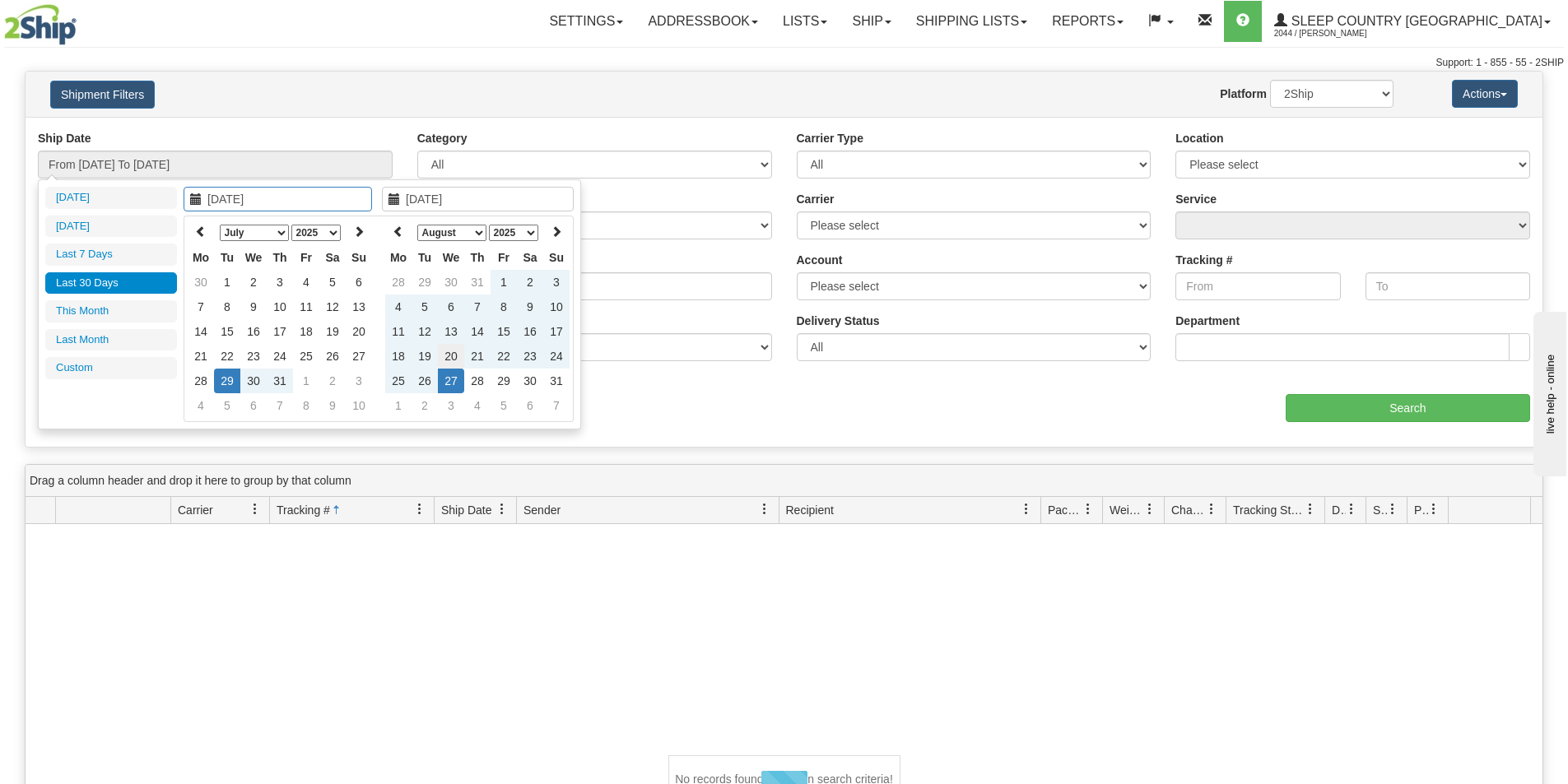
type input "[DATE]"
click at [449, 349] on td "20" at bounding box center [451, 356] width 26 height 24
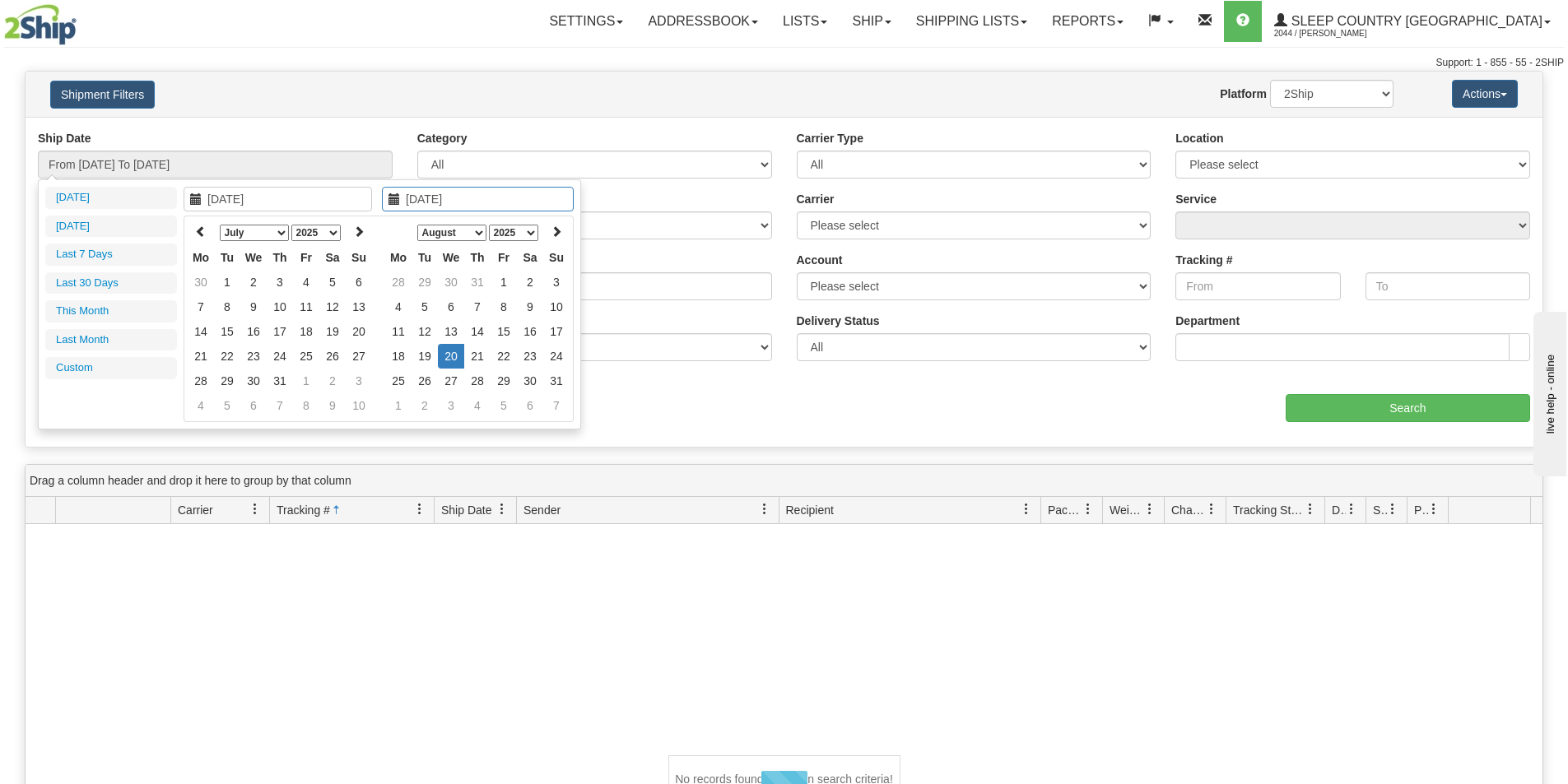
type input "[DATE]"
click at [453, 357] on td "20" at bounding box center [451, 356] width 26 height 24
type input "From [DATE] To [DATE]"
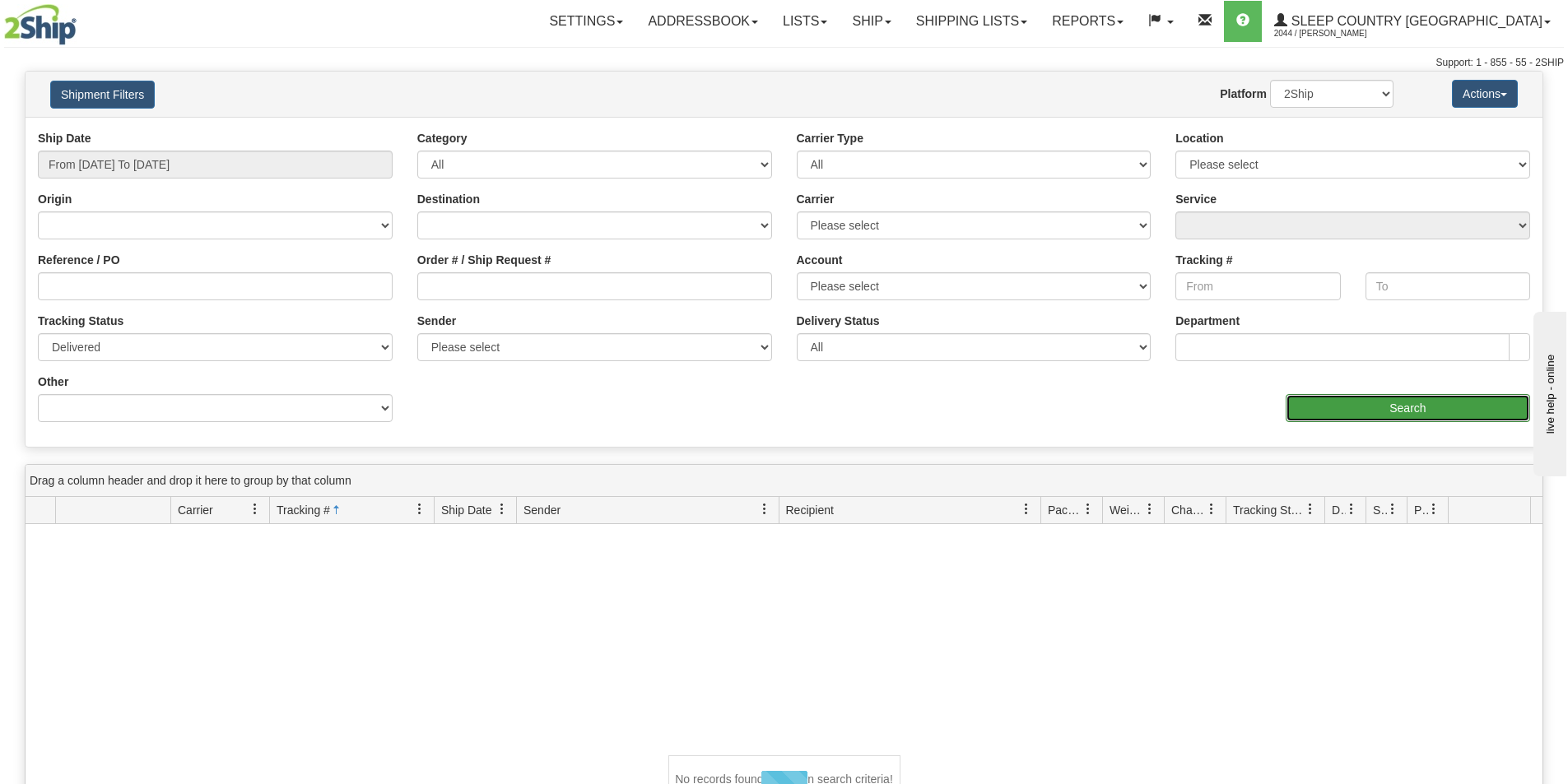
click at [1400, 409] on input "Search" at bounding box center [1408, 408] width 245 height 28
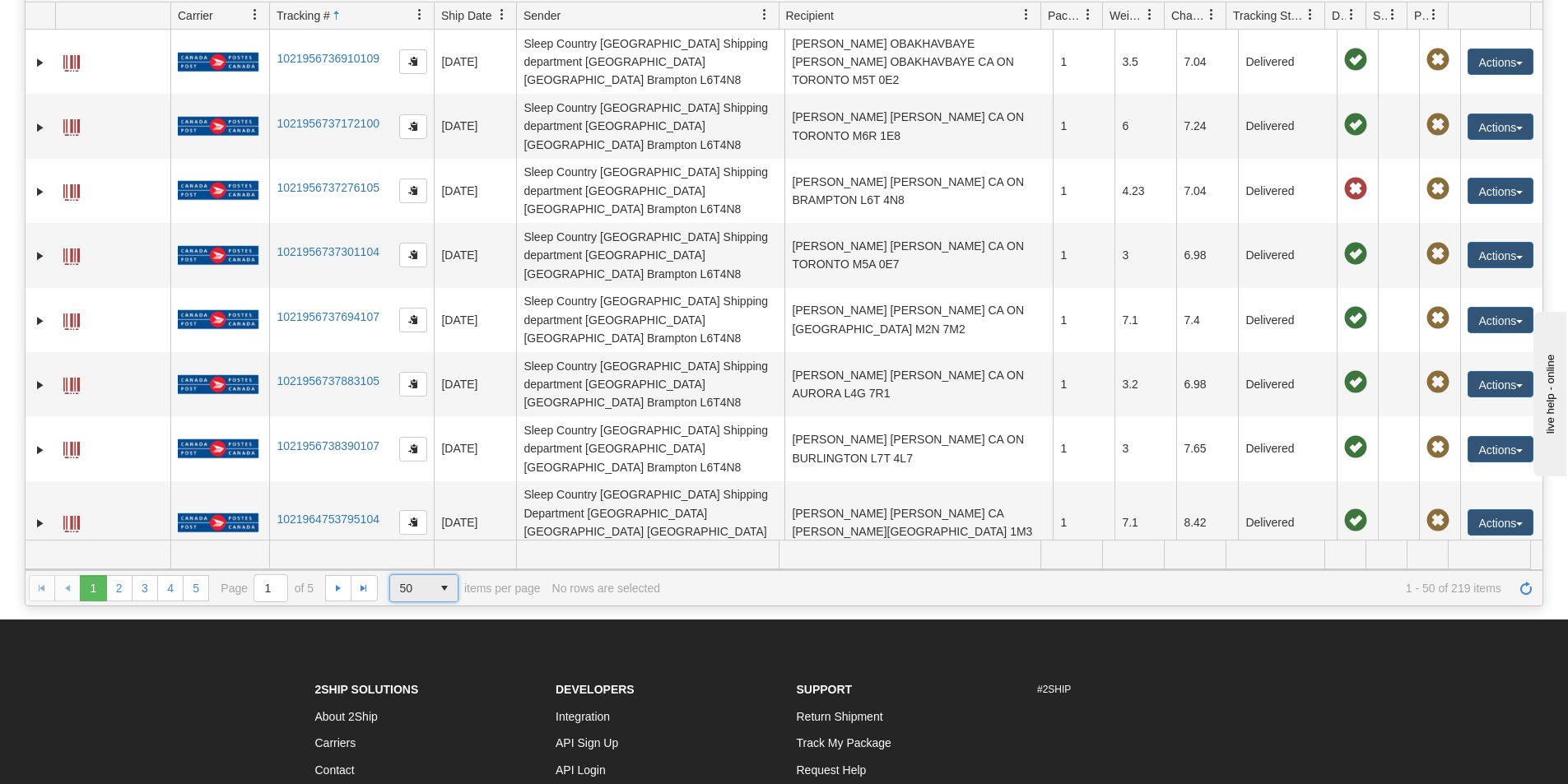
click at [445, 585] on span "select" at bounding box center [444, 588] width 26 height 26
click at [425, 712] on li "1000" at bounding box center [424, 707] width 70 height 23
drag, startPoint x: 990, startPoint y: 13, endPoint x: 976, endPoint y: 28, distance: 20.5
click at [989, 13] on span "Recipient" at bounding box center [903, 15] width 249 height 27
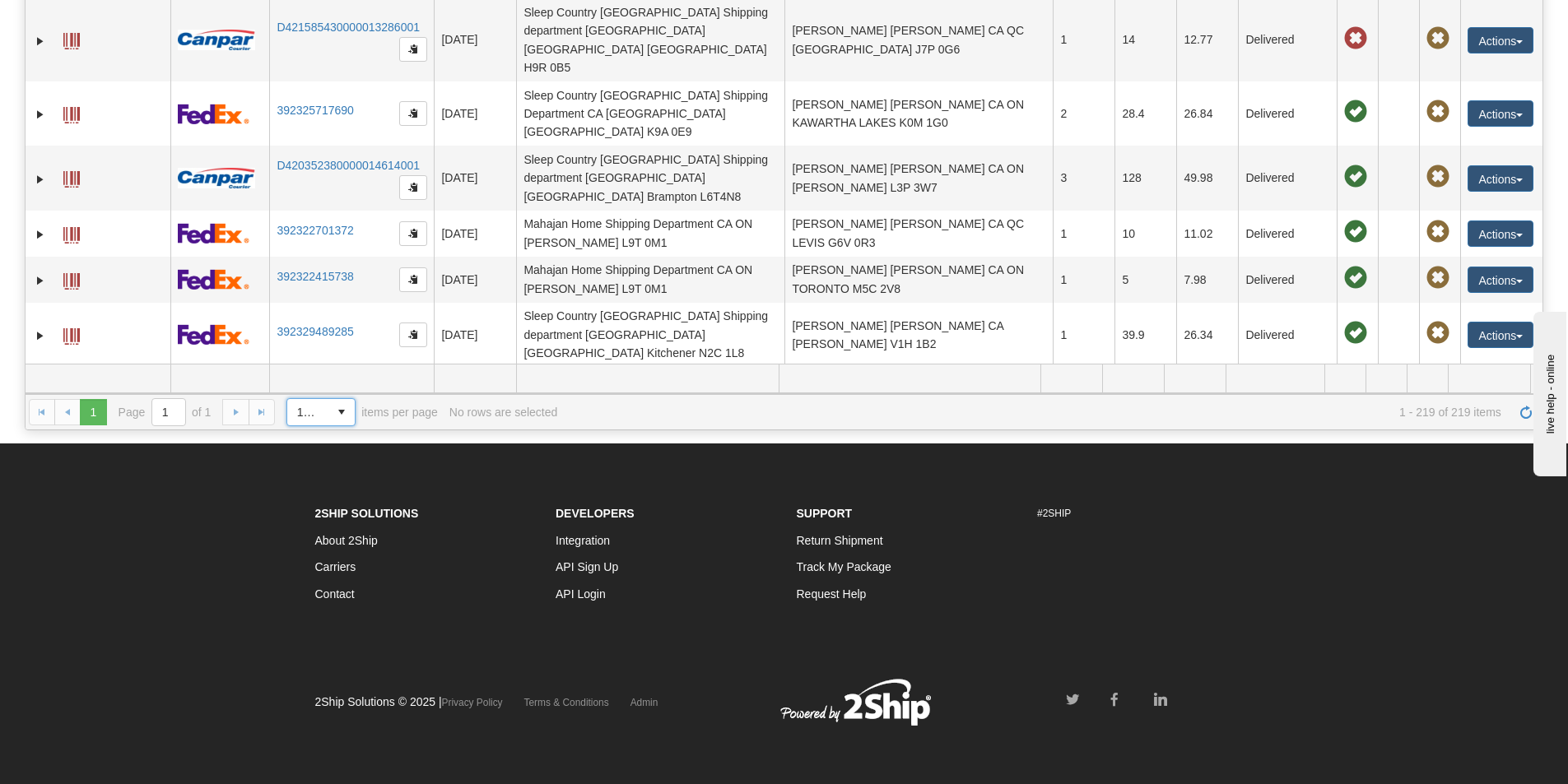
scroll to position [8266, 0]
